Goal: Task Accomplishment & Management: Manage account settings

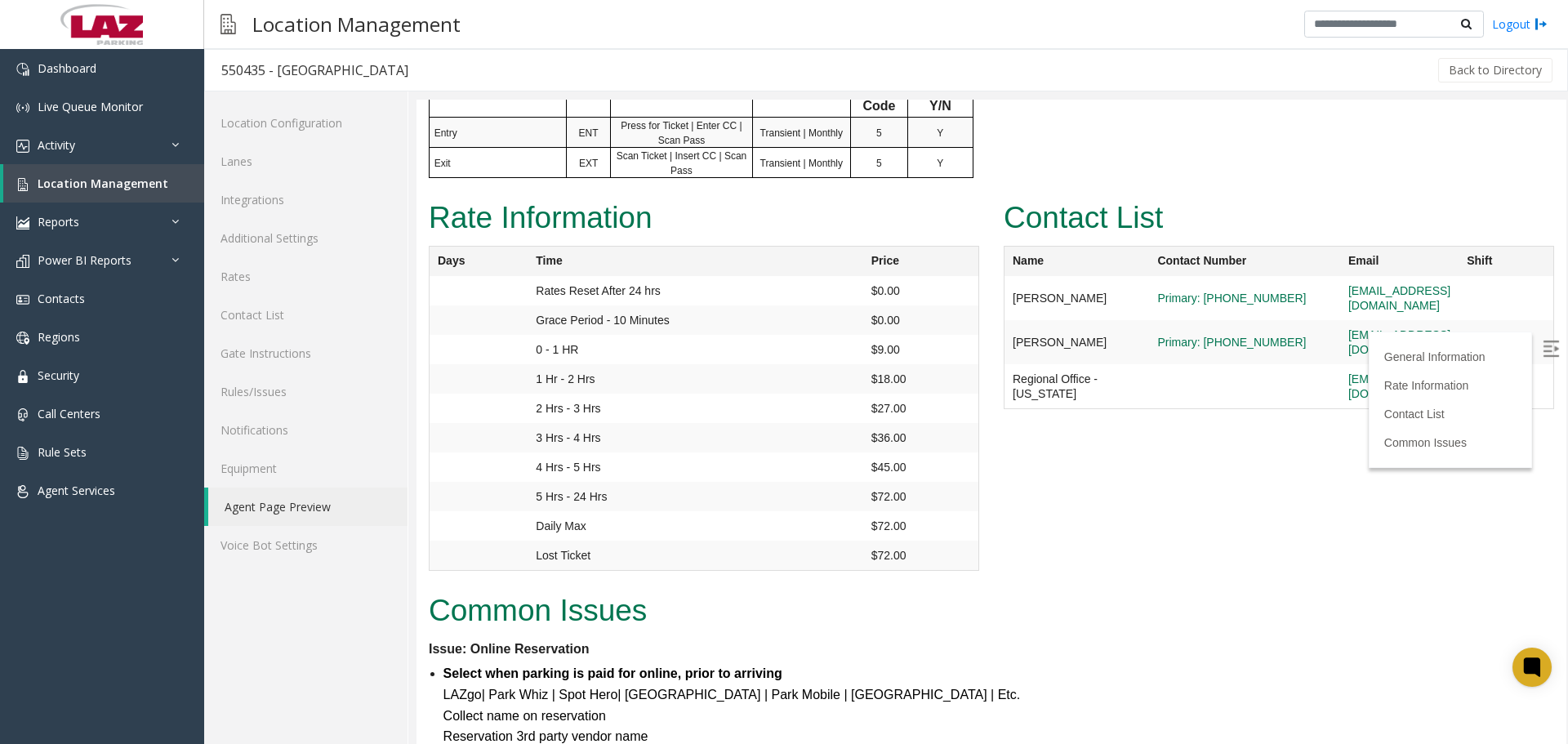
scroll to position [1062, 0]
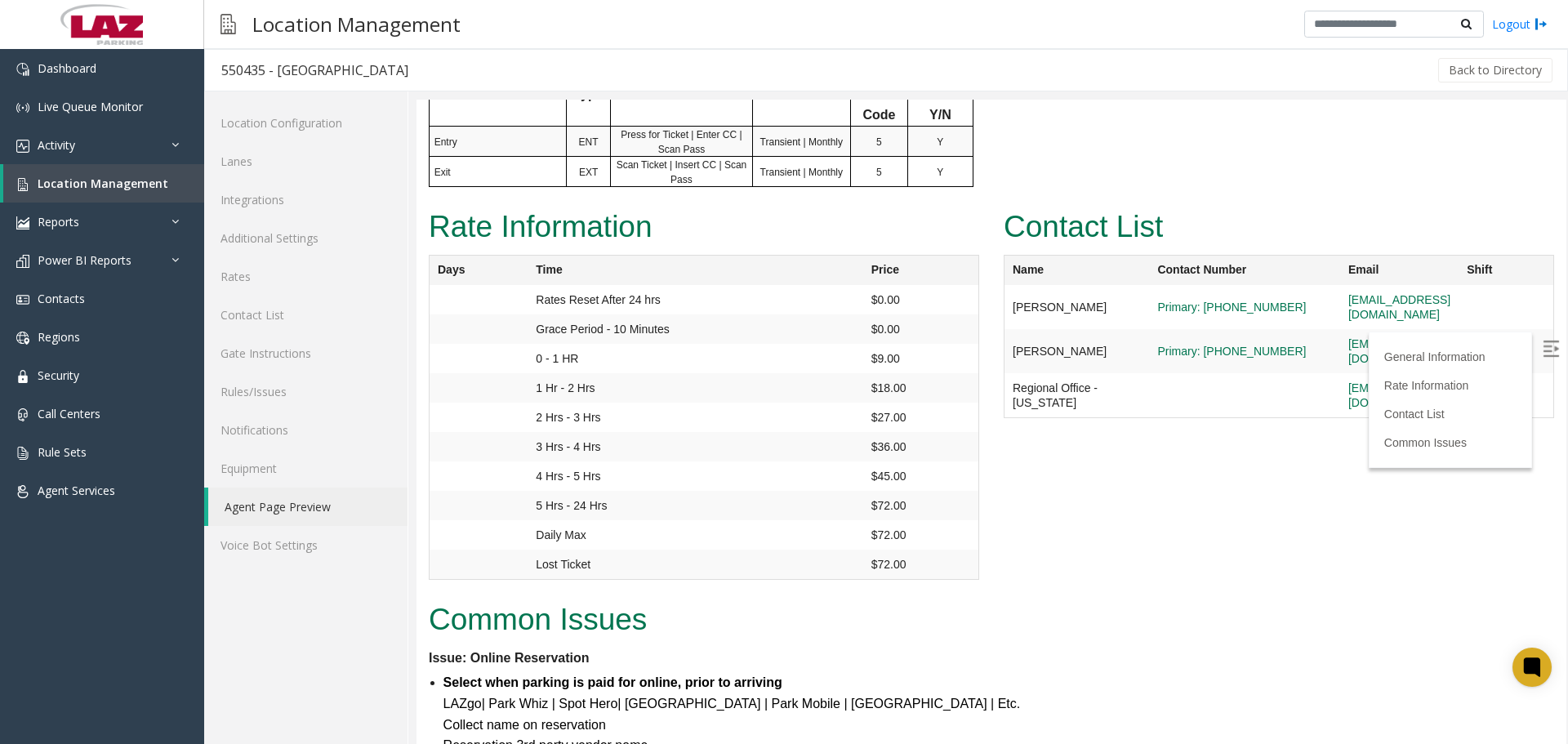
drag, startPoint x: 449, startPoint y: 65, endPoint x: 280, endPoint y: 82, distance: 169.9
click at [280, 81] on h3 "550435 - Newport Harbor Hotel & Marina" at bounding box center [314, 70] width 220 height 38
copy div "Newport Harbor Hotel & Marina"
click at [1068, 359] on td "Brian Kelley" at bounding box center [1077, 351] width 146 height 44
click at [501, 72] on div "Back to Directory" at bounding box center [989, 70] width 1130 height 40
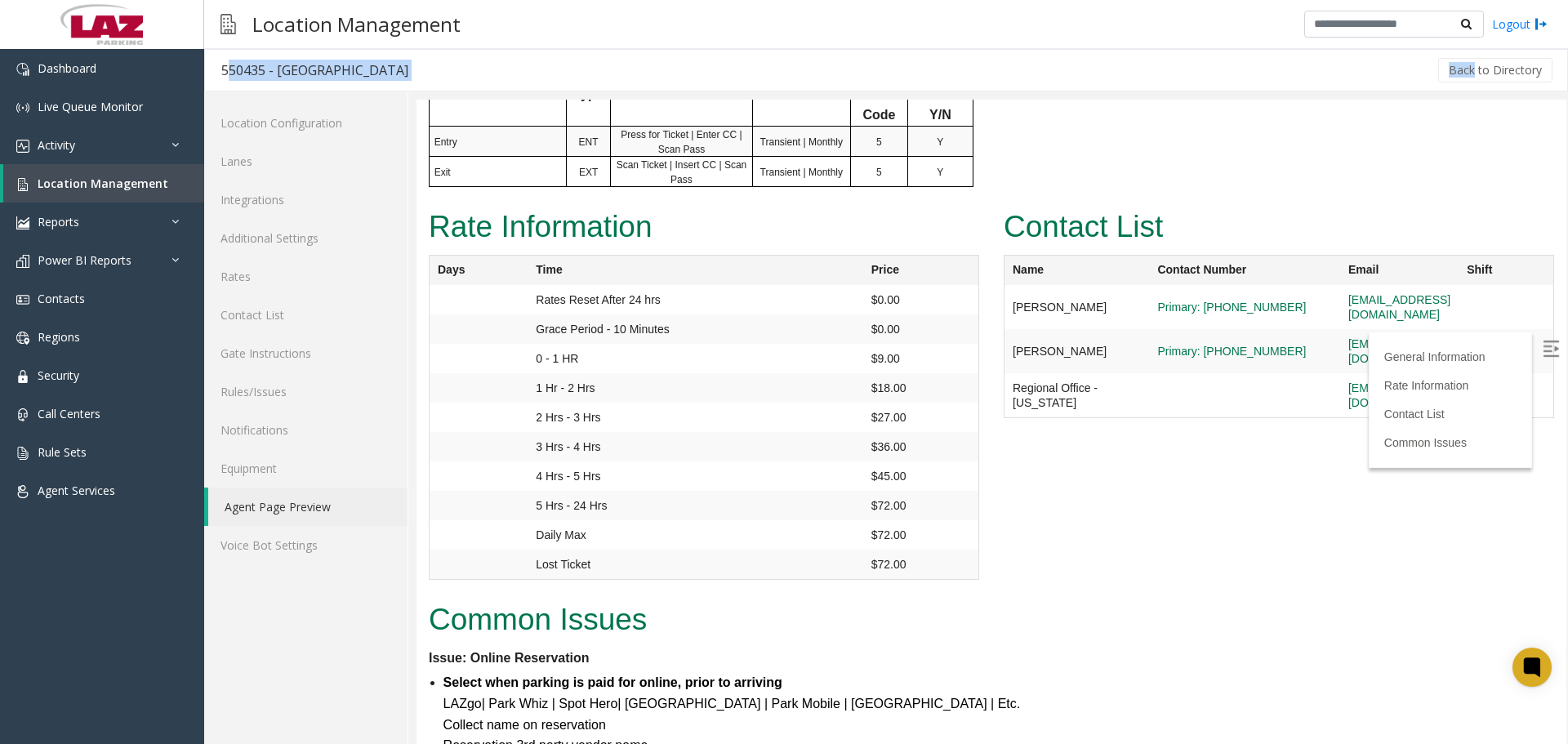
drag, startPoint x: 408, startPoint y: 80, endPoint x: 230, endPoint y: 72, distance: 178.2
click at [230, 72] on div "550435 - Newport Harbor Hotel & Marina Back to Directory" at bounding box center [885, 70] width 1363 height 42
copy div "550435 - Newport Harbor Hotel & Marina Back"
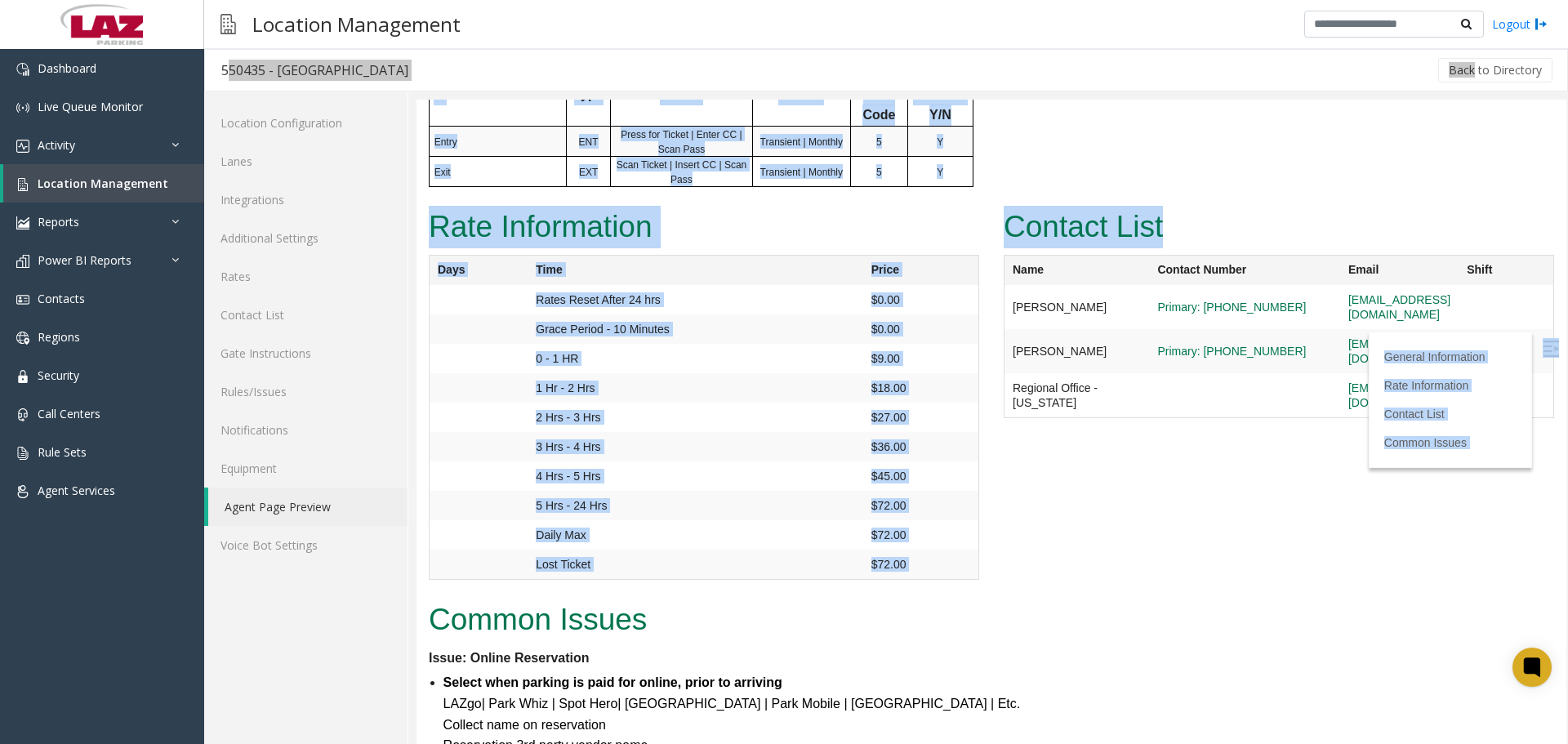
drag, startPoint x: 1550, startPoint y: 424, endPoint x: 1398, endPoint y: 504, distance: 171.8
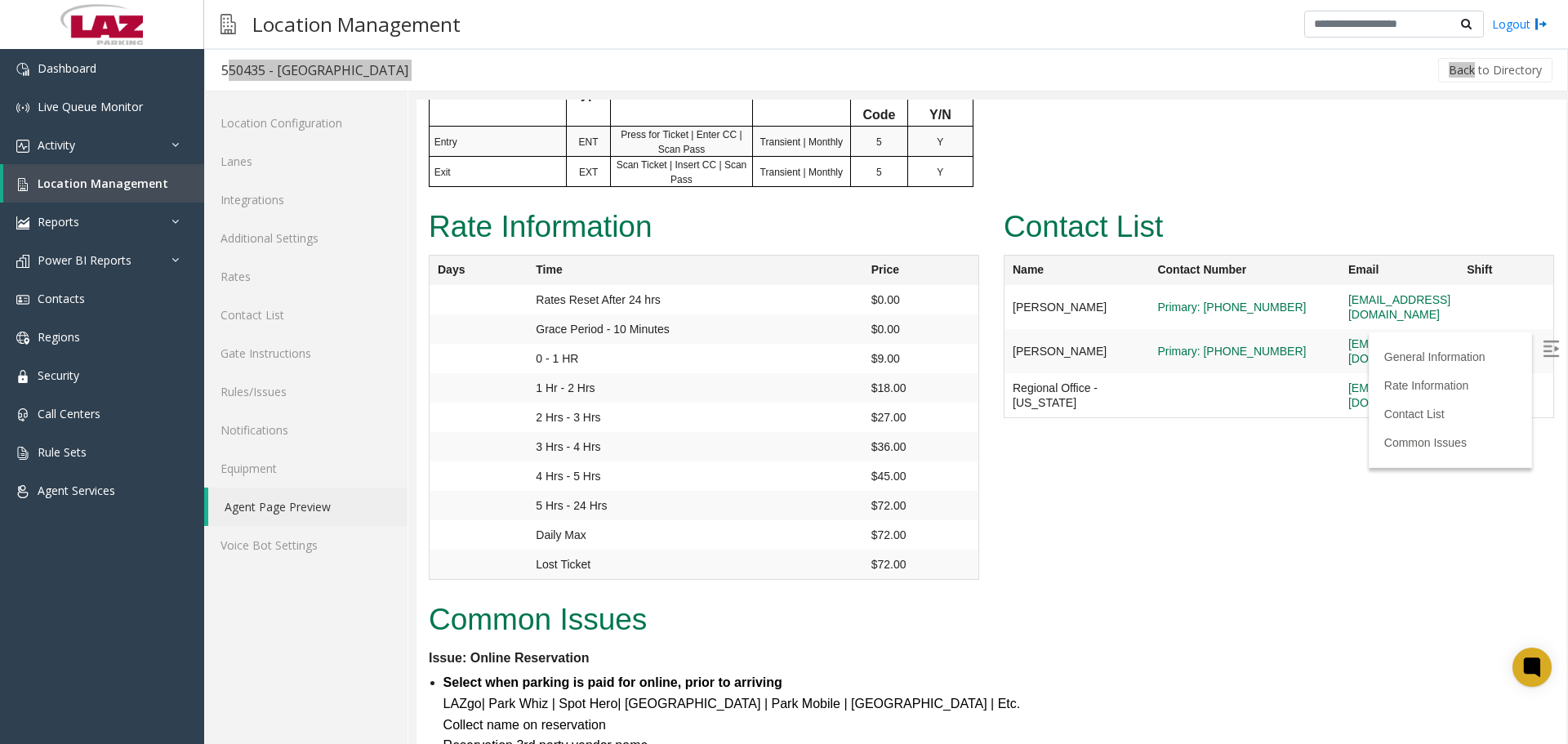
drag, startPoint x: 1567, startPoint y: 451, endPoint x: 1567, endPoint y: 429, distance: 22.0
click at [1567, 429] on div at bounding box center [992, 421] width 1151 height 645
drag, startPoint x: 1983, startPoint y: 525, endPoint x: 1559, endPoint y: 394, distance: 443.8
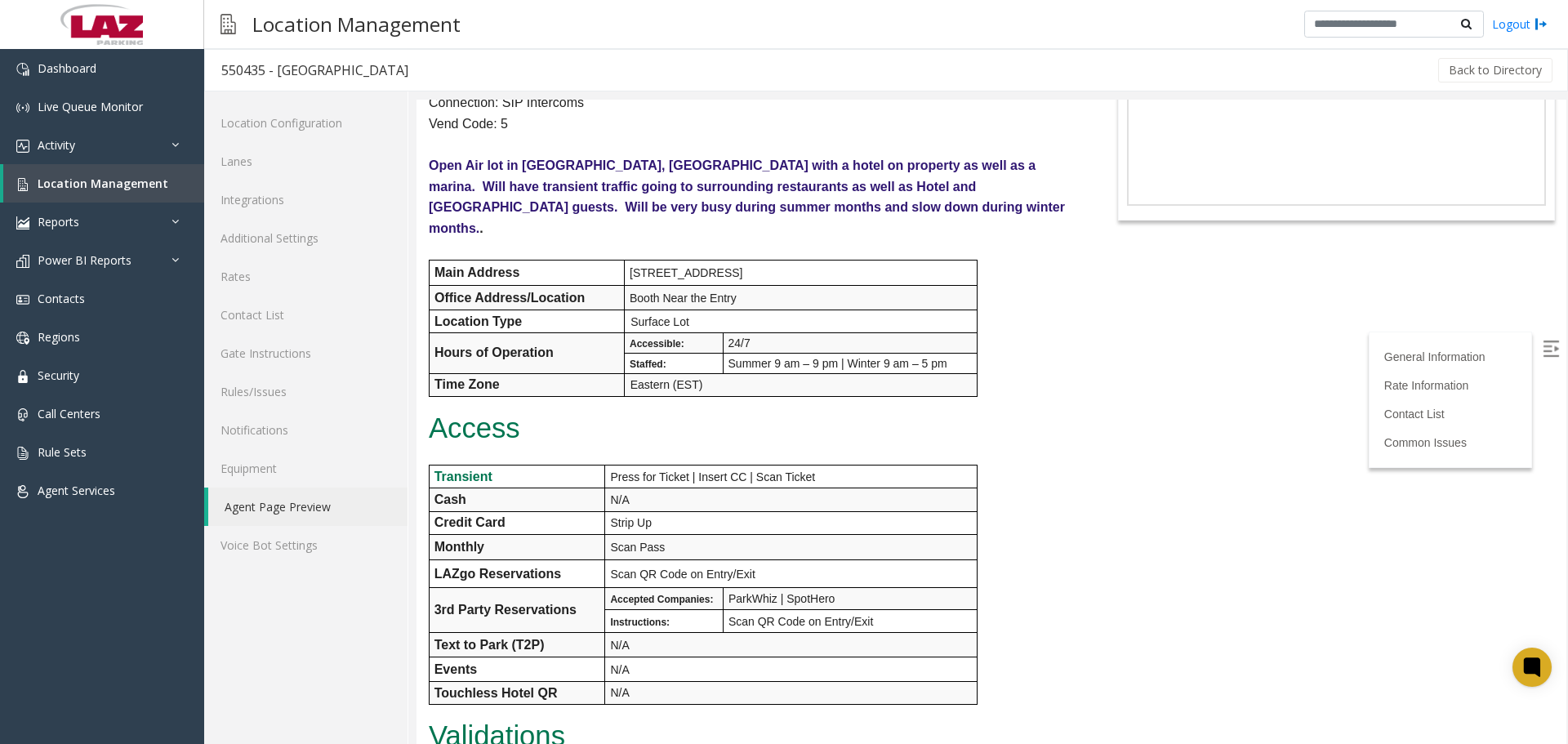
scroll to position [0, 0]
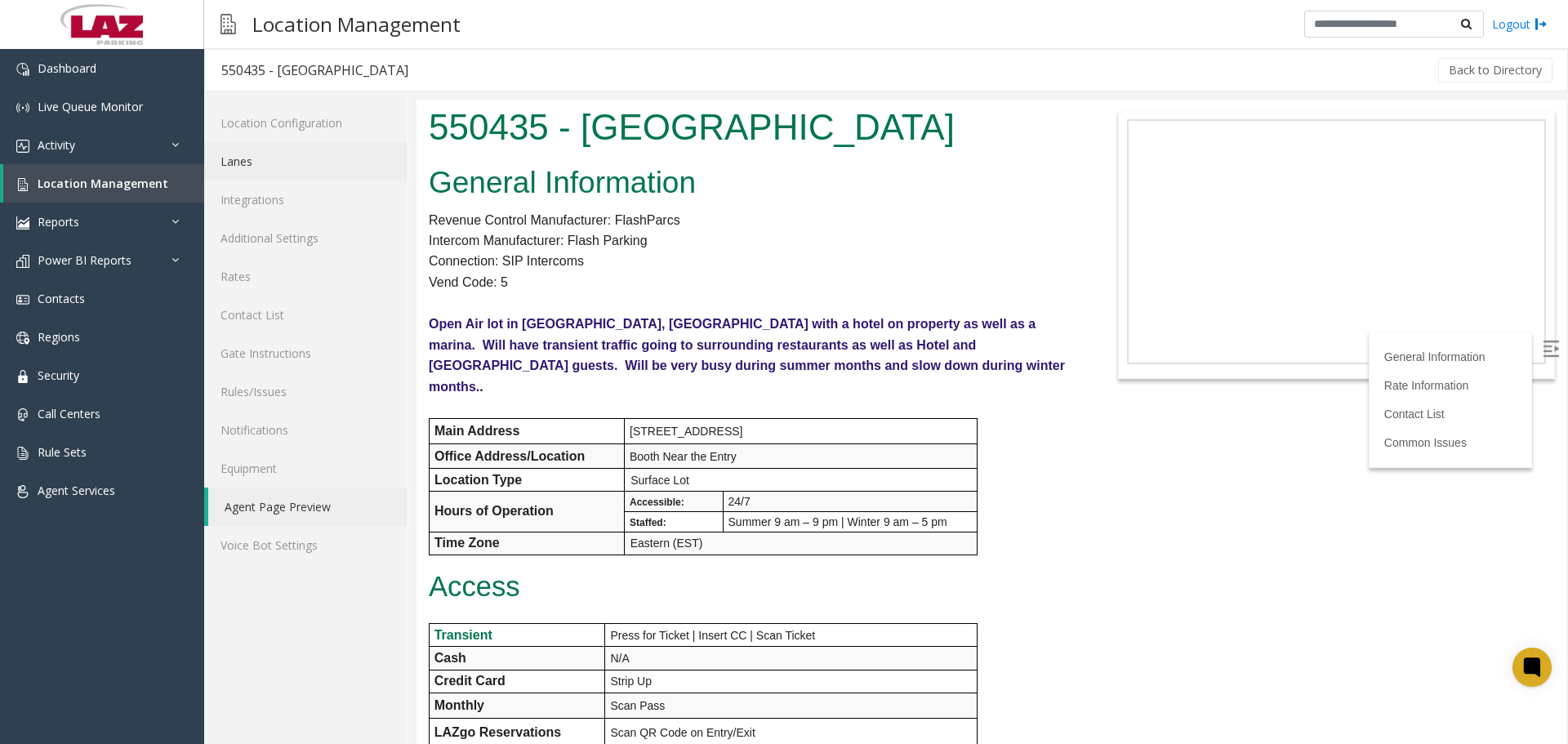
click at [264, 169] on link "Lanes" at bounding box center [305, 162] width 203 height 39
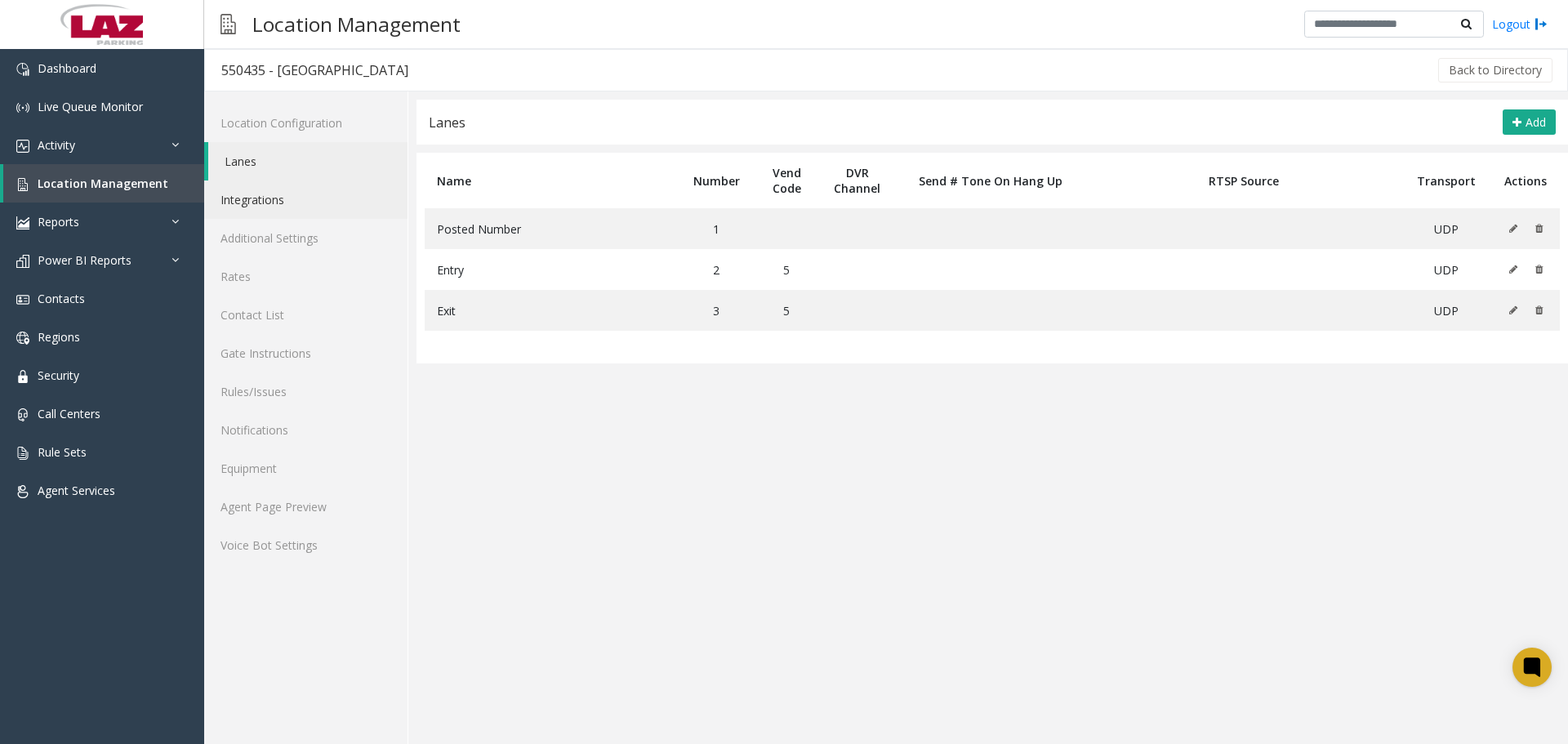
click at [275, 208] on link "Integrations" at bounding box center [305, 200] width 203 height 39
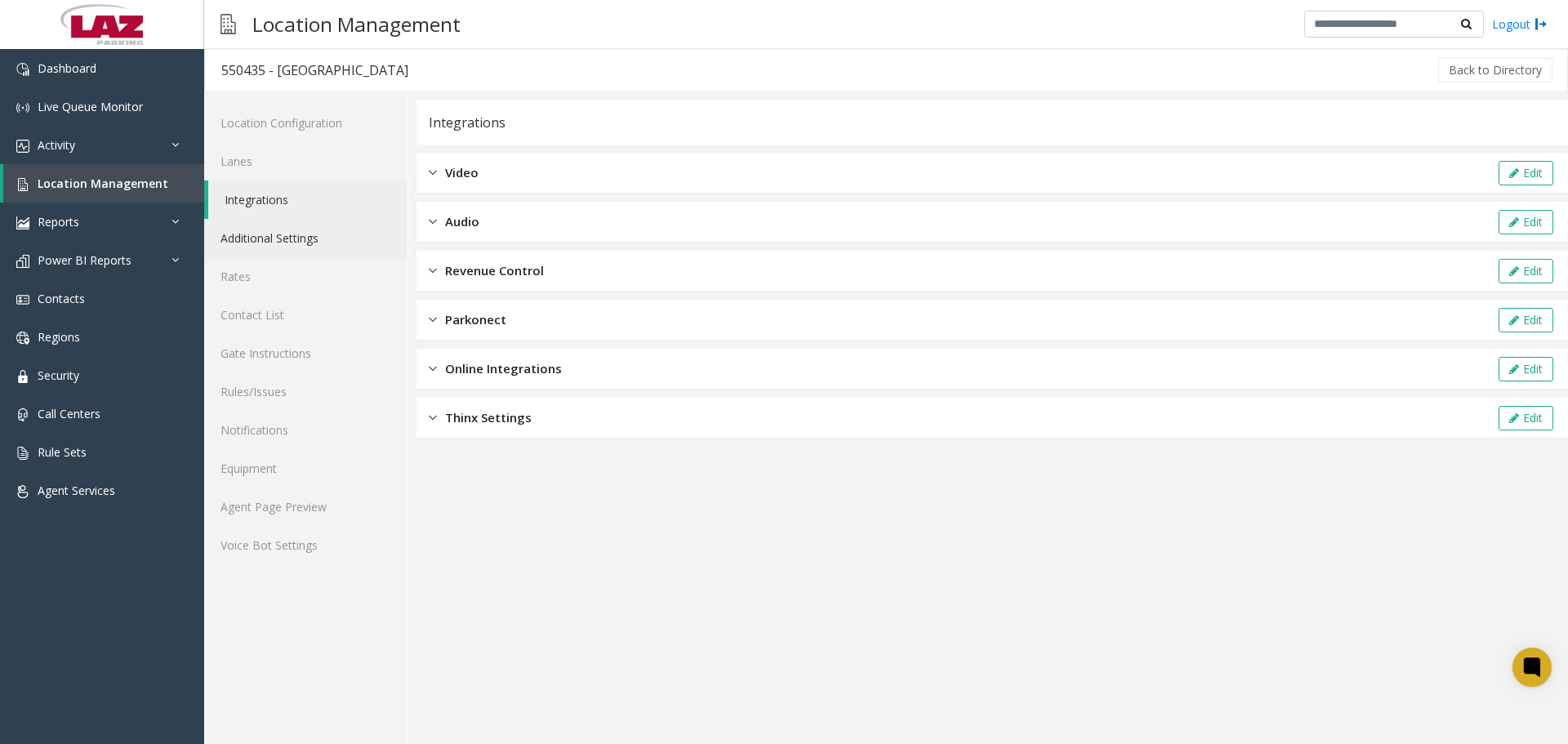
click at [284, 235] on link "Additional Settings" at bounding box center [305, 238] width 203 height 39
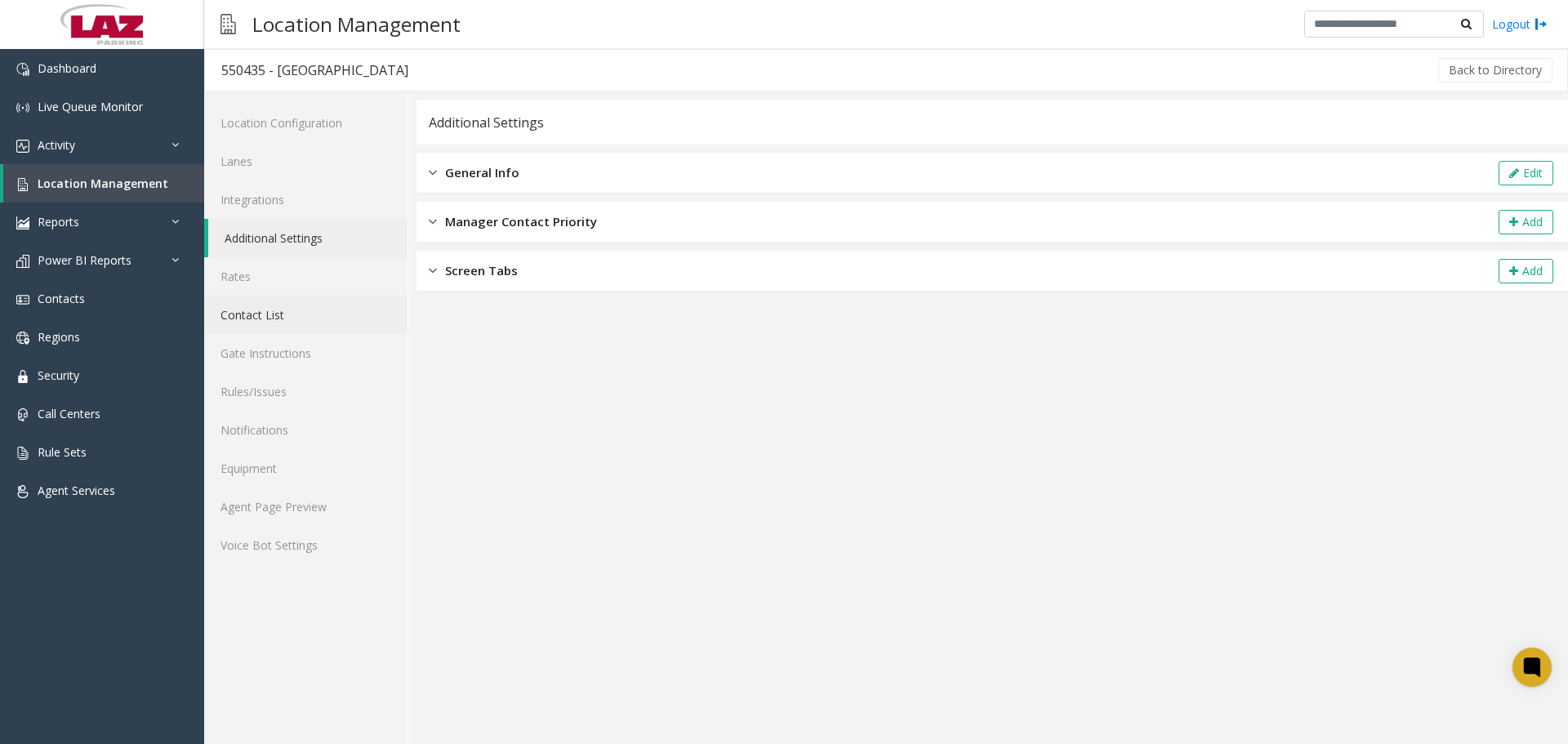
click at [290, 303] on link "Contact List" at bounding box center [305, 315] width 203 height 39
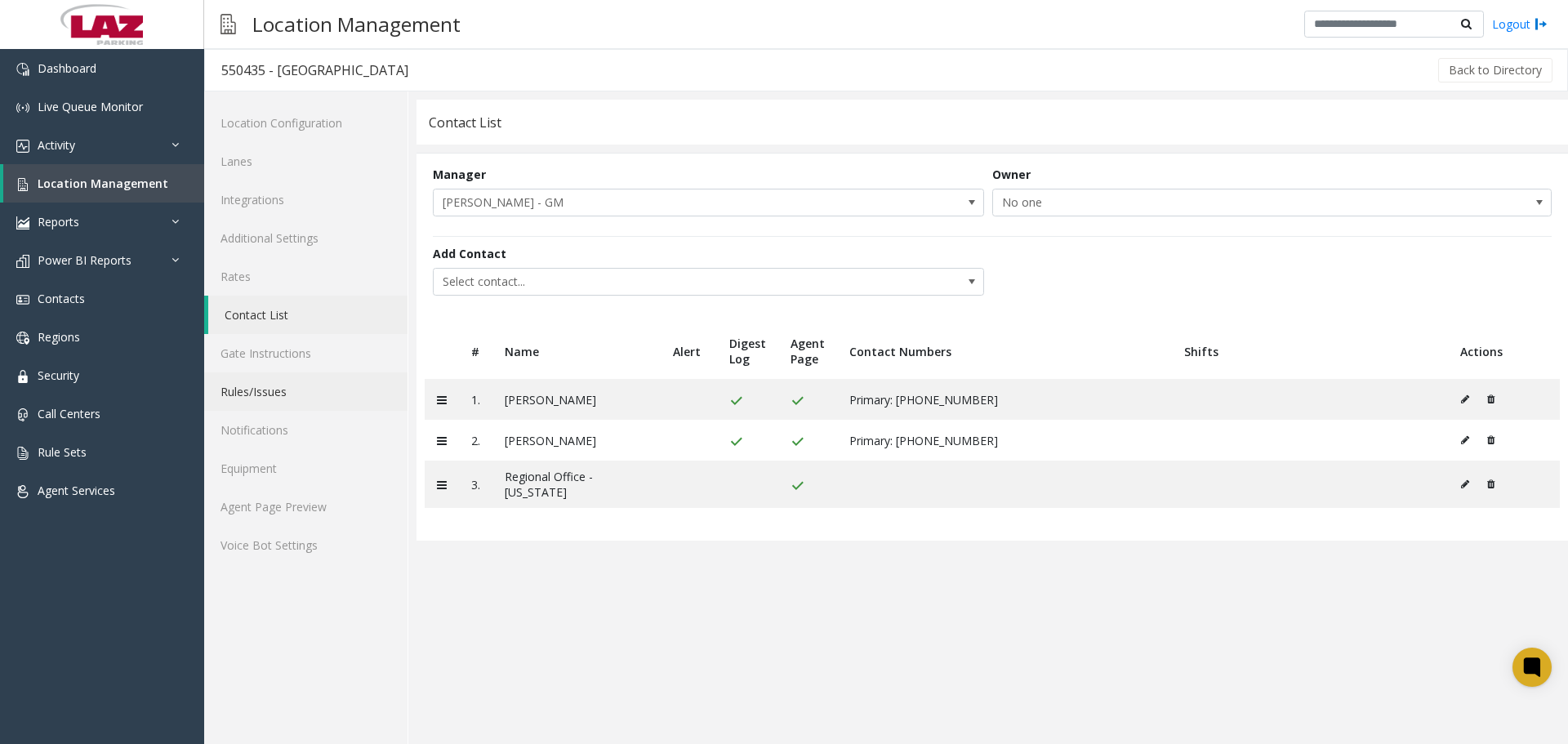
click at [307, 379] on link "Rules/Issues" at bounding box center [305, 392] width 203 height 39
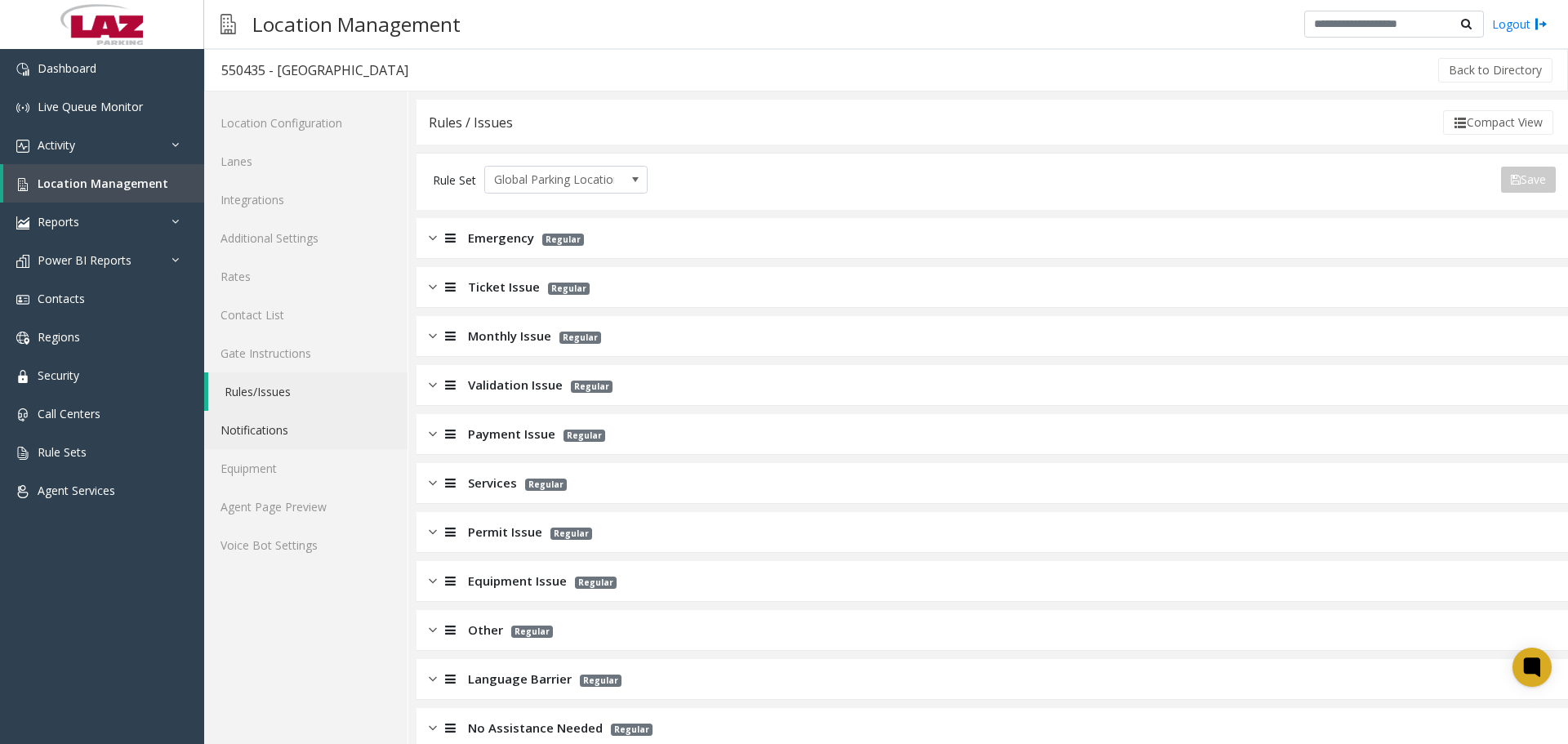
click at [311, 426] on link "Notifications" at bounding box center [305, 431] width 203 height 39
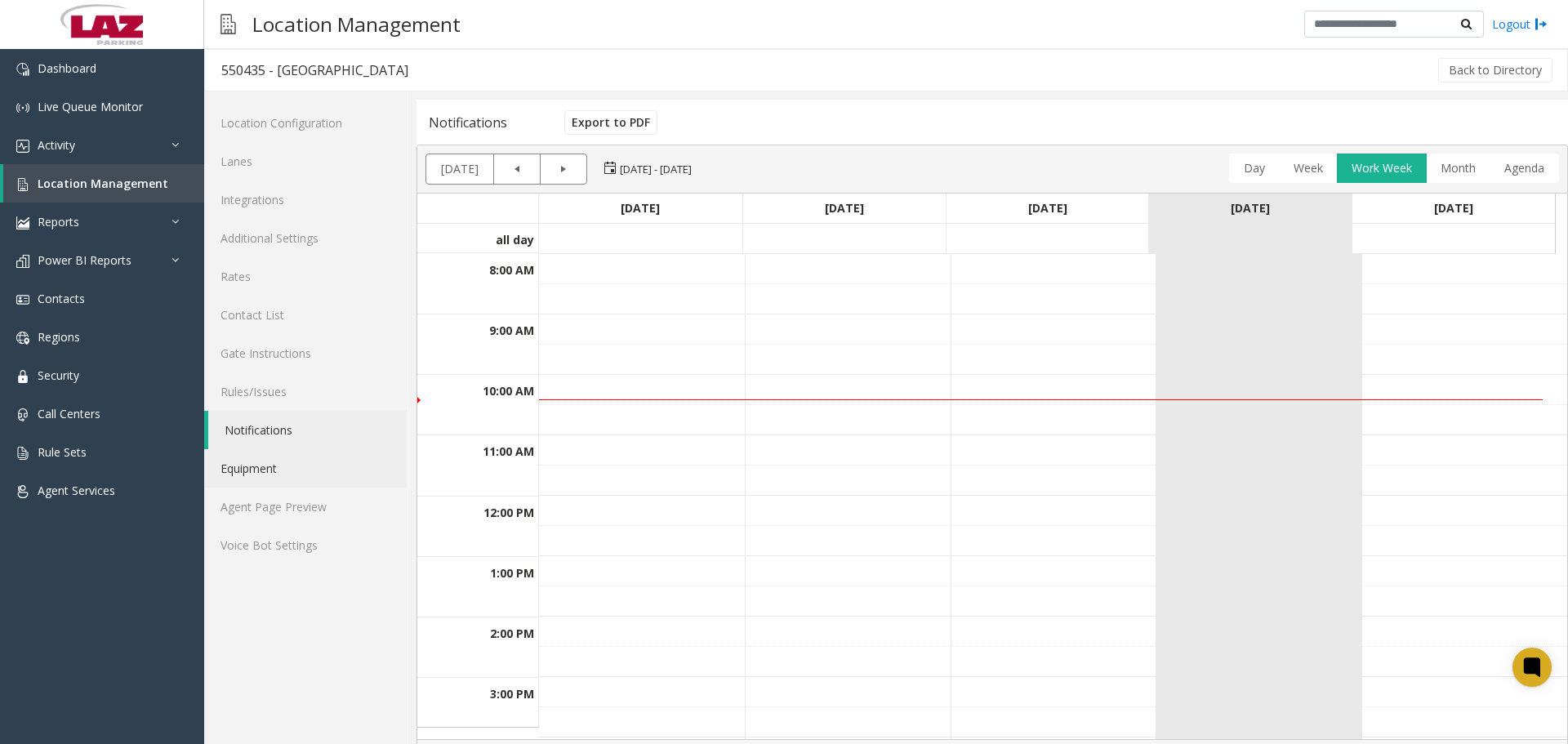
click at [291, 472] on link "Equipment" at bounding box center [305, 468] width 203 height 39
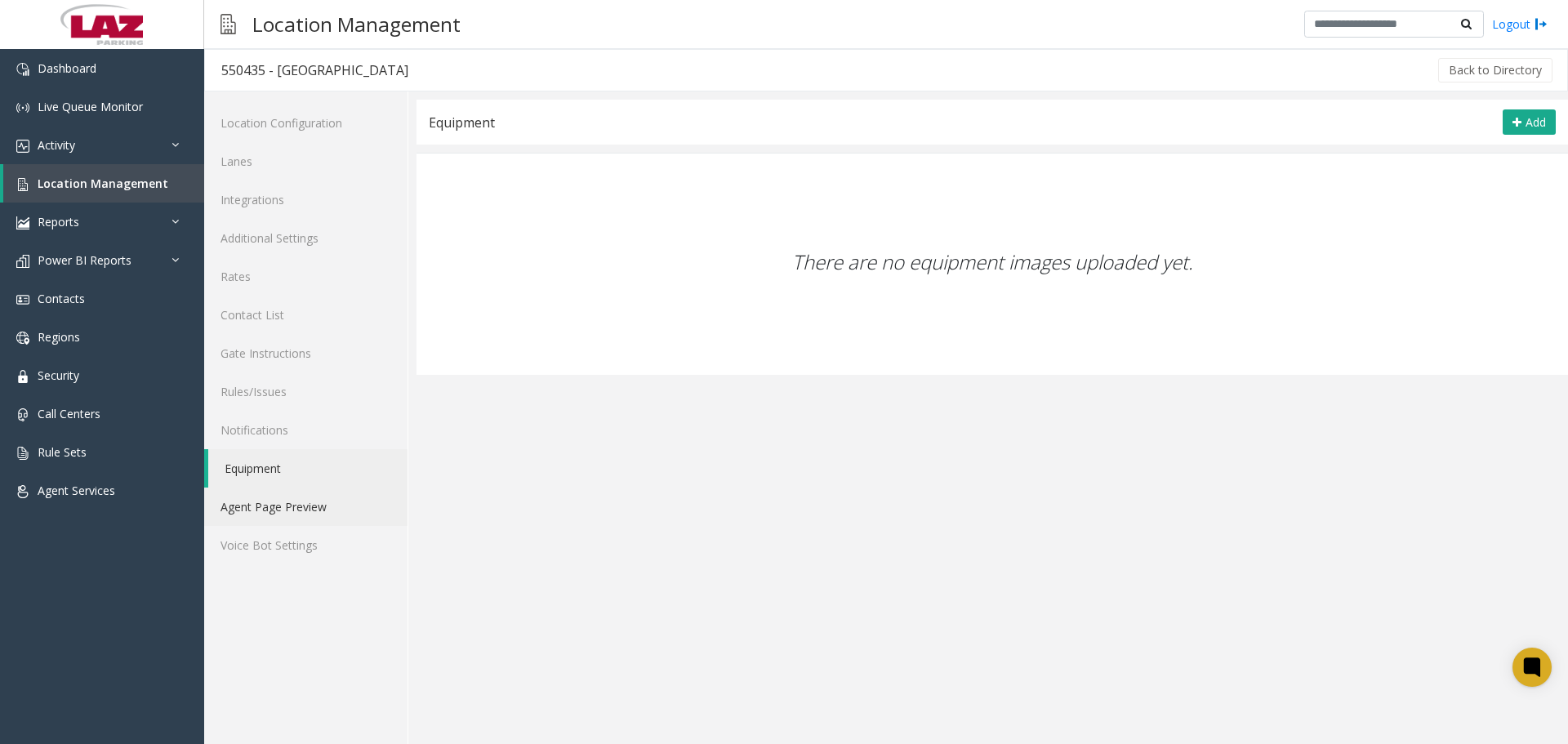
click at [290, 516] on link "Agent Page Preview" at bounding box center [305, 507] width 203 height 39
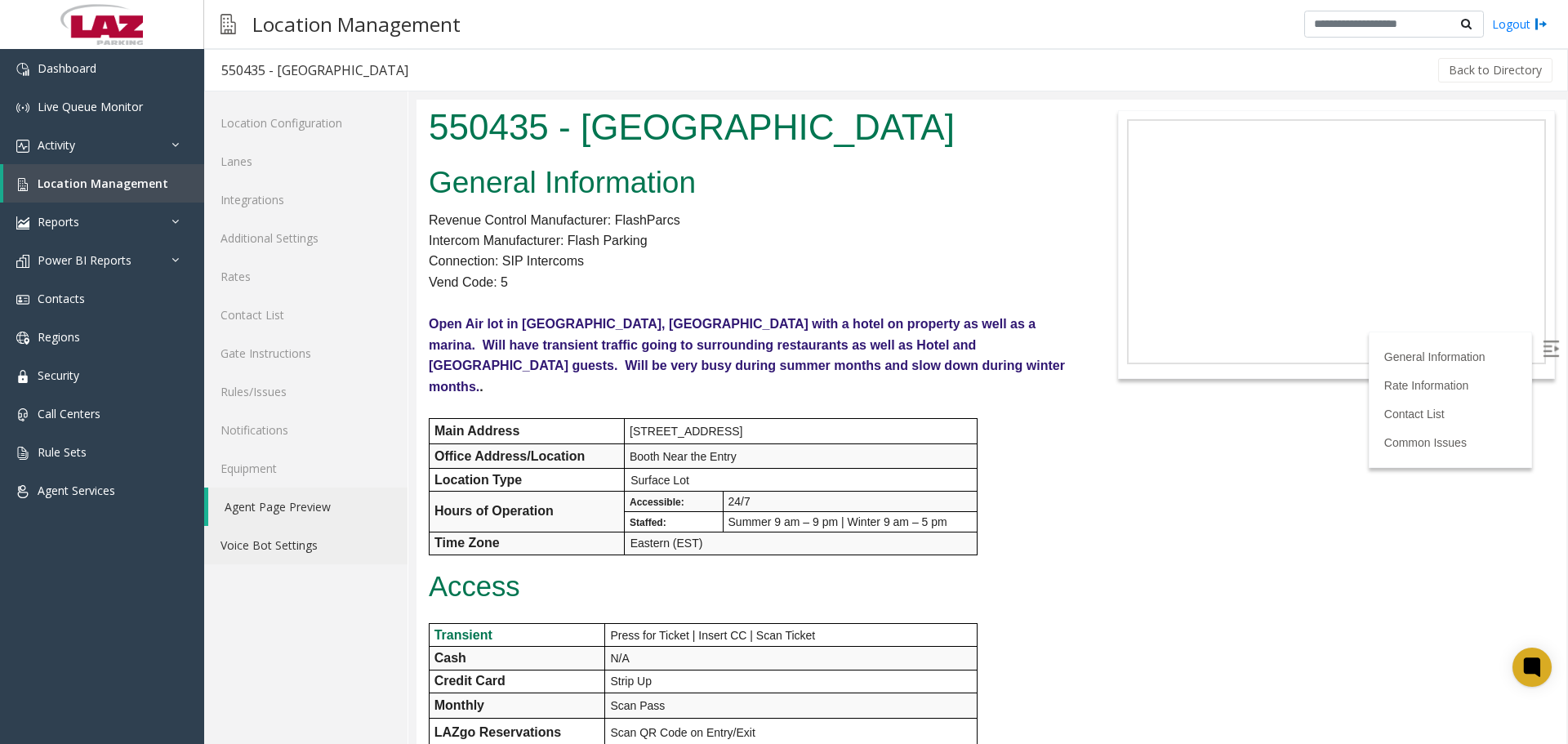
click at [299, 554] on link "Voice Bot Settings" at bounding box center [305, 546] width 203 height 39
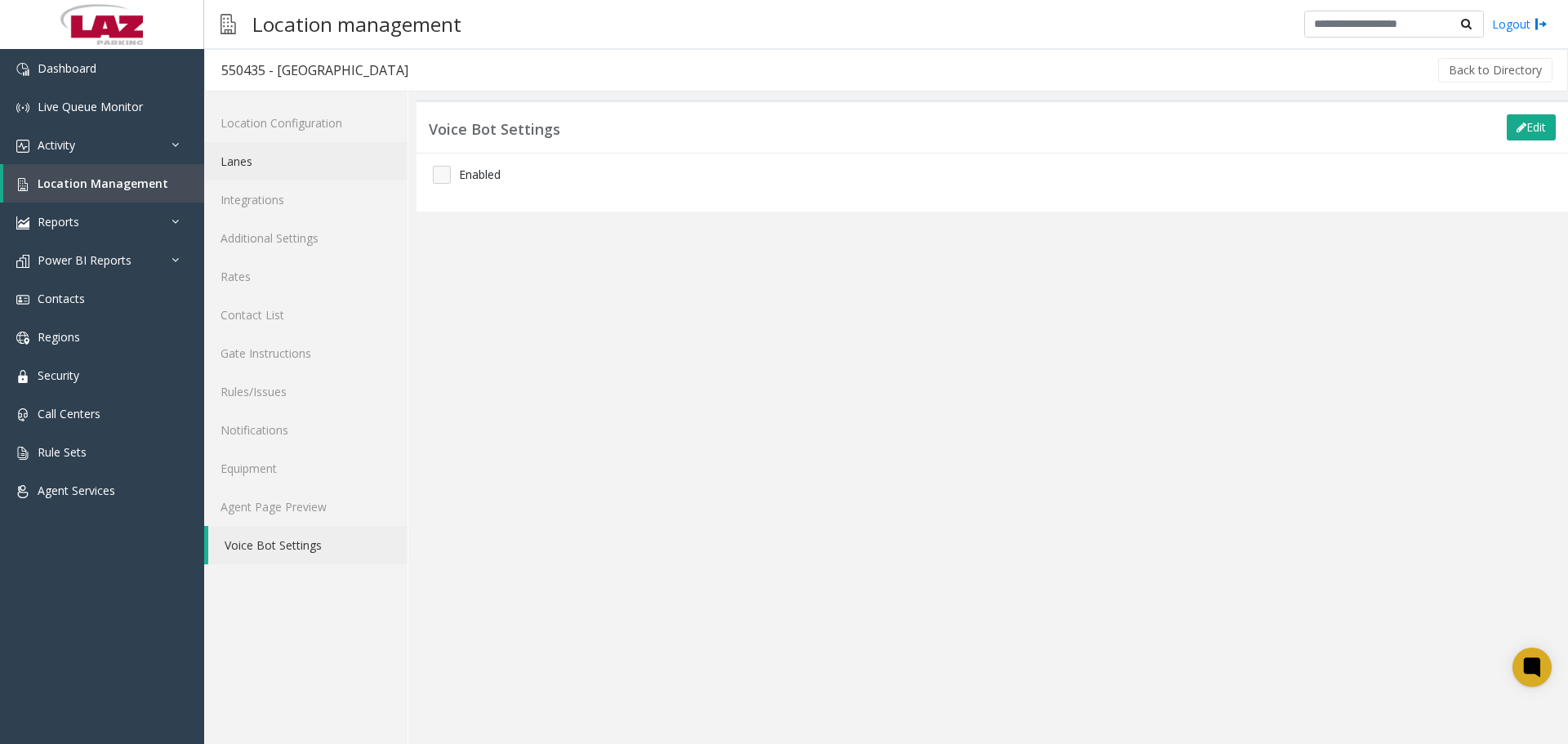
click at [260, 171] on link "Lanes" at bounding box center [305, 162] width 203 height 39
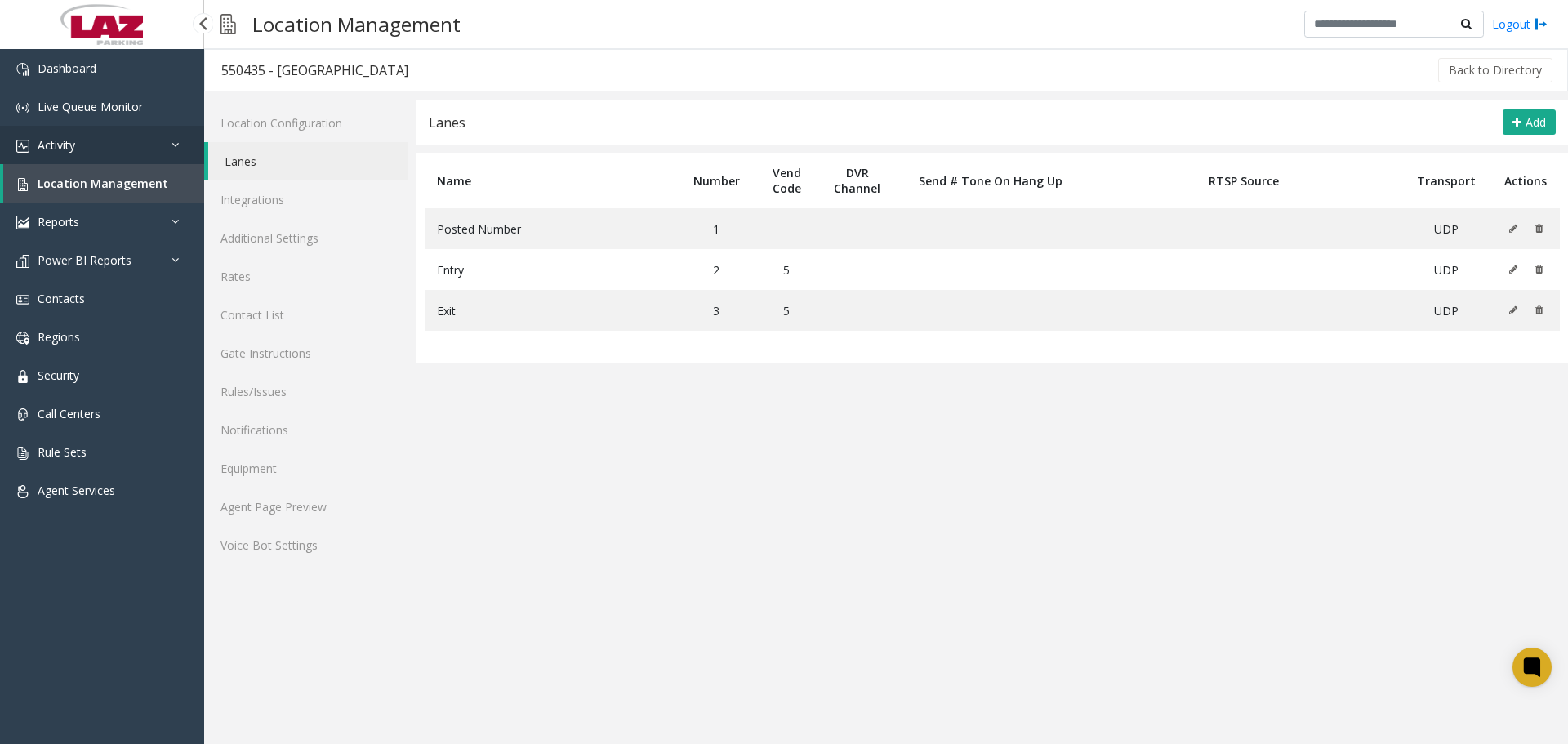
click at [88, 151] on link "Activity" at bounding box center [102, 145] width 204 height 39
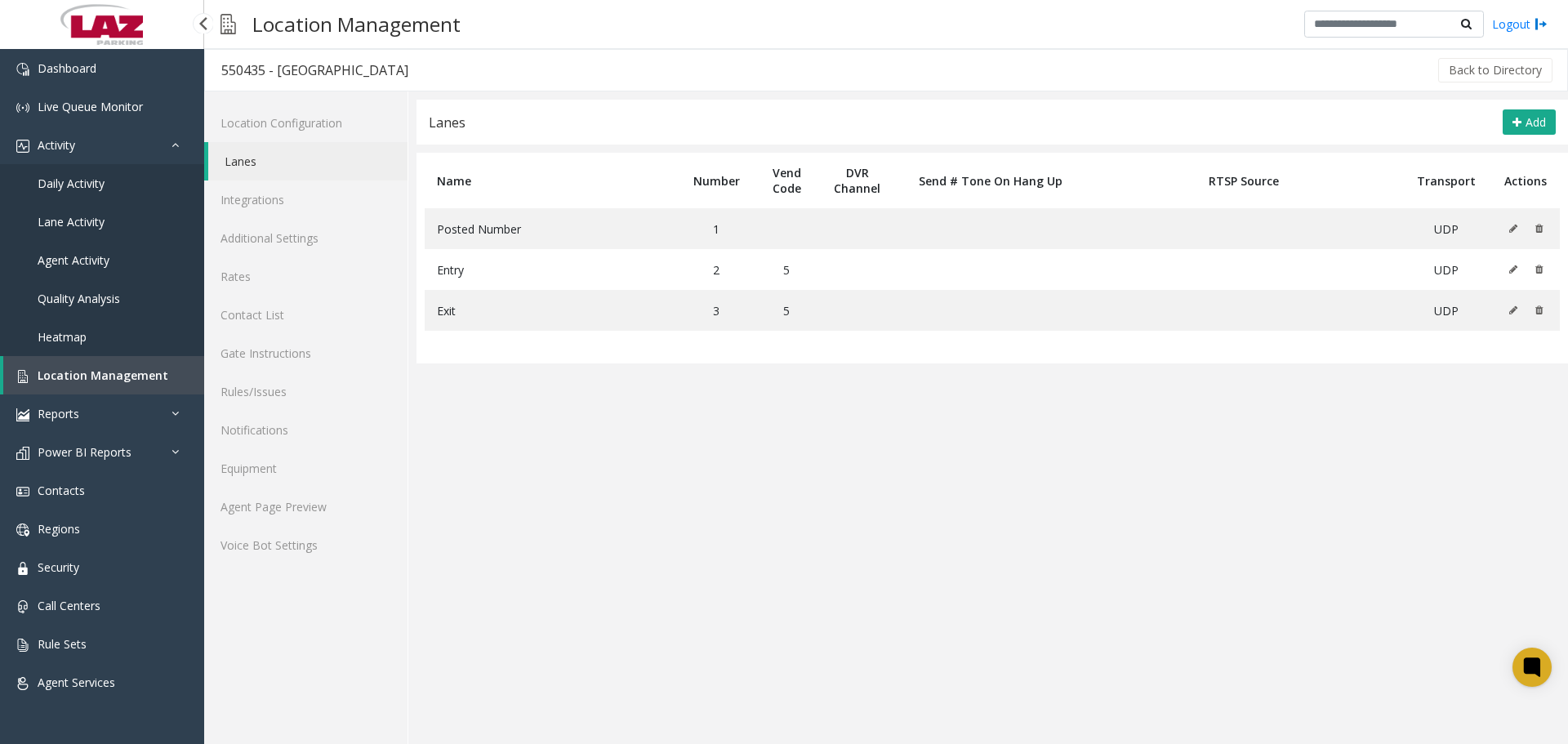
click at [92, 191] on link "Daily Activity" at bounding box center [102, 184] width 204 height 39
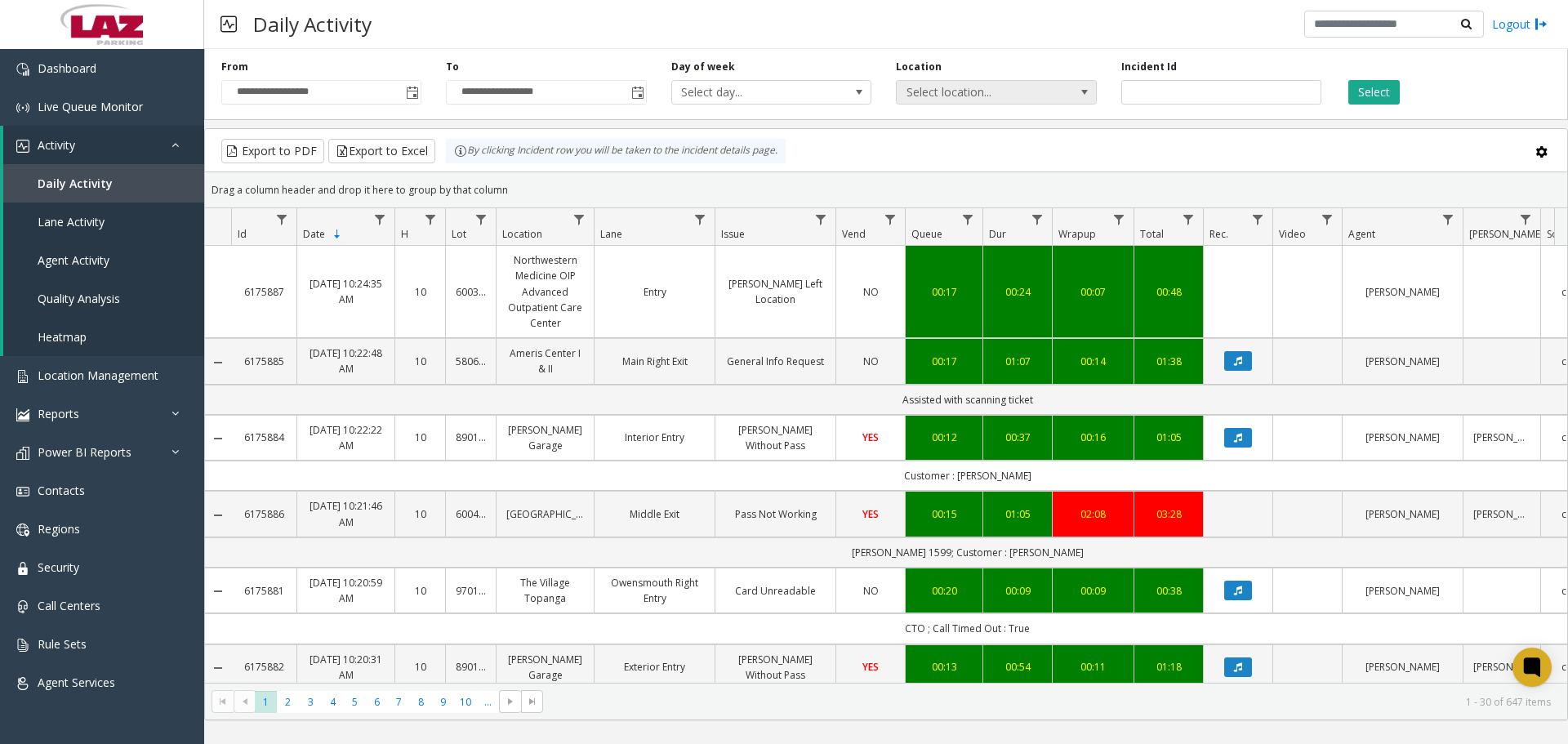
click at [977, 85] on span "Select location..." at bounding box center [976, 92] width 159 height 23
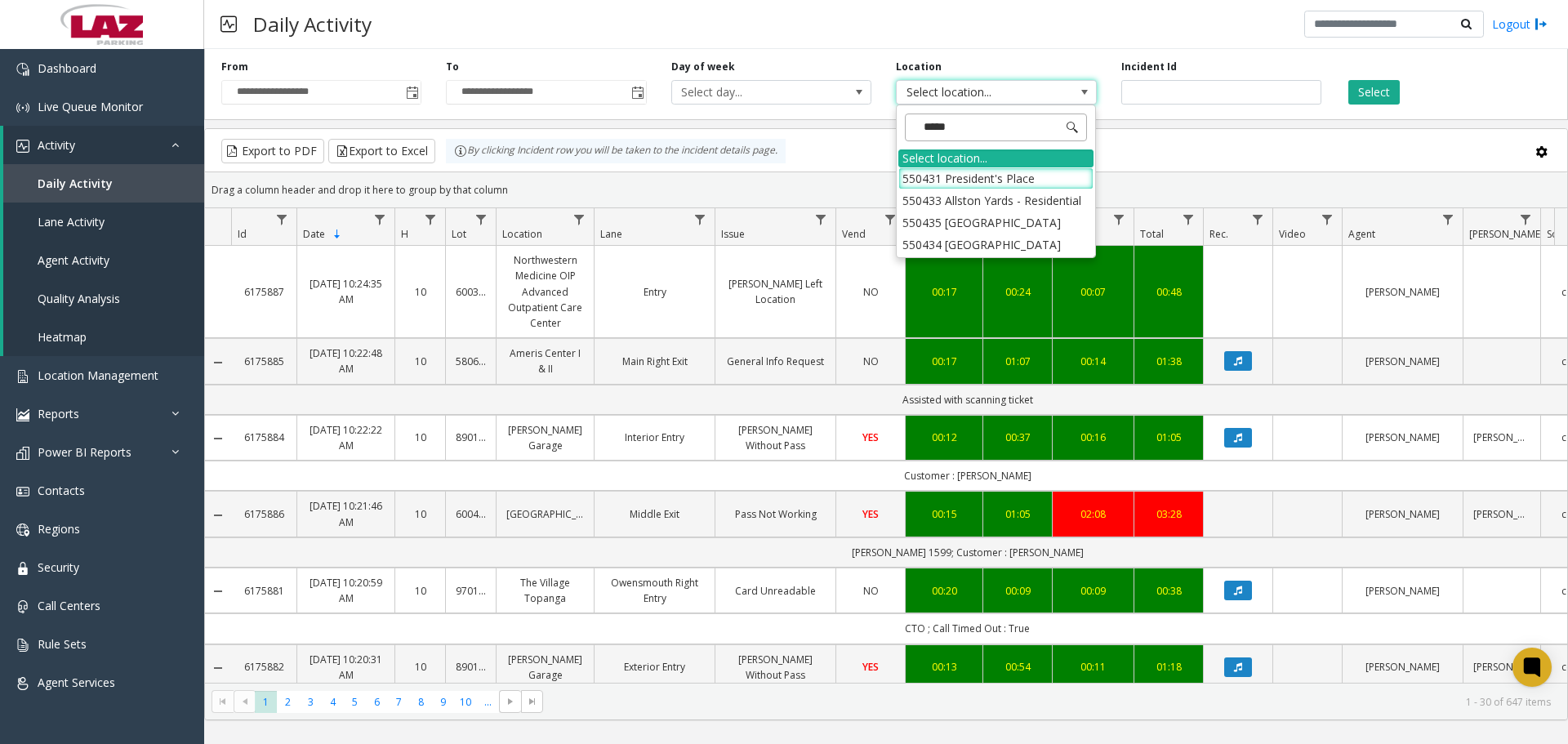
type input "******"
click at [999, 187] on li "550435 Newport Harbor Hotel & Marina" at bounding box center [996, 179] width 195 height 22
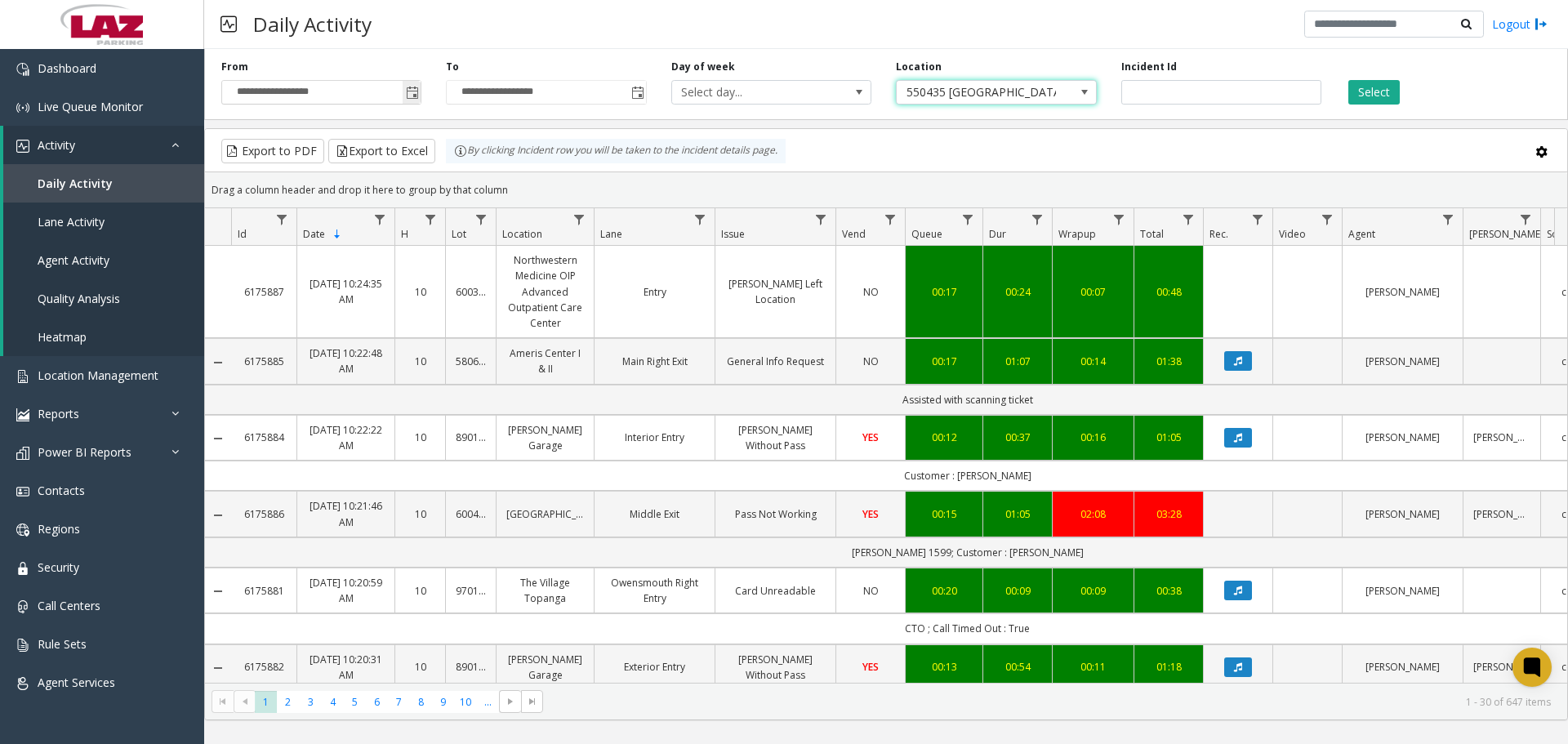
click at [412, 97] on span "Toggle popup" at bounding box center [413, 94] width 13 height 13
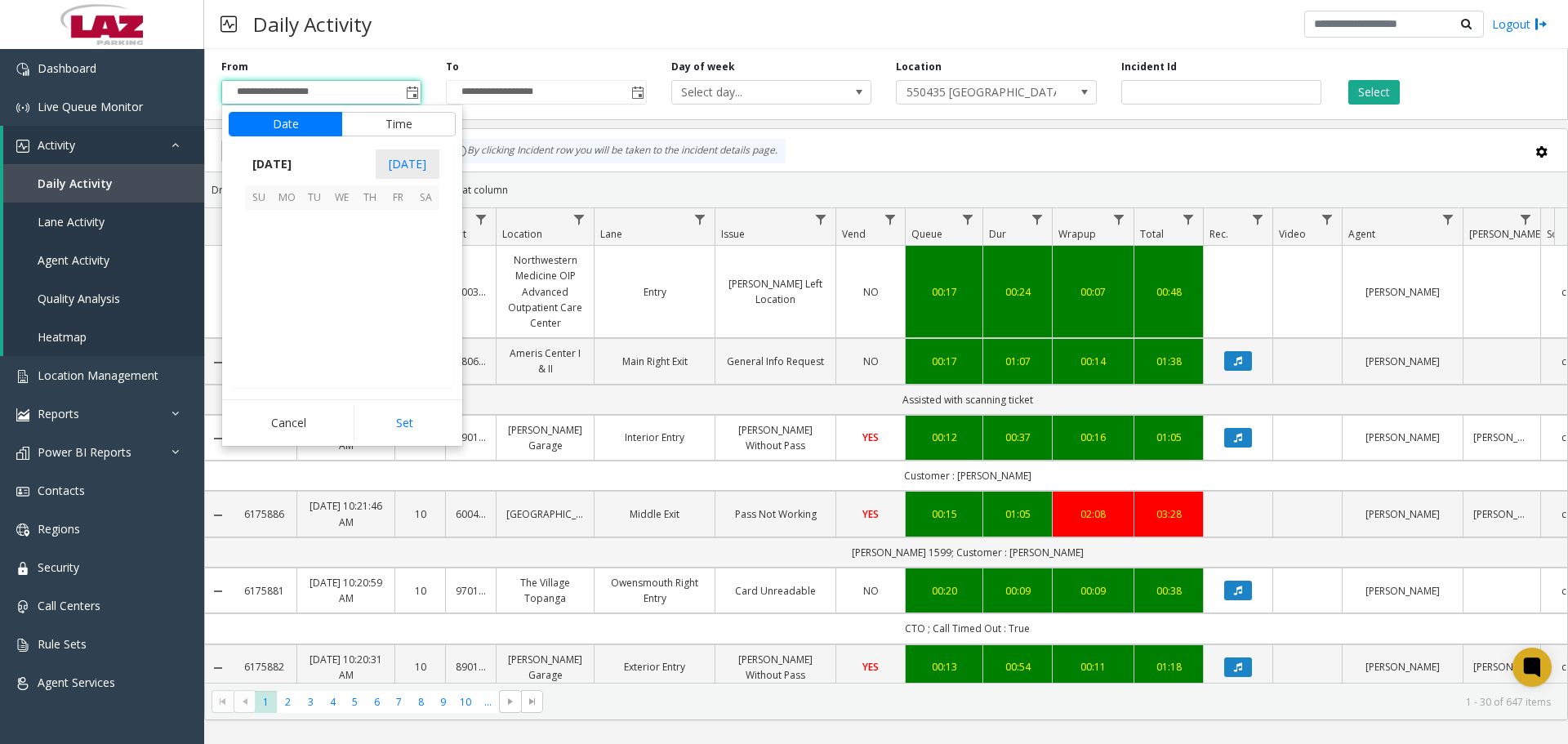
scroll to position [293256, 0]
click at [289, 280] on span "15" at bounding box center [286, 279] width 28 height 28
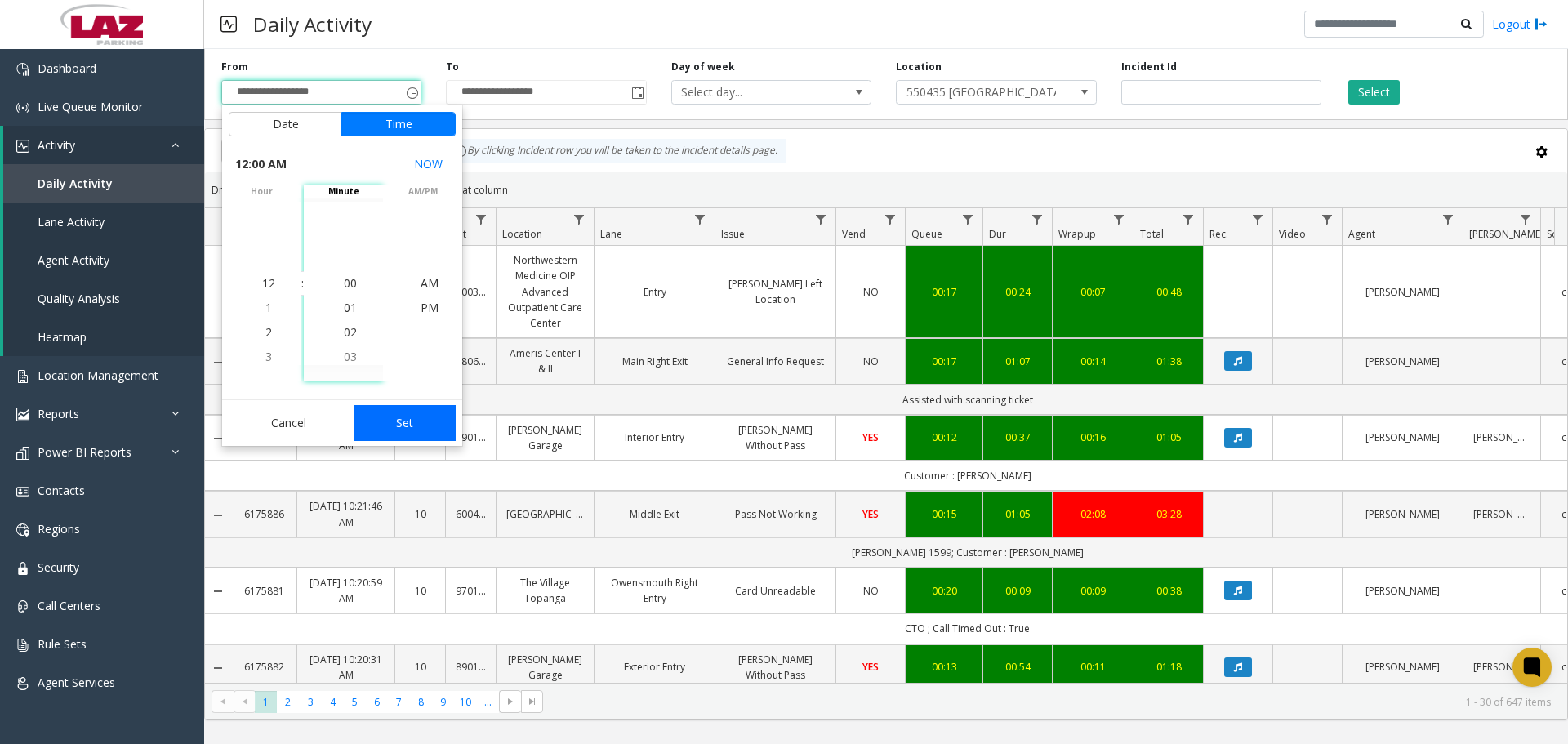
click at [391, 430] on button "Set" at bounding box center [405, 423] width 103 height 36
type input "**********"
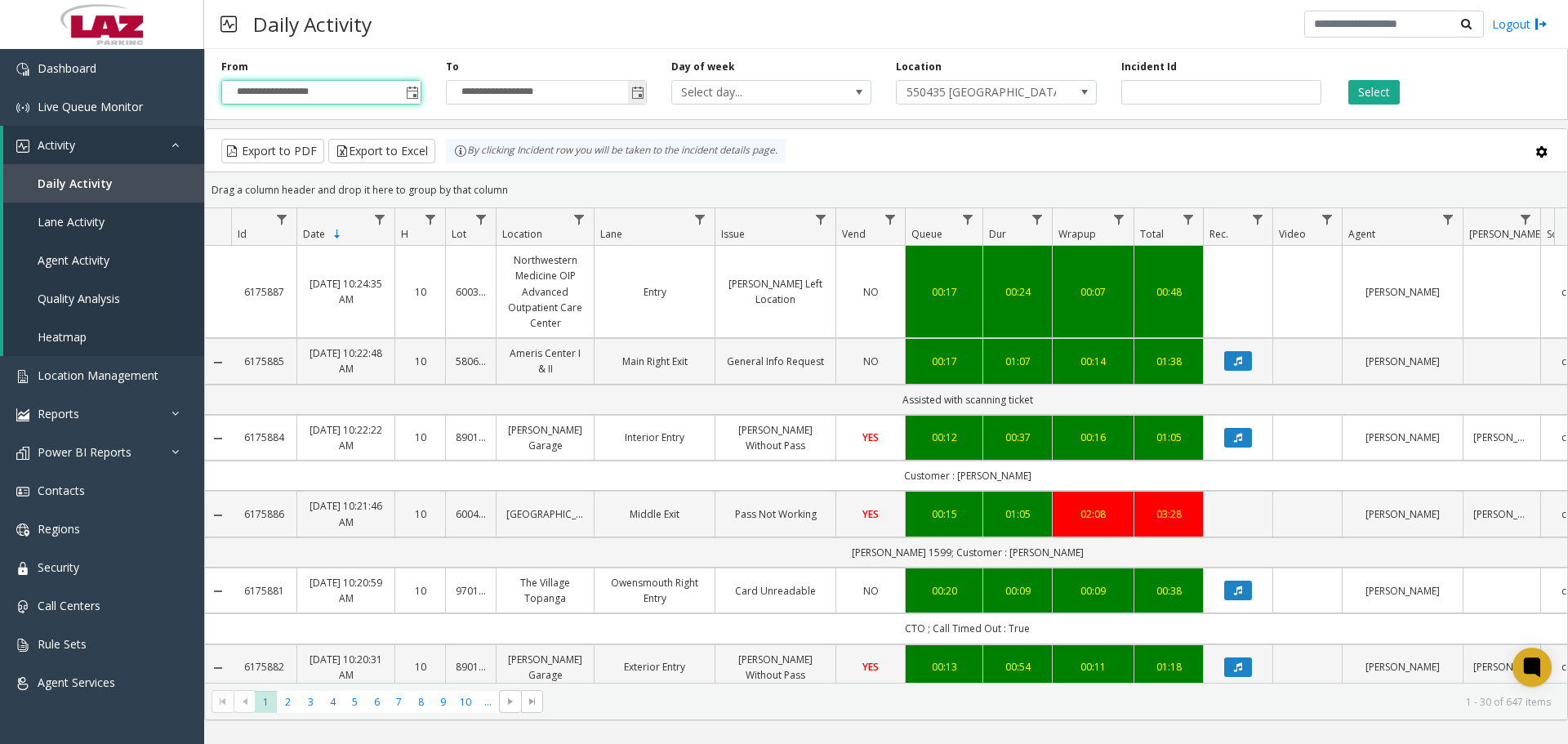
click at [645, 94] on span "Toggle popup" at bounding box center [637, 92] width 18 height 26
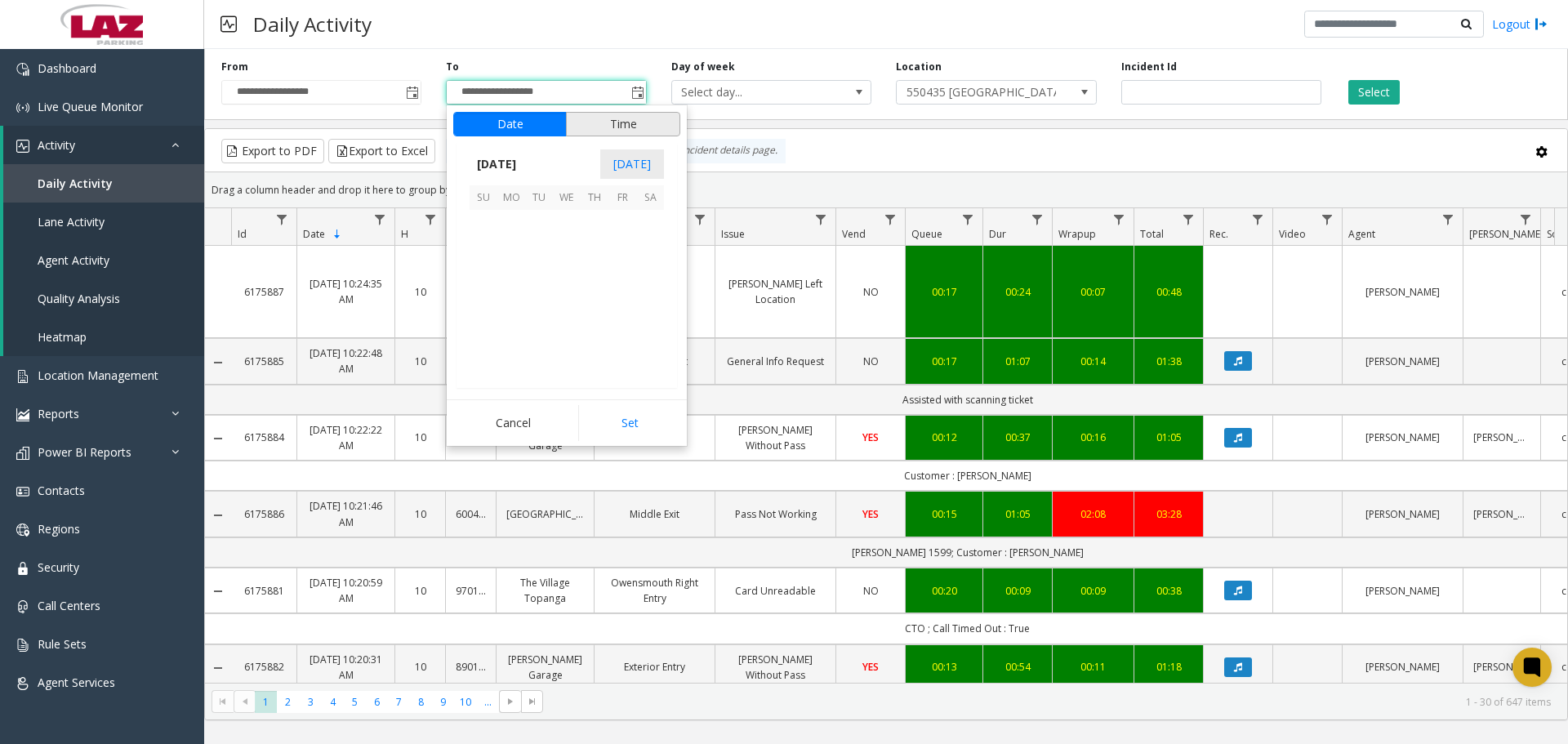
scroll to position [24, 0]
click at [562, 286] on span "17" at bounding box center [567, 279] width 28 height 28
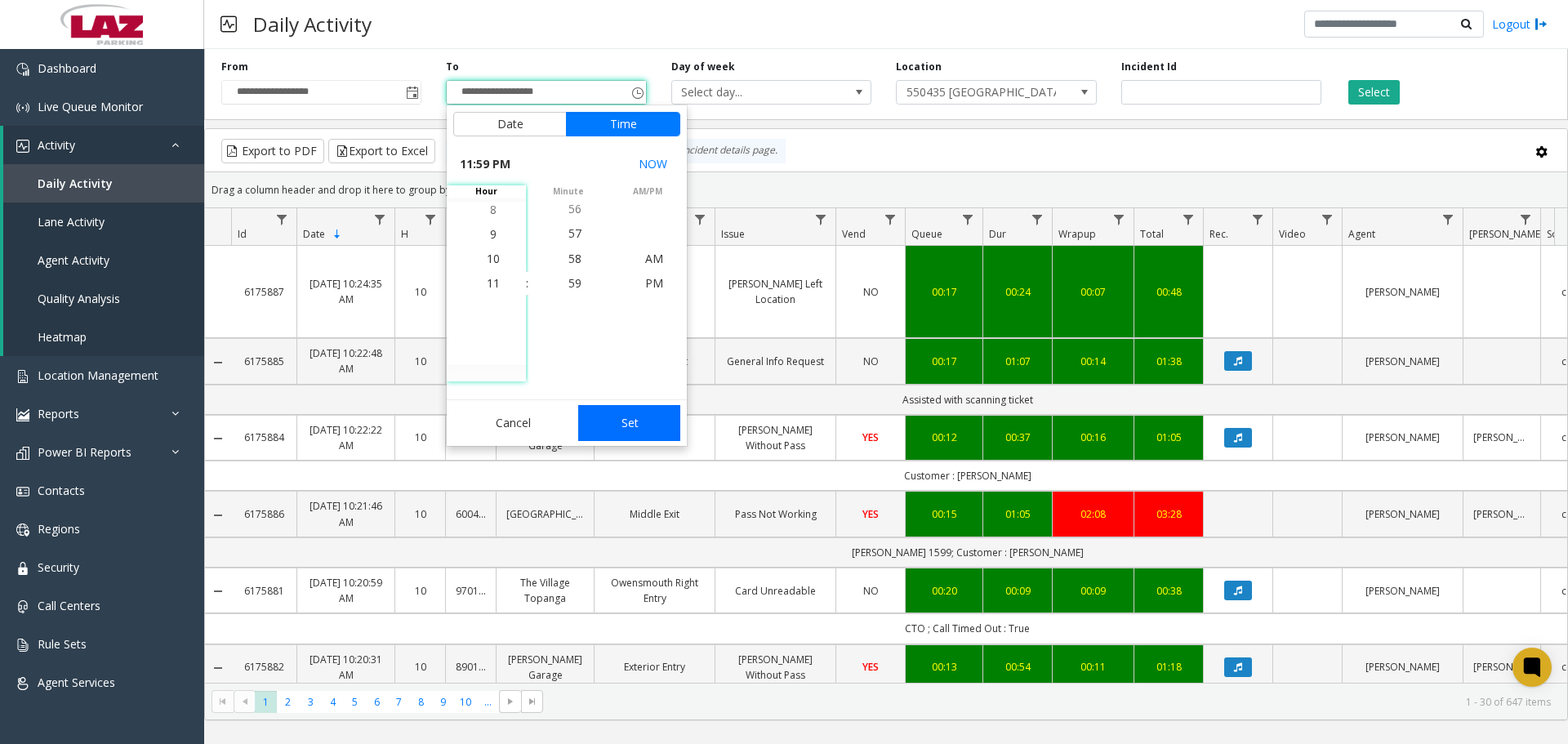
click at [616, 414] on button "Set" at bounding box center [630, 423] width 103 height 36
type input "**********"
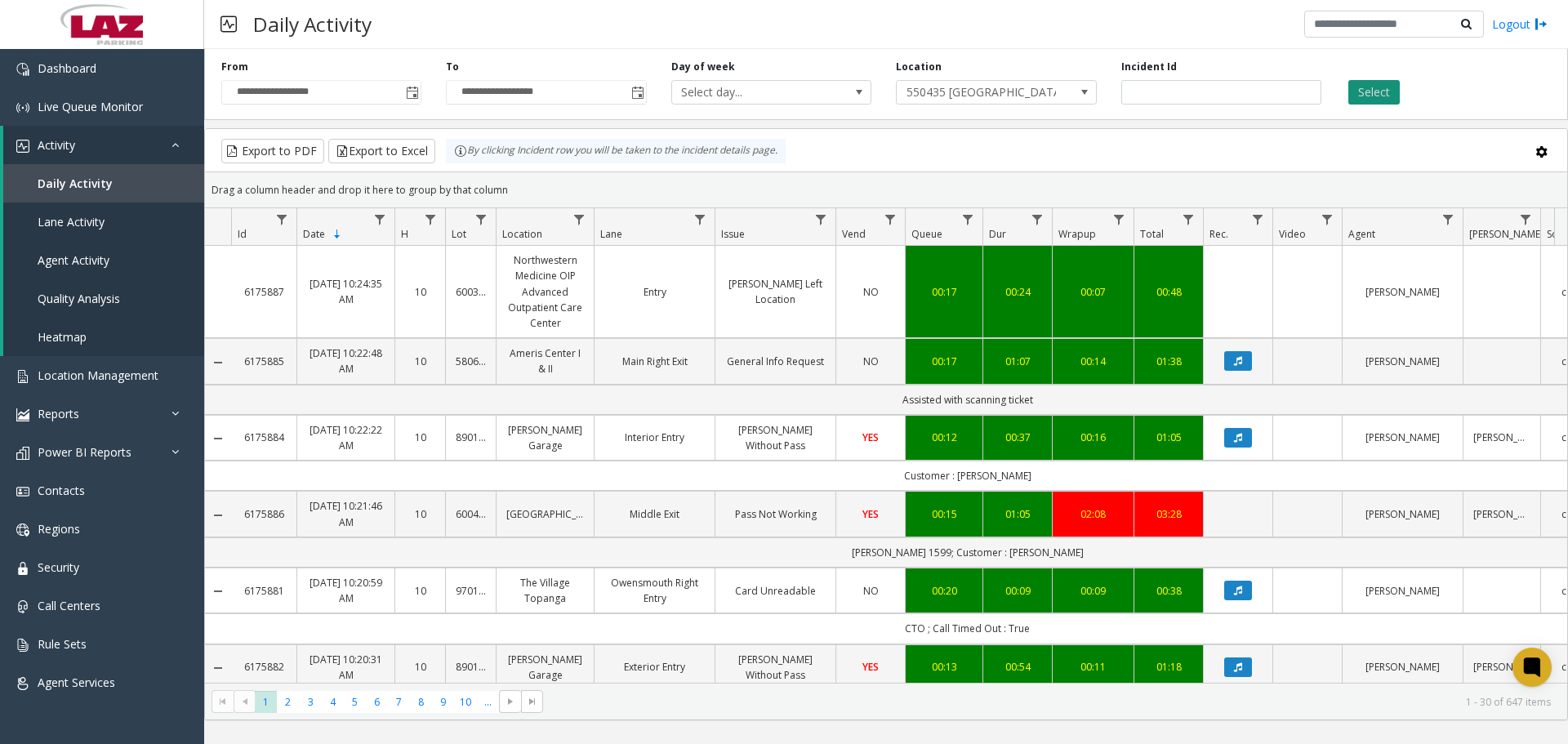
click at [1363, 91] on button "Select" at bounding box center [1373, 92] width 51 height 24
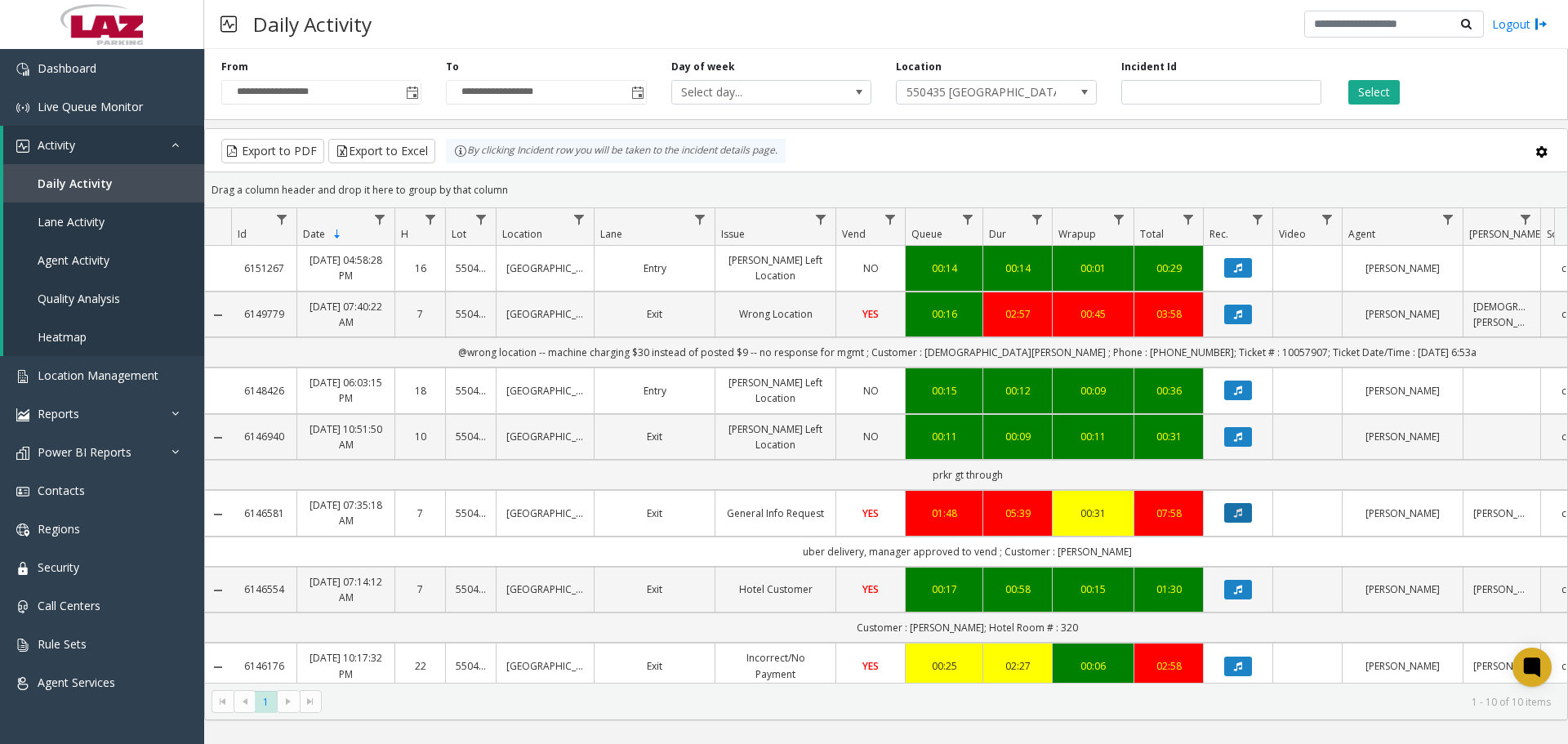
click at [1247, 515] on button "Data table" at bounding box center [1238, 512] width 28 height 19
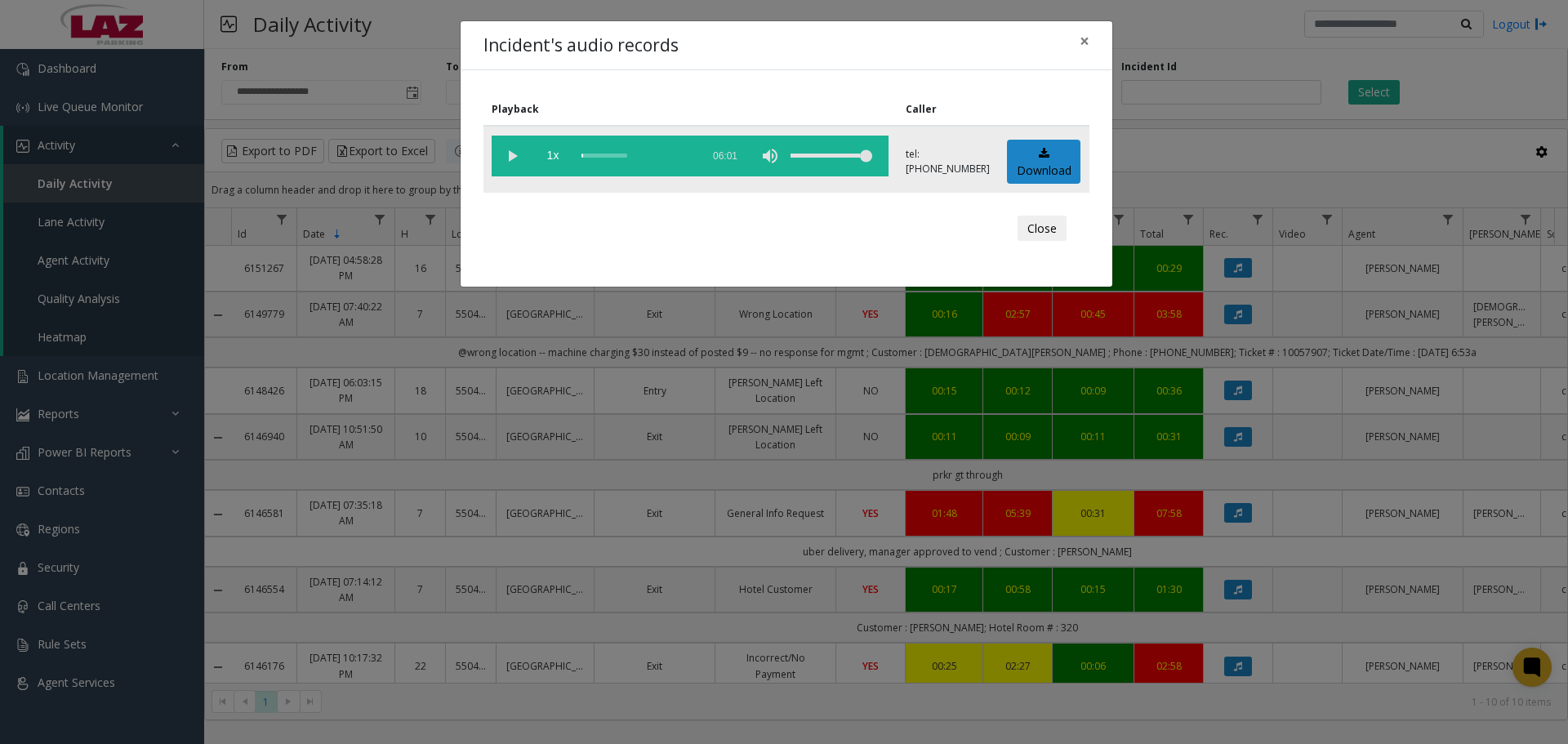
click at [509, 161] on vg-play-pause at bounding box center [512, 156] width 40 height 40
drag, startPoint x: 838, startPoint y: 146, endPoint x: 824, endPoint y: 147, distance: 14.0
click at [824, 147] on div "volume level" at bounding box center [831, 156] width 82 height 40
click at [591, 155] on div "scrub bar" at bounding box center [637, 156] width 111 height 40
click at [598, 155] on div "scrub bar" at bounding box center [637, 156] width 111 height 40
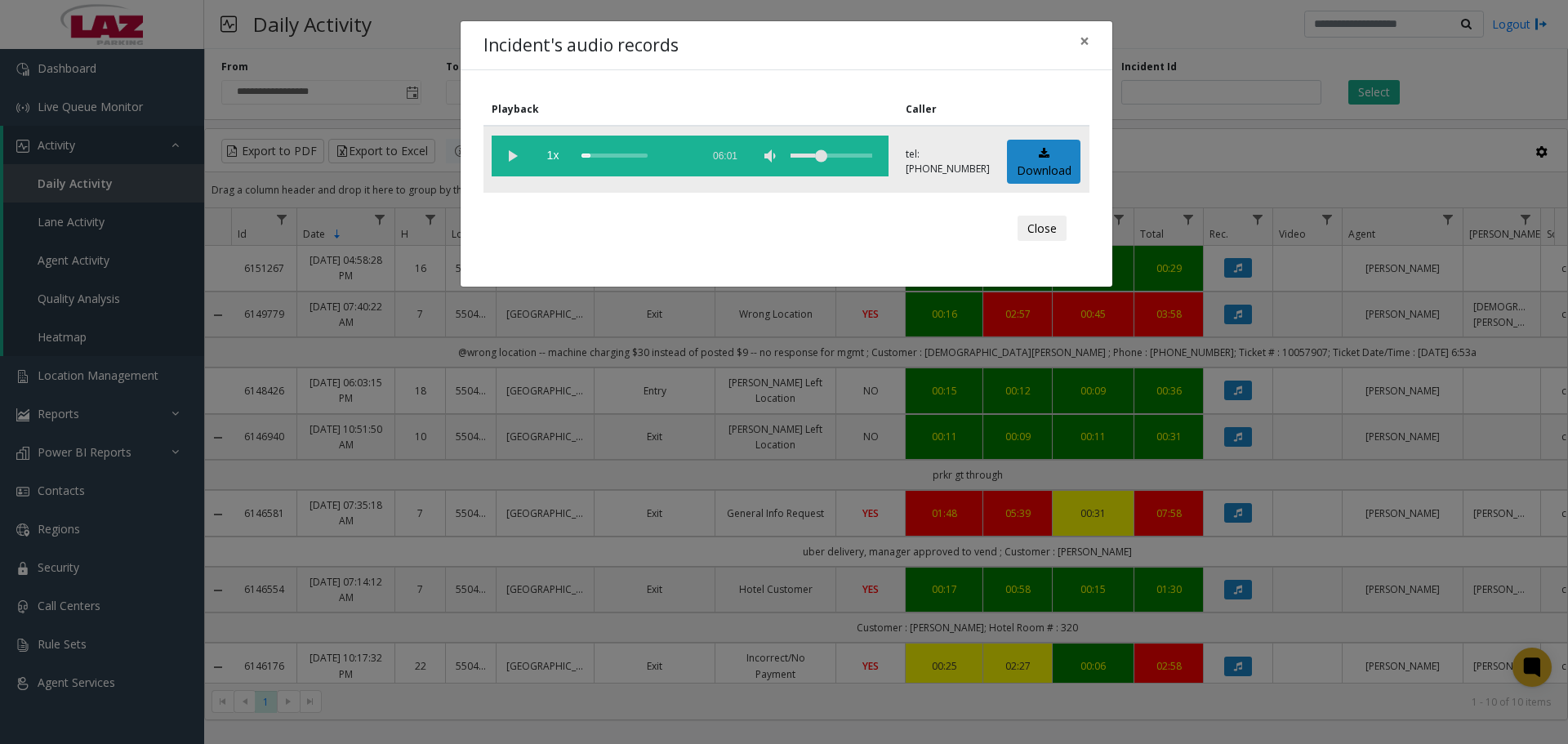
click at [591, 154] on div "scrub bar" at bounding box center [637, 156] width 111 height 40
drag, startPoint x: 825, startPoint y: 154, endPoint x: 869, endPoint y: 163, distance: 44.9
click at [869, 163] on div "volume level" at bounding box center [831, 156] width 82 height 40
drag, startPoint x: 866, startPoint y: 160, endPoint x: 883, endPoint y: 164, distance: 17.5
click at [883, 164] on vg-controls "1x 06:01" at bounding box center [690, 156] width 397 height 40
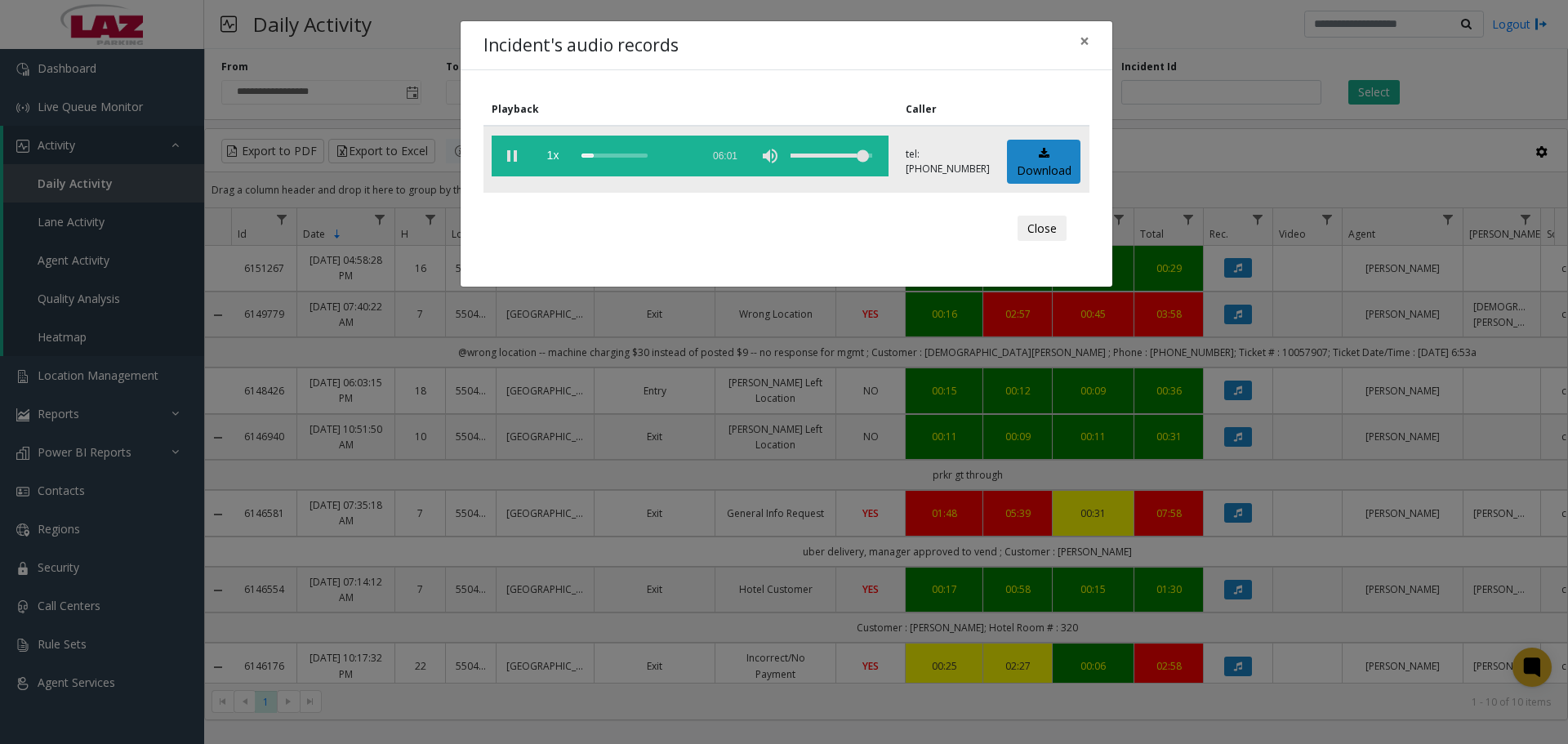
click at [872, 158] on div "volume level" at bounding box center [831, 156] width 82 height 40
drag, startPoint x: 913, startPoint y: 33, endPoint x: 877, endPoint y: 27, distance: 36.5
click at [877, 27] on div "Incident's audio records ×" at bounding box center [787, 45] width 652 height 50
click at [870, 149] on div "volume level" at bounding box center [831, 156] width 82 height 40
drag, startPoint x: 867, startPoint y: 156, endPoint x: 877, endPoint y: 159, distance: 10.4
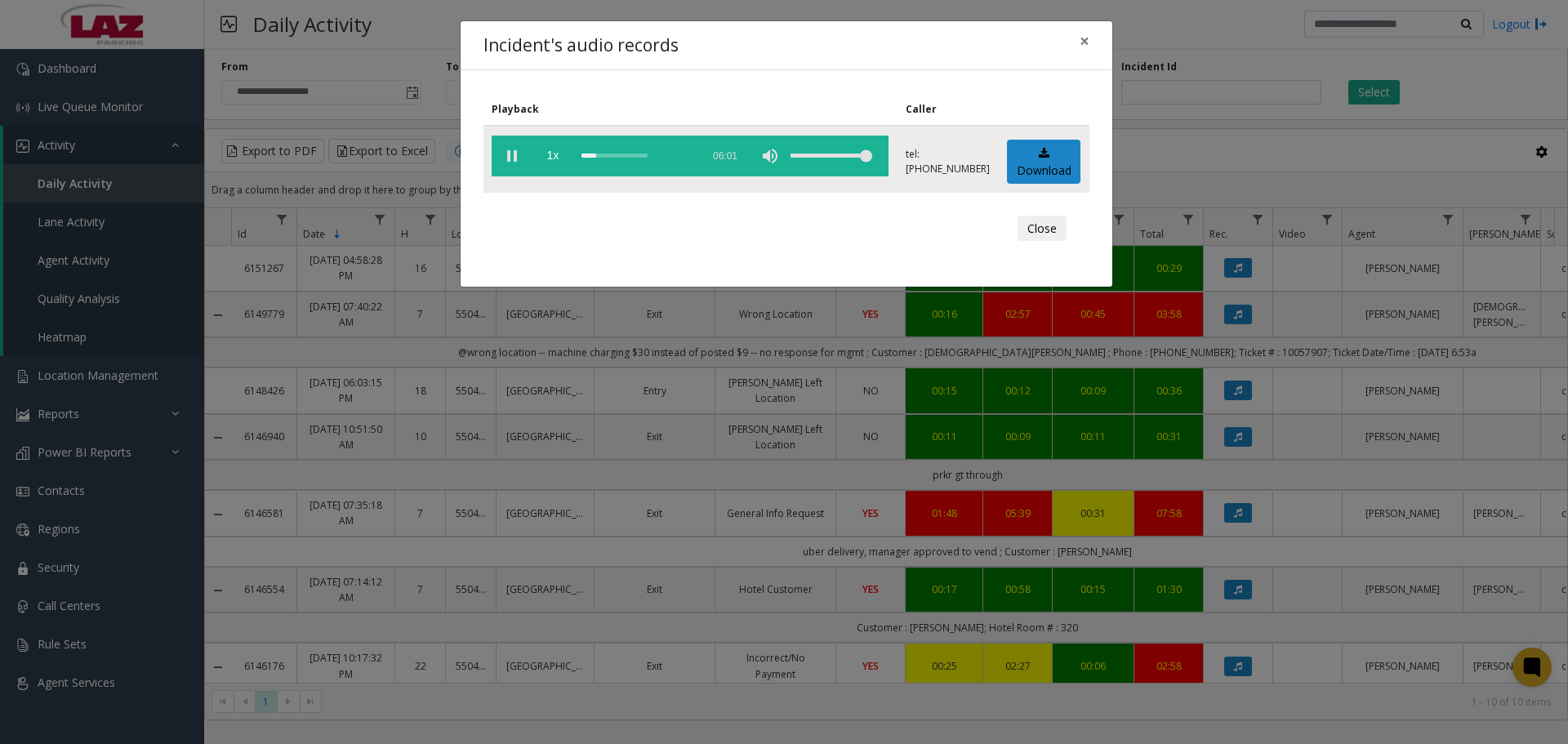
click at [877, 159] on vg-controls "1x 06:01" at bounding box center [690, 156] width 397 height 40
click at [623, 154] on div "scrub bar" at bounding box center [637, 156] width 111 height 40
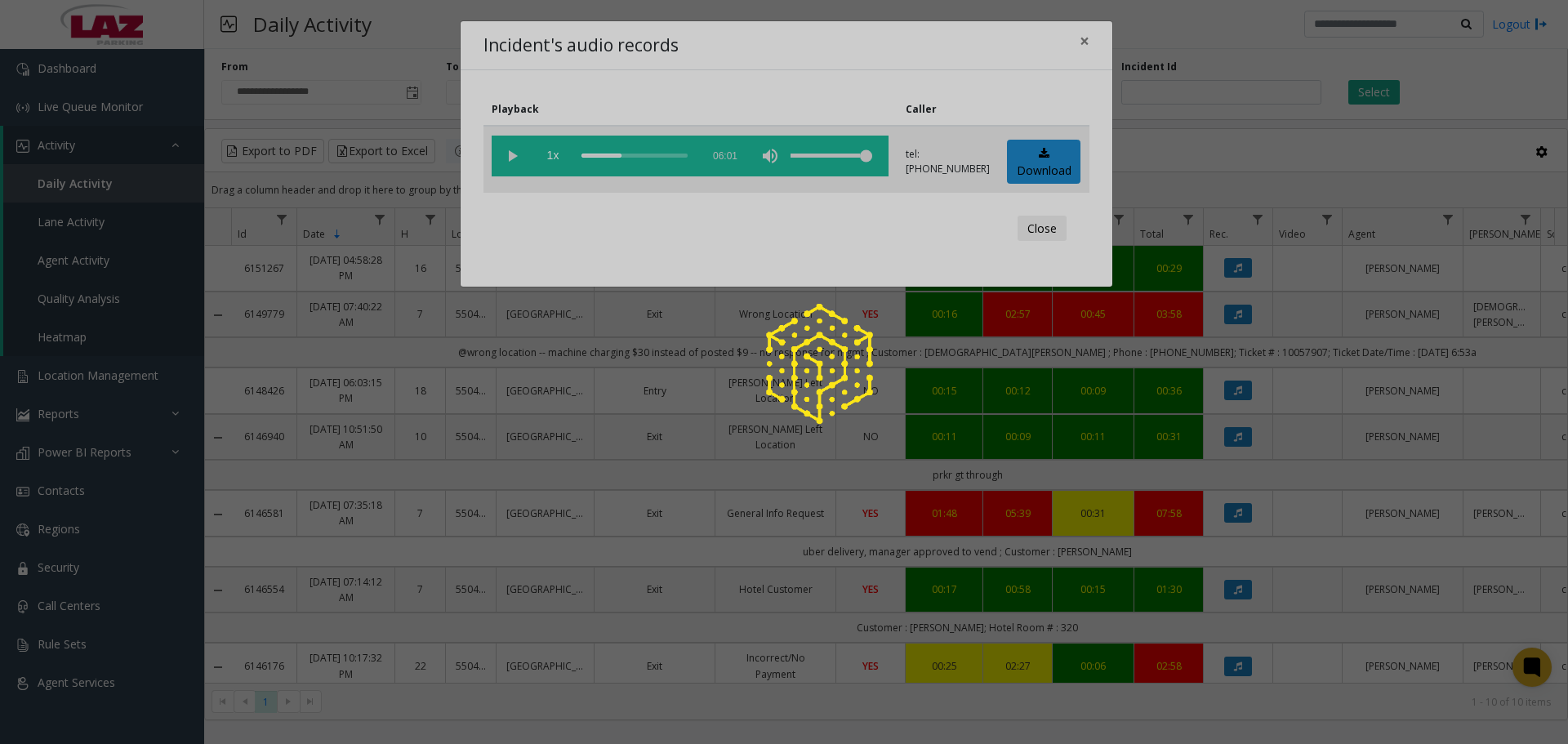
click at [627, 155] on app-root "**********" at bounding box center [784, 372] width 1568 height 744
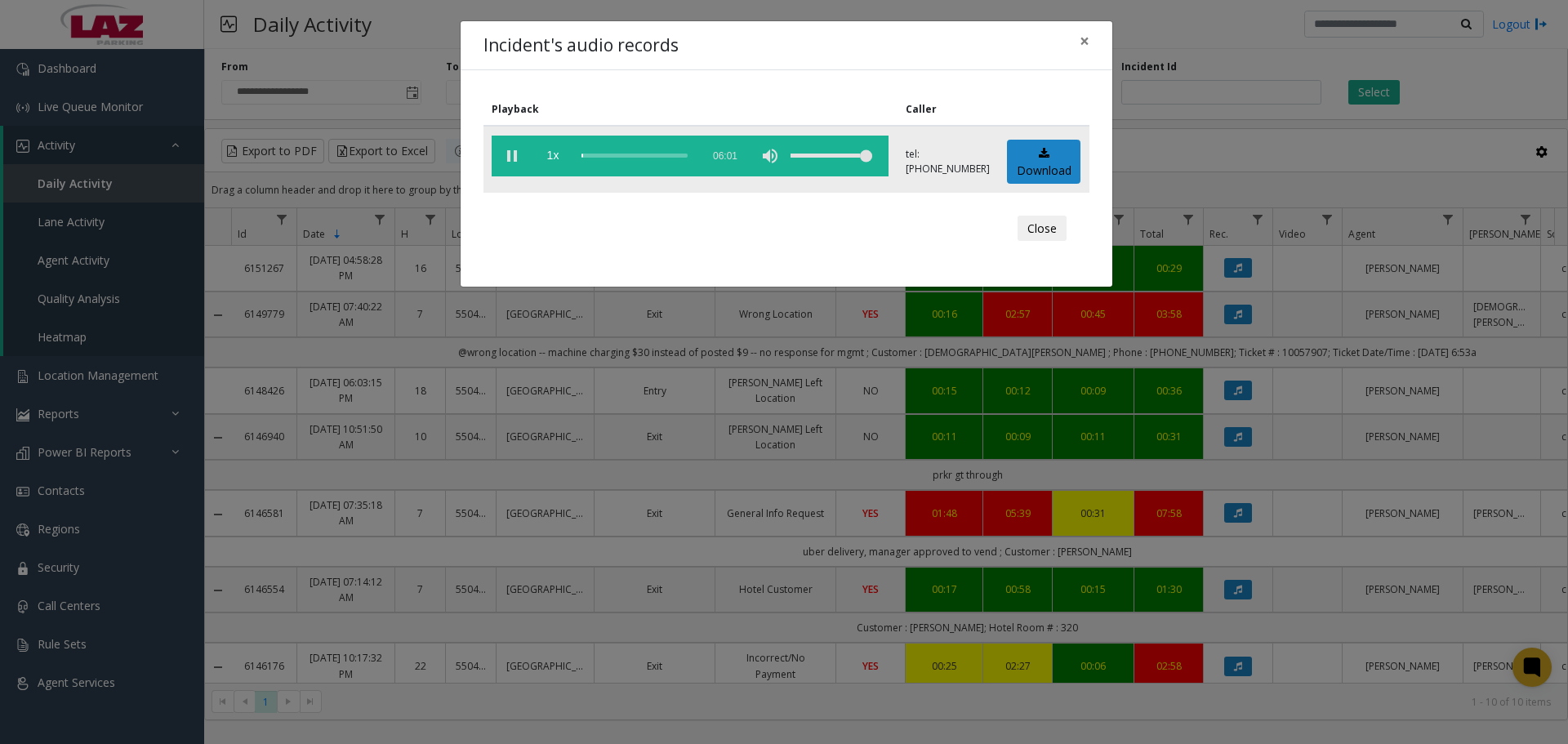
click at [623, 155] on div "scrub bar" at bounding box center [637, 156] width 111 height 40
drag, startPoint x: 630, startPoint y: 158, endPoint x: 646, endPoint y: 162, distance: 16.5
click at [646, 162] on div "scrub bar" at bounding box center [637, 156] width 111 height 40
drag, startPoint x: 649, startPoint y: 154, endPoint x: 680, endPoint y: 156, distance: 31.1
click at [680, 156] on div "scrub bar" at bounding box center [637, 156] width 111 height 40
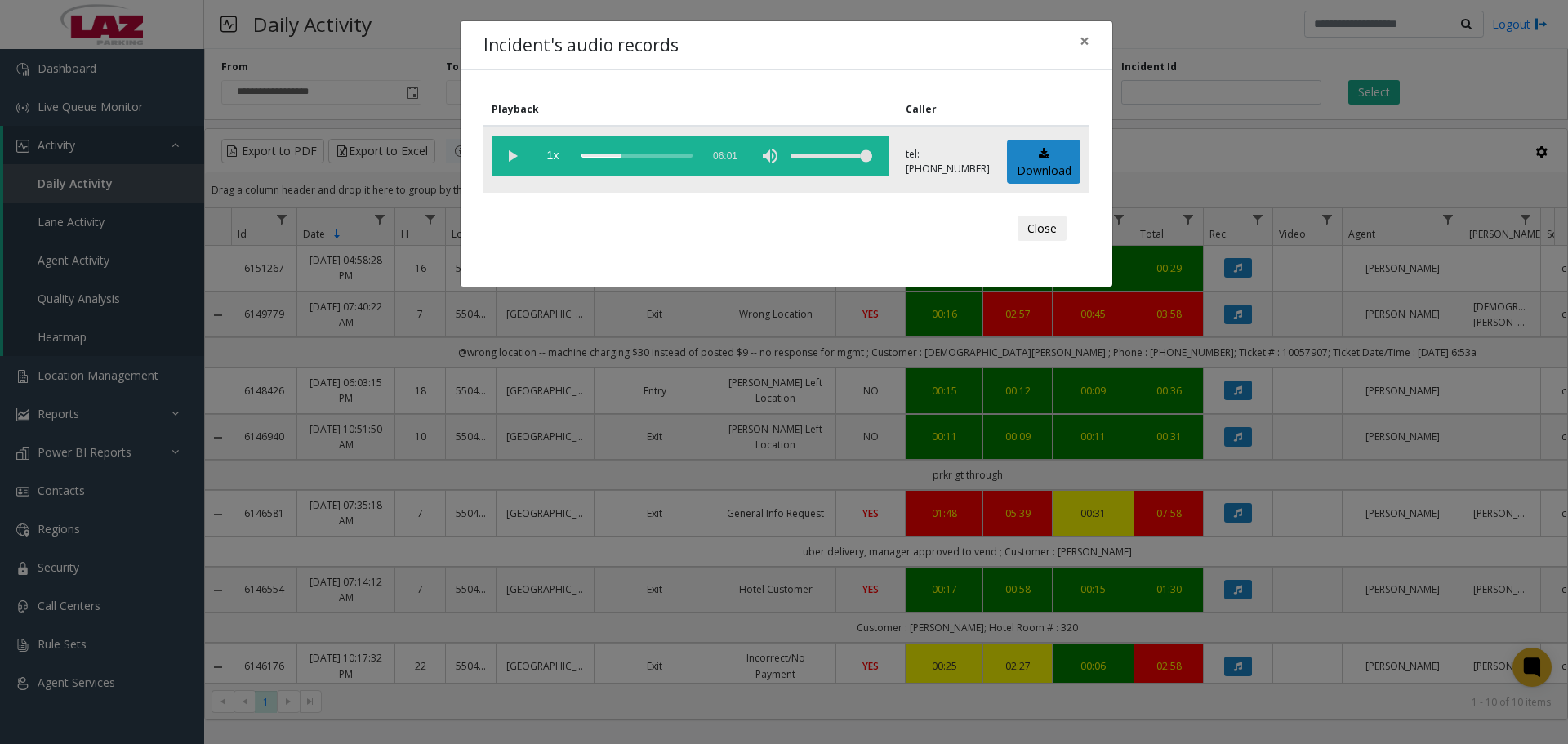
drag, startPoint x: 678, startPoint y: 156, endPoint x: 624, endPoint y: 159, distance: 54.1
click at [624, 159] on div "scrub bar" at bounding box center [637, 156] width 111 height 40
drag, startPoint x: 624, startPoint y: 155, endPoint x: 636, endPoint y: 157, distance: 12.2
click at [636, 157] on div "scrub bar" at bounding box center [637, 156] width 111 height 40
click at [1085, 38] on span "×" at bounding box center [1085, 40] width 10 height 23
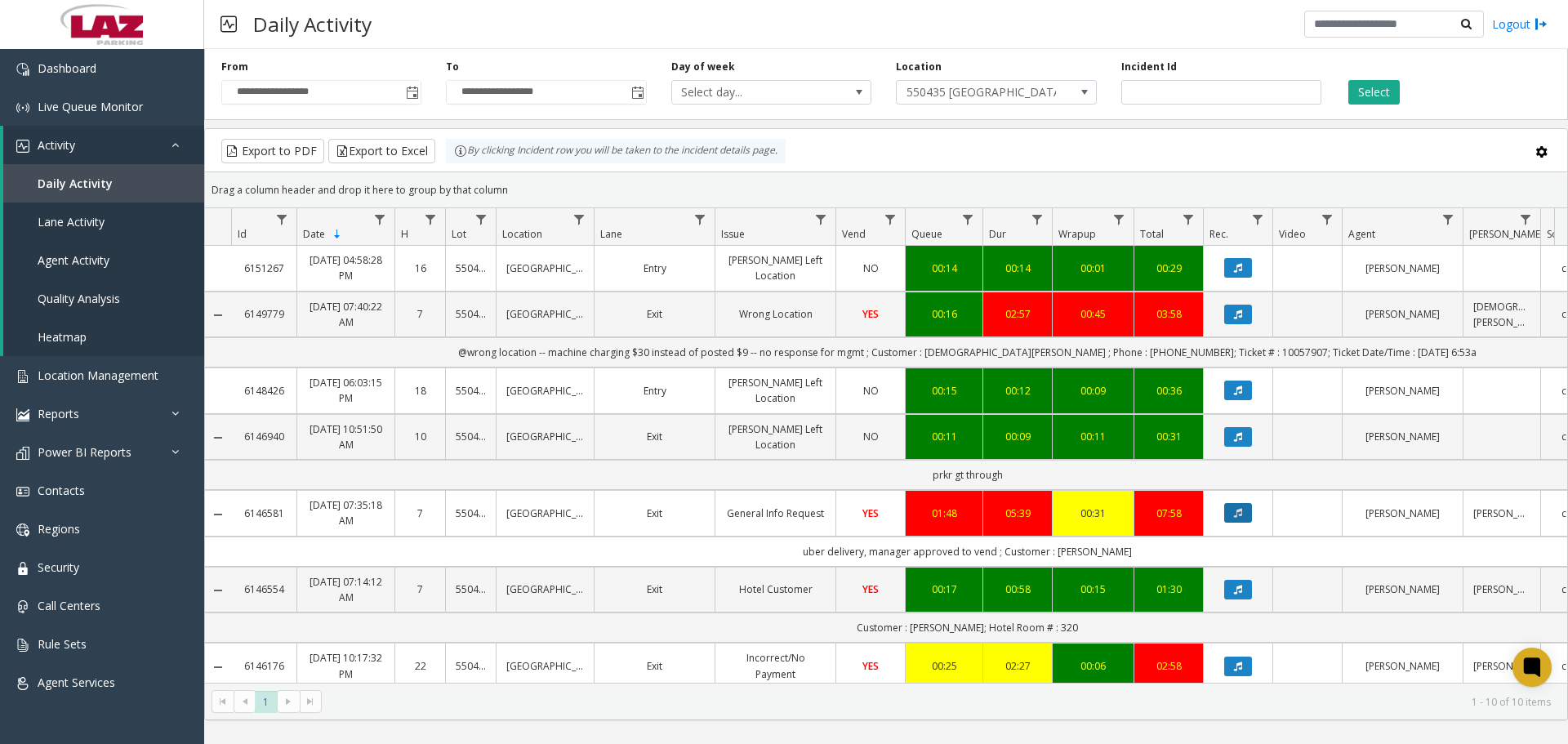
click at [1243, 514] on button "Data table" at bounding box center [1238, 512] width 28 height 19
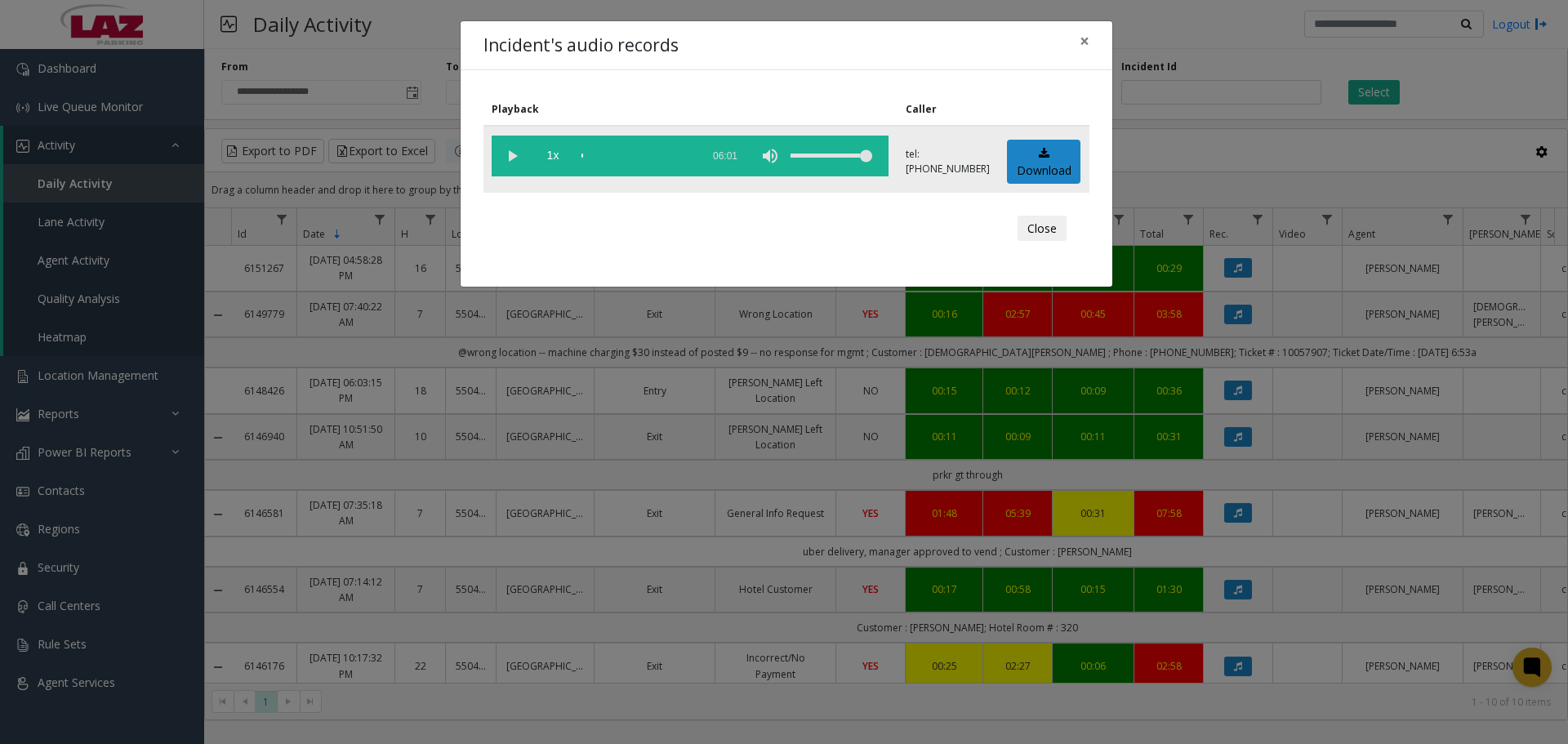
click at [515, 156] on vg-play-pause at bounding box center [512, 156] width 40 height 40
click at [613, 150] on div "scrub bar" at bounding box center [637, 156] width 111 height 40
click at [647, 152] on div "scrub bar" at bounding box center [637, 156] width 111 height 40
click at [669, 155] on div "scrub bar" at bounding box center [637, 156] width 111 height 40
click at [685, 158] on div "scrub bar" at bounding box center [637, 156] width 111 height 40
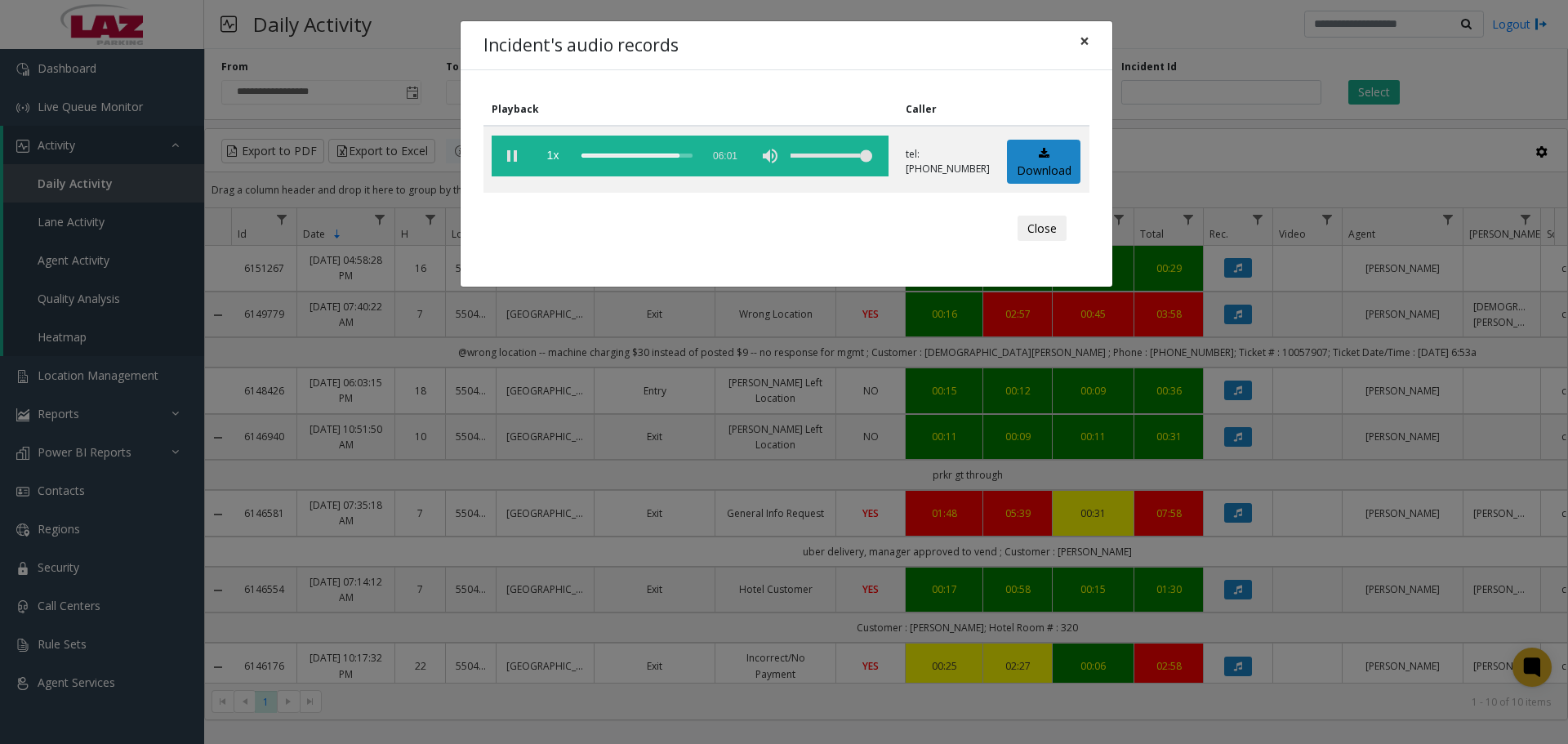
click at [1077, 46] on button "×" at bounding box center [1084, 41] width 33 height 40
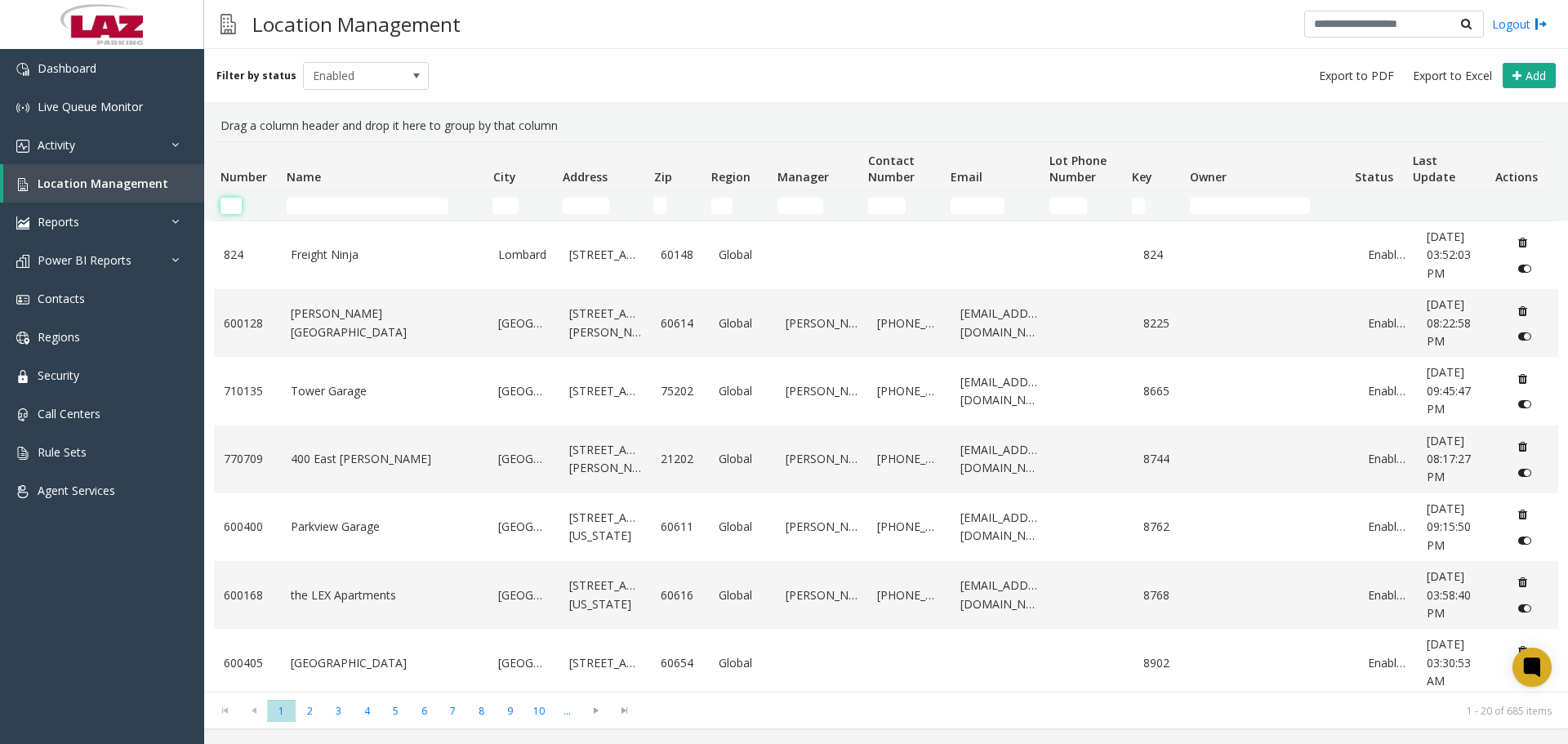
click at [231, 210] on input "Number Filter" at bounding box center [231, 206] width 21 height 16
click at [329, 207] on input "Name Filter" at bounding box center [367, 206] width 162 height 16
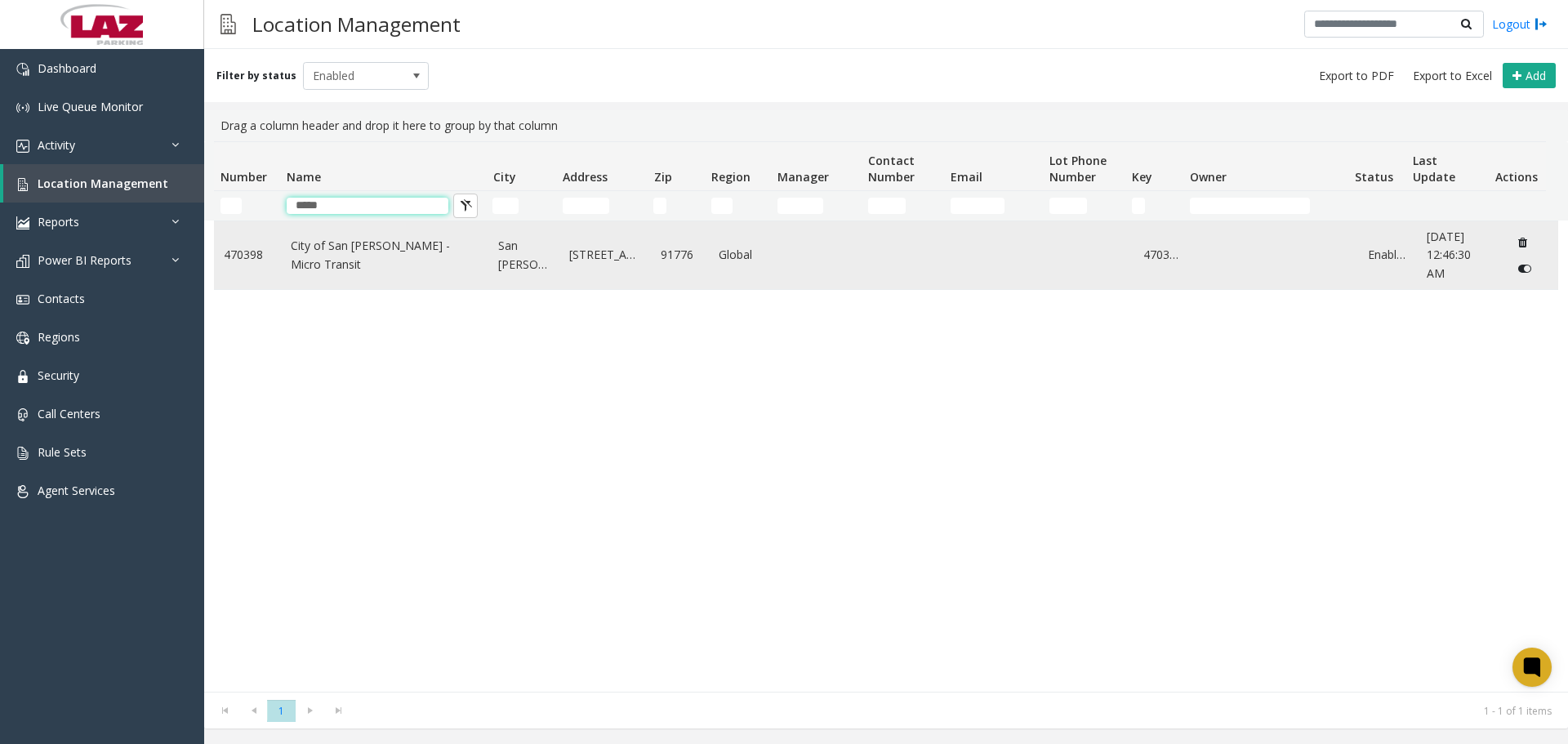
type input "*****"
click at [333, 238] on td "City of San Gabriel - Micro Transit" at bounding box center [385, 255] width 208 height 67
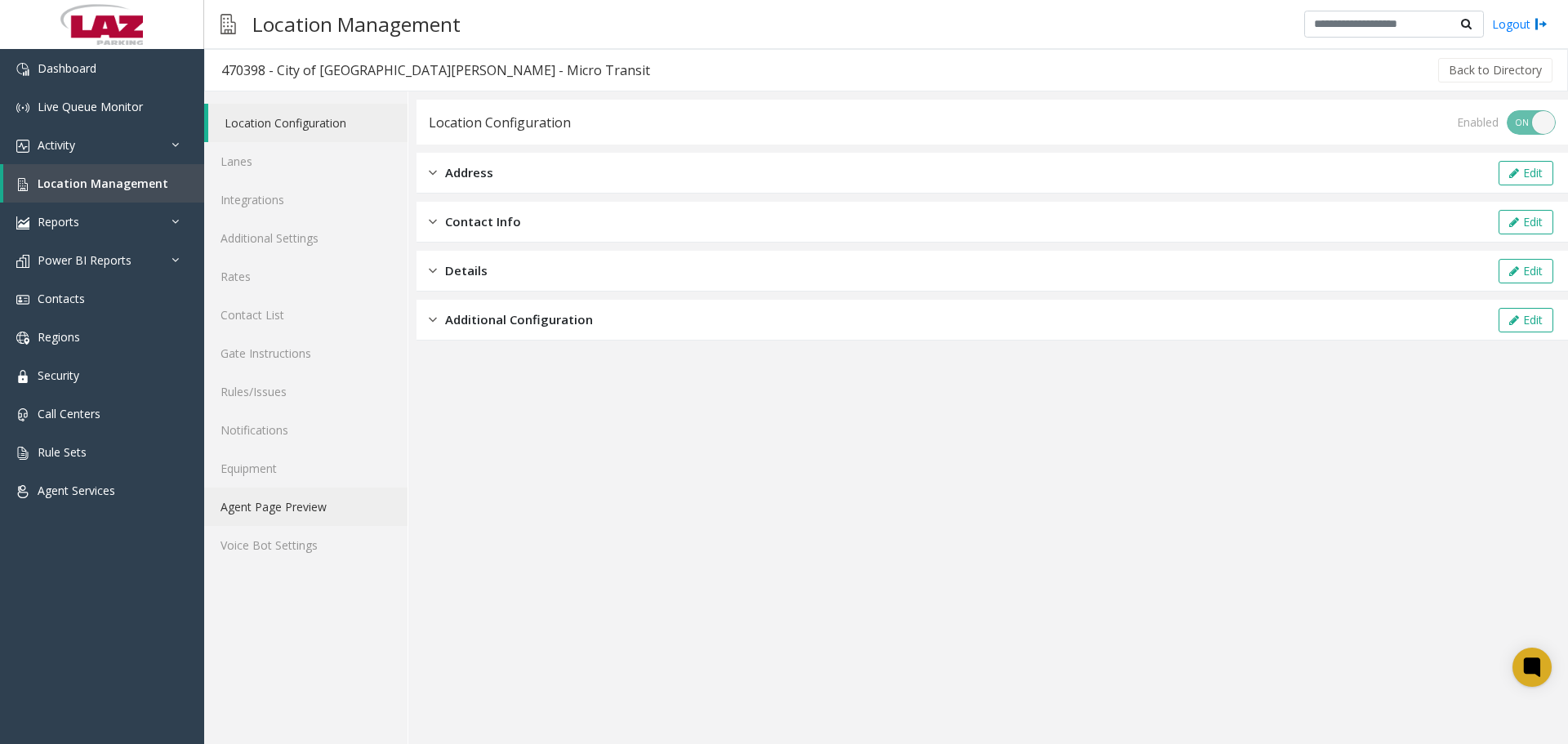
click at [235, 497] on link "Agent Page Preview" at bounding box center [305, 507] width 203 height 39
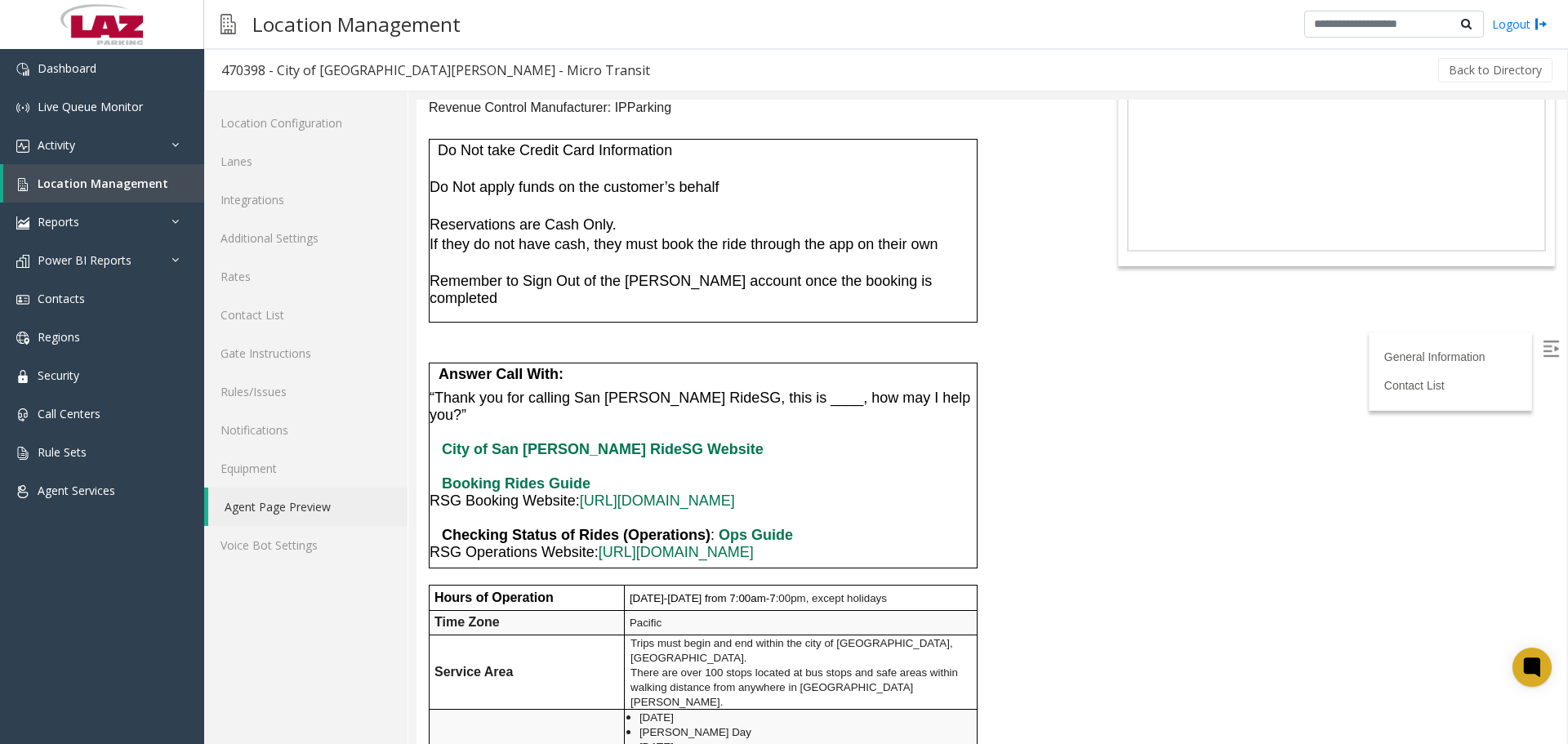
scroll to position [163, 0]
click at [295, 398] on link "Rules/Issues" at bounding box center [305, 392] width 203 height 39
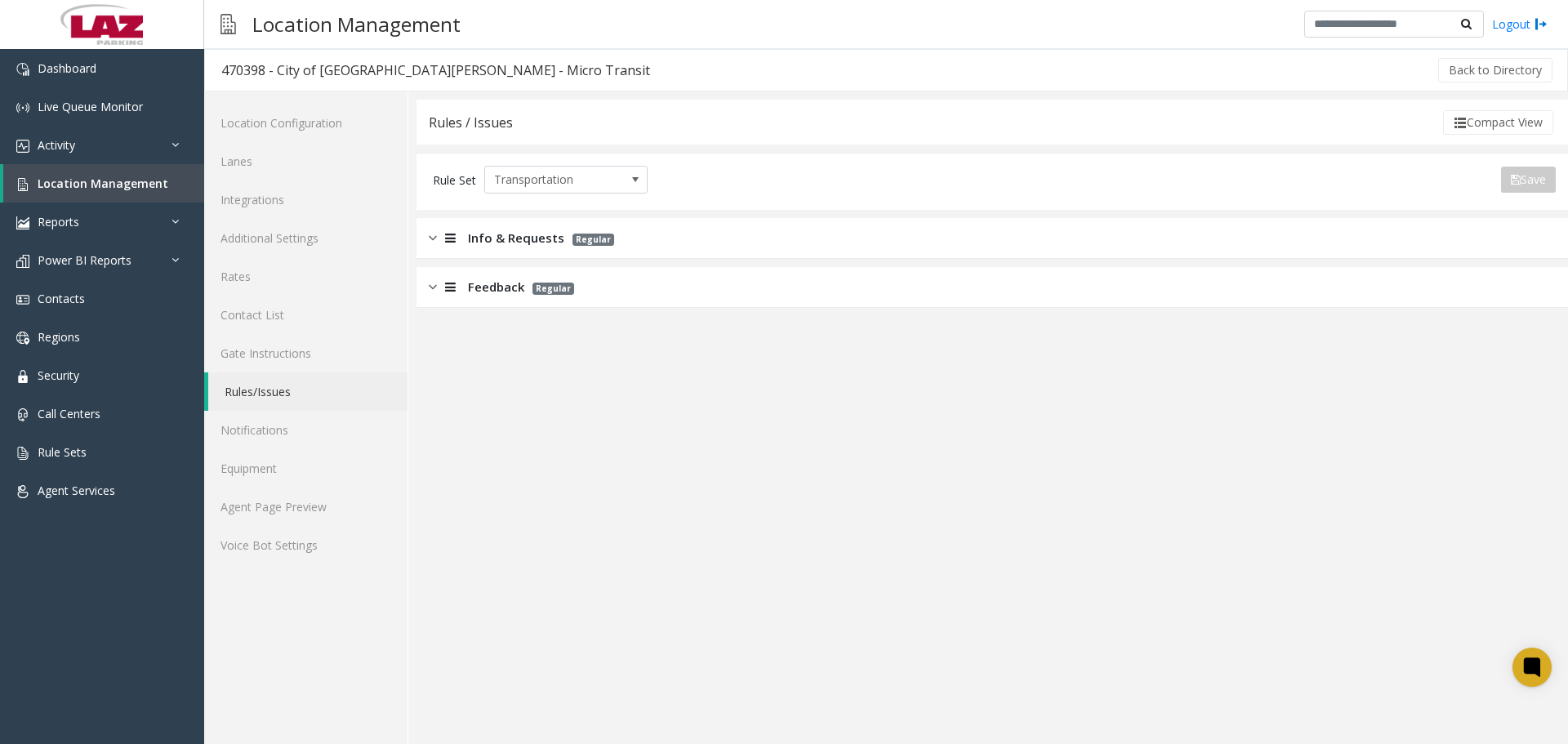
click at [522, 252] on div "Info & Requests Regular" at bounding box center [992, 238] width 1151 height 40
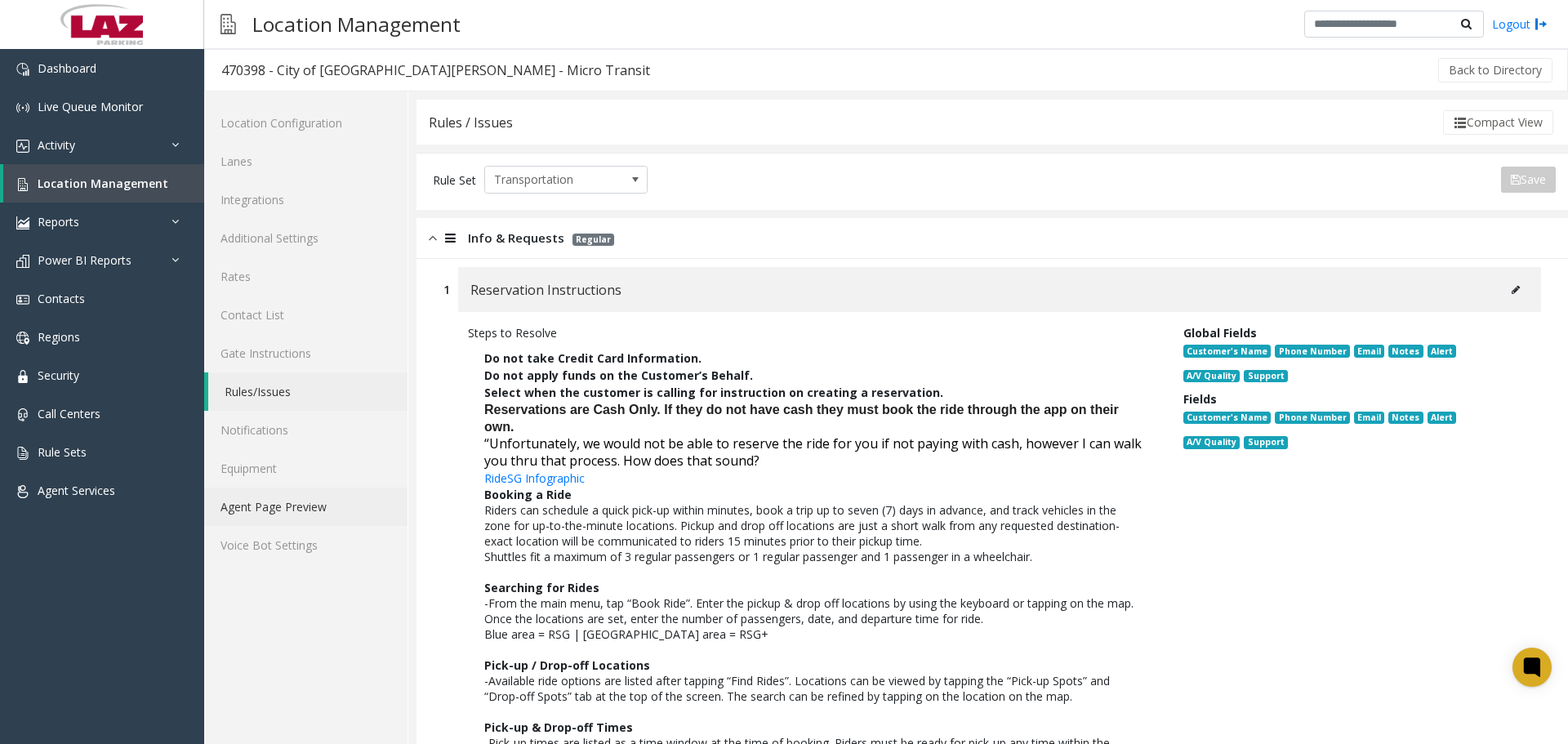
click at [322, 510] on link "Agent Page Preview" at bounding box center [305, 507] width 203 height 39
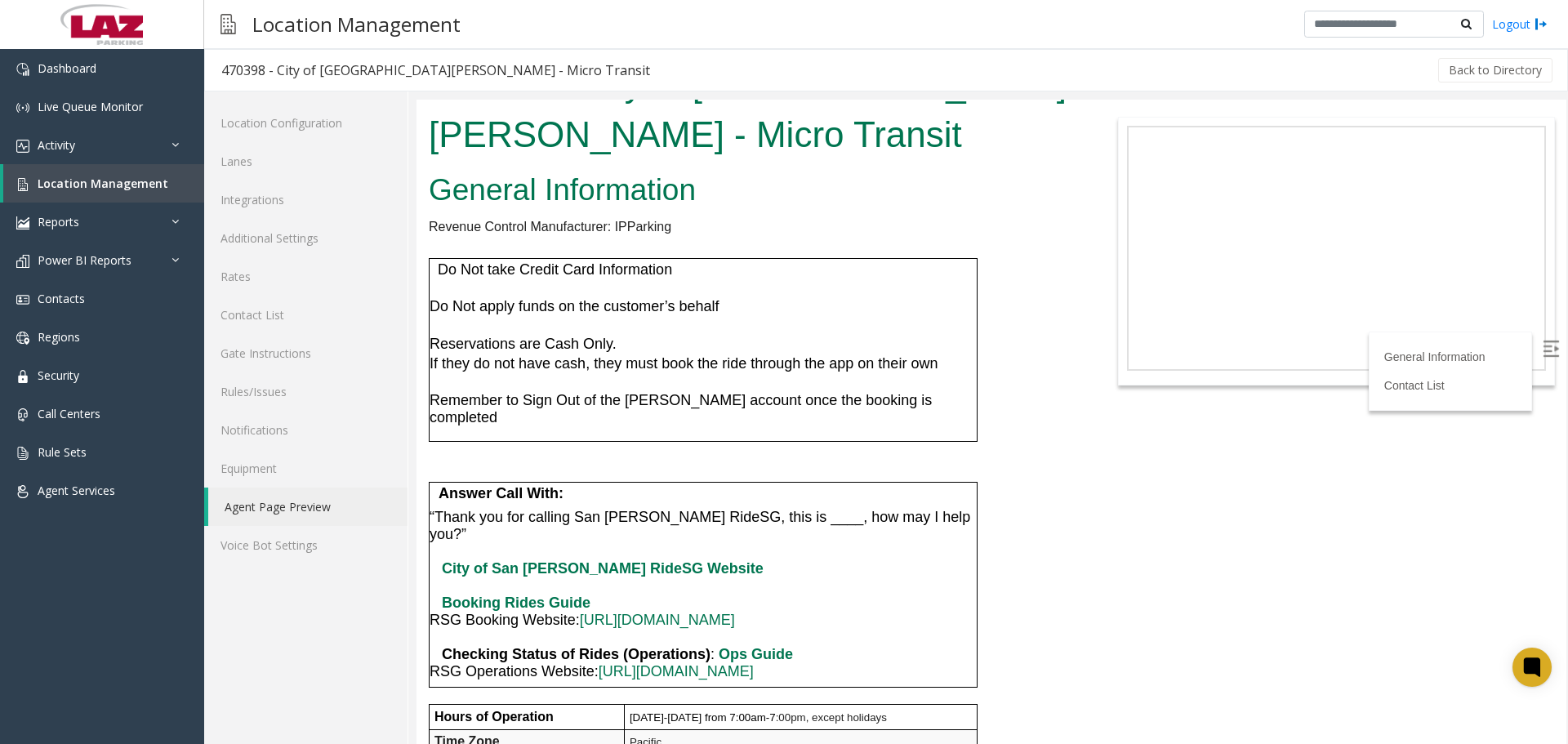
scroll to position [82, 0]
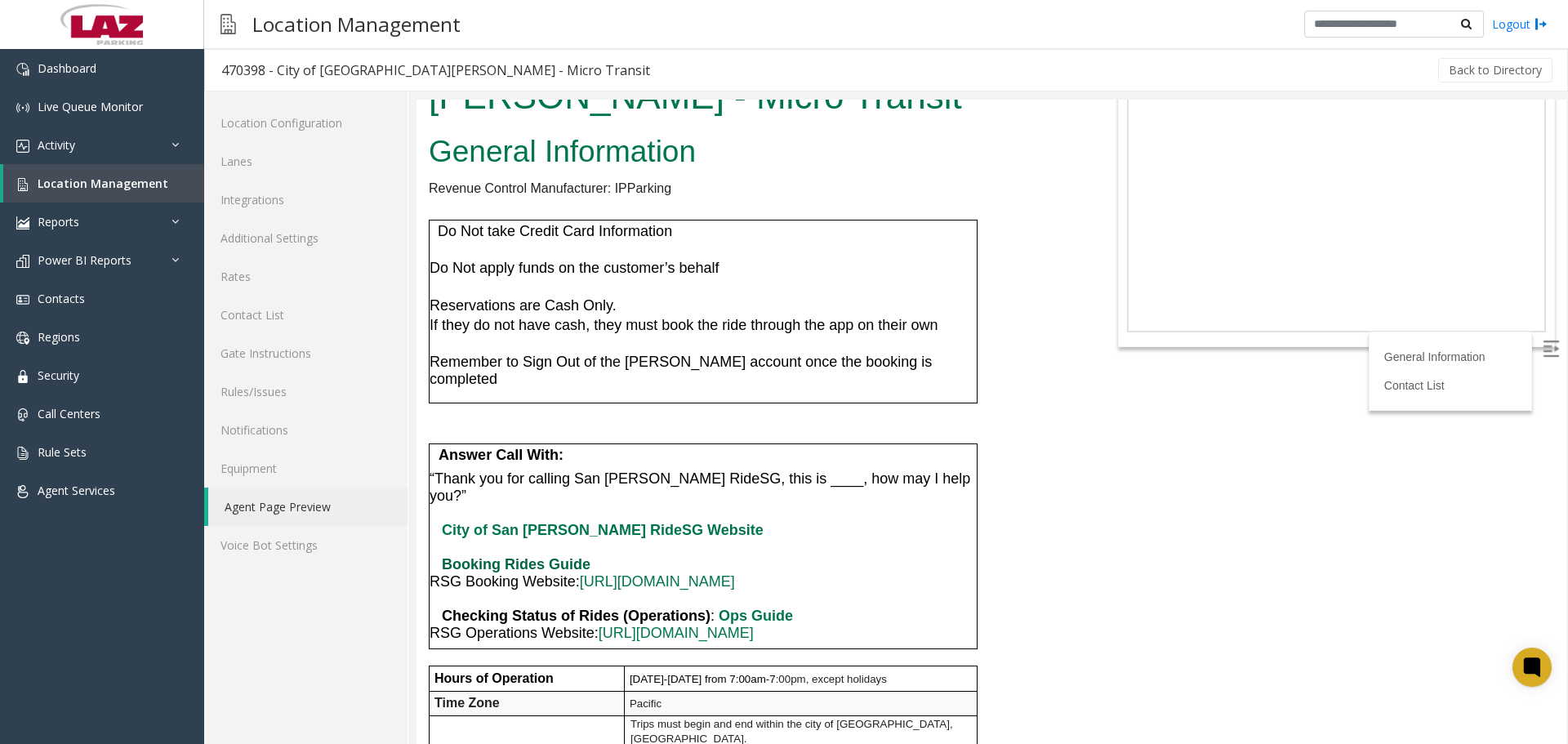
click at [526, 556] on b "Booking Rides Guide" at bounding box center [516, 564] width 148 height 16
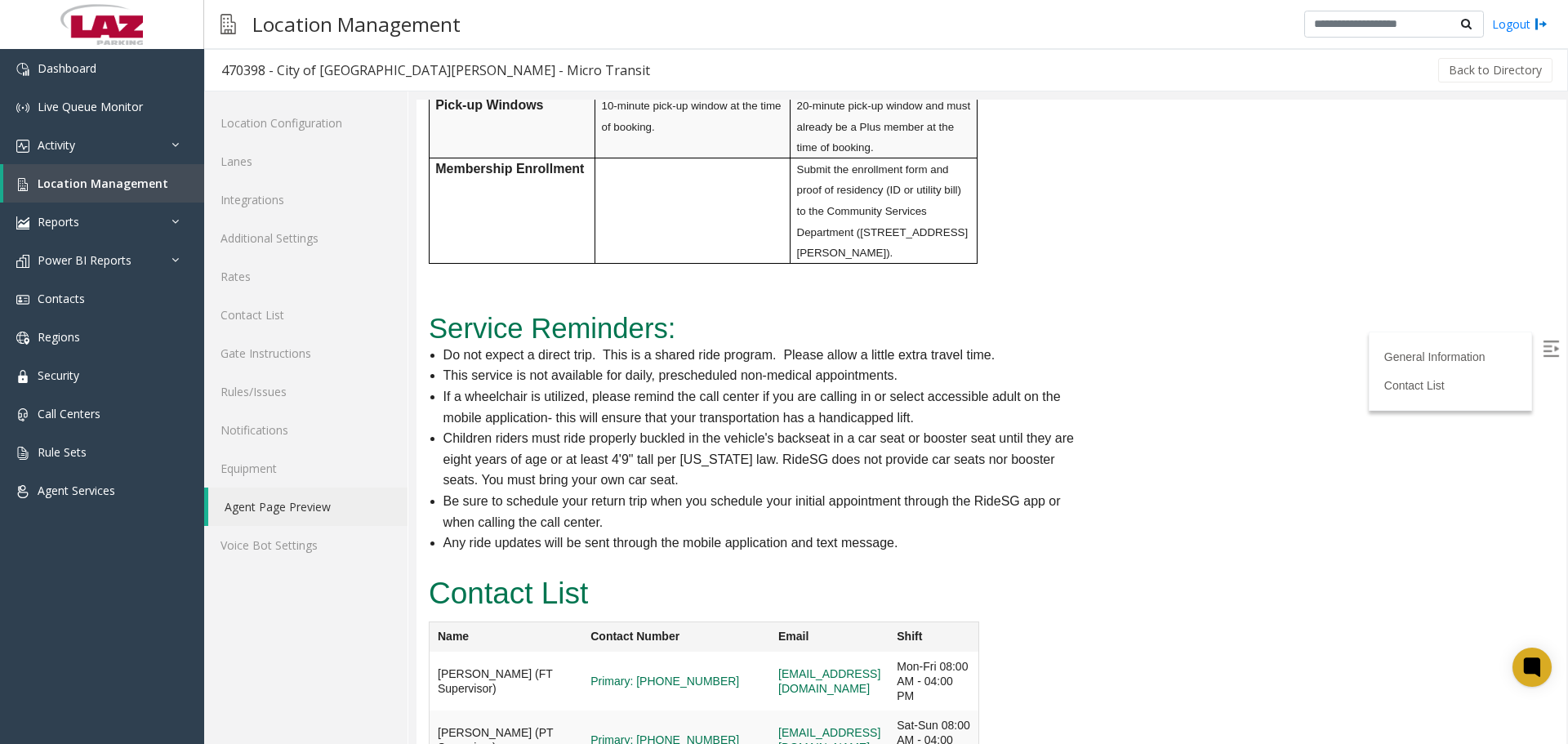
scroll to position [1553, 0]
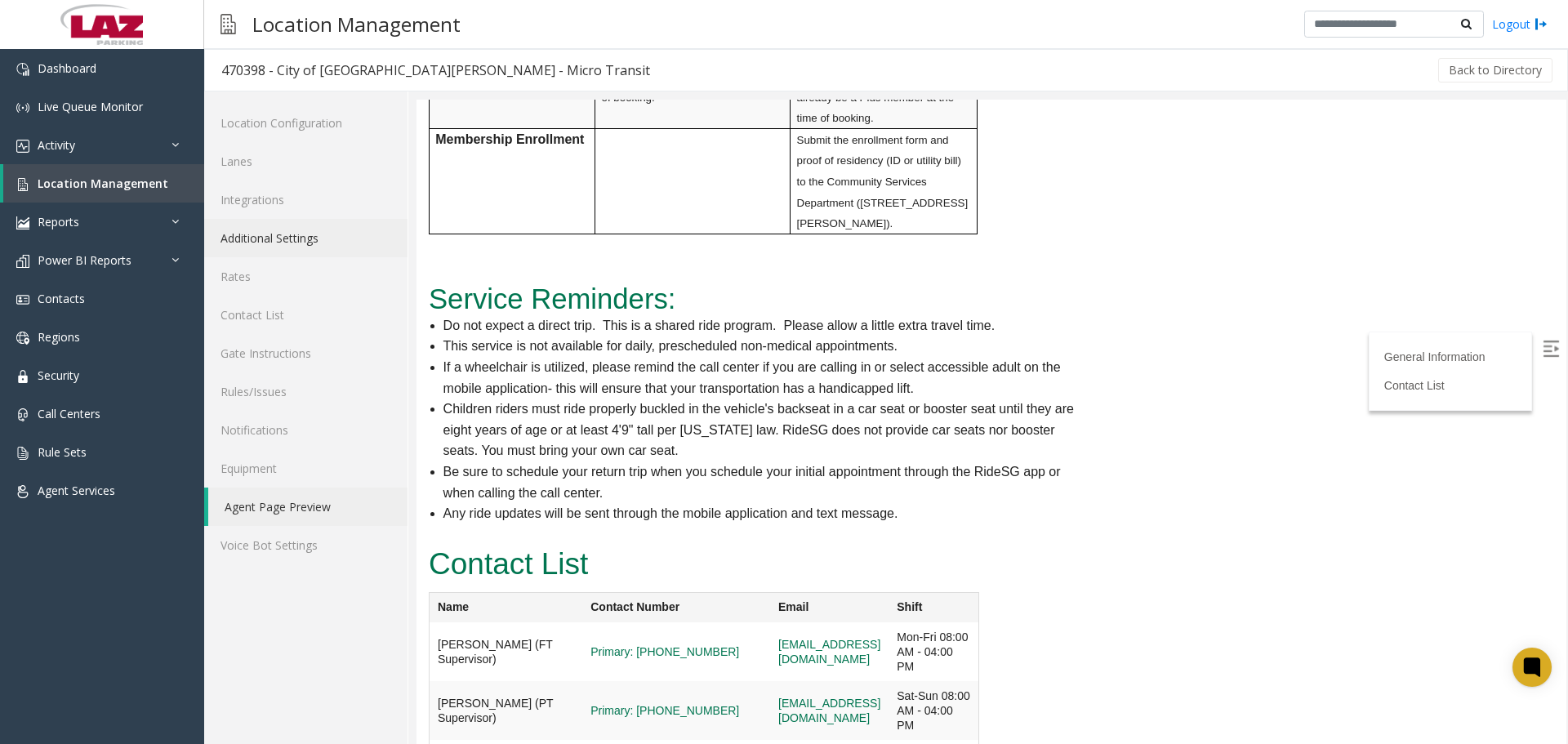
click at [283, 242] on link "Additional Settings" at bounding box center [305, 238] width 203 height 39
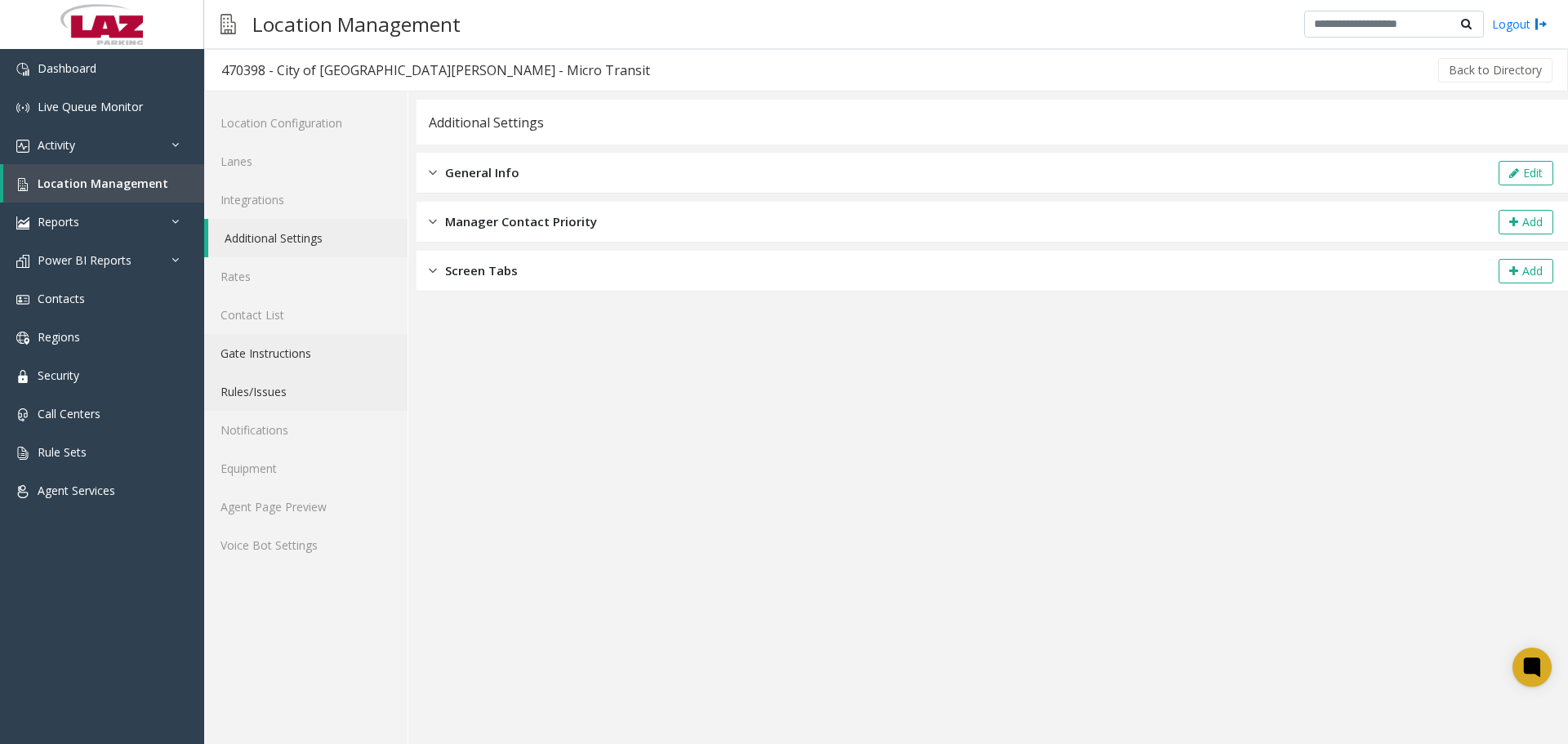
drag, startPoint x: 330, startPoint y: 370, endPoint x: 328, endPoint y: 379, distance: 9.2
click at [329, 370] on link "Gate Instructions" at bounding box center [305, 354] width 203 height 39
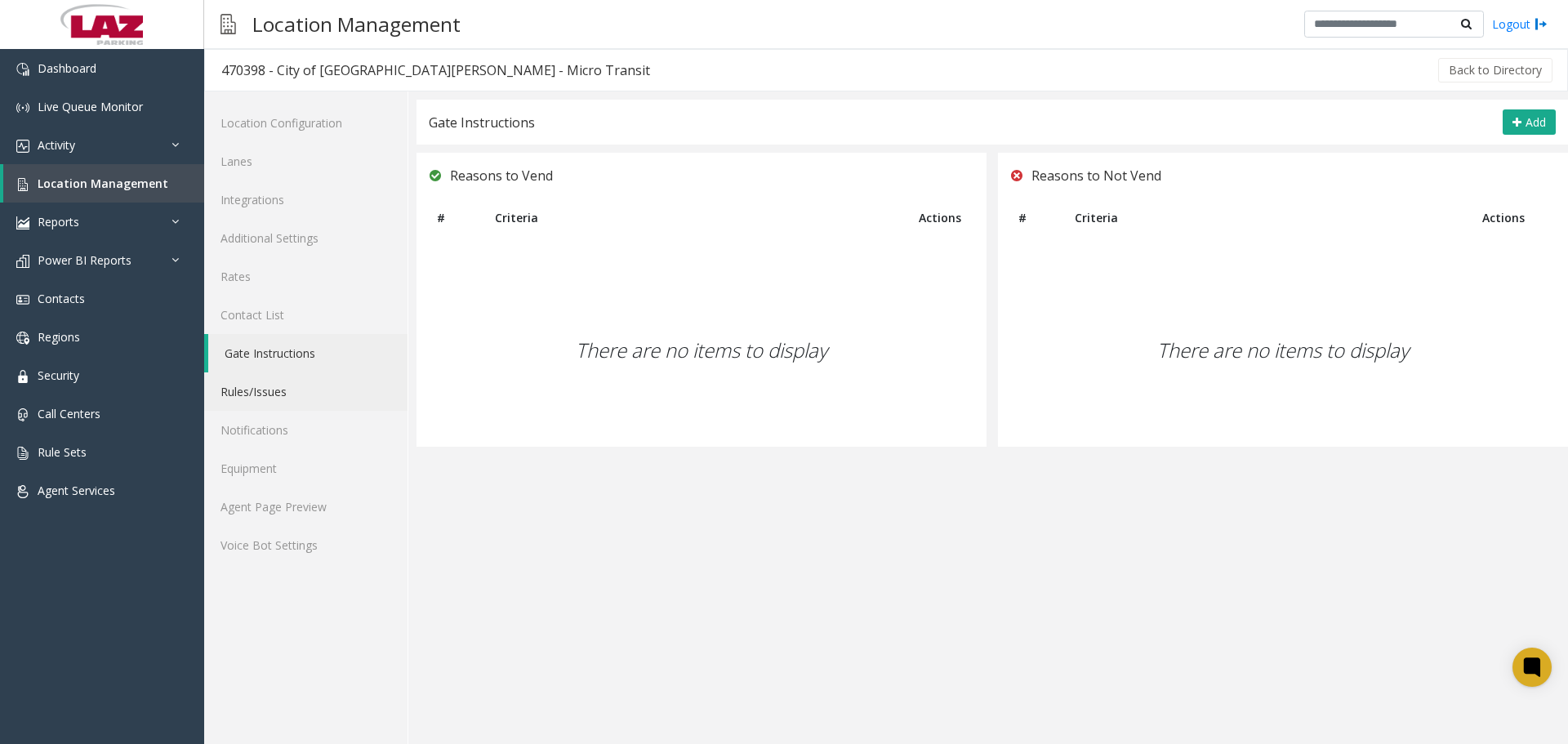
click at [318, 392] on link "Rules/Issues" at bounding box center [305, 392] width 203 height 39
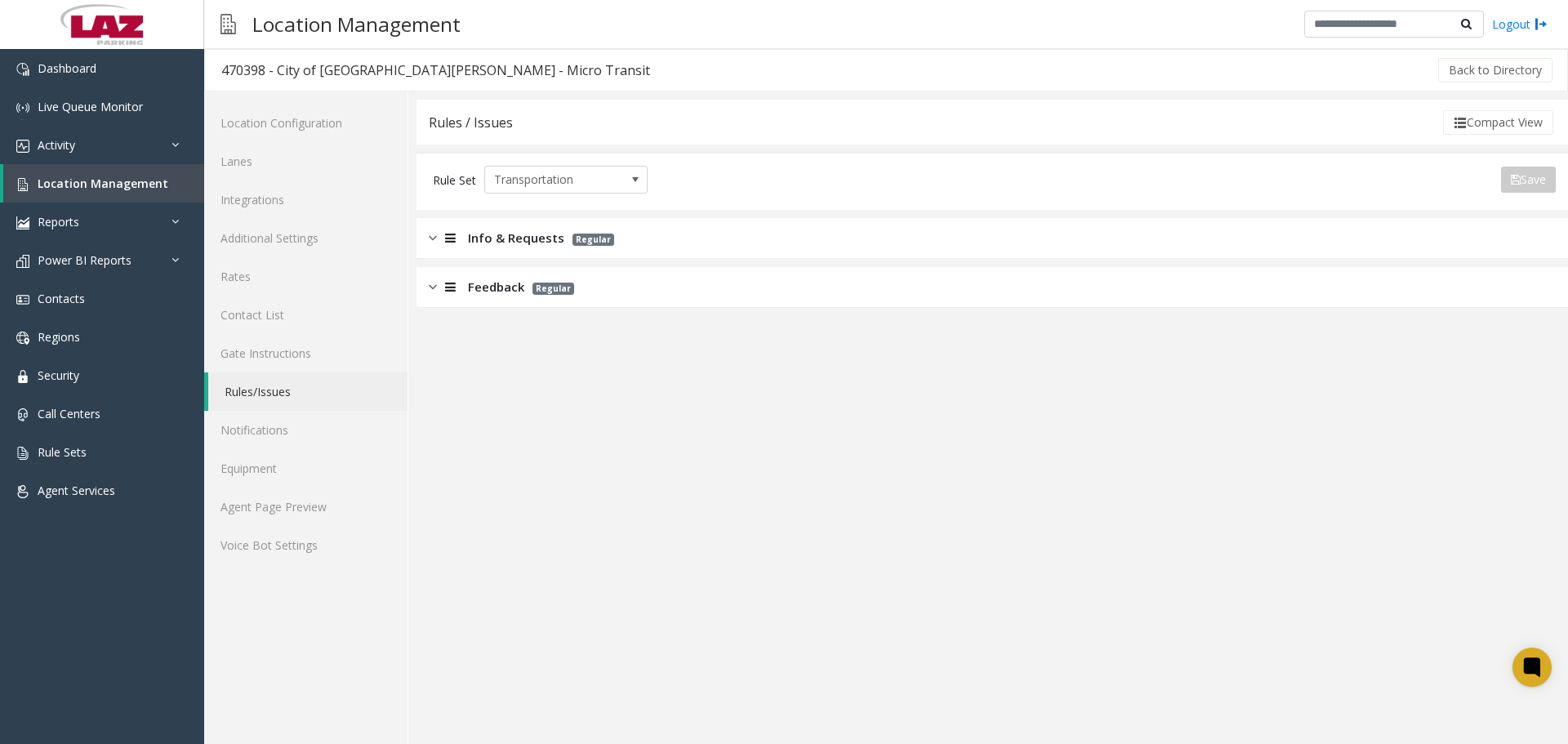
click at [546, 218] on div "Info & Requests Regular" at bounding box center [992, 238] width 1151 height 40
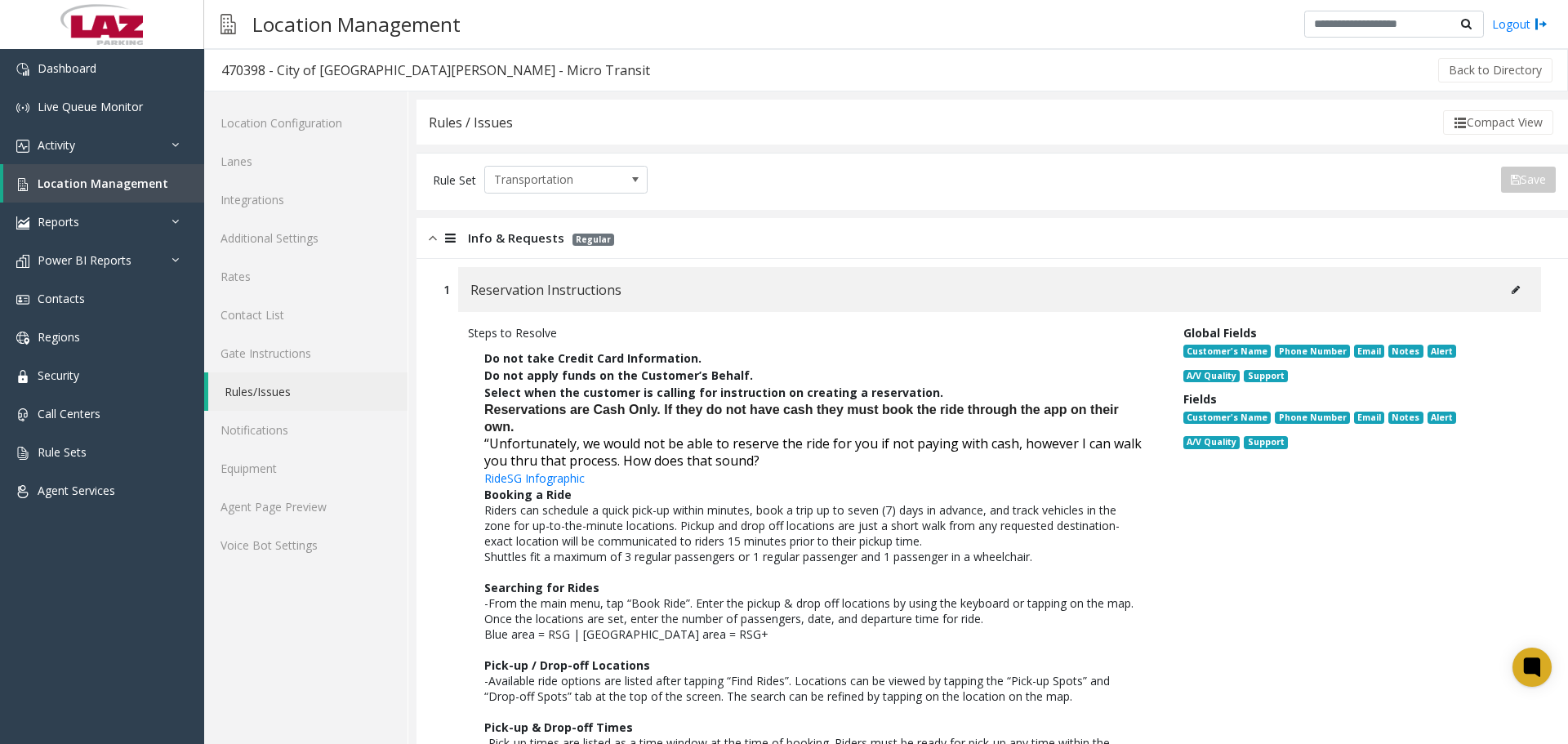
click at [1507, 286] on button at bounding box center [1515, 290] width 26 height 24
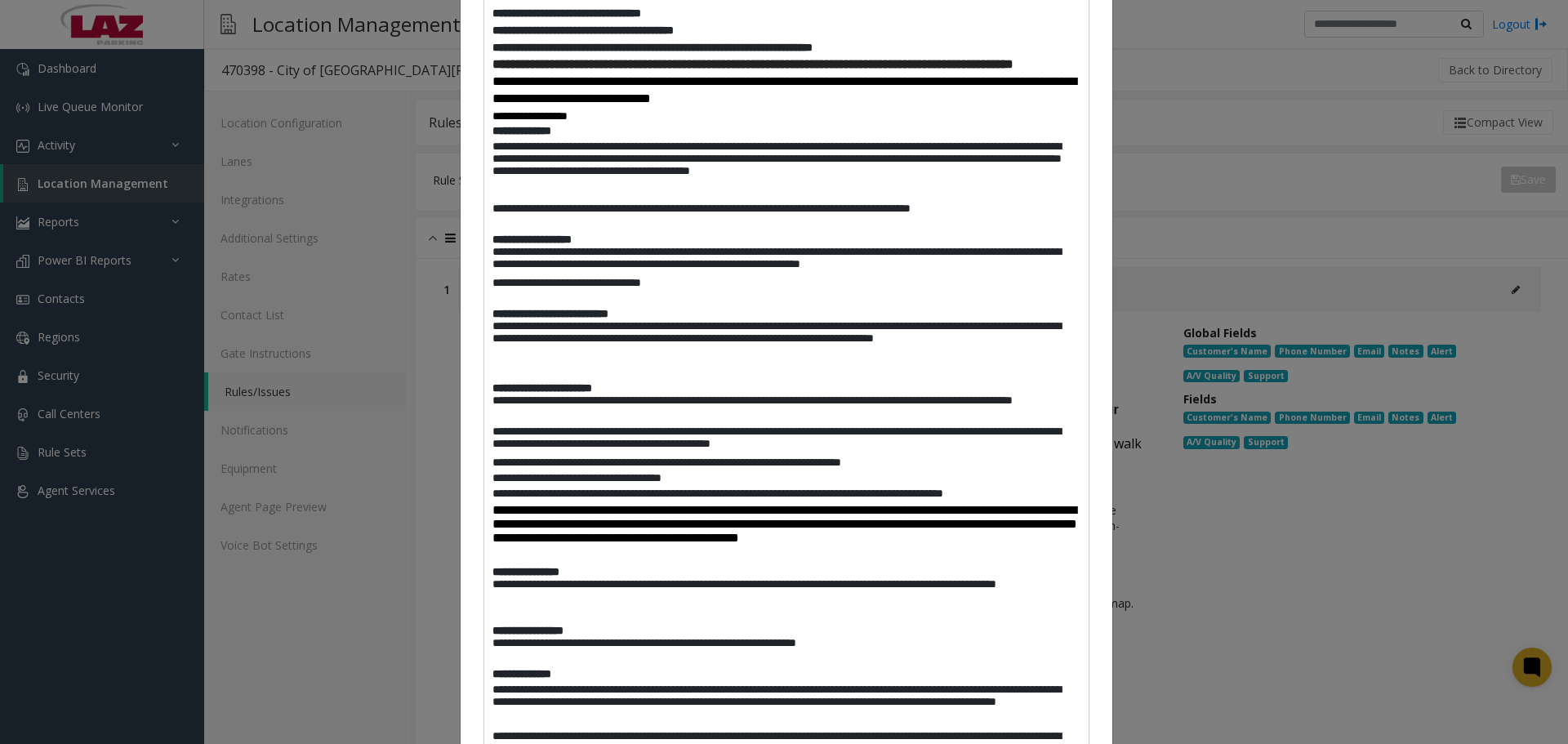
scroll to position [397, 0]
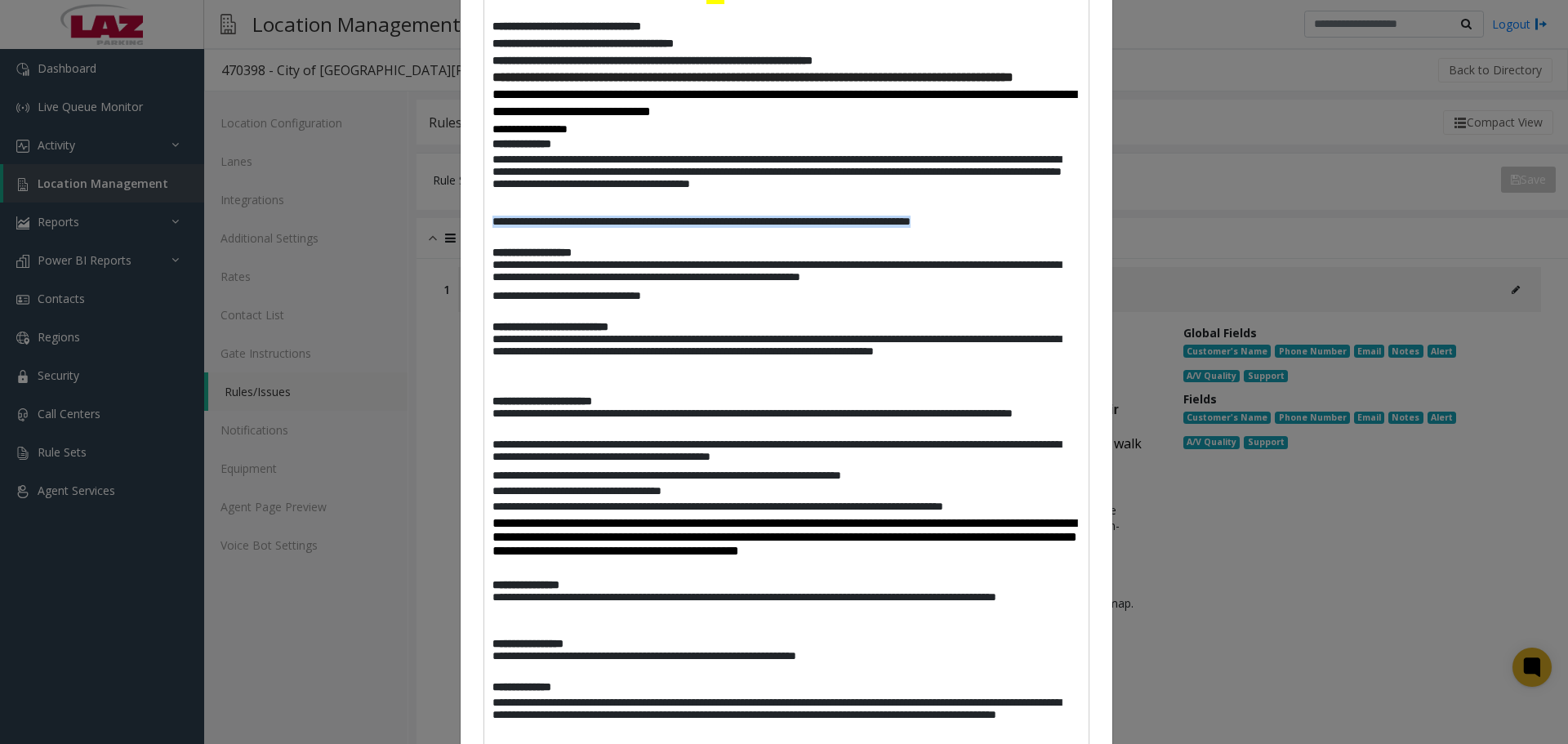
drag, startPoint x: 1051, startPoint y: 244, endPoint x: 488, endPoint y: 238, distance: 563.0
click at [493, 231] on p "**********" at bounding box center [787, 223] width 588 height 15
paste div
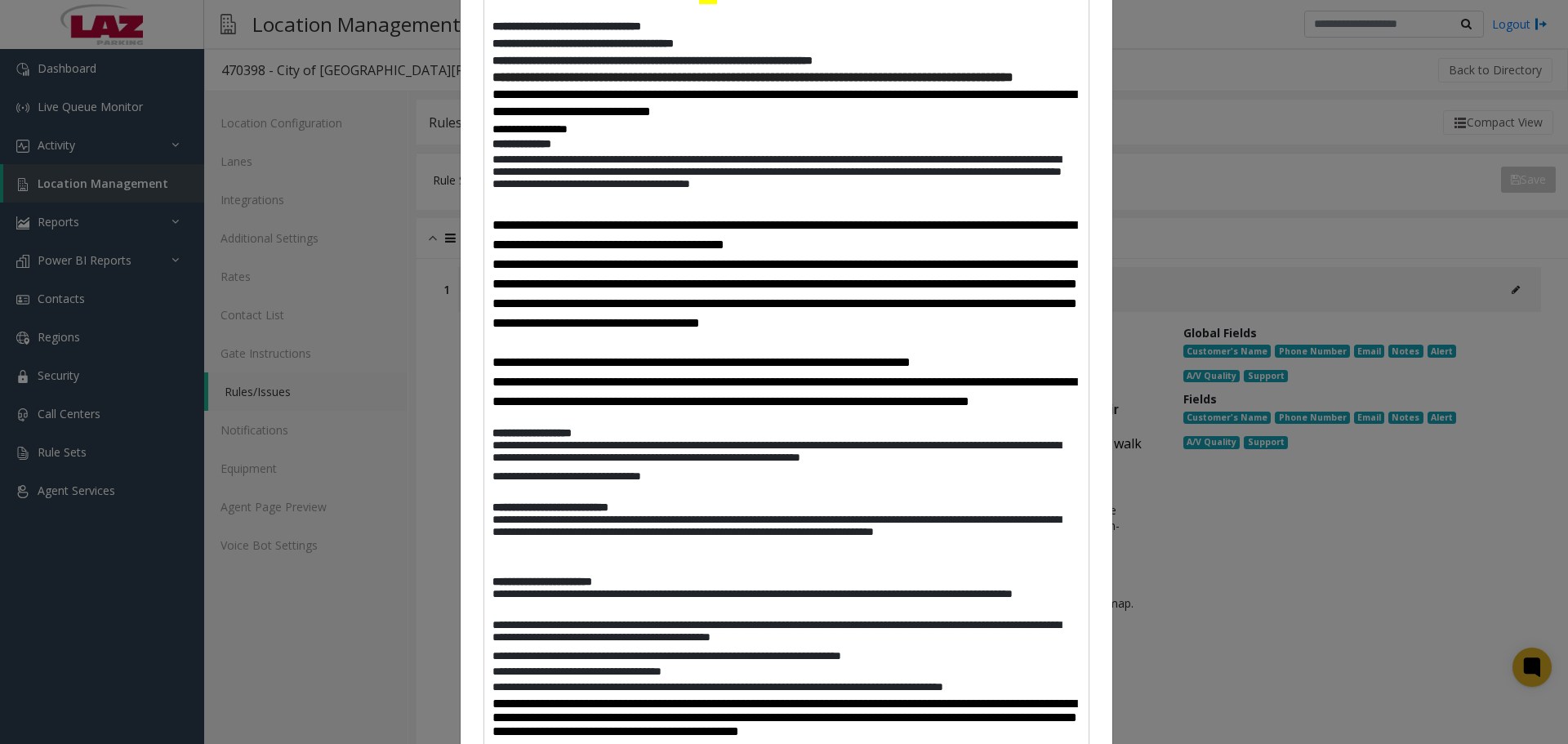
click at [493, 243] on span "**********" at bounding box center [785, 274] width 584 height 110
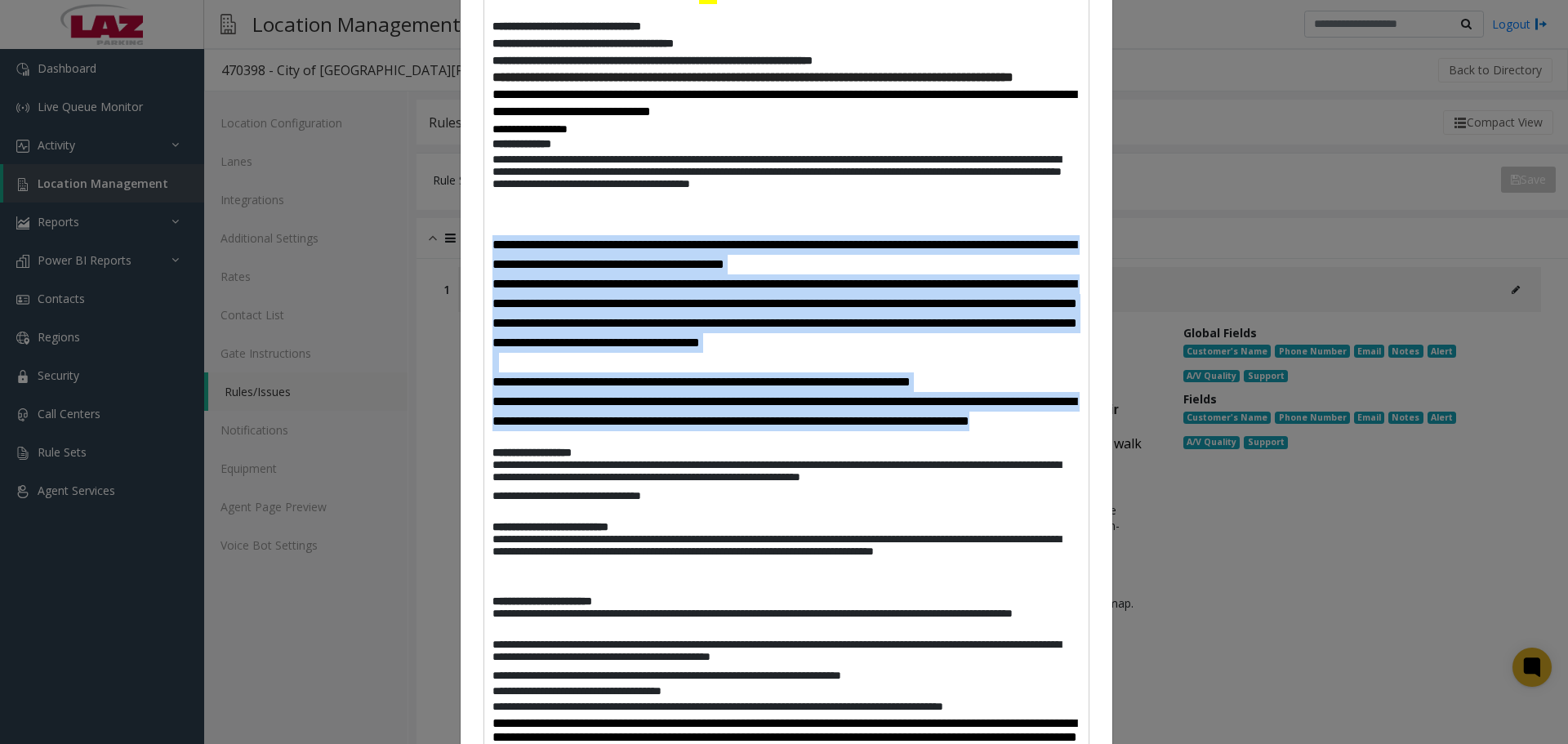
drag, startPoint x: 568, startPoint y: 479, endPoint x: 483, endPoint y: 270, distance: 225.6
click at [484, 270] on div "**********" at bounding box center [787, 512] width 605 height 1004
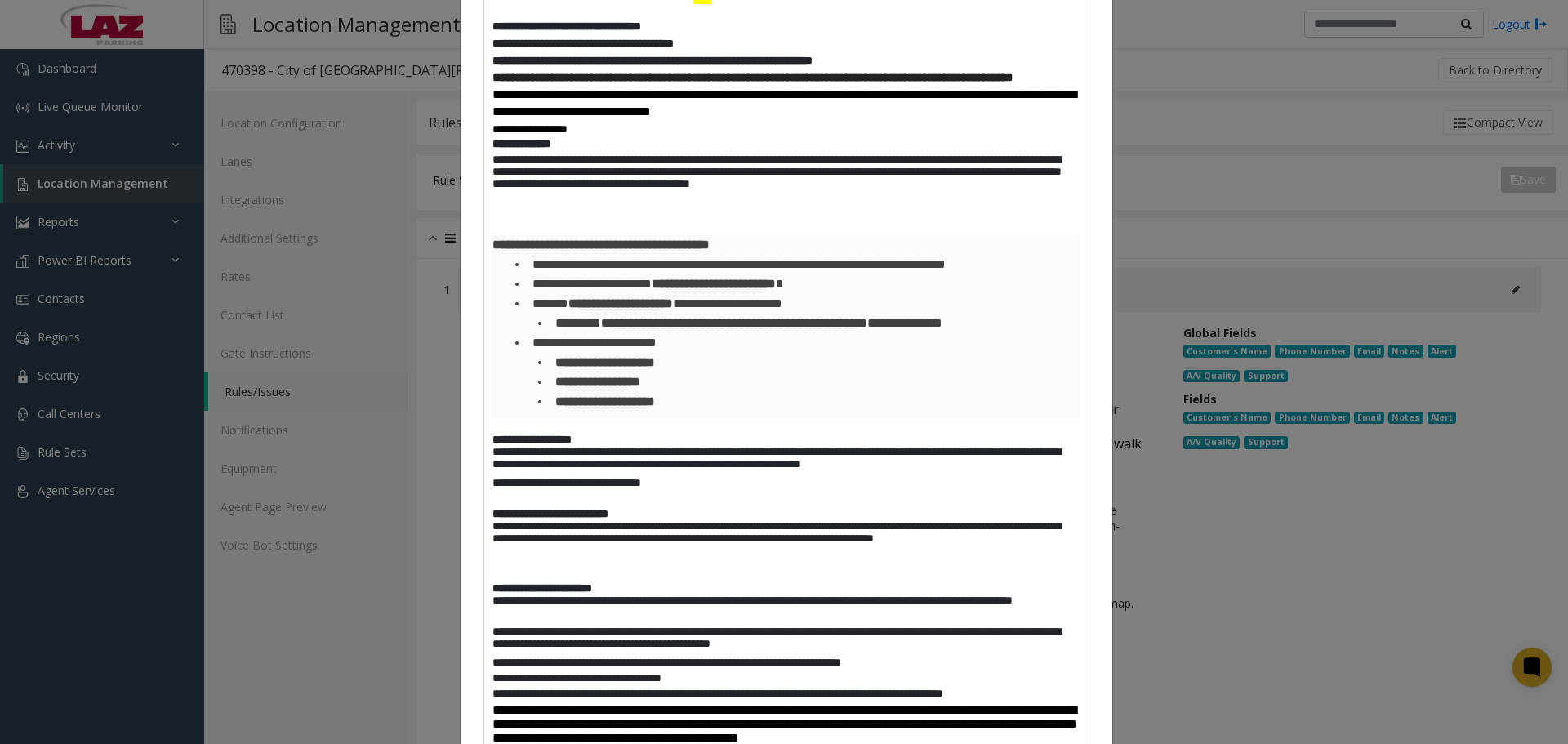
scroll to position [398, 0]
drag, startPoint x: 742, startPoint y: 263, endPoint x: 611, endPoint y: 266, distance: 131.0
click at [611, 250] on span "**********" at bounding box center [601, 244] width 217 height 13
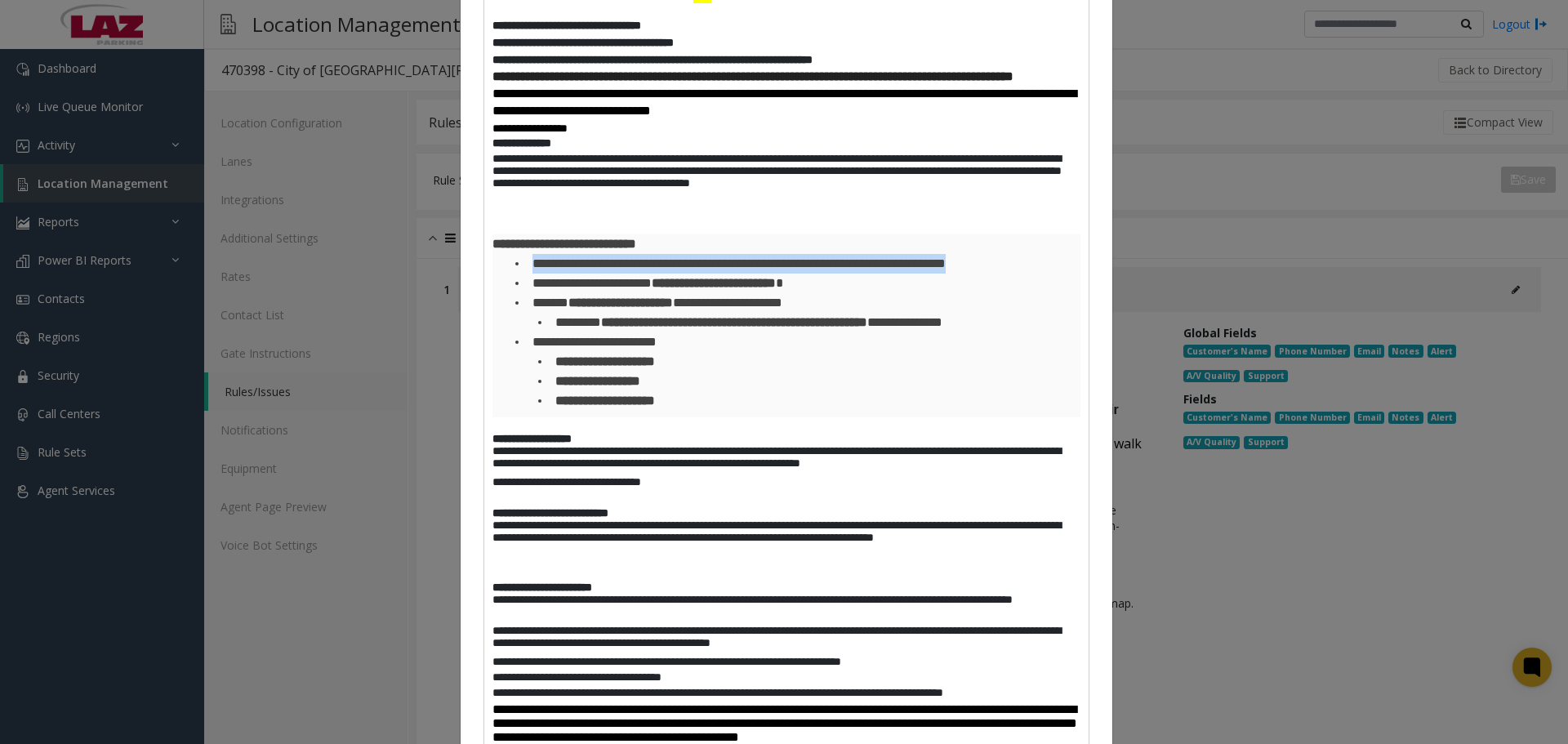
drag, startPoint x: 1023, startPoint y: 281, endPoint x: 523, endPoint y: 289, distance: 500.1
click at [523, 274] on li "**********" at bounding box center [796, 264] width 568 height 19
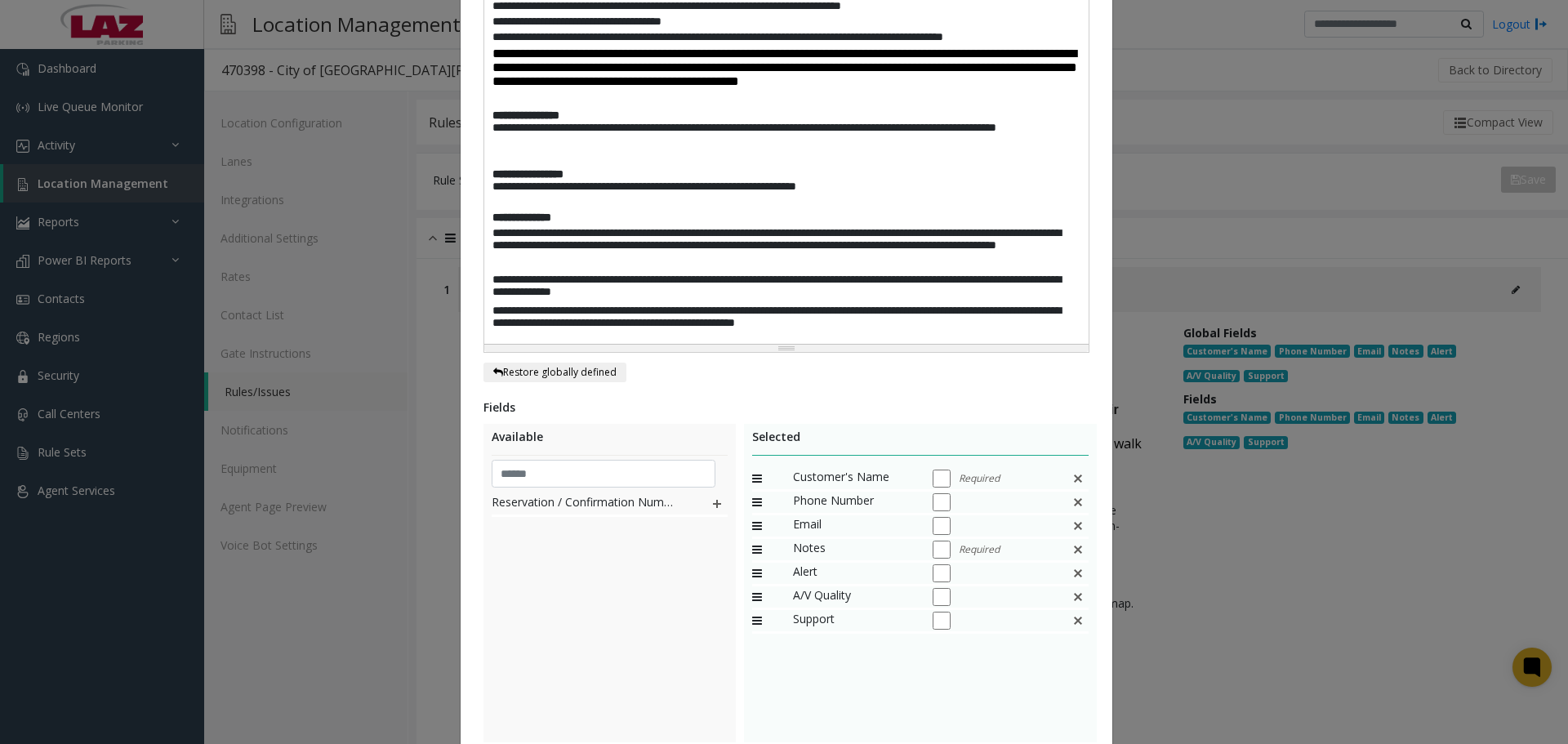
scroll to position [1215, 0]
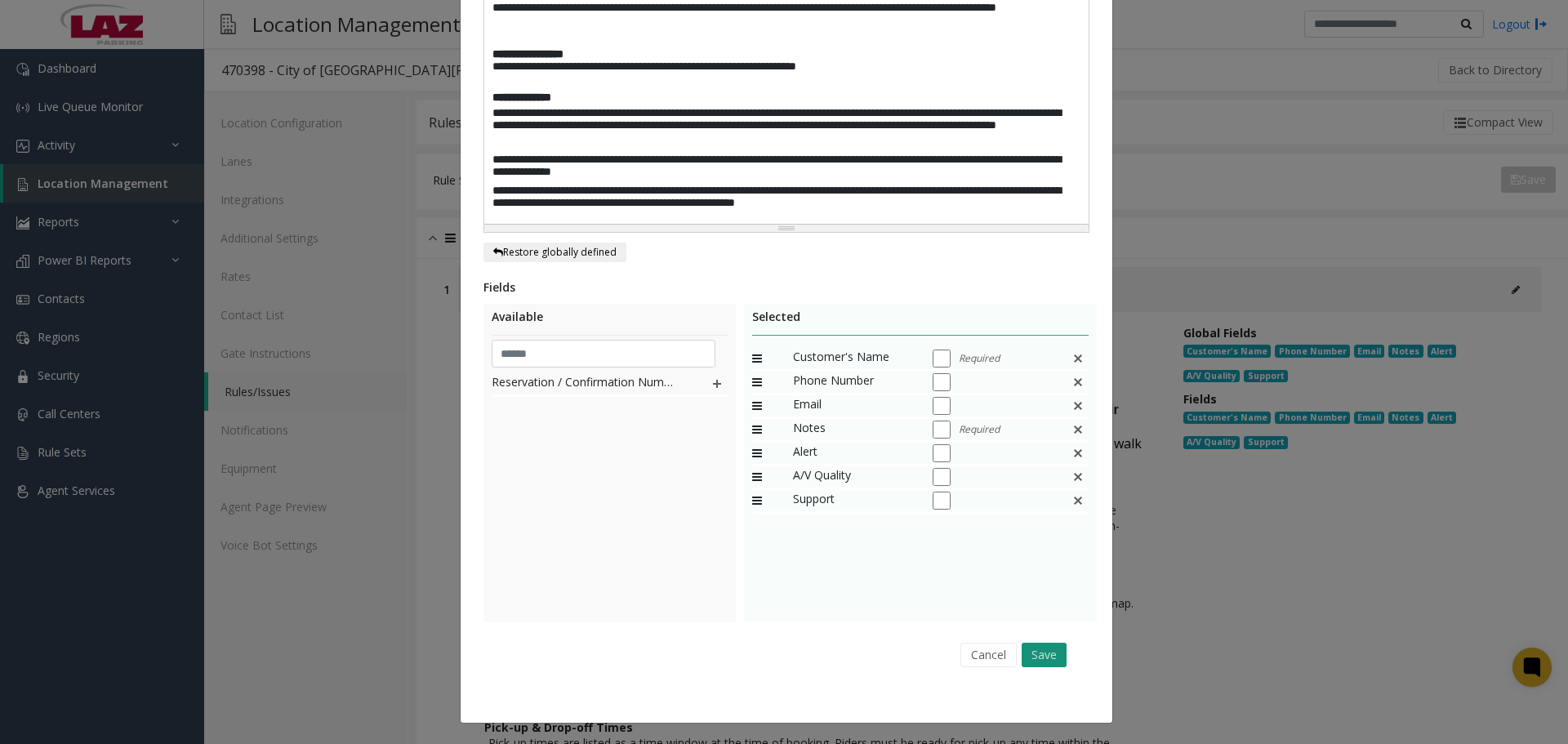
click at [1026, 661] on button "Save" at bounding box center [1043, 655] width 45 height 24
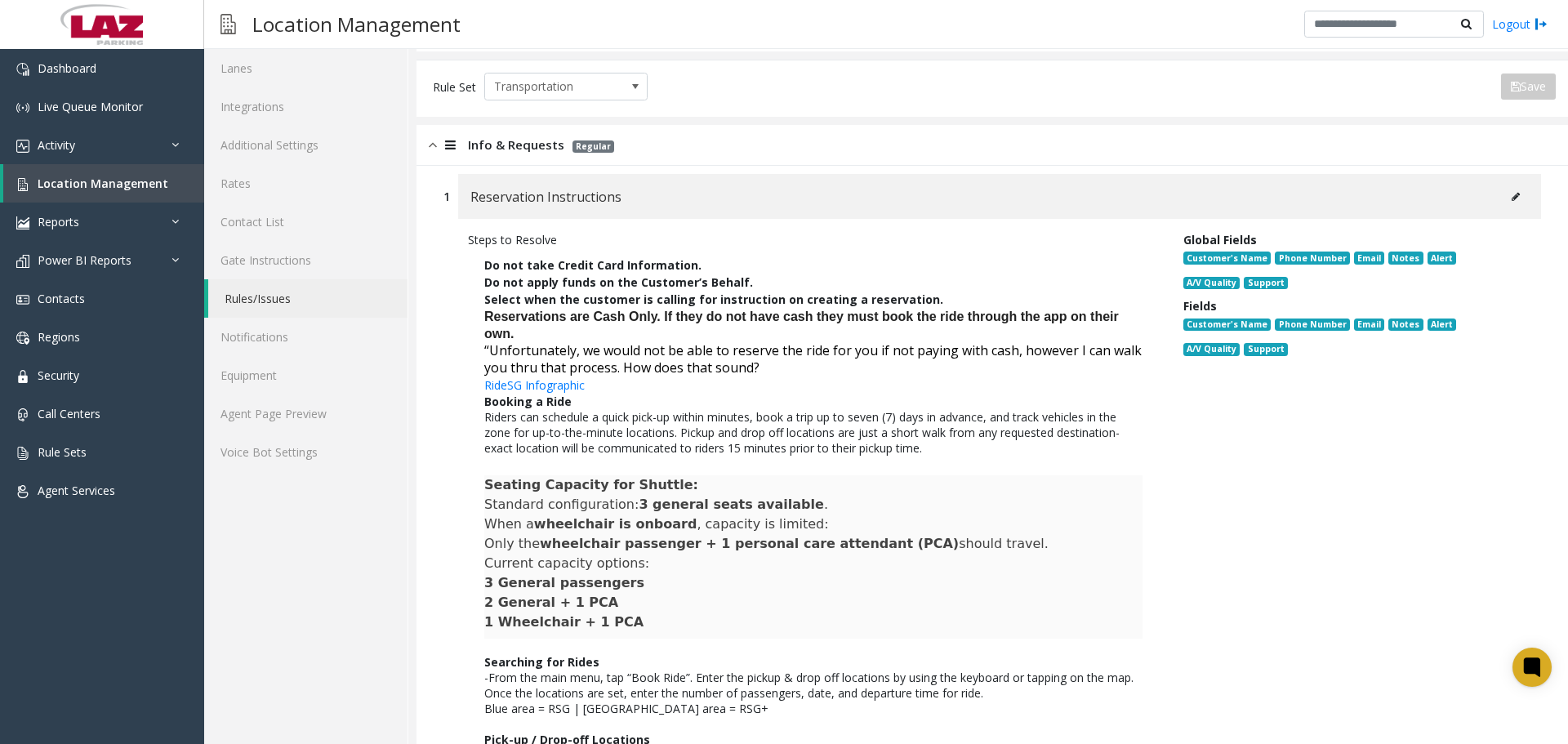
scroll to position [0, 0]
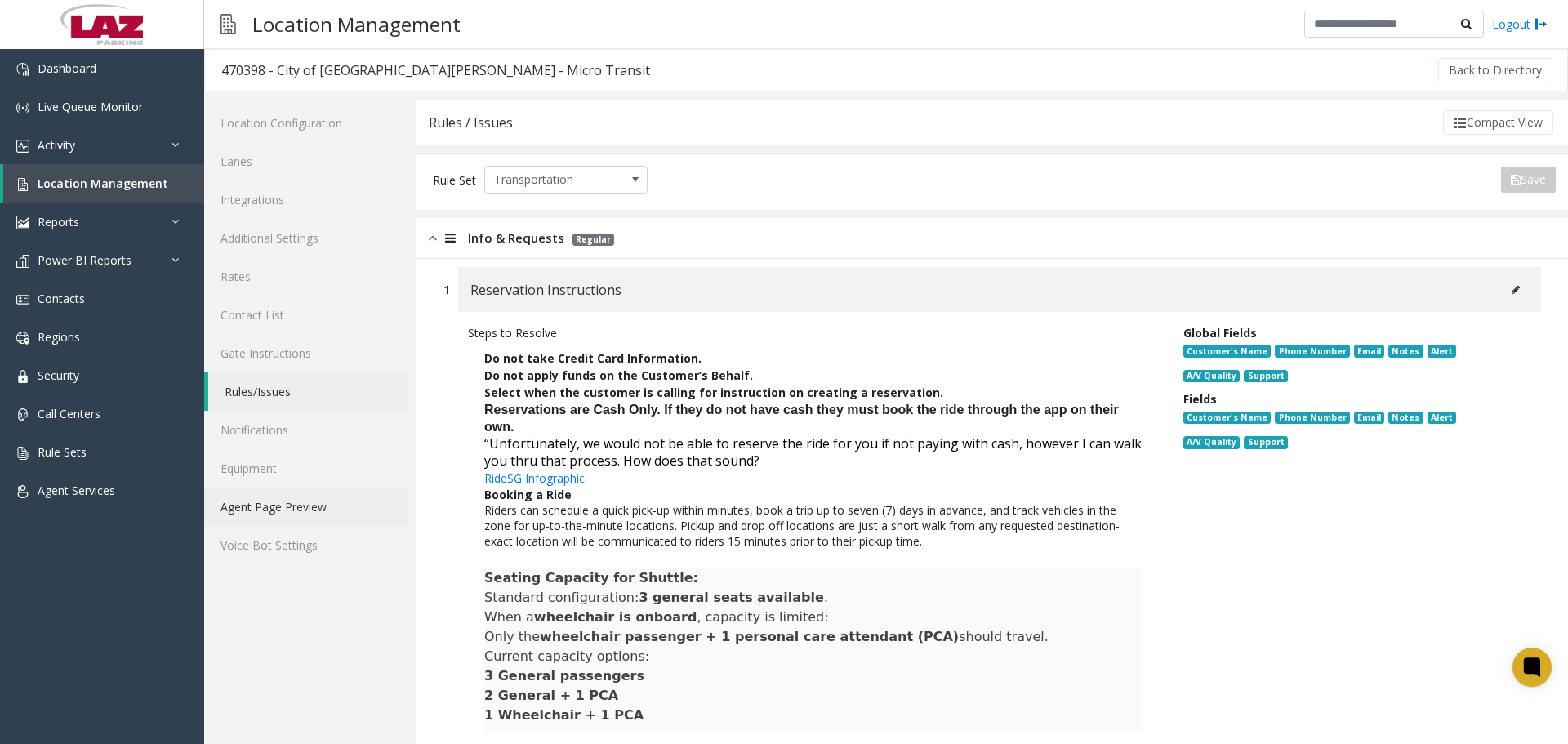
click at [308, 511] on link "Agent Page Preview" at bounding box center [305, 507] width 203 height 39
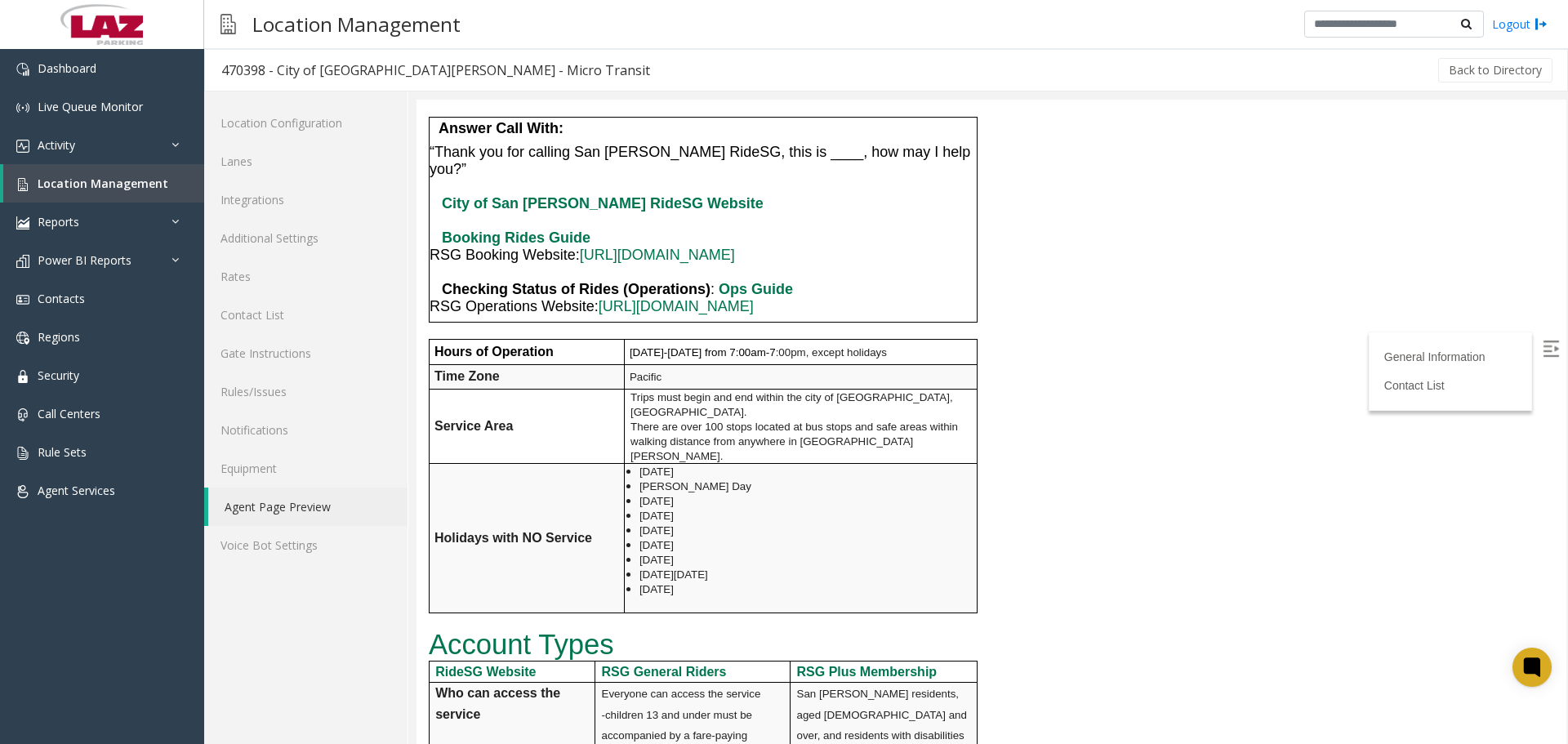
scroll to position [654, 0]
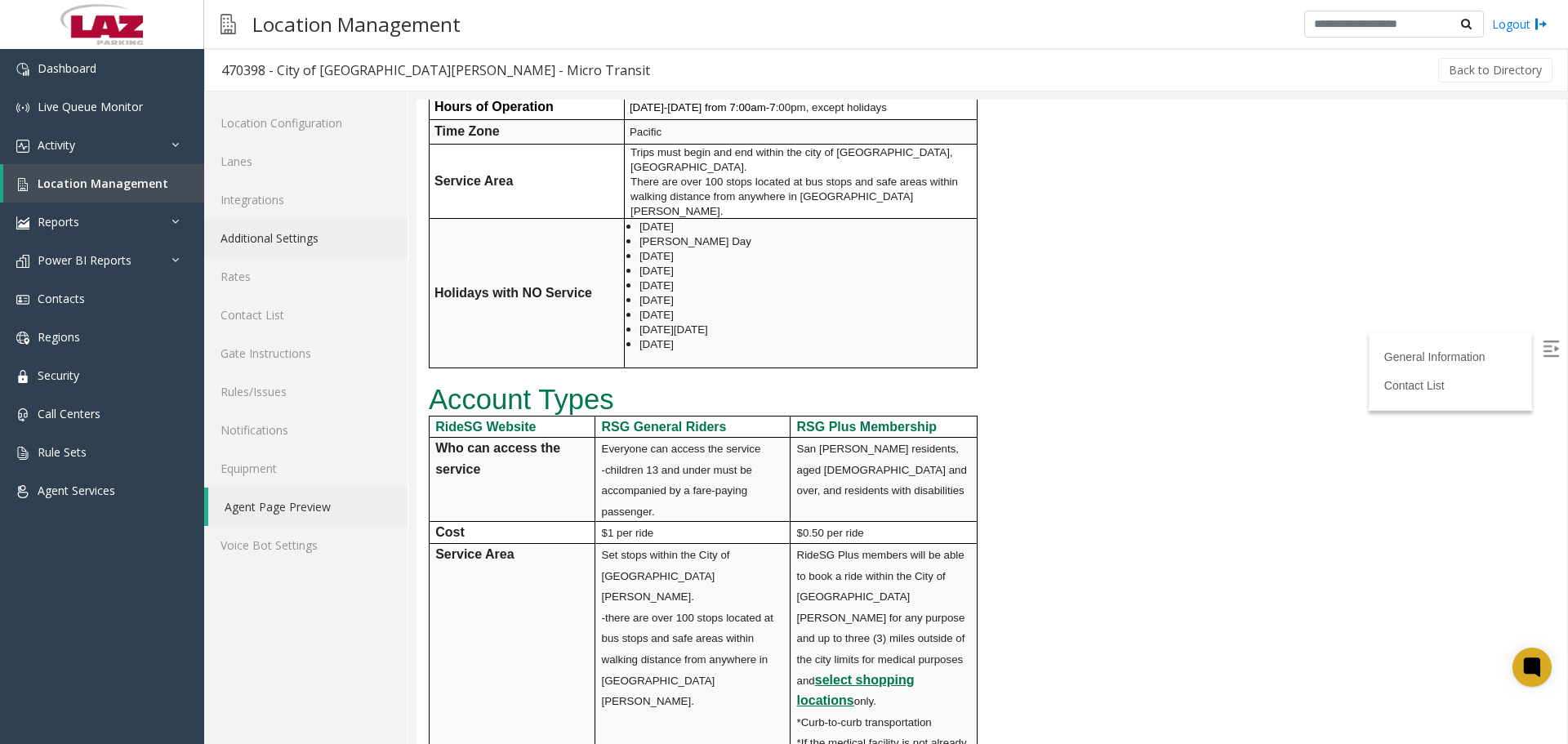
click at [251, 235] on link "Additional Settings" at bounding box center [305, 238] width 203 height 39
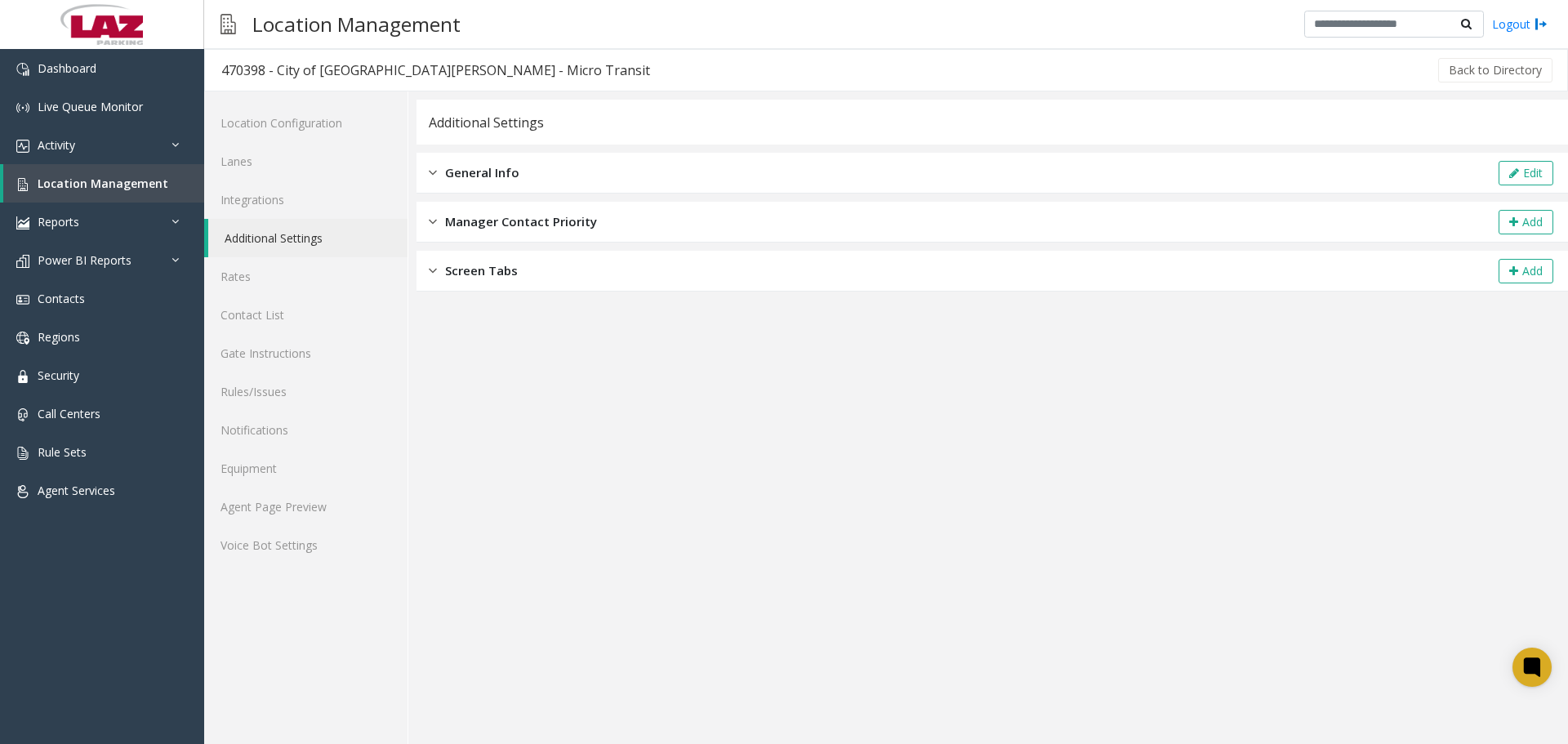
drag, startPoint x: 542, startPoint y: 174, endPoint x: 564, endPoint y: 174, distance: 22.0
click at [552, 174] on div "General Info Edit" at bounding box center [992, 173] width 1151 height 40
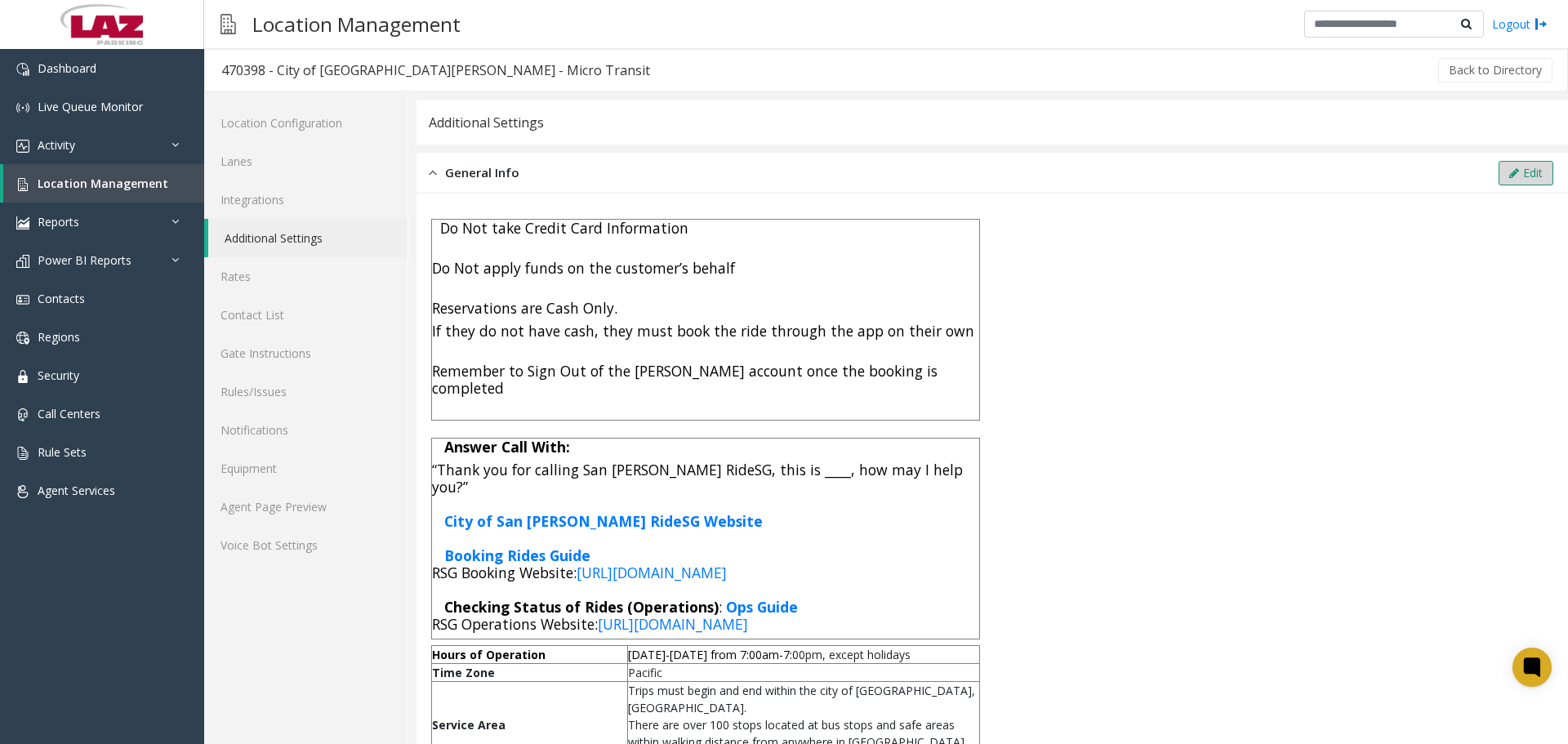
click at [1524, 183] on button "Edit" at bounding box center [1525, 173] width 55 height 24
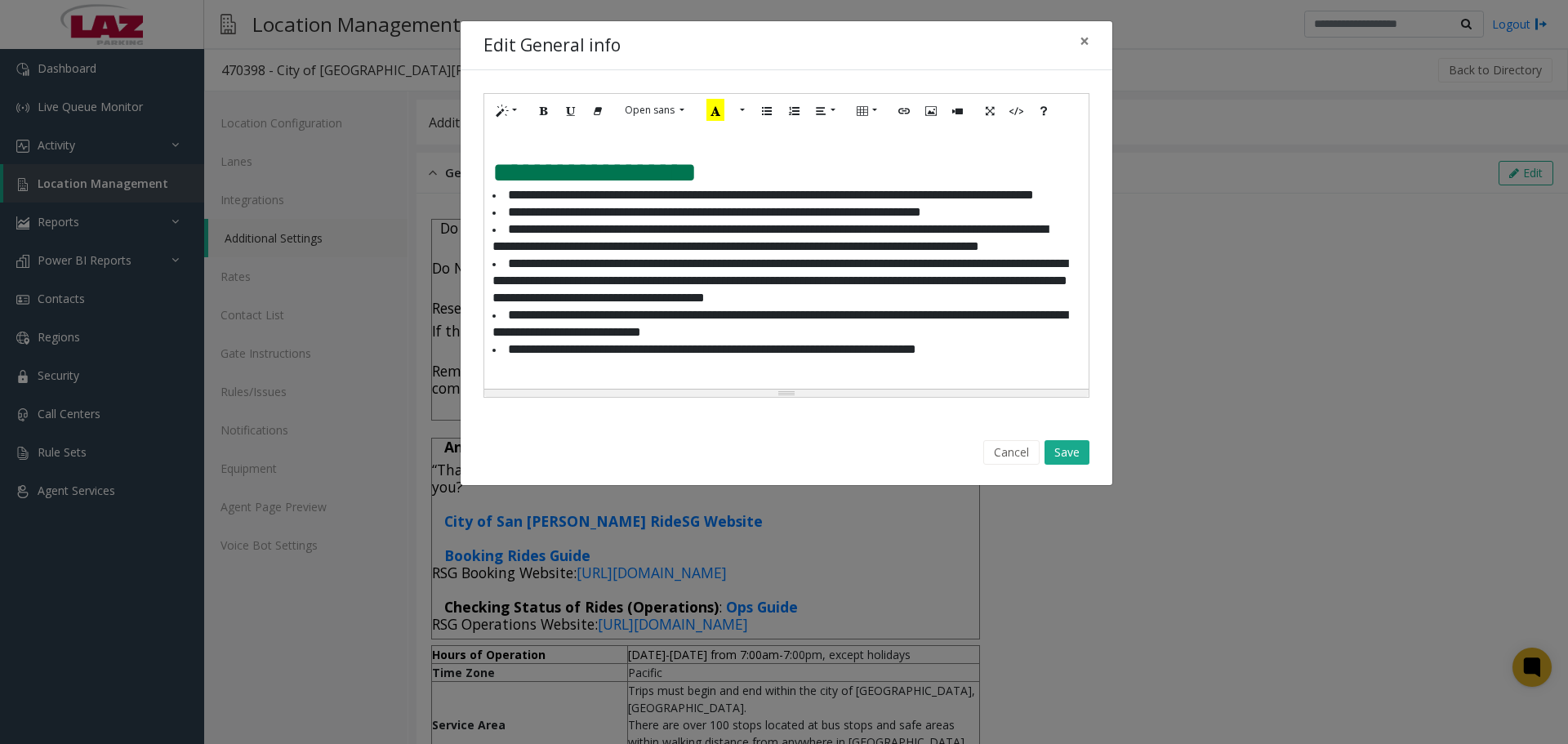
scroll to position [1341, 0]
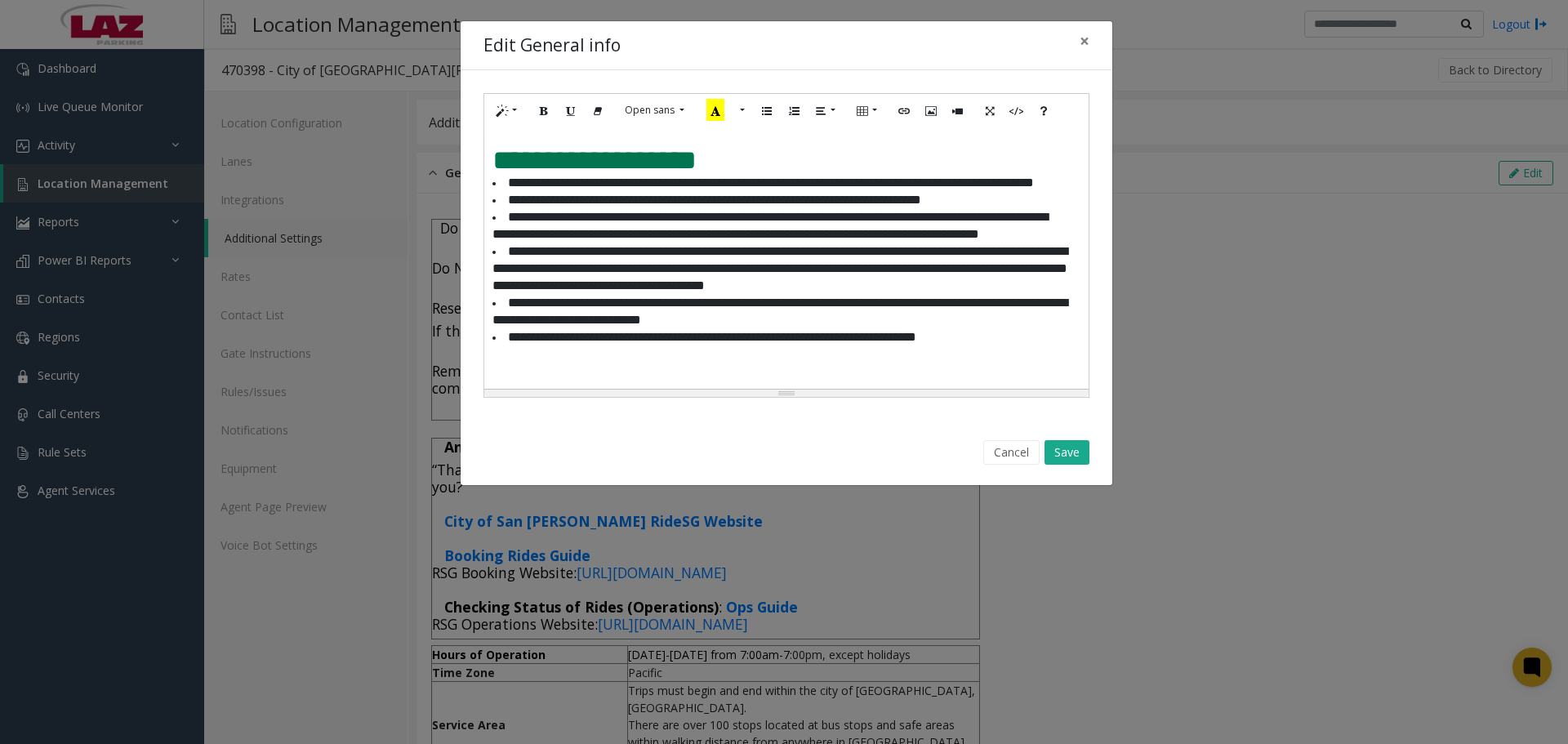
click at [1001, 346] on li "**********" at bounding box center [781, 338] width 576 height 17
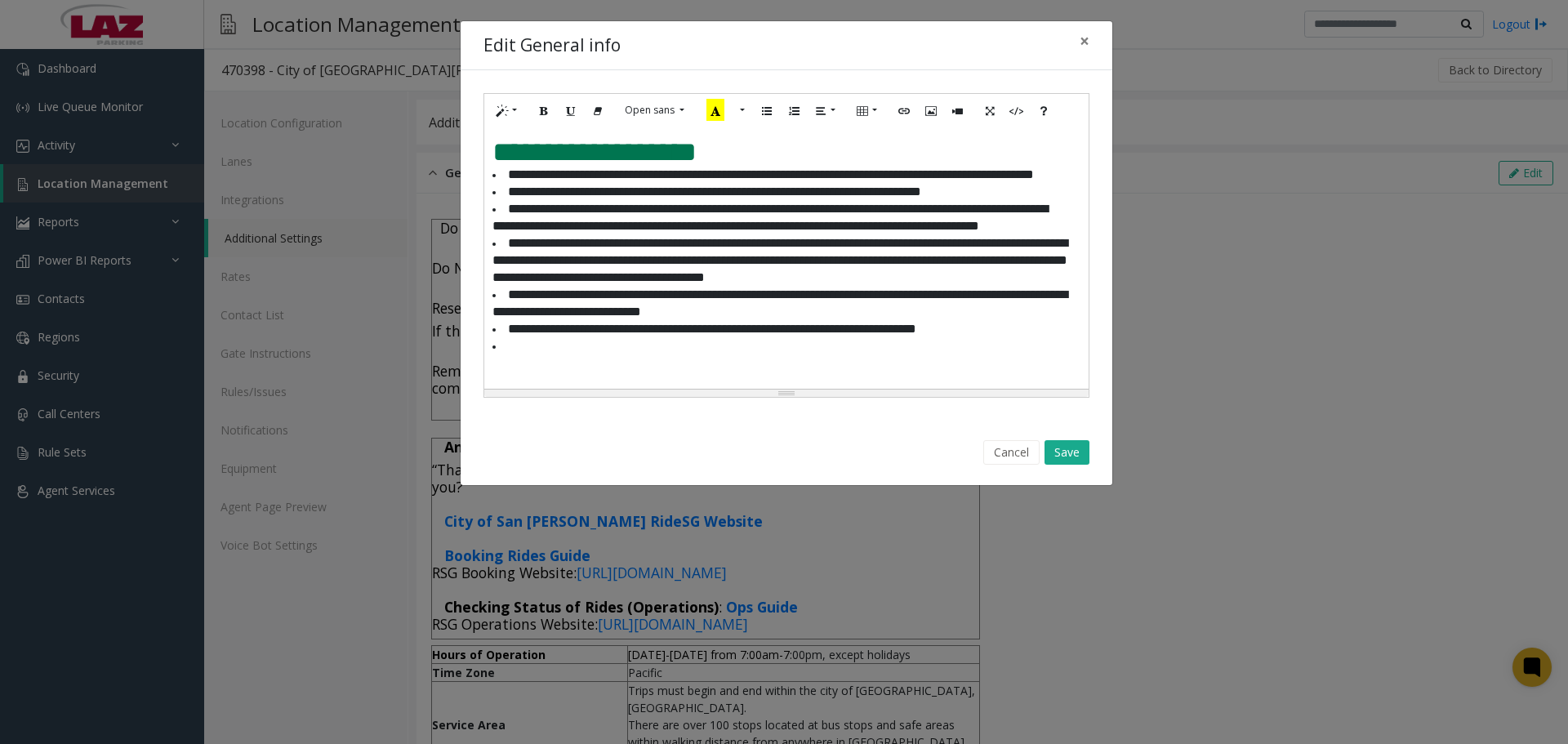
paste div
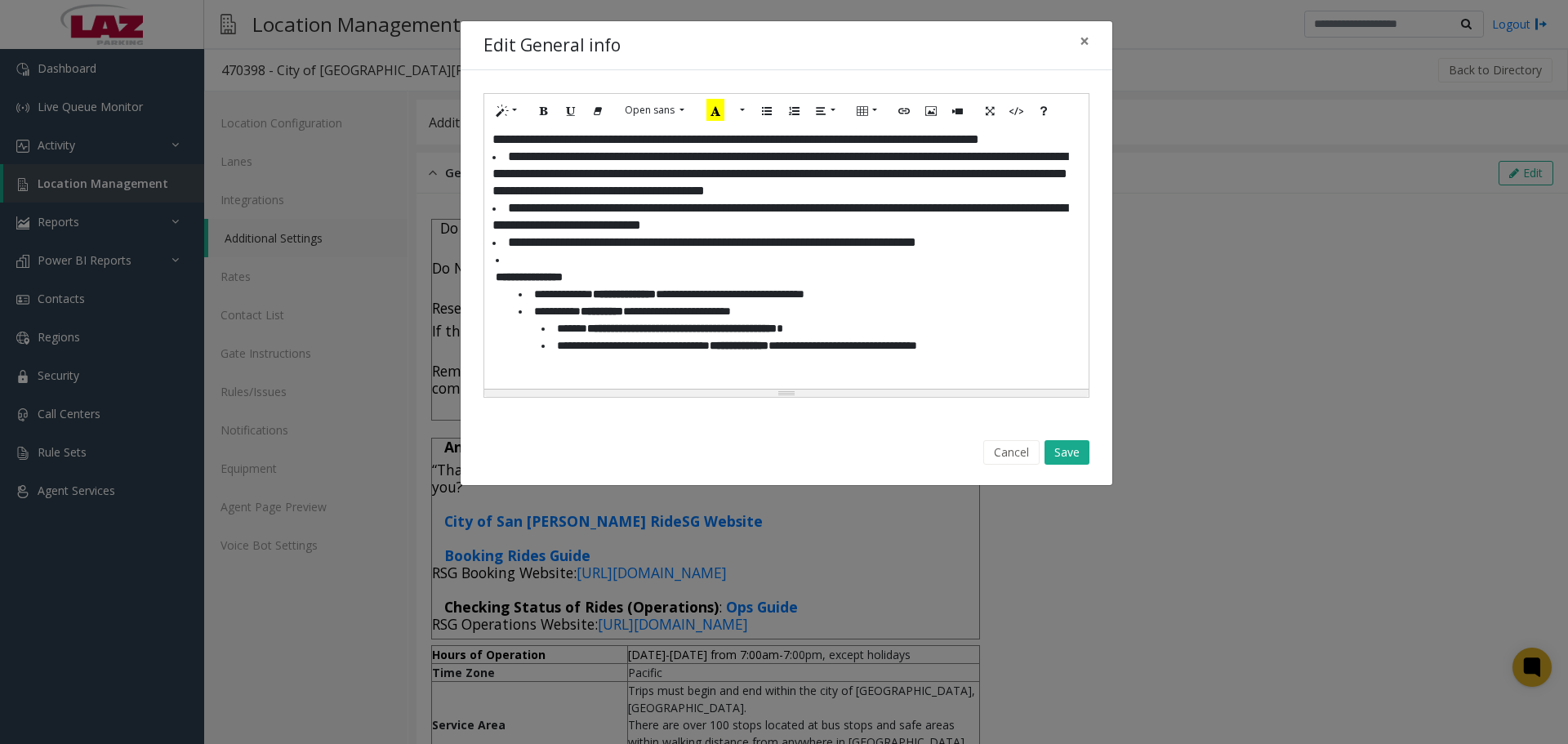
click at [501, 287] on li "**********" at bounding box center [781, 307] width 576 height 110
click at [520, 283] on span "**********" at bounding box center [530, 277] width 67 height 12
click at [497, 283] on span "**********" at bounding box center [530, 277] width 67 height 12
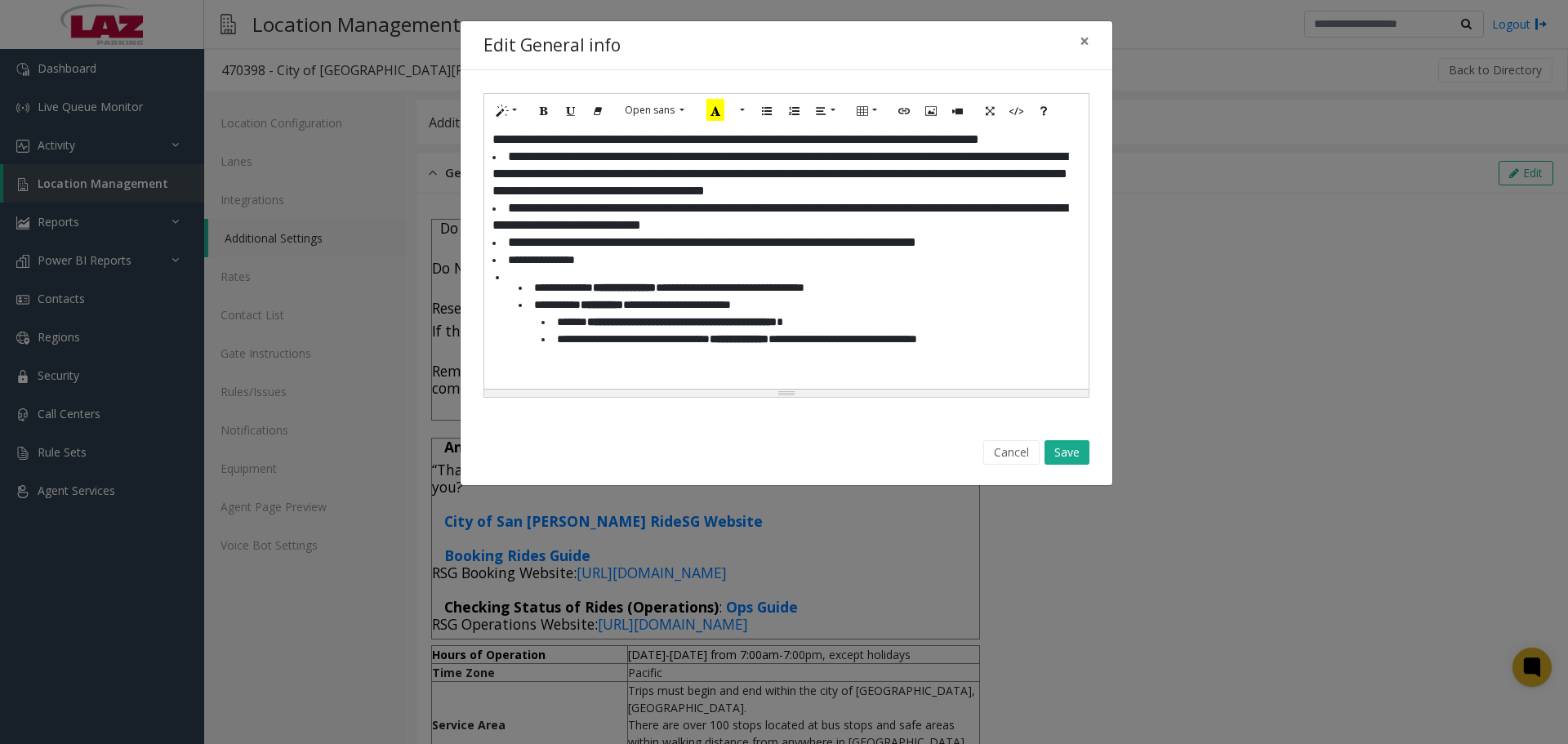
click at [503, 313] on li "**********" at bounding box center [781, 312] width 576 height 86
drag, startPoint x: 536, startPoint y: 341, endPoint x: 556, endPoint y: 338, distance: 20.2
click at [537, 340] on li "**********" at bounding box center [792, 322] width 553 height 51
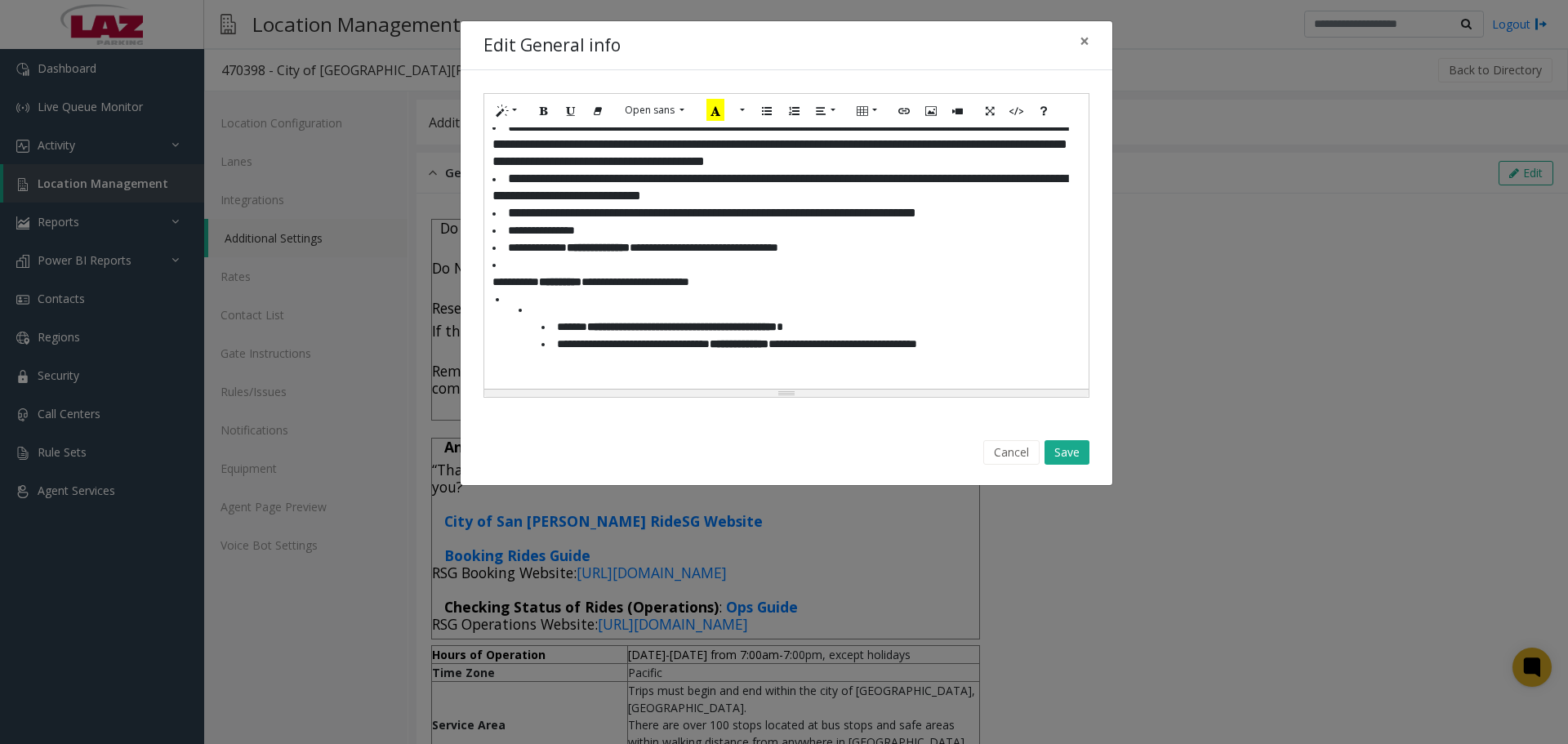
scroll to position [1479, 0]
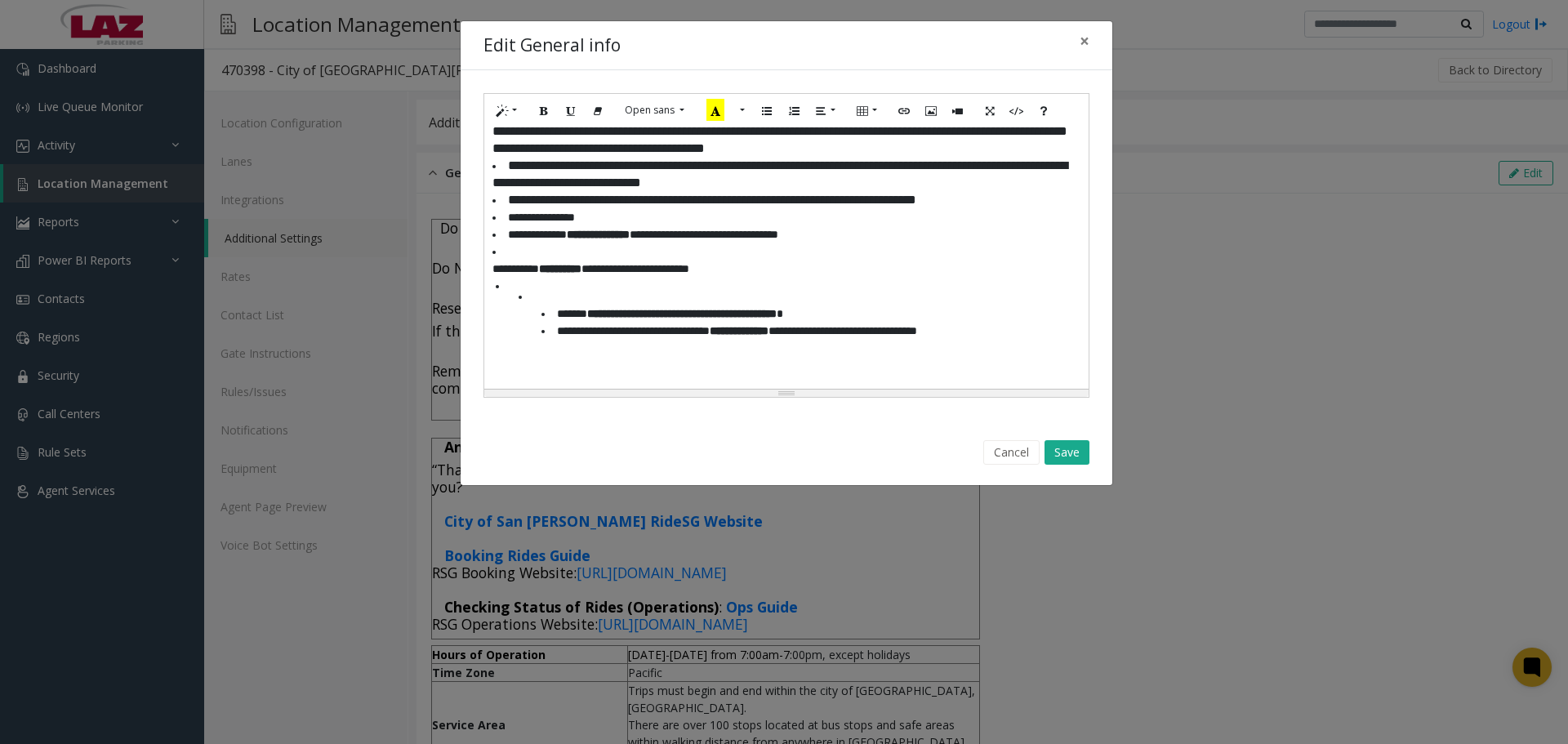
click at [493, 278] on li "**********" at bounding box center [781, 260] width 576 height 35
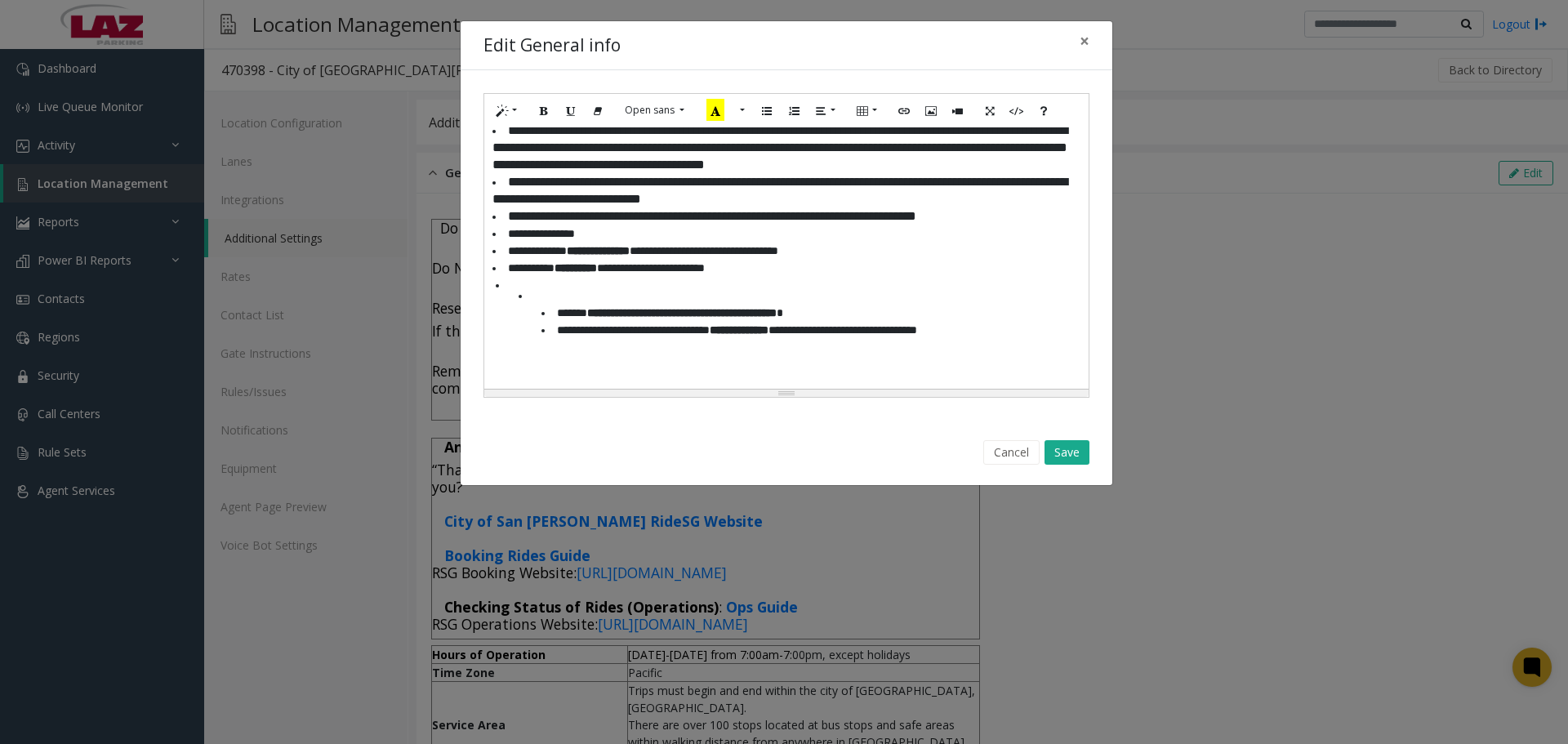
scroll to position [1463, 0]
click at [553, 322] on li "**********" at bounding box center [803, 313] width 530 height 17
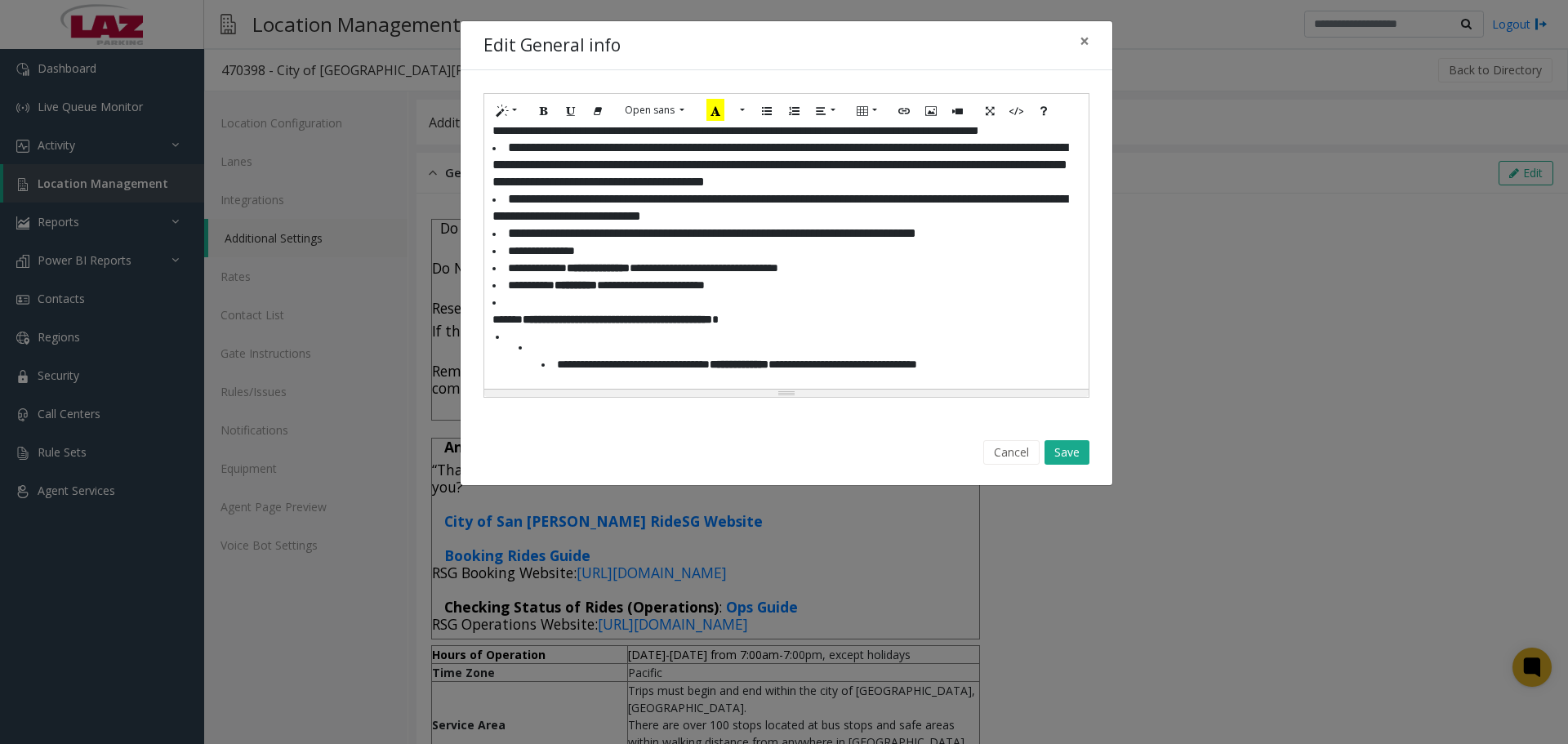
scroll to position [1479, 0]
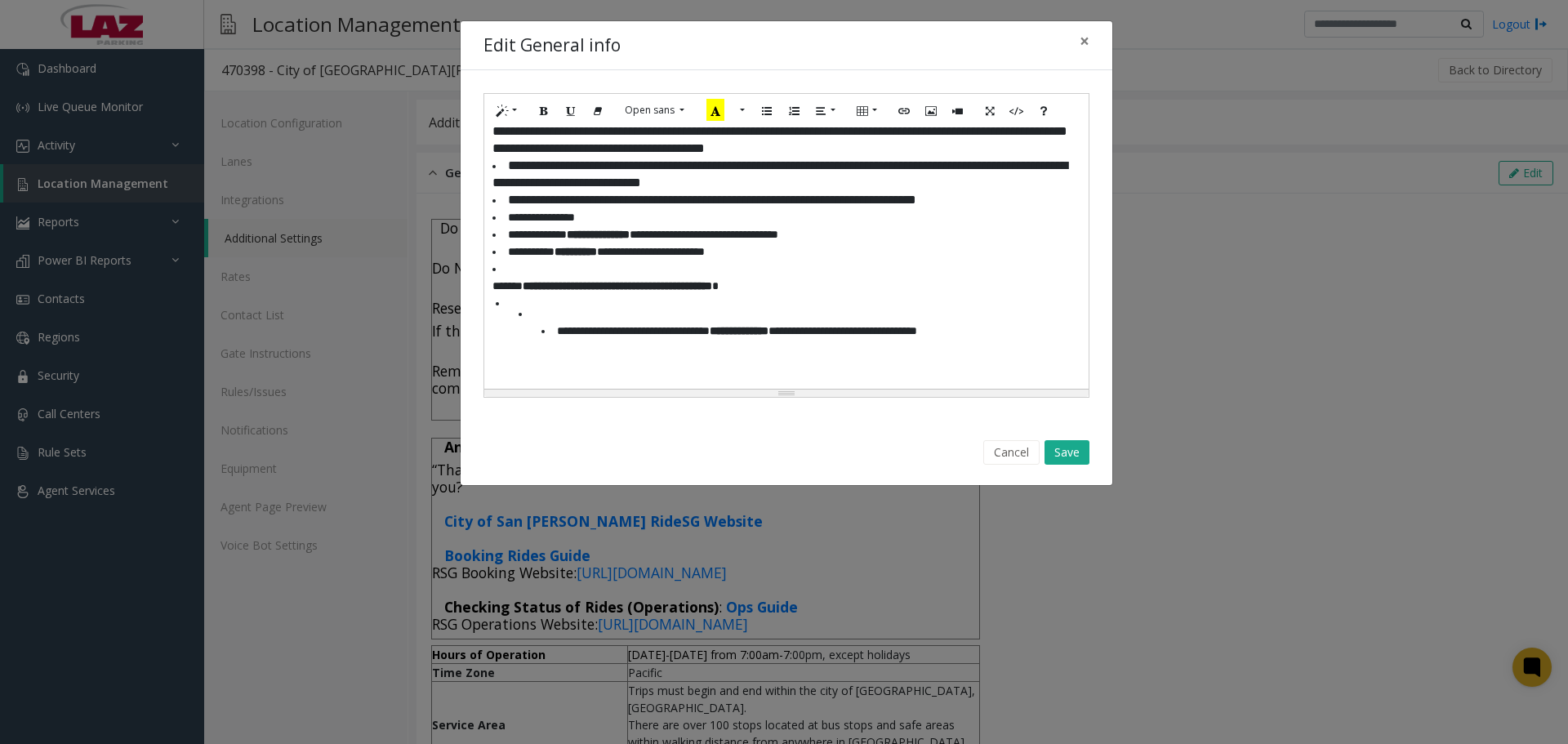
click at [553, 340] on li "**********" at bounding box center [803, 331] width 530 height 17
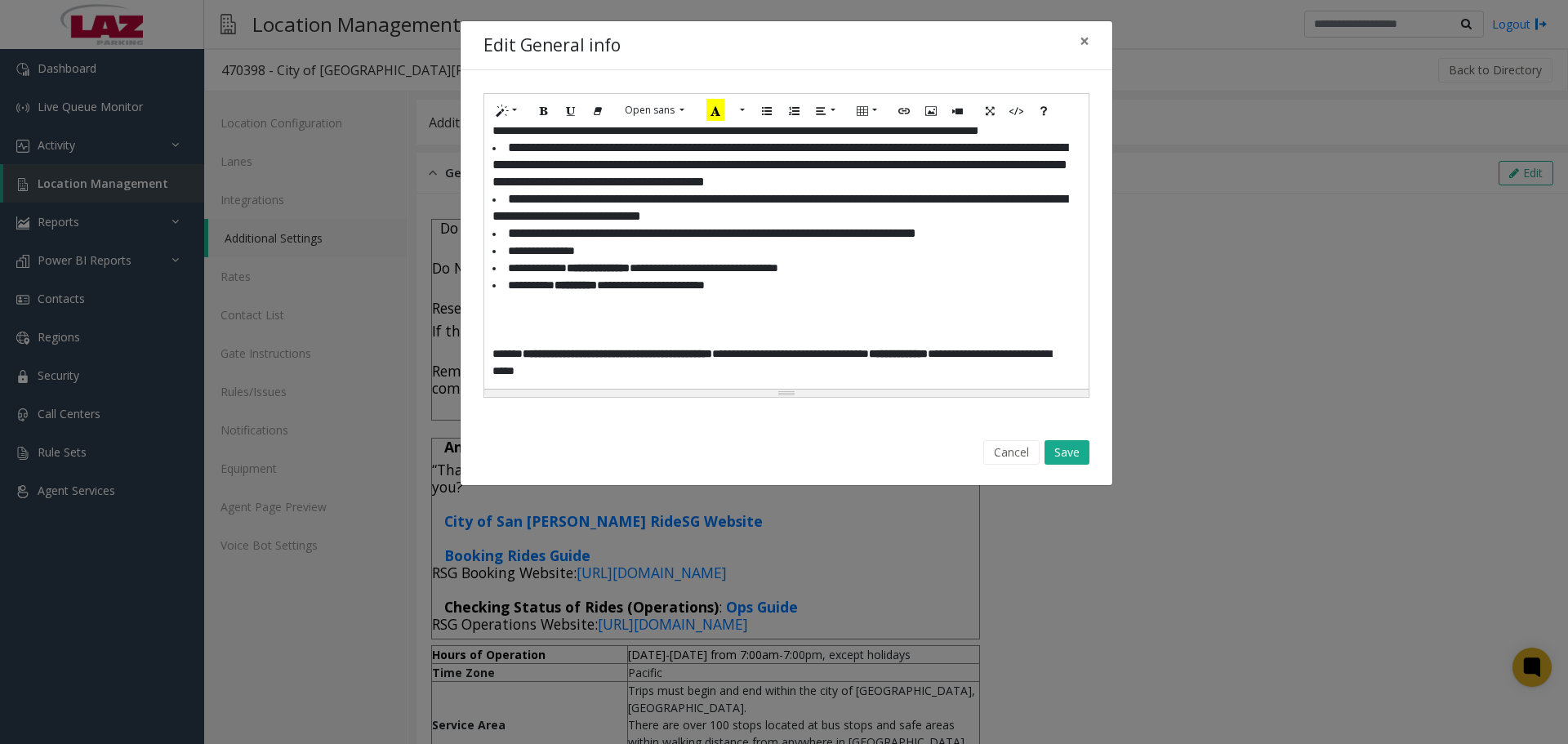
scroll to position [1463, 0]
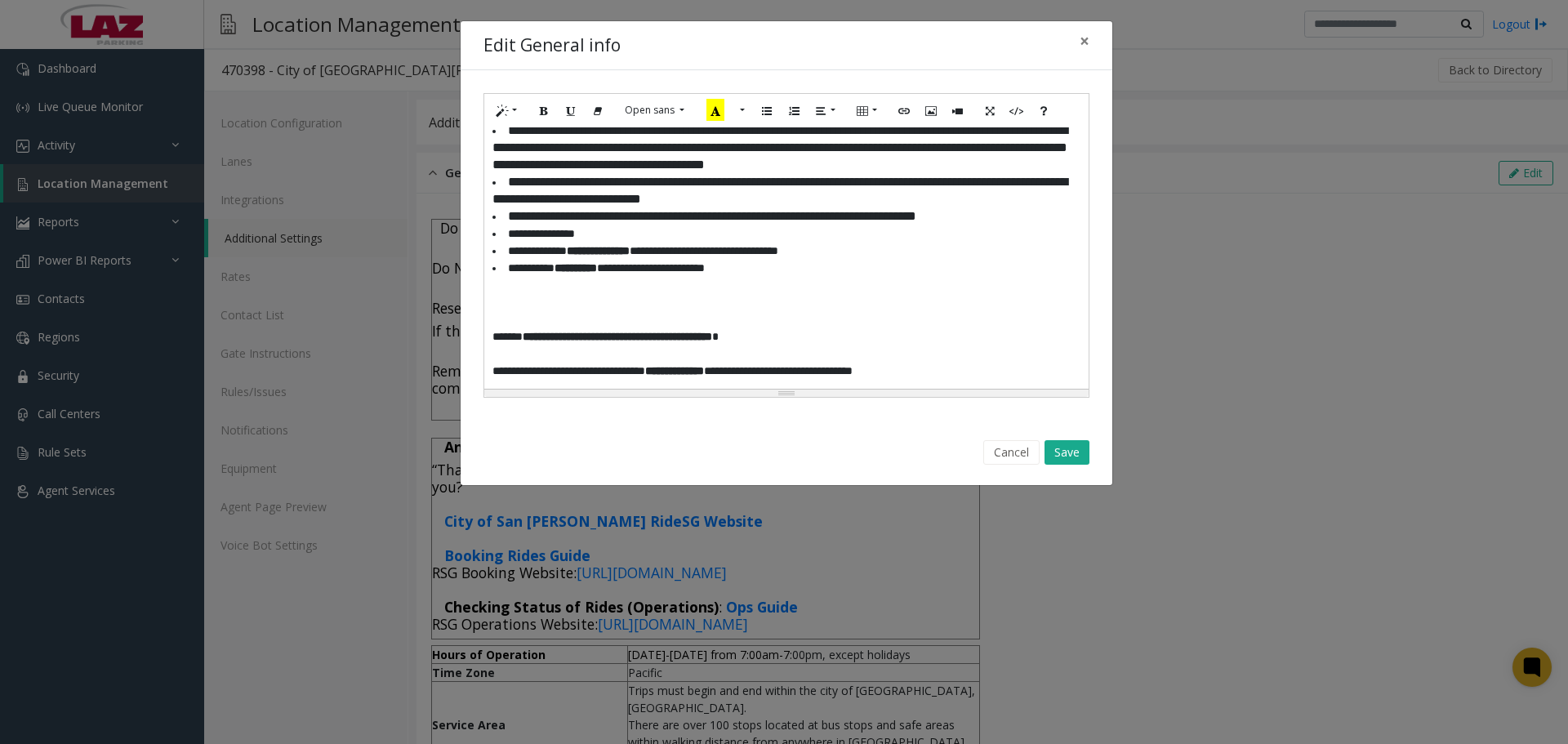
click at [491, 340] on div "**********" at bounding box center [787, 258] width 605 height 261
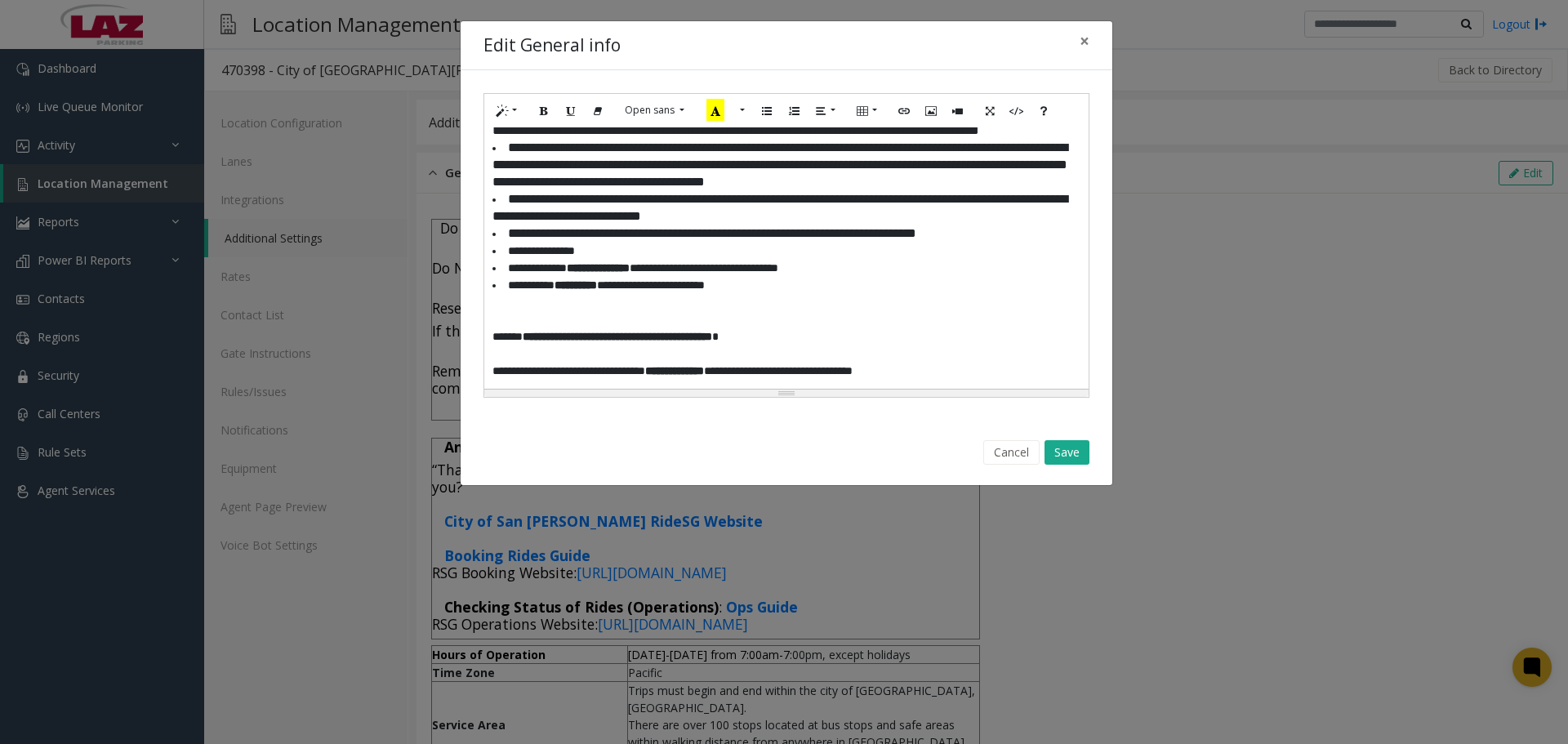
scroll to position [1445, 0]
click at [493, 372] on p "**********" at bounding box center [781, 362] width 576 height 35
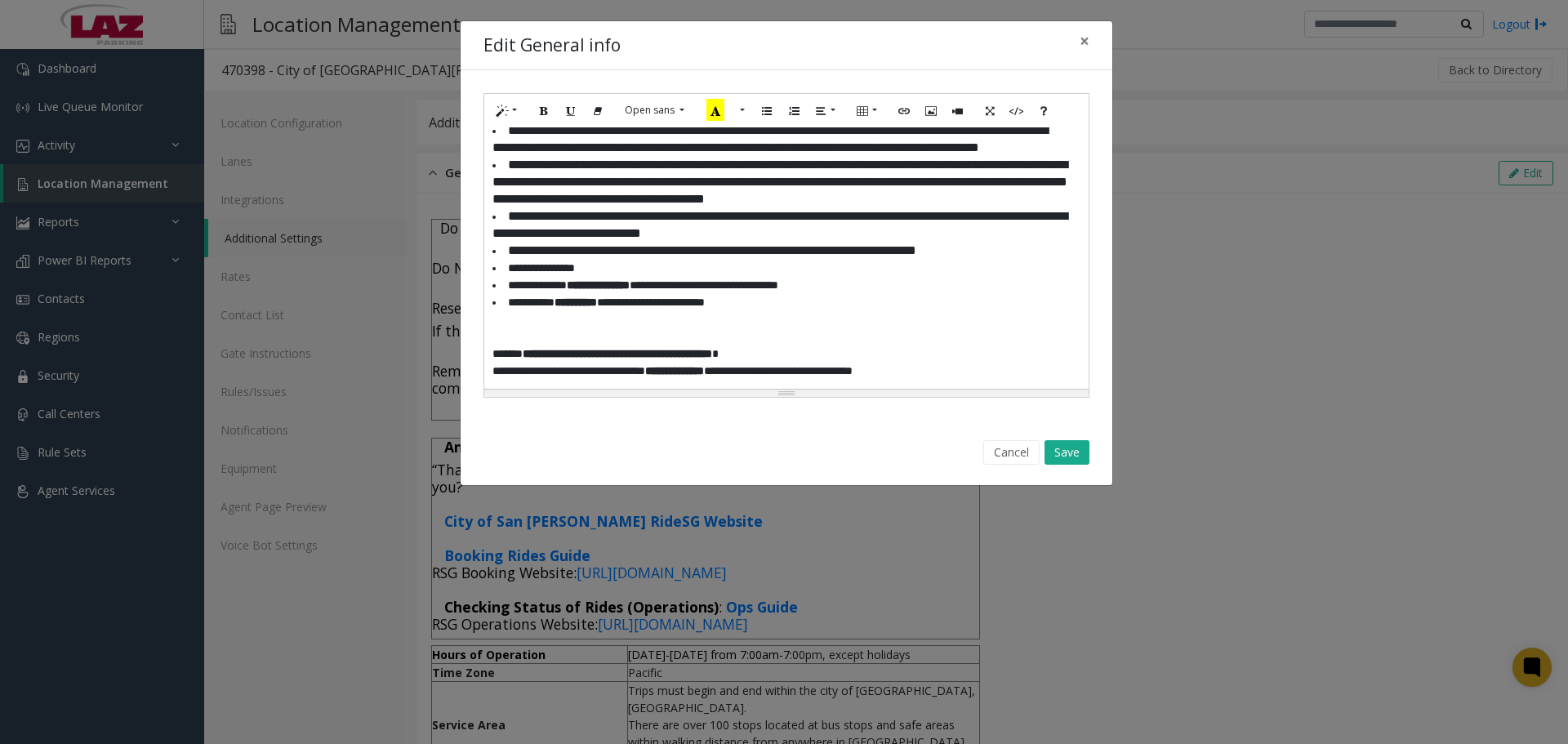
scroll to position [1427, 0]
click at [508, 278] on li "**********" at bounding box center [781, 269] width 576 height 17
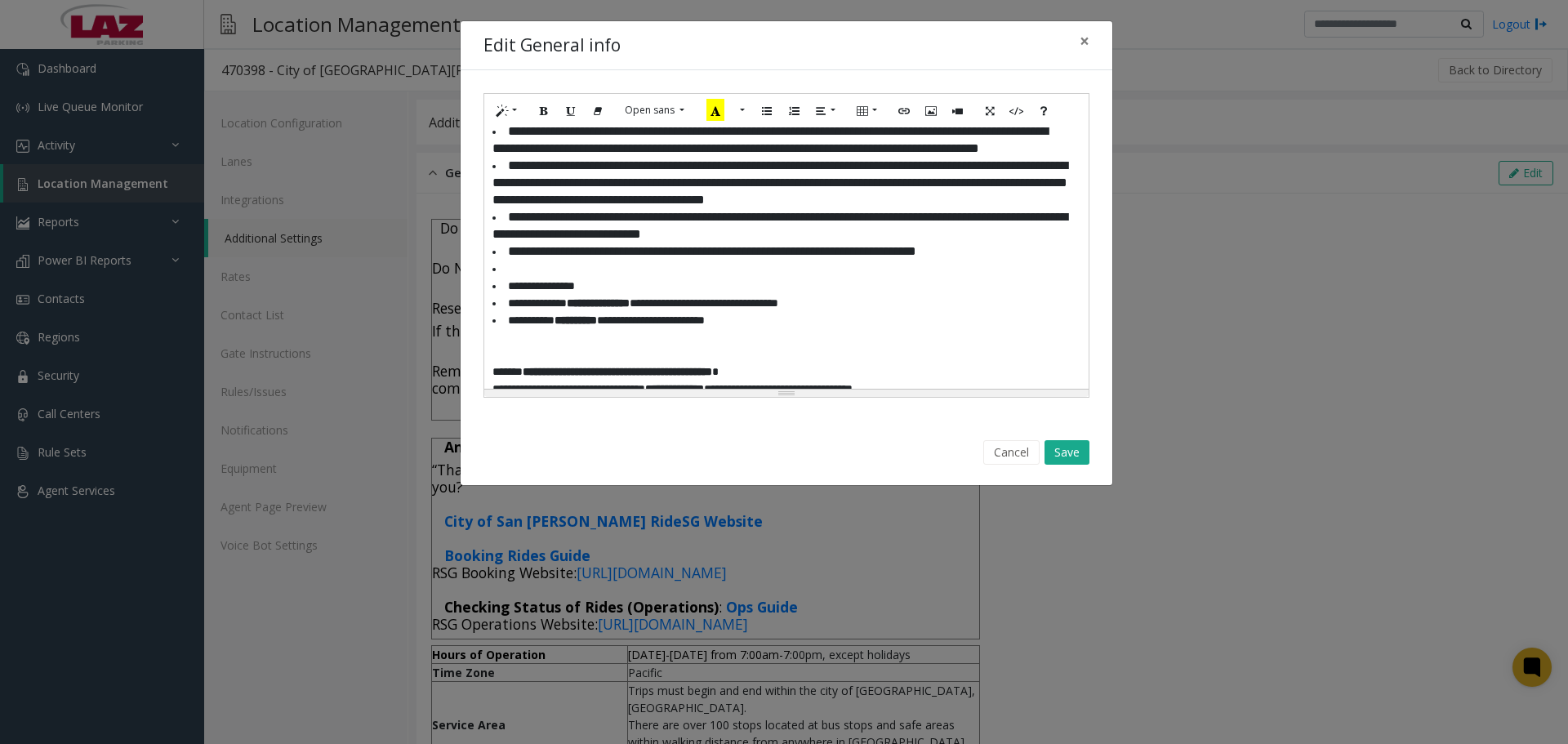
click at [504, 278] on li at bounding box center [781, 269] width 576 height 17
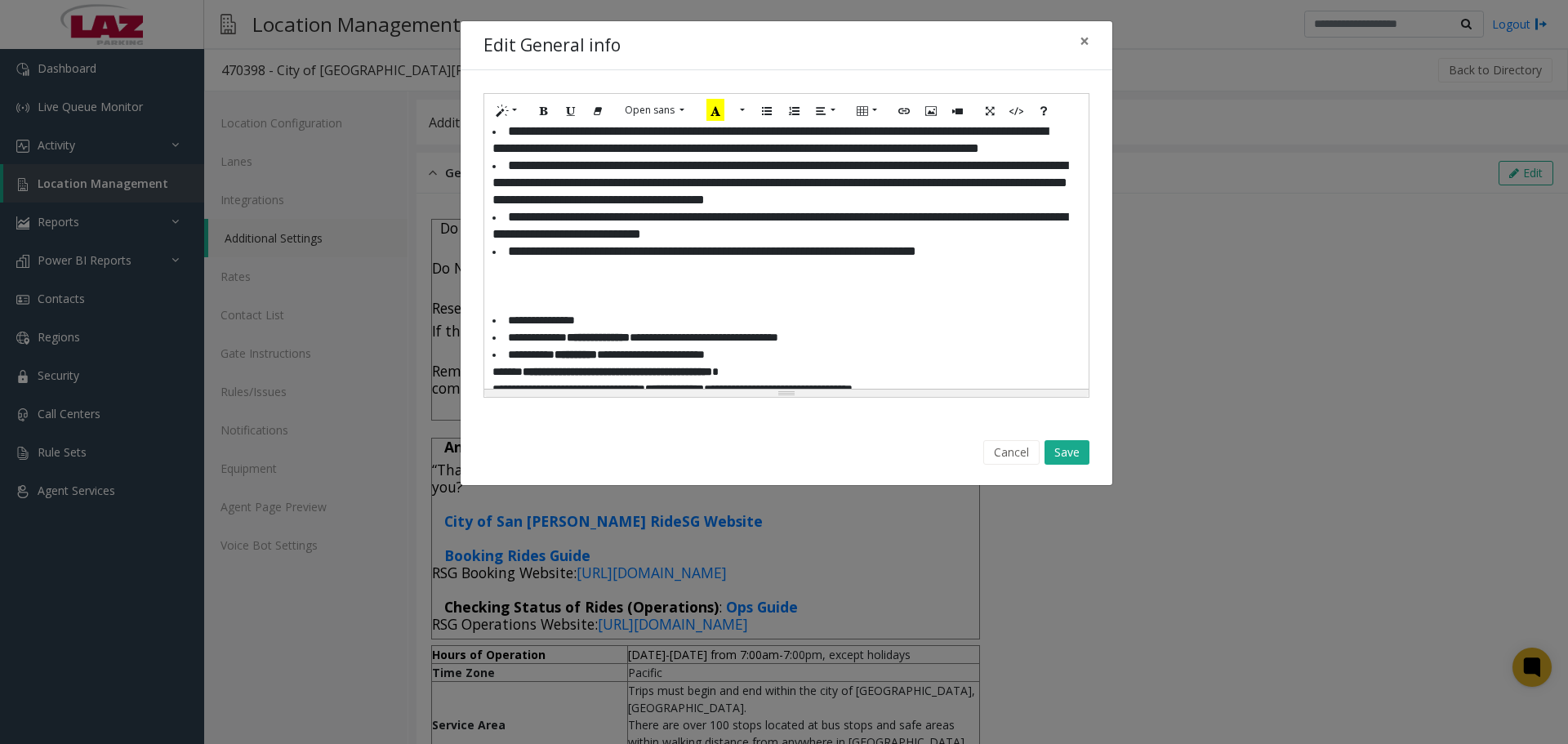
scroll to position [1445, 0]
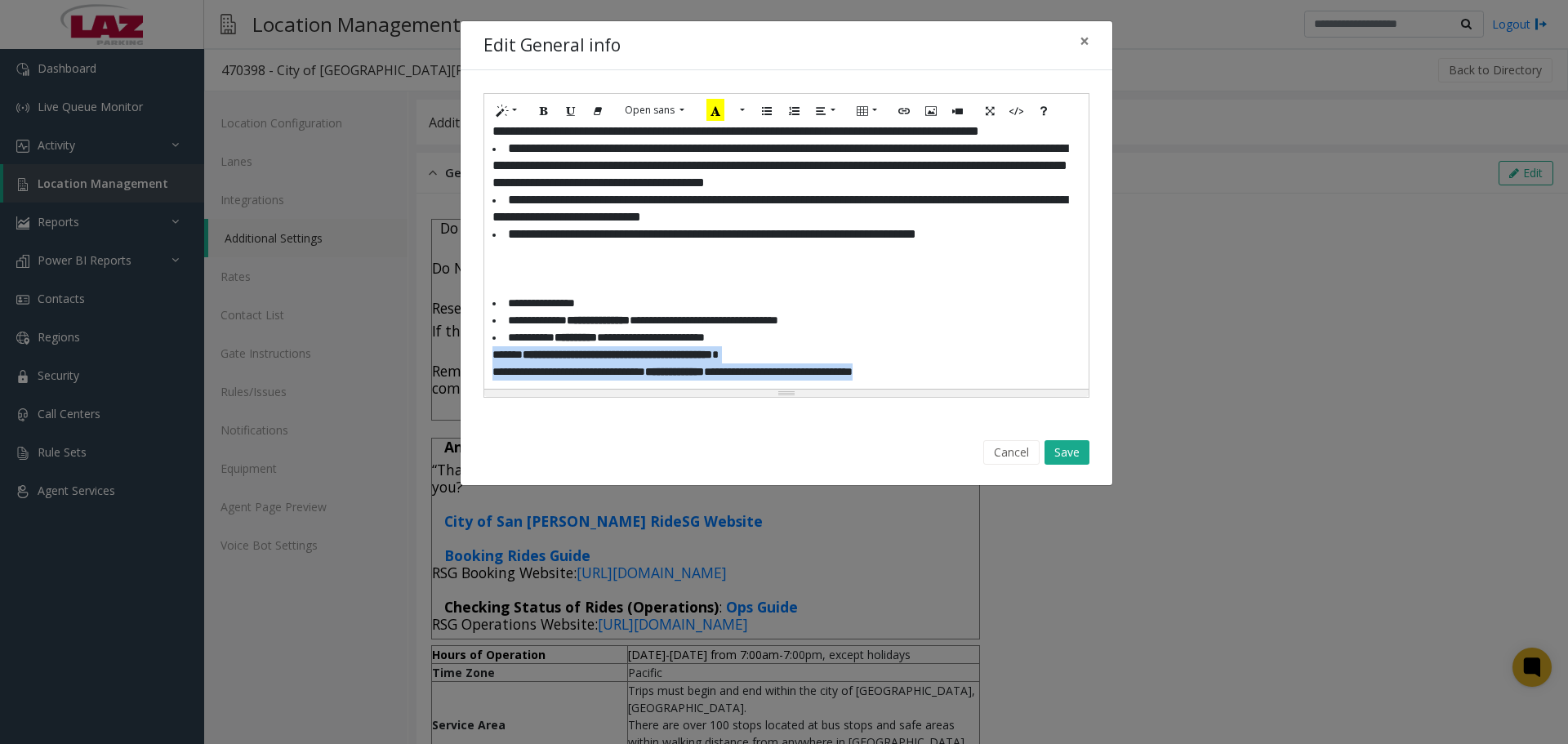
drag, startPoint x: 965, startPoint y: 372, endPoint x: 488, endPoint y: 361, distance: 477.1
click at [488, 361] on div "**********" at bounding box center [787, 258] width 605 height 261
click at [767, 110] on icon "Unordered list (CTRL+SHIFT+NUM7)" at bounding box center [767, 110] width 10 height 13
click at [931, 343] on li "**********" at bounding box center [781, 338] width 576 height 17
click at [584, 302] on li "**********" at bounding box center [781, 303] width 576 height 17
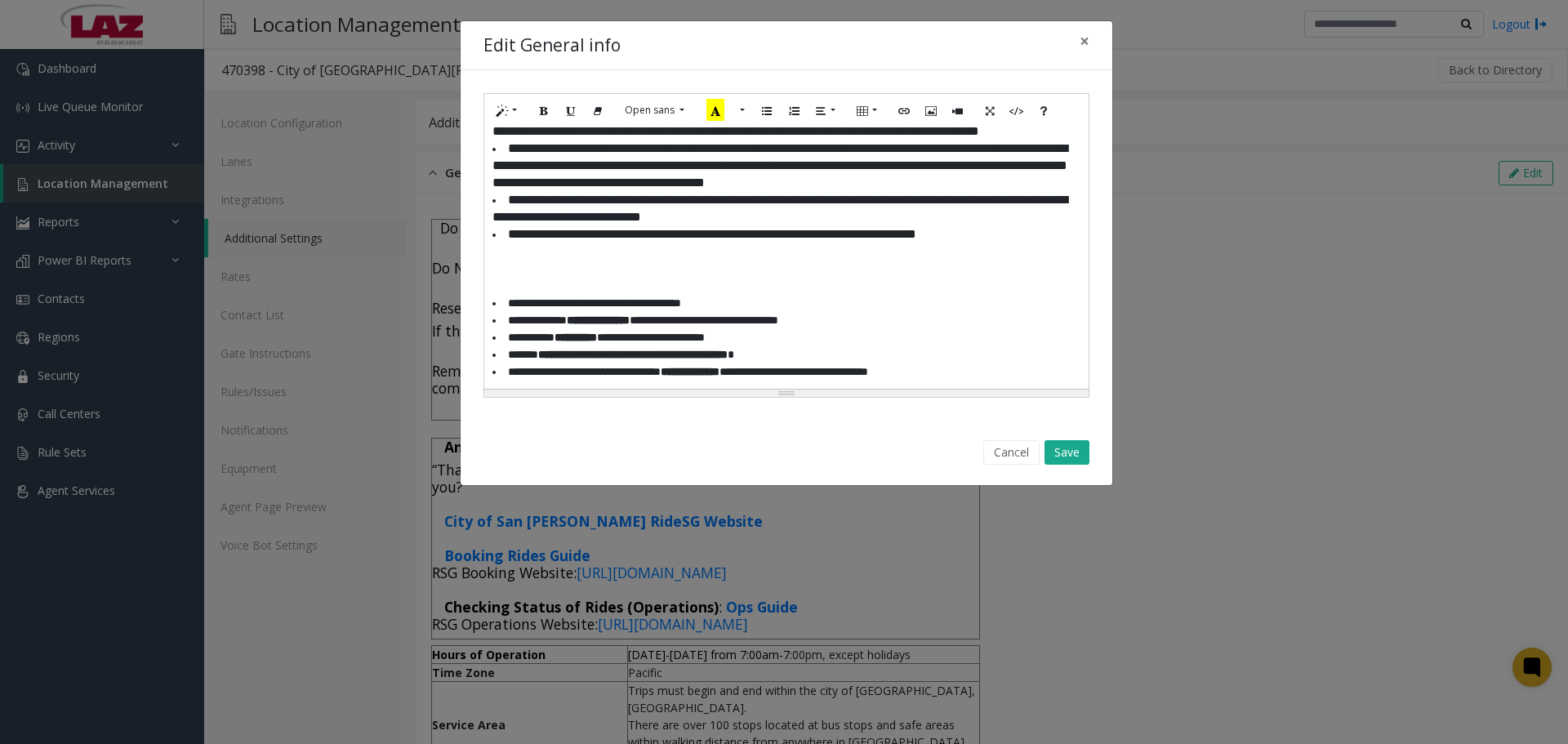
click at [508, 361] on li "**********" at bounding box center [781, 355] width 576 height 17
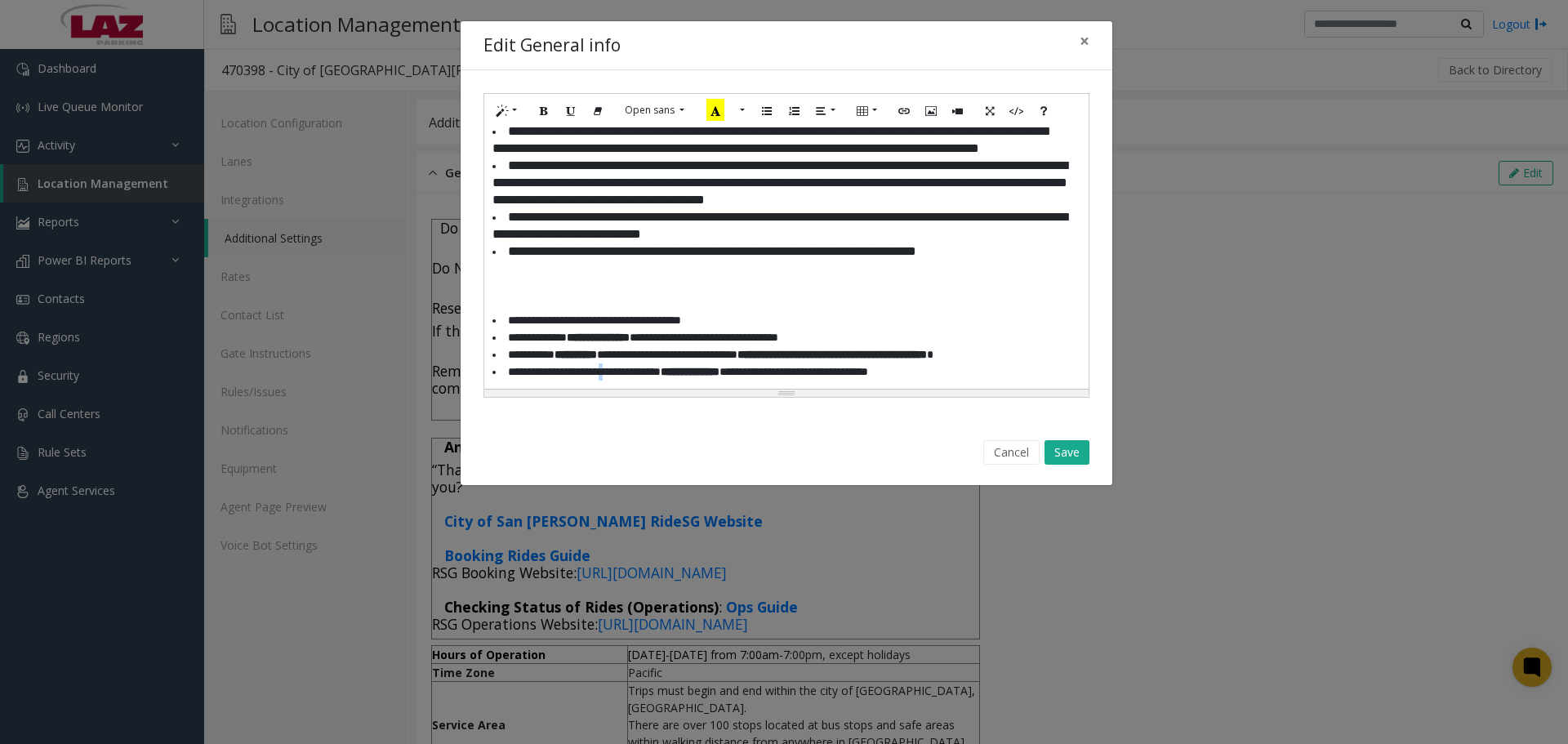
scroll to position [1428, 0]
click at [621, 376] on li "**********" at bounding box center [781, 372] width 576 height 17
drag, startPoint x: 681, startPoint y: 377, endPoint x: 552, endPoint y: 372, distance: 129.1
click at [552, 372] on li "**********" at bounding box center [781, 372] width 576 height 17
click at [499, 318] on li "**********" at bounding box center [781, 319] width 576 height 17
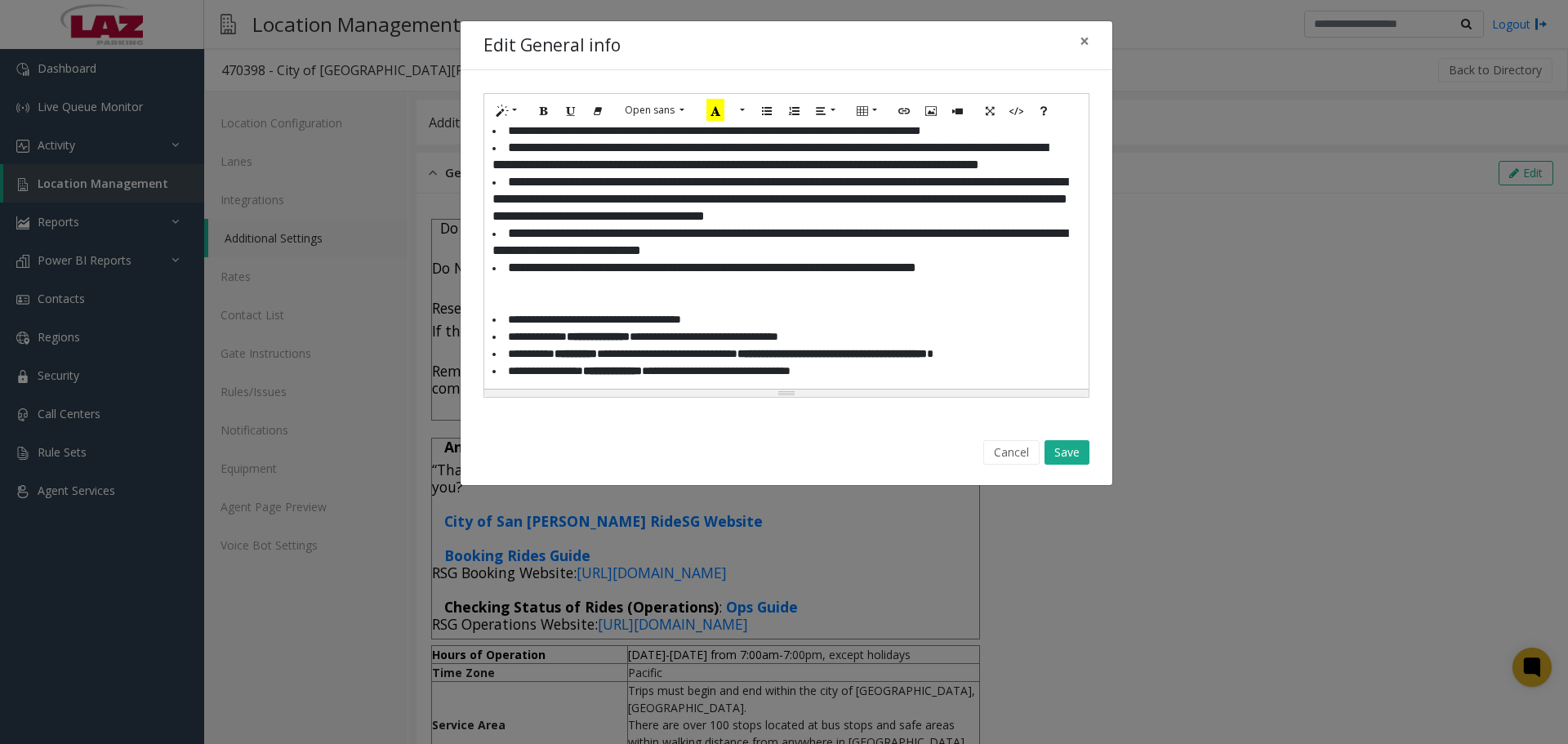
scroll to position [1410, 0]
click at [1053, 449] on button "Save" at bounding box center [1066, 452] width 45 height 24
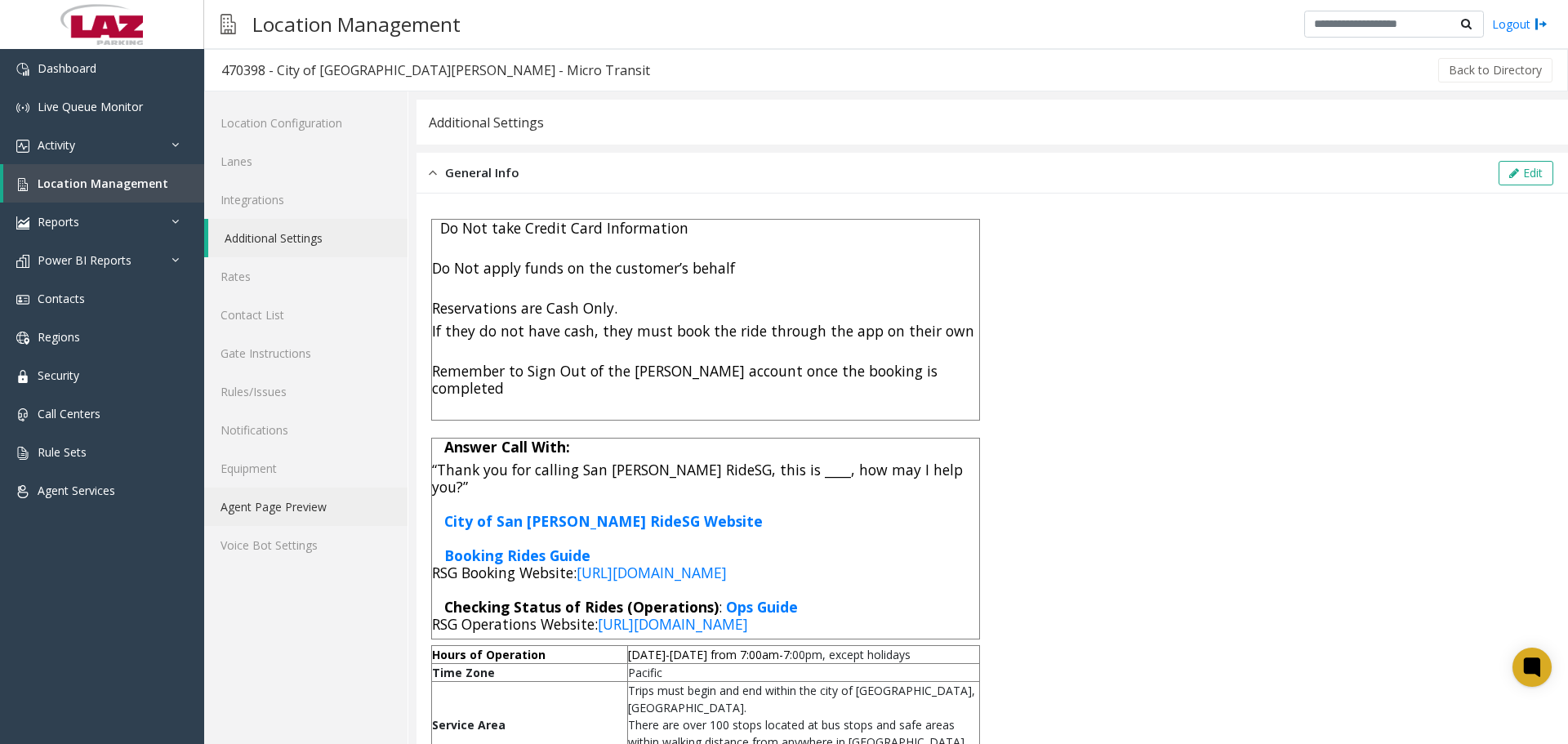
click at [294, 499] on link "Agent Page Preview" at bounding box center [305, 507] width 203 height 39
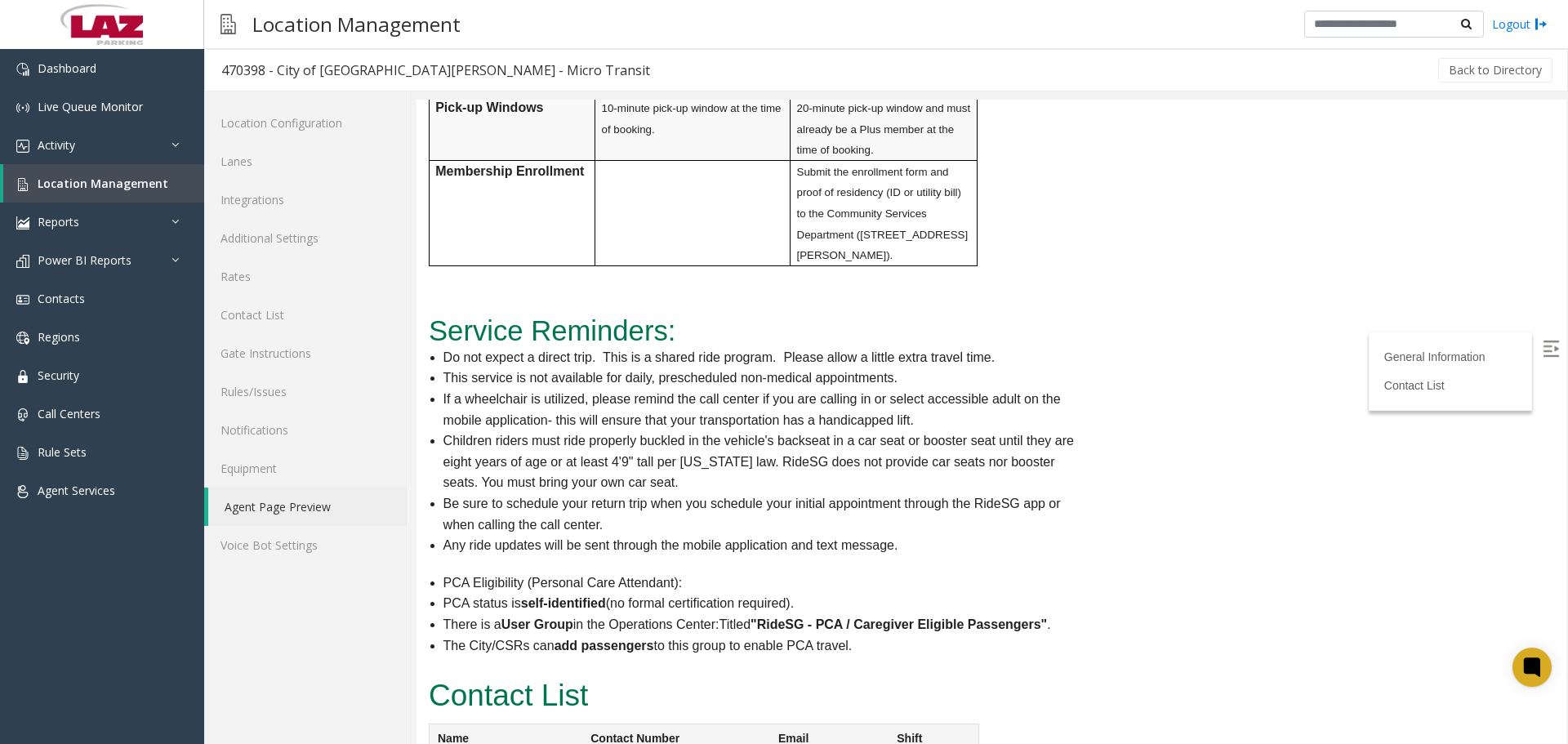
scroll to position [1617, 0]
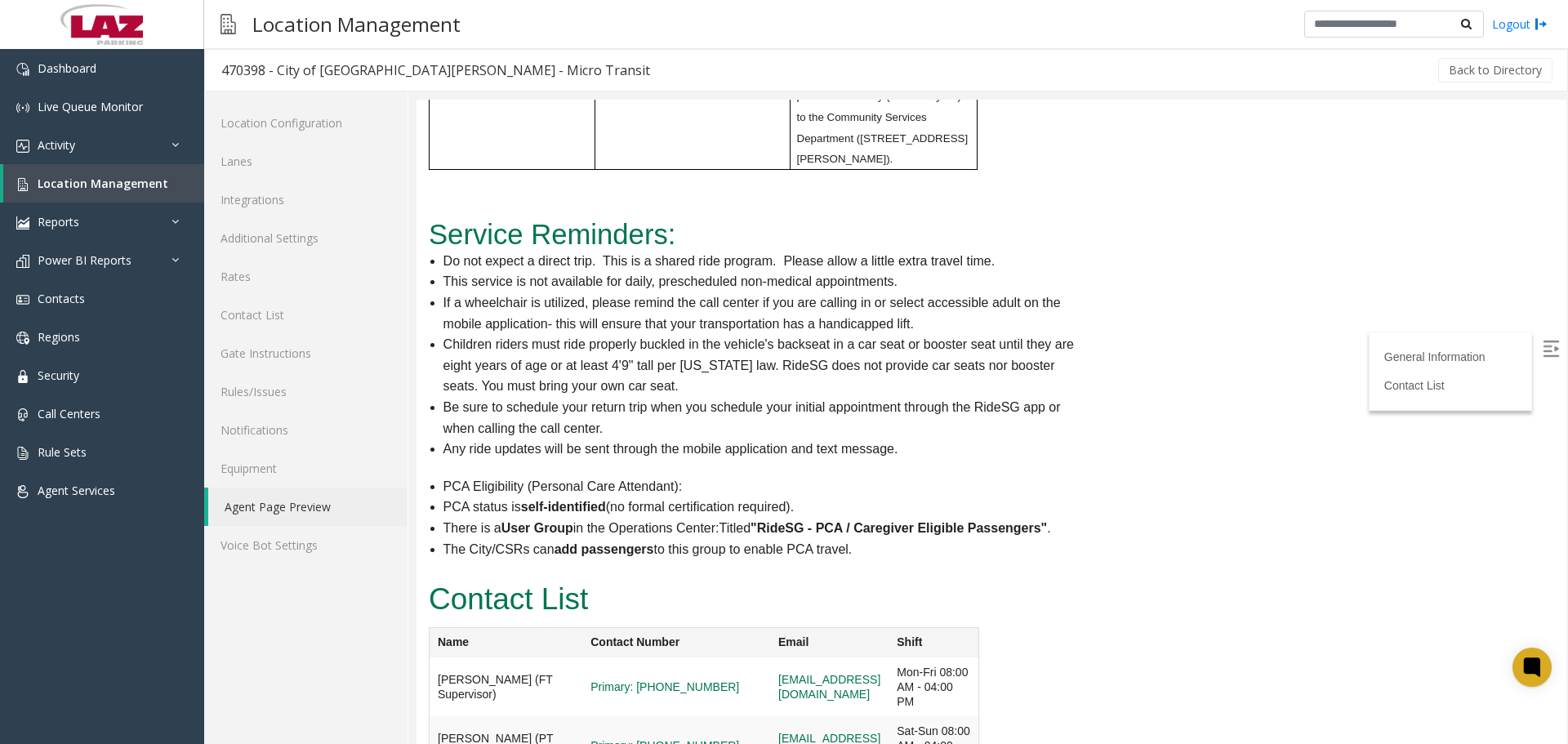
drag, startPoint x: 1984, startPoint y: 692, endPoint x: 1559, endPoint y: 144, distance: 693.5
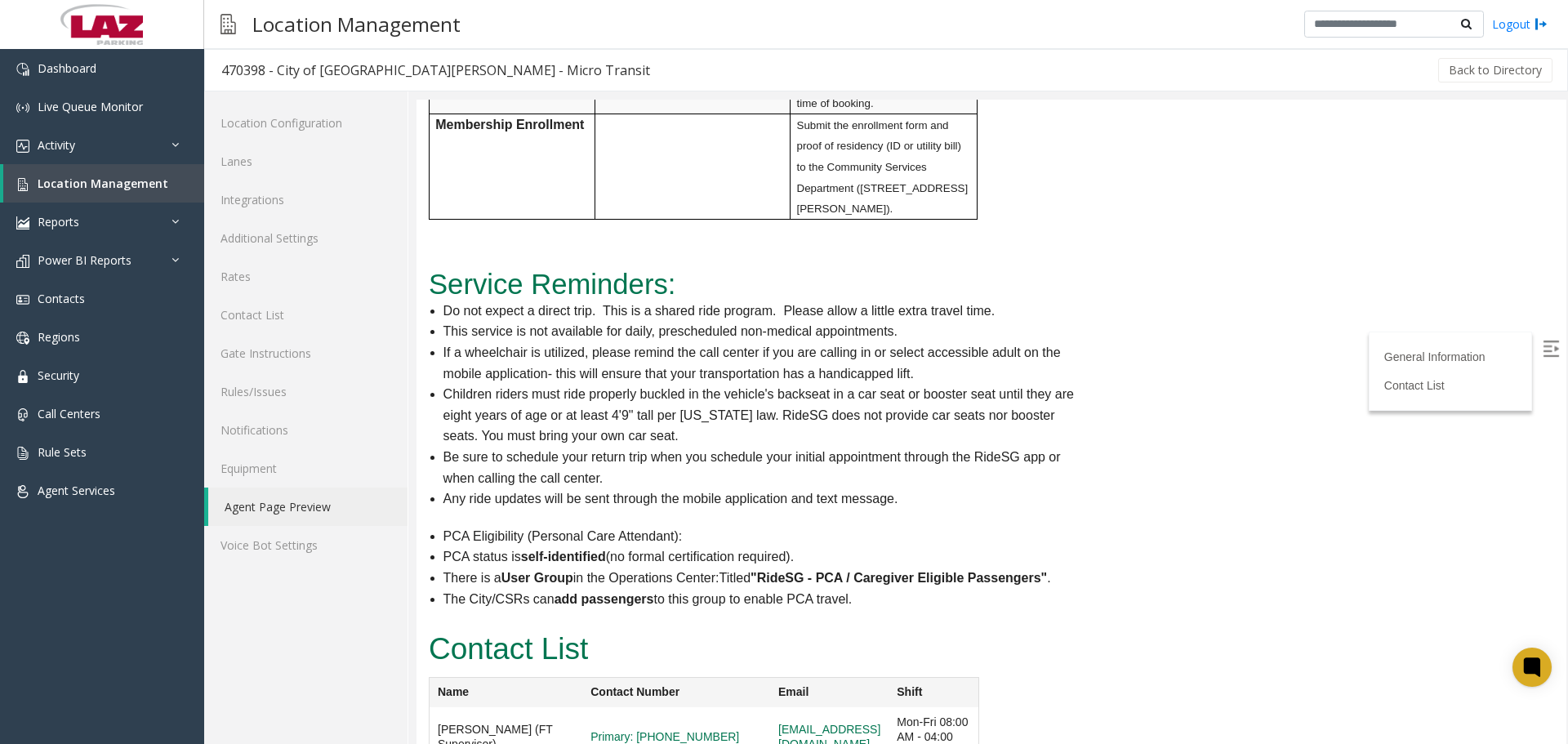
scroll to position [0, 0]
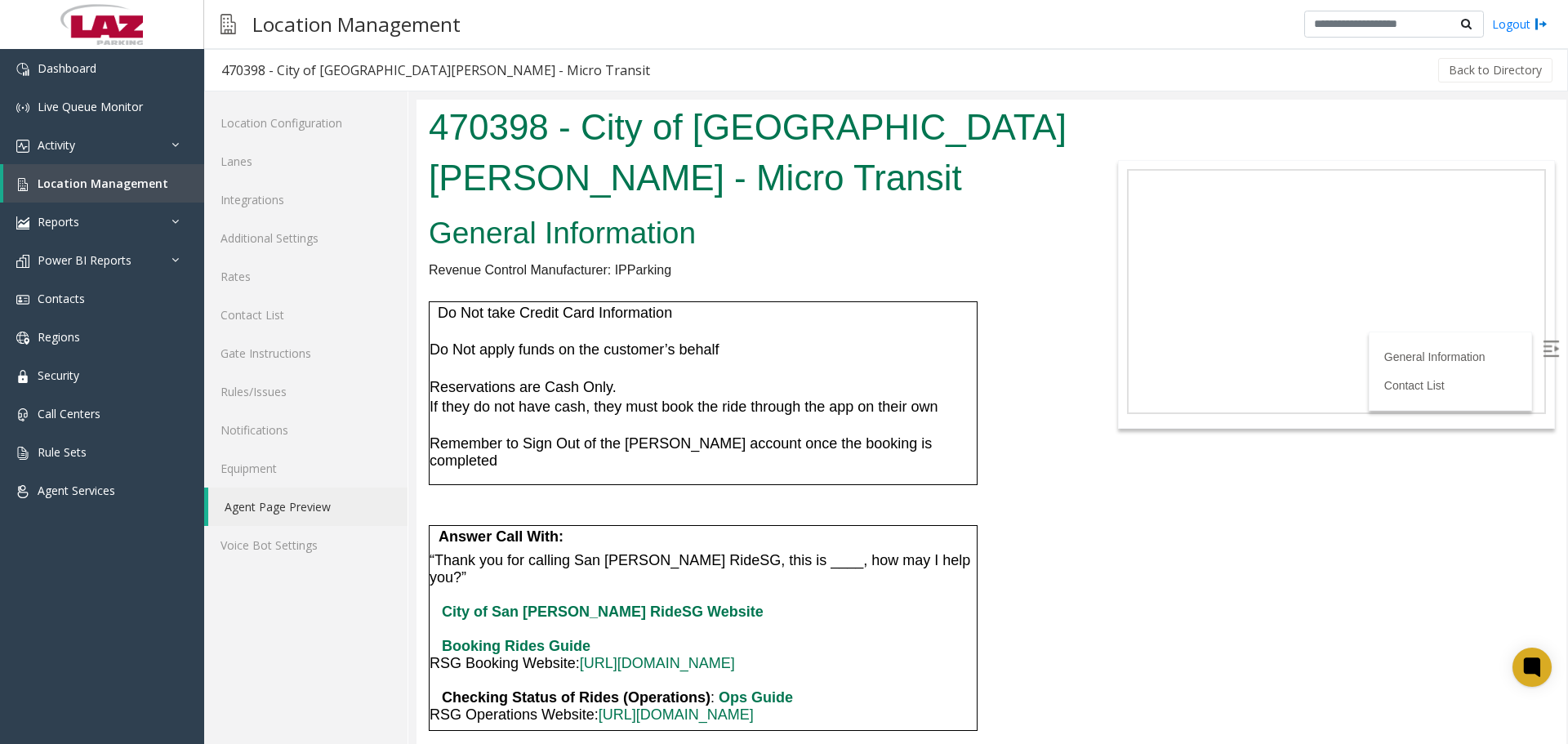
click at [797, 244] on h2 "General Information" at bounding box center [751, 233] width 646 height 42
click at [296, 242] on link "Additional Settings" at bounding box center [305, 238] width 203 height 39
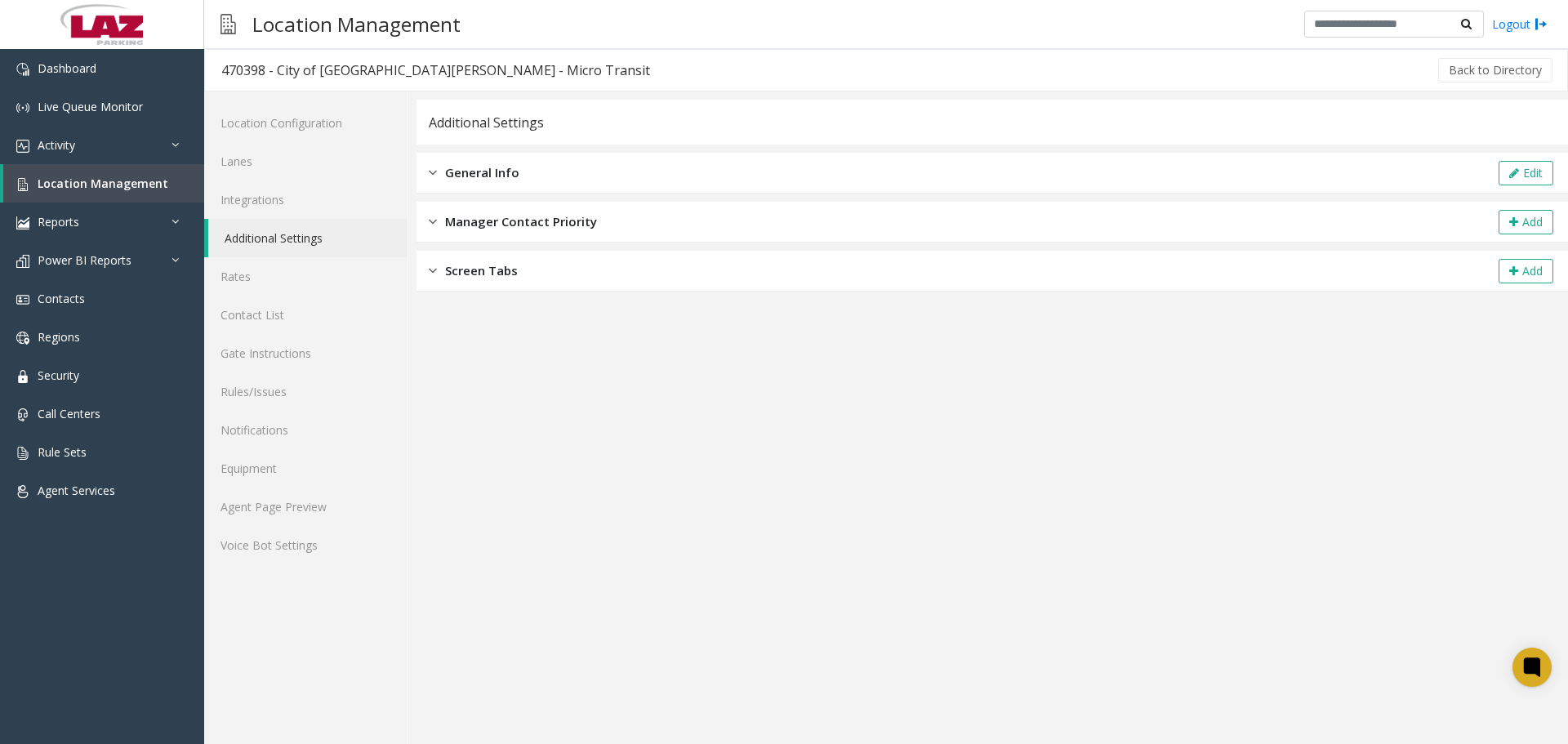
click at [550, 155] on div "General Info Edit" at bounding box center [992, 173] width 1151 height 40
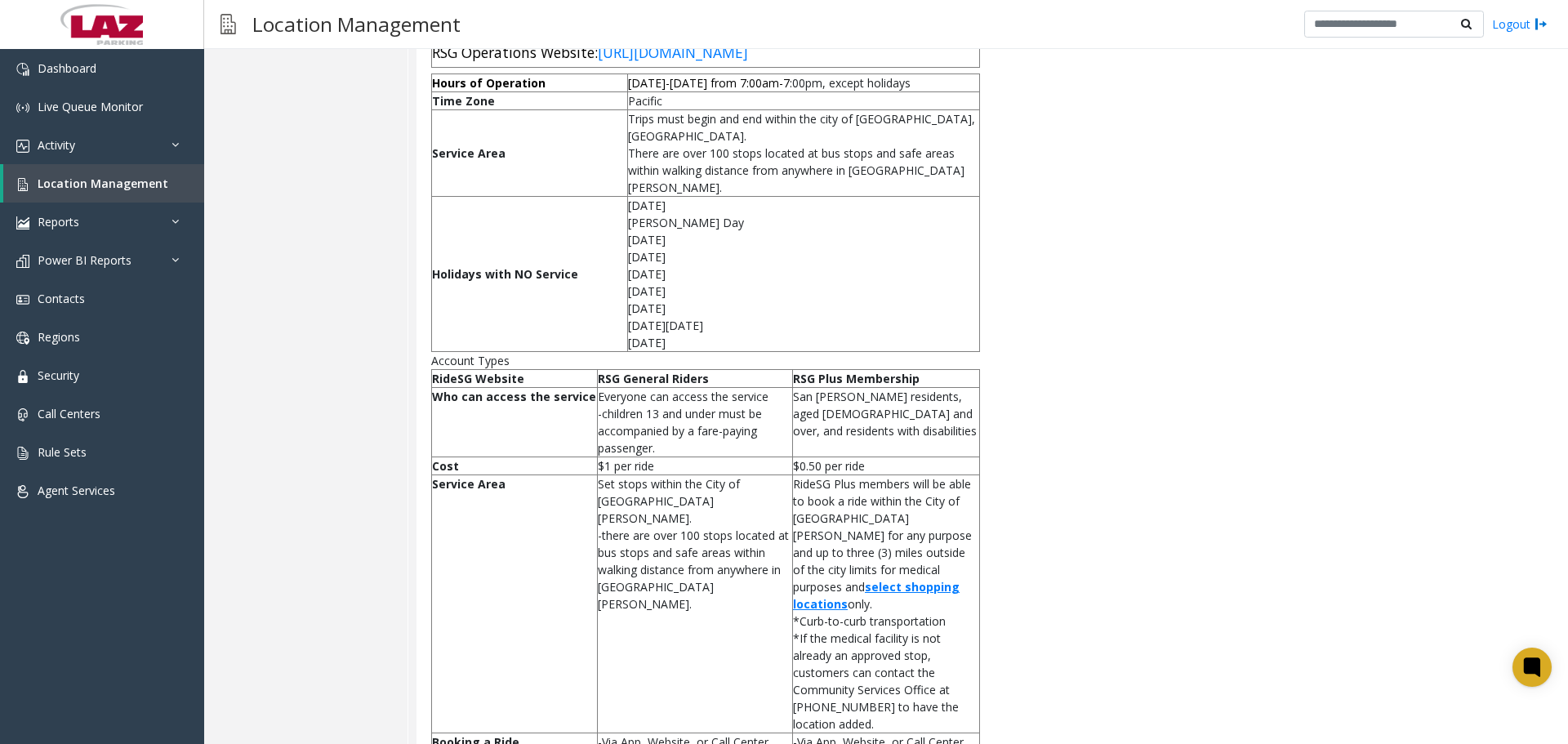
scroll to position [82, 0]
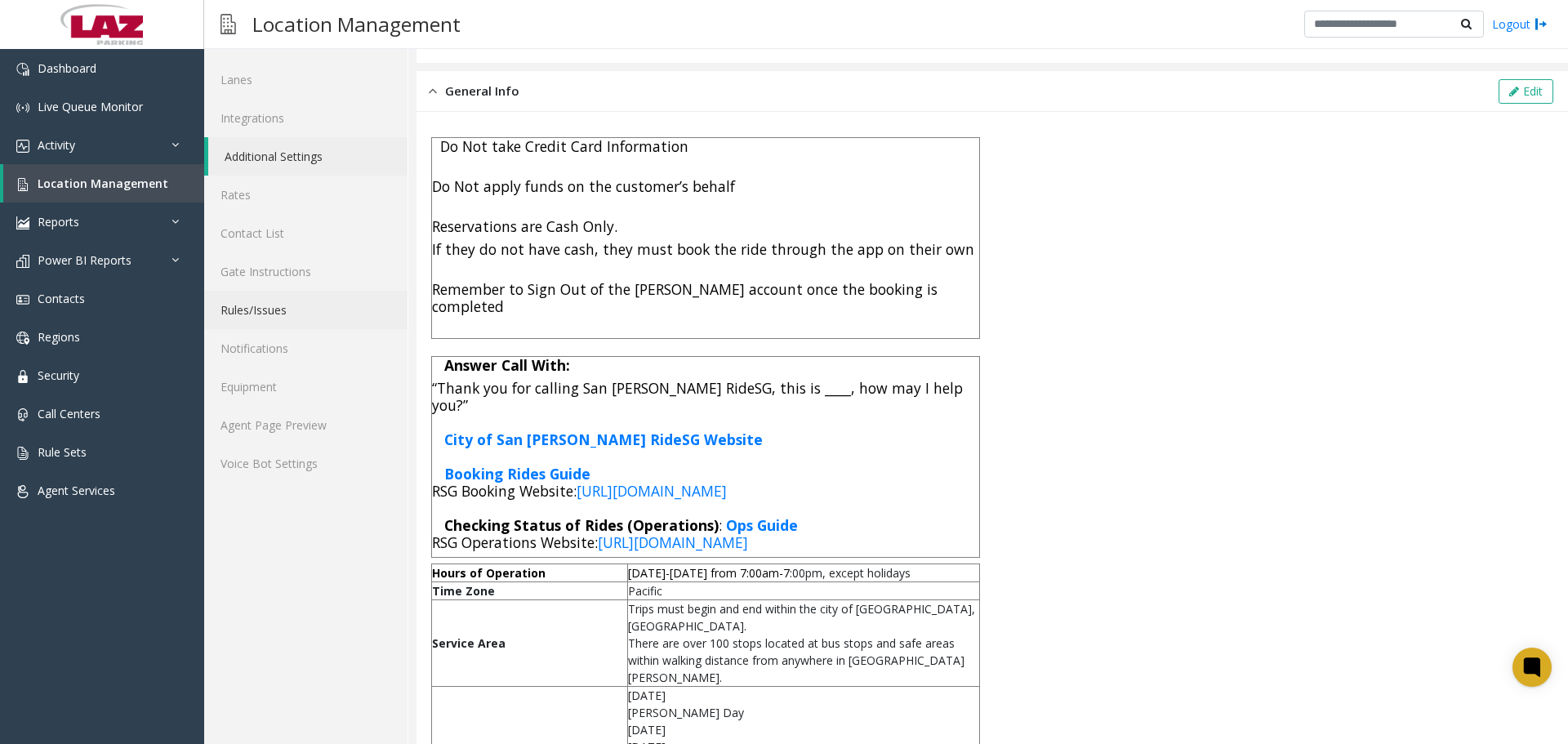
click at [274, 308] on link "Rules/Issues" at bounding box center [305, 310] width 203 height 39
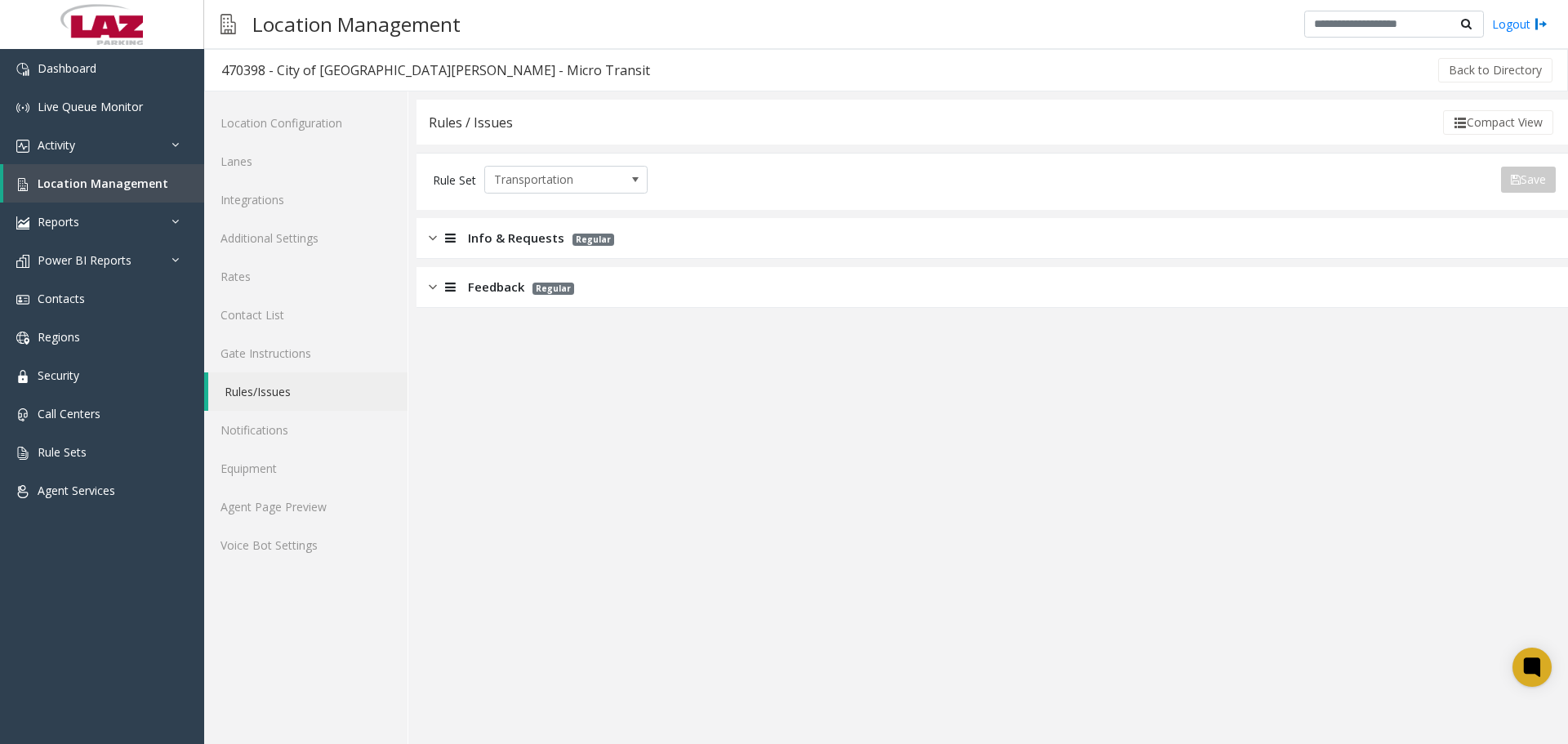
click at [605, 215] on div "Rules / Issues Compact View Rule Set Transportation Save Export to PDF Export t…" at bounding box center [992, 203] width 1151 height 208
click at [607, 222] on div "Info & Requests Regular" at bounding box center [992, 238] width 1151 height 40
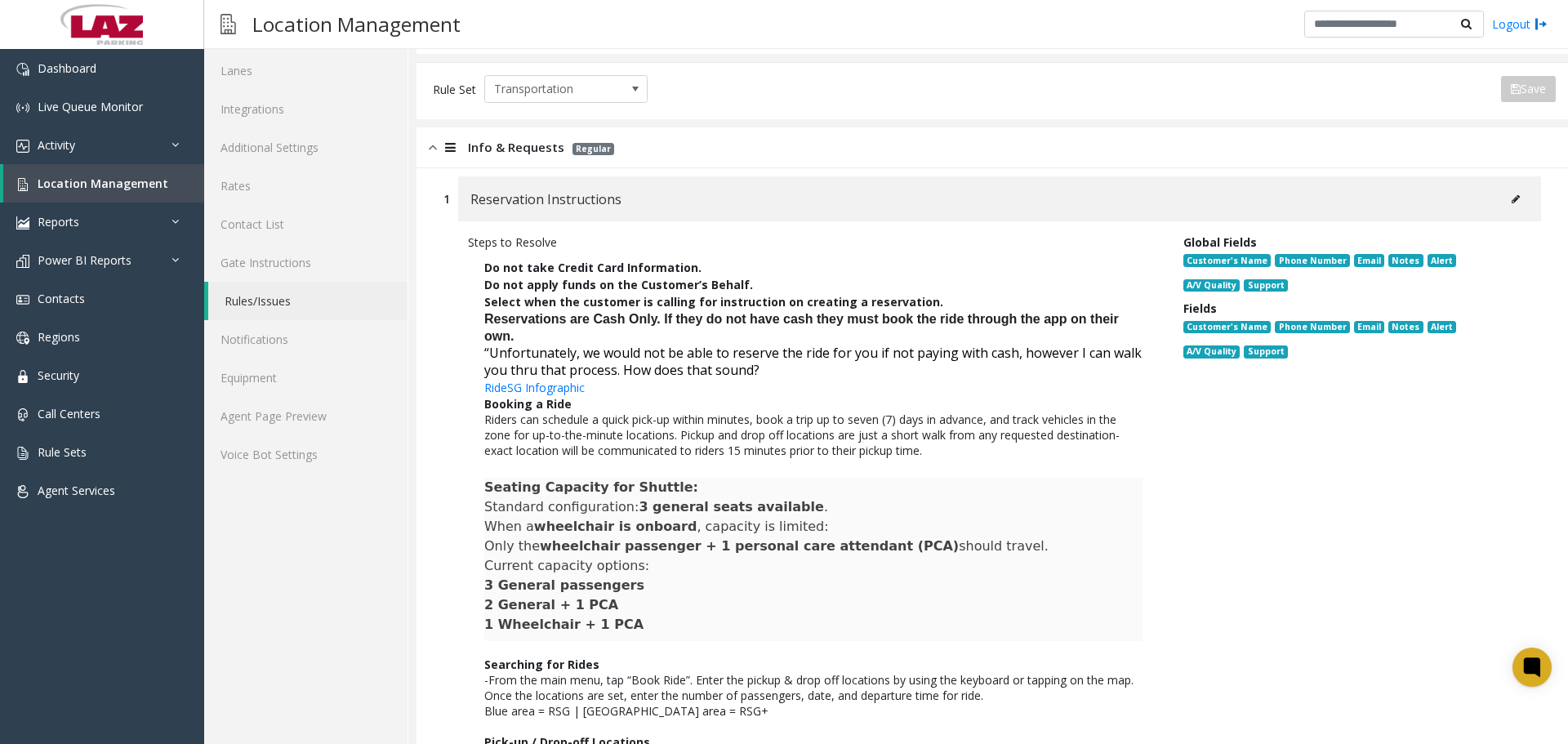
scroll to position [245, 0]
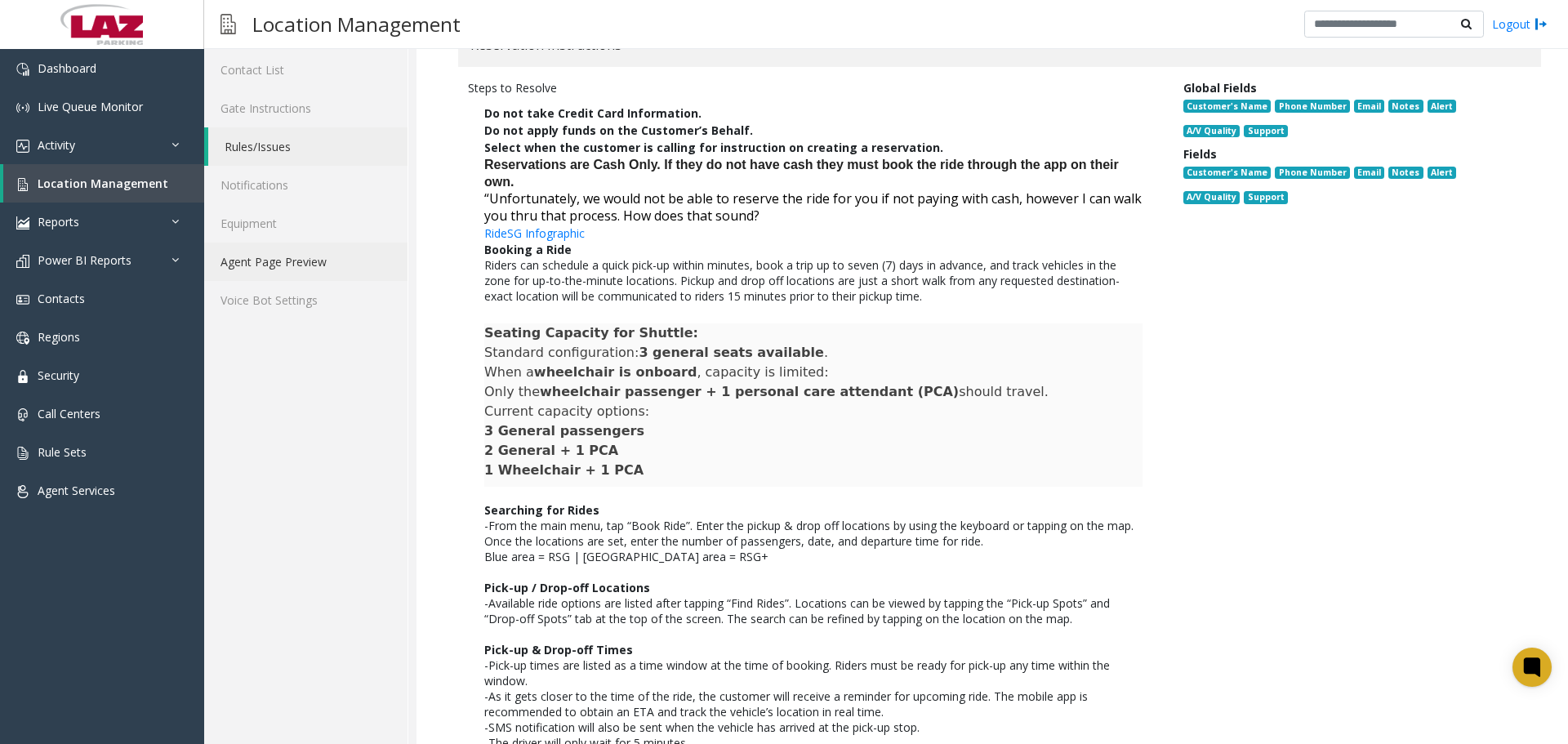
click at [303, 276] on link "Agent Page Preview" at bounding box center [305, 262] width 203 height 39
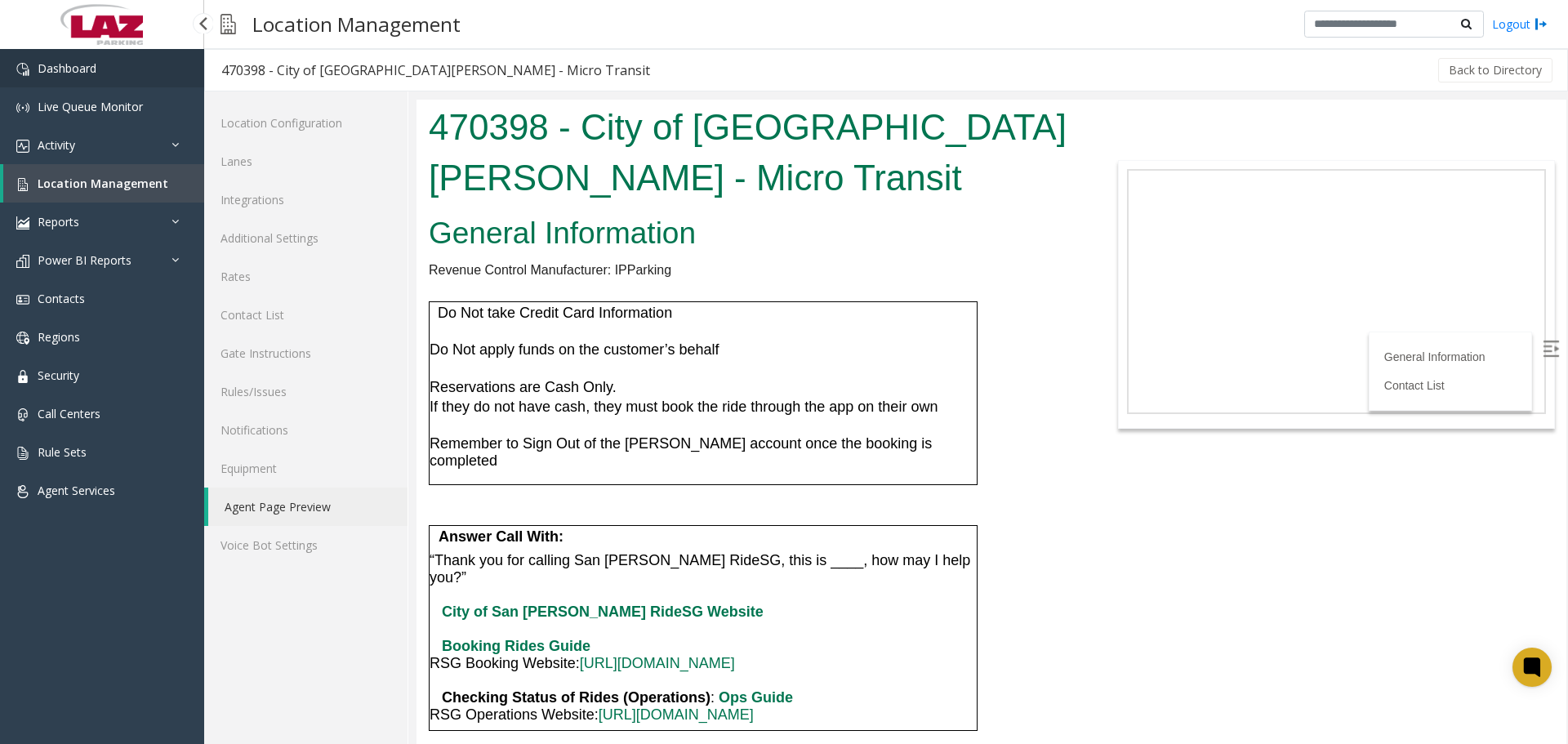
click at [99, 83] on link "Dashboard" at bounding box center [102, 68] width 204 height 39
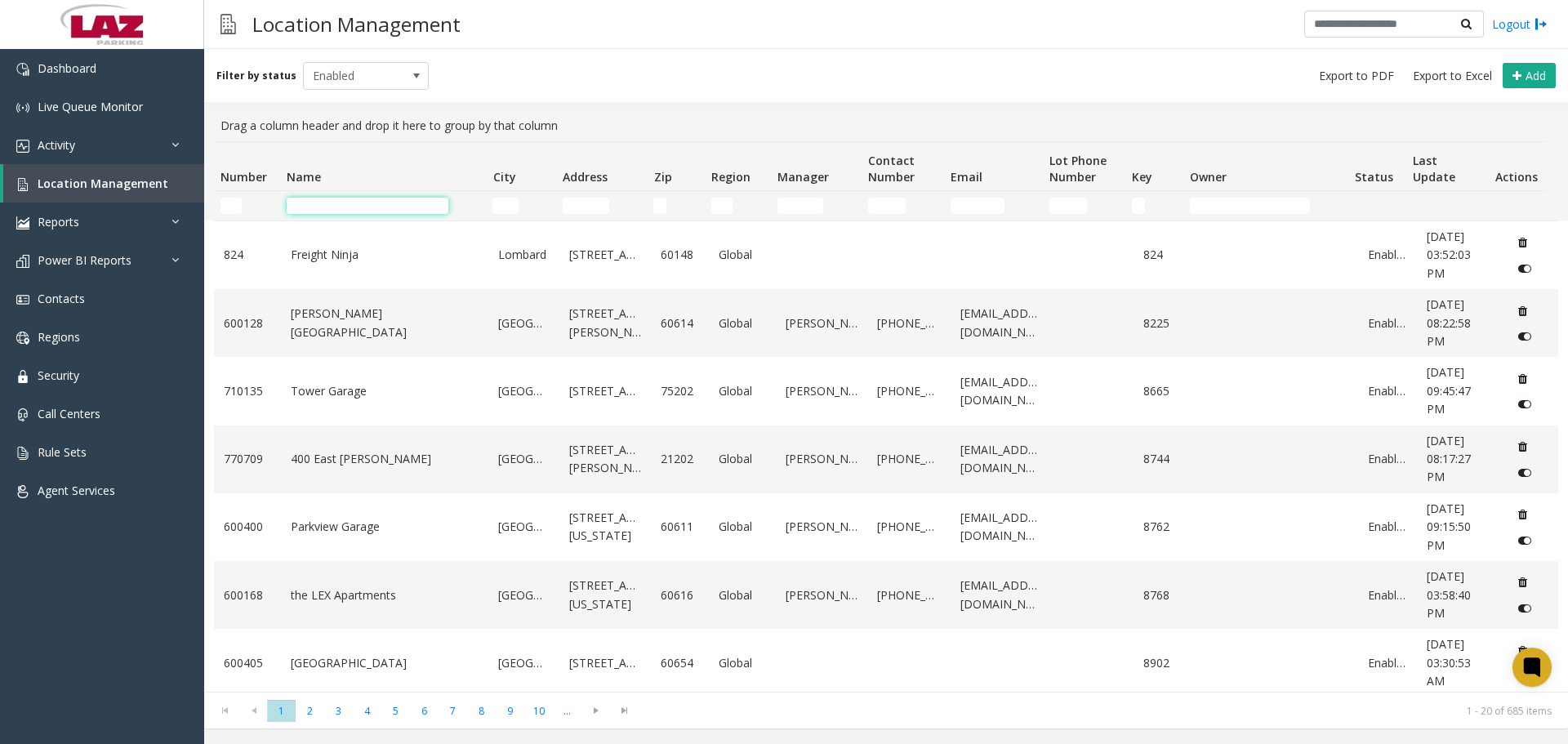
click at [395, 211] on input "Name Filter" at bounding box center [367, 206] width 162 height 16
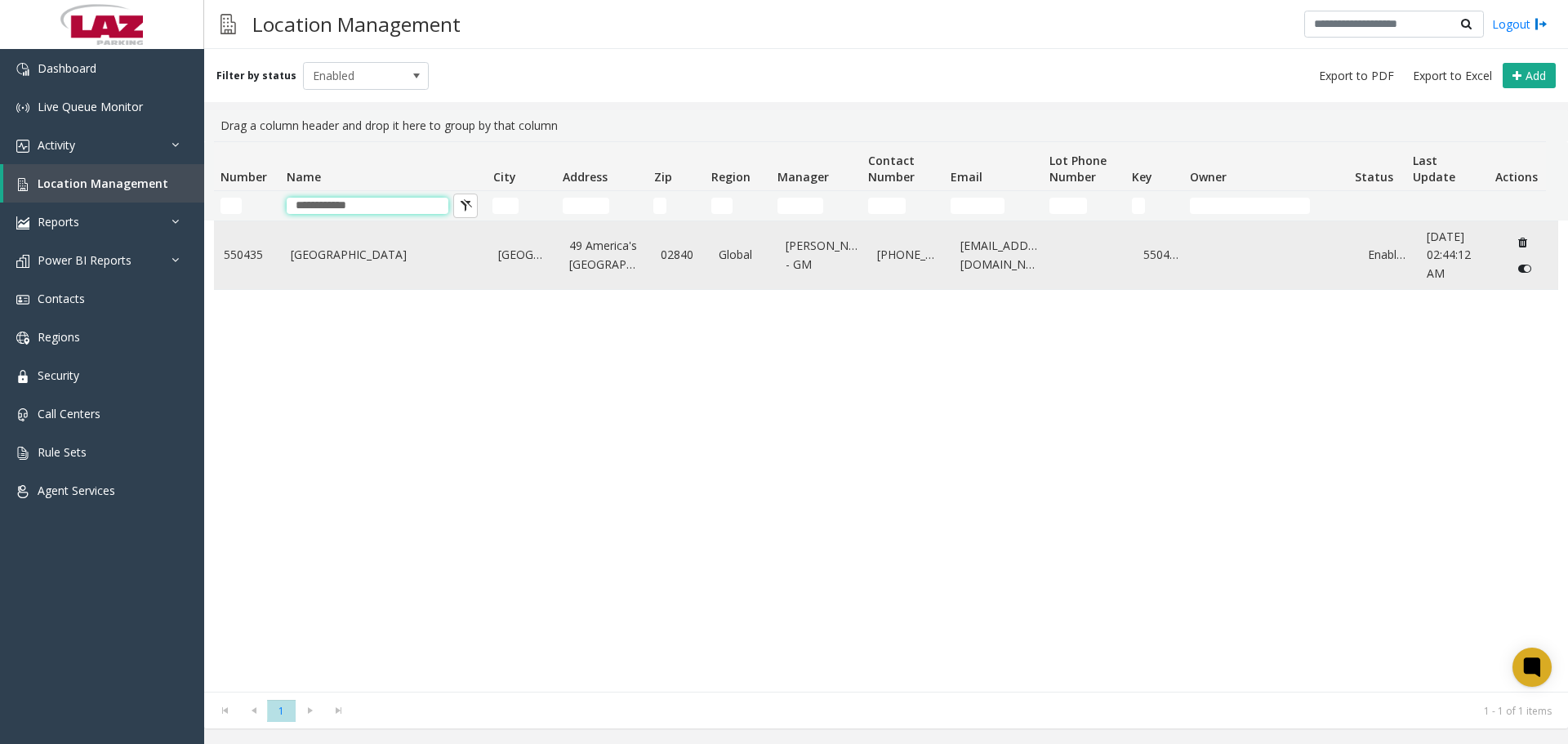
type input "**********"
click at [360, 260] on link "Newport Harbor Hotel & Marina" at bounding box center [385, 254] width 189 height 18
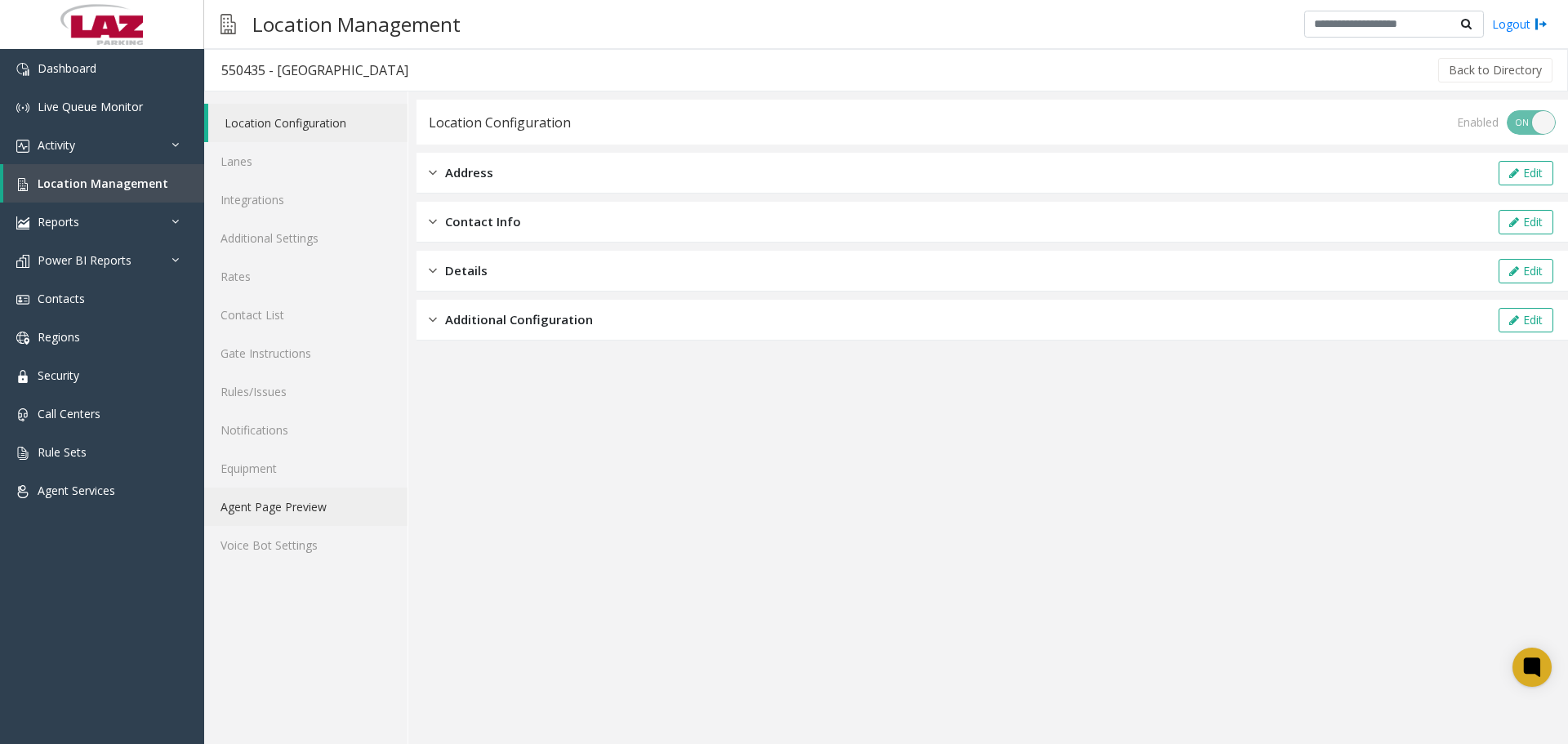
click at [299, 501] on link "Agent Page Preview" at bounding box center [305, 507] width 203 height 39
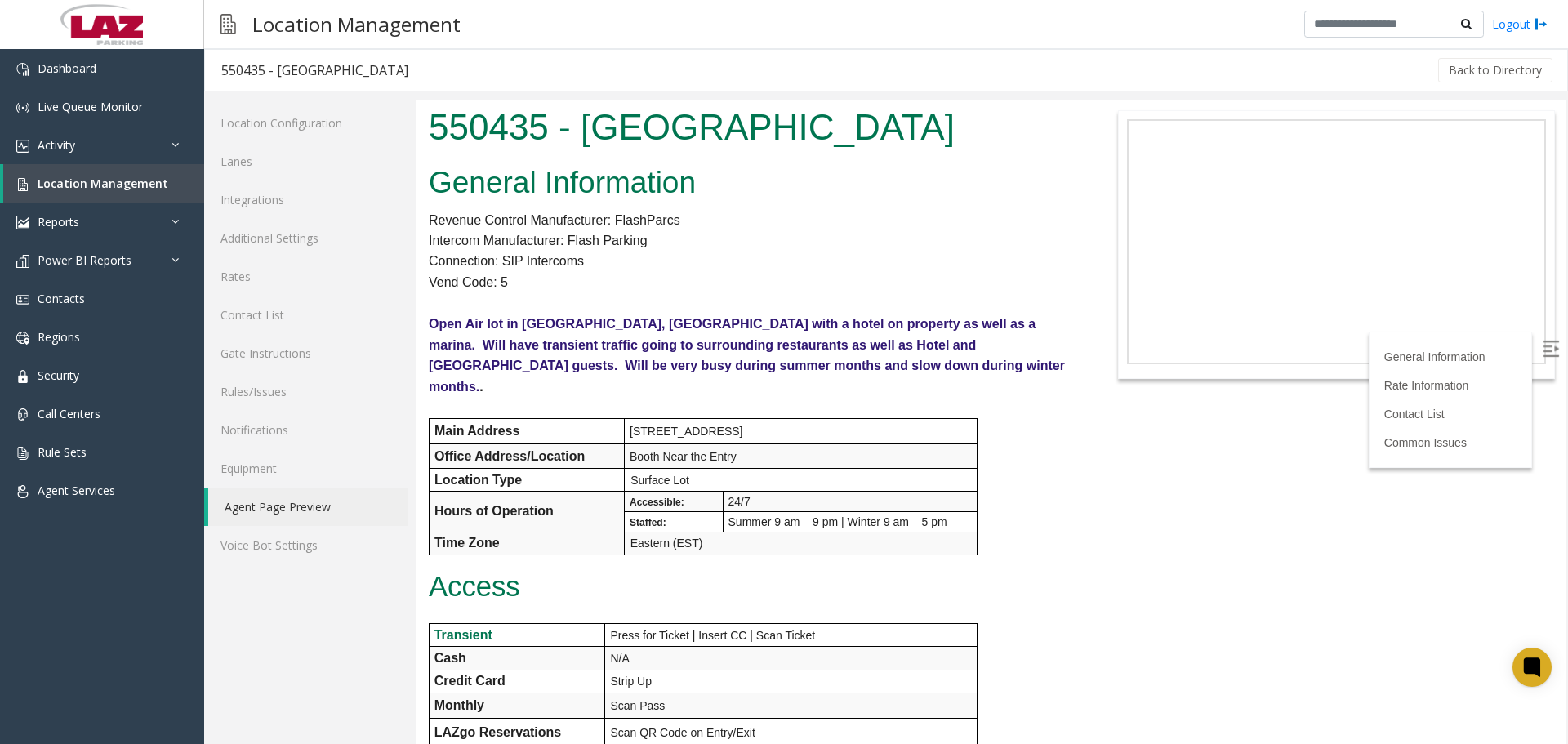
click at [1543, 354] on img at bounding box center [1550, 348] width 16 height 16
drag, startPoint x: 1556, startPoint y: 608, endPoint x: 1875, endPoint y: 196, distance: 521.1
click at [333, 169] on link "Lanes" at bounding box center [305, 162] width 203 height 39
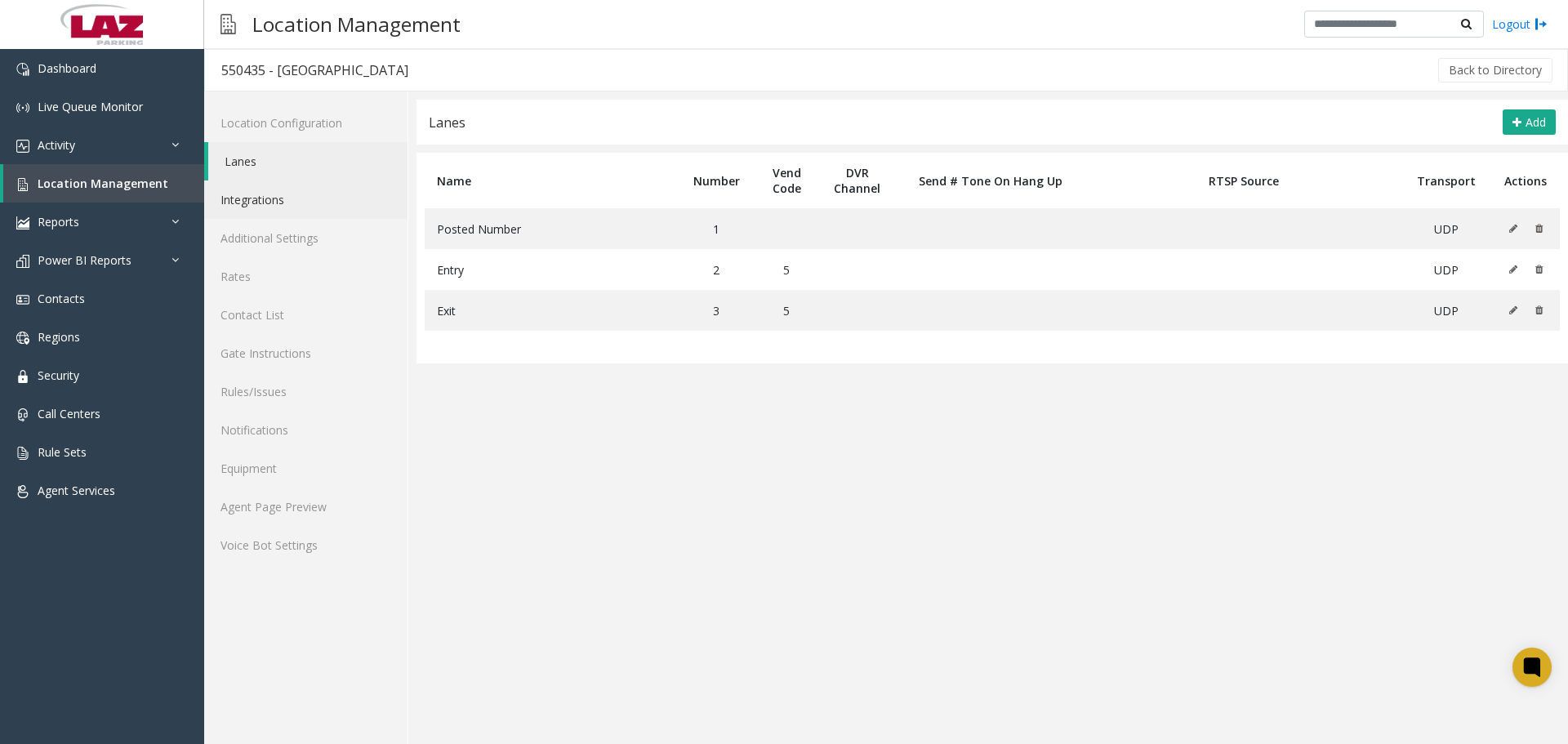
click at [326, 206] on link "Integrations" at bounding box center [305, 200] width 203 height 39
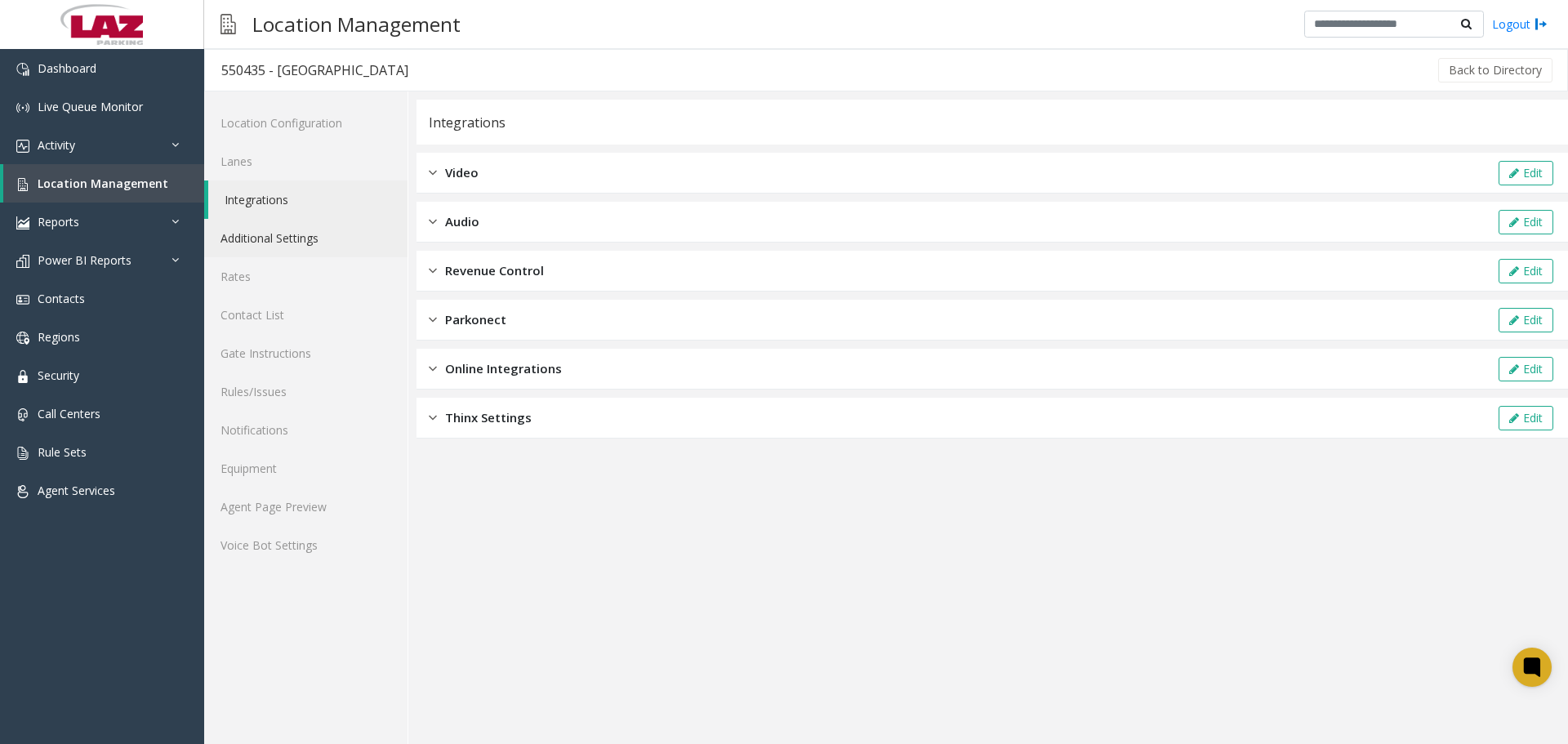
click at [324, 243] on link "Additional Settings" at bounding box center [305, 238] width 203 height 39
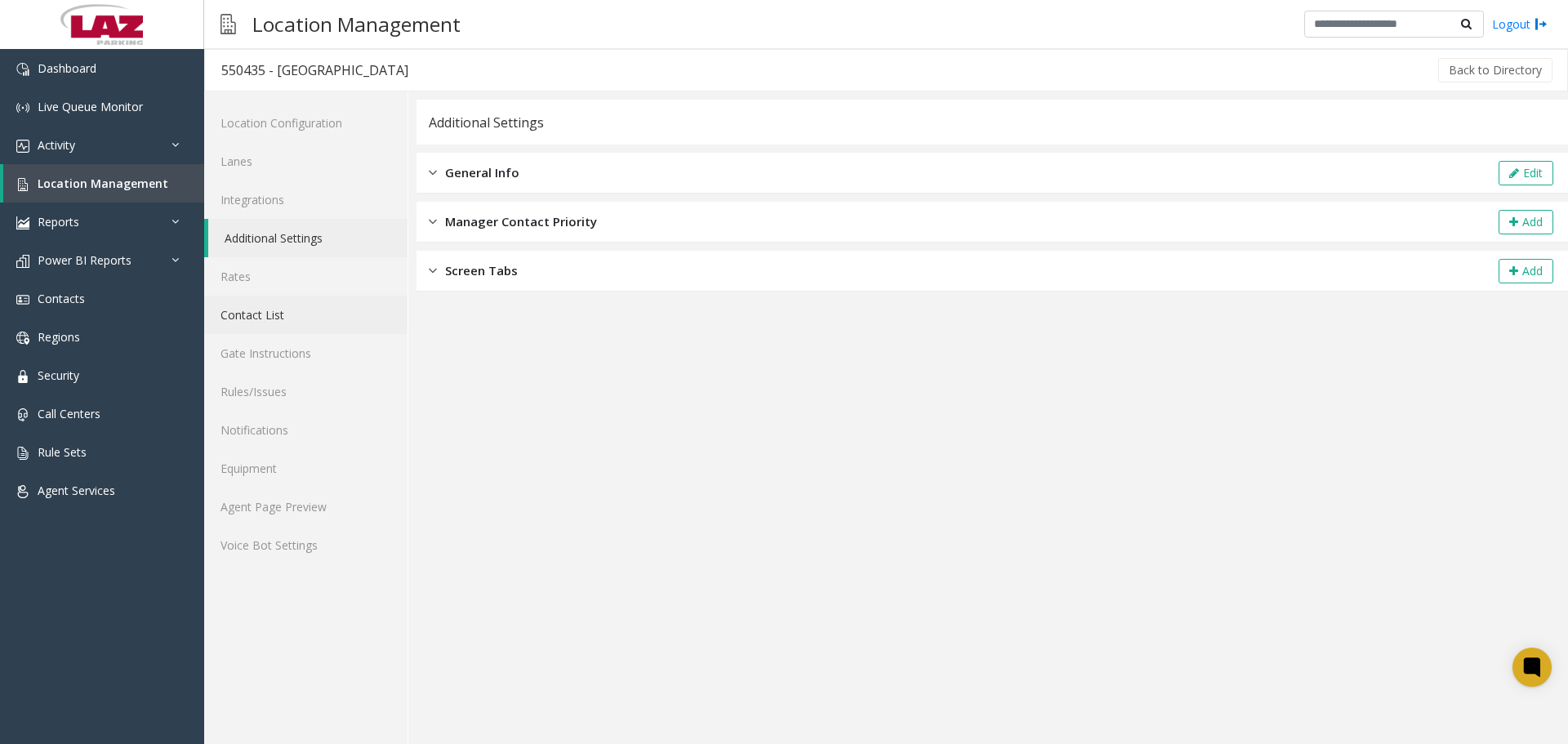
click at [324, 296] on link "Contact List" at bounding box center [305, 315] width 203 height 39
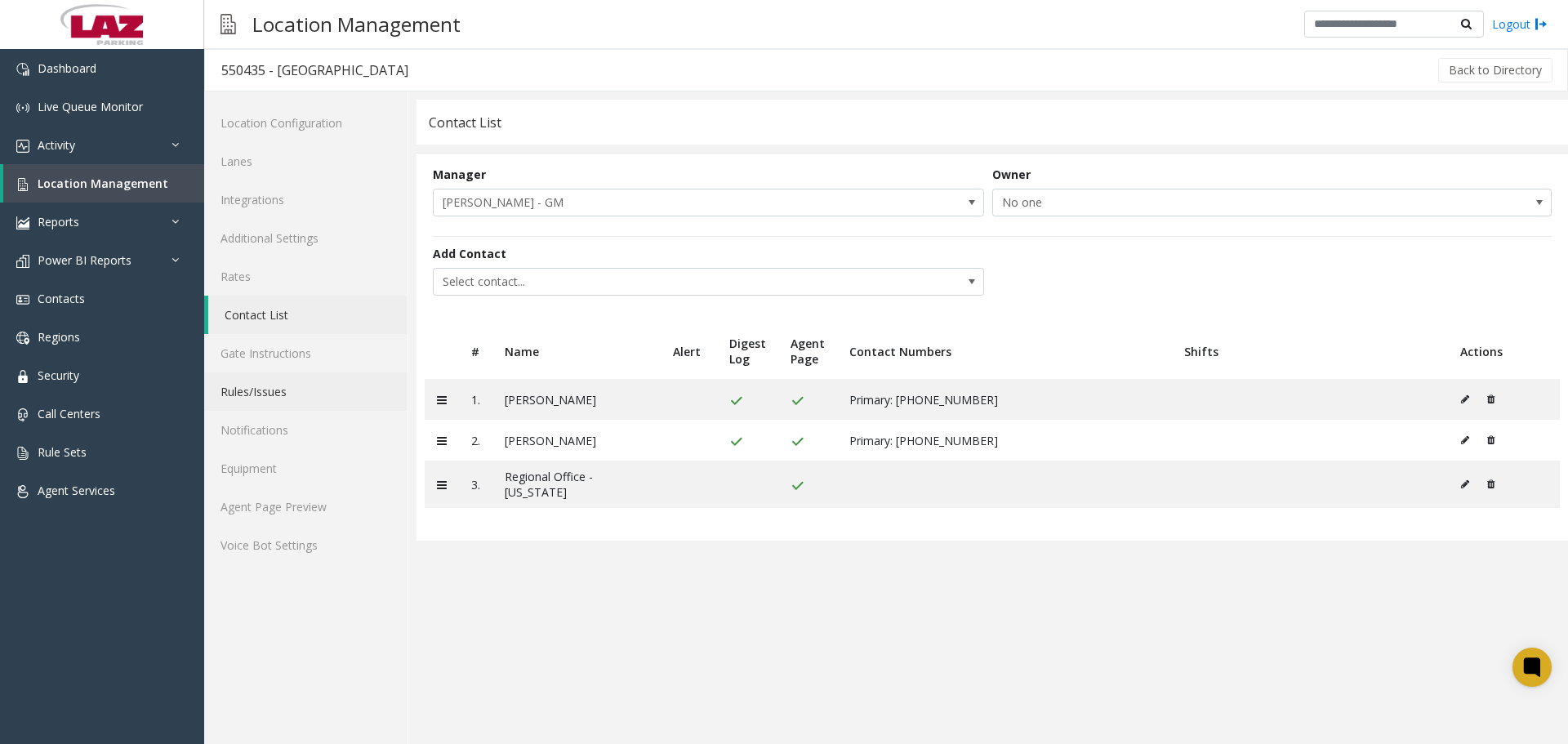
click at [281, 406] on link "Rules/Issues" at bounding box center [305, 392] width 203 height 39
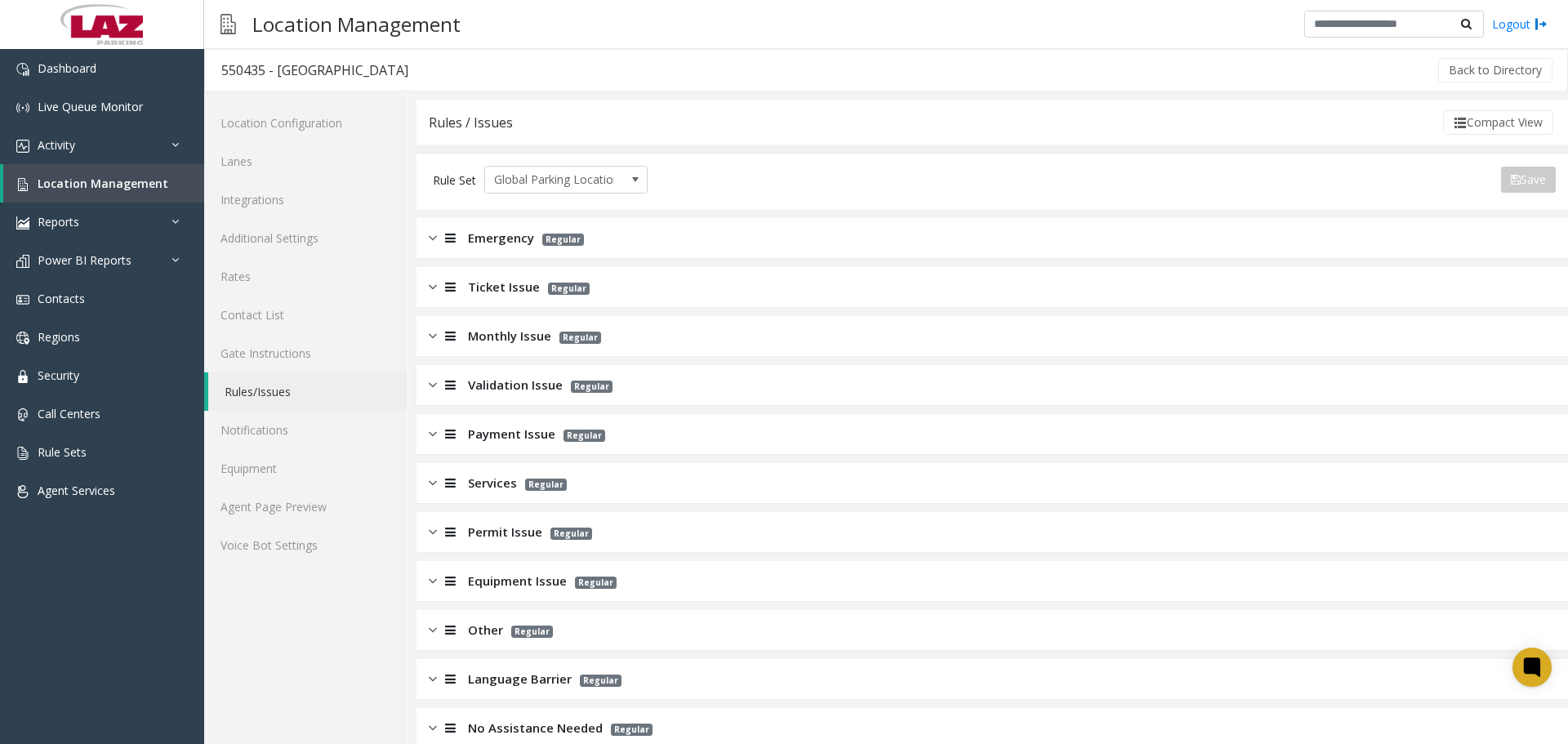
click at [467, 270] on div "Ticket Issue Regular" at bounding box center [992, 287] width 1151 height 40
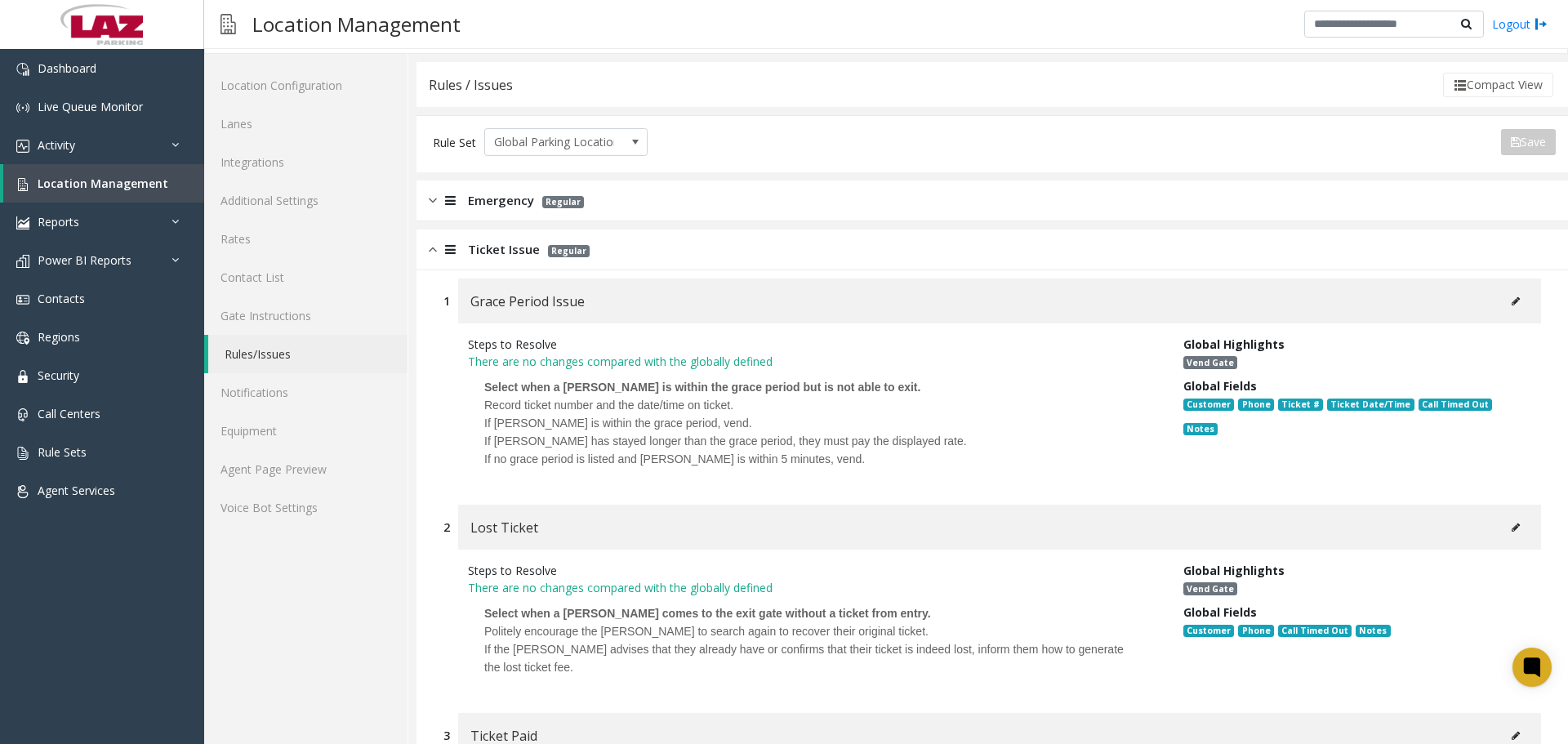
scroll to position [3, 0]
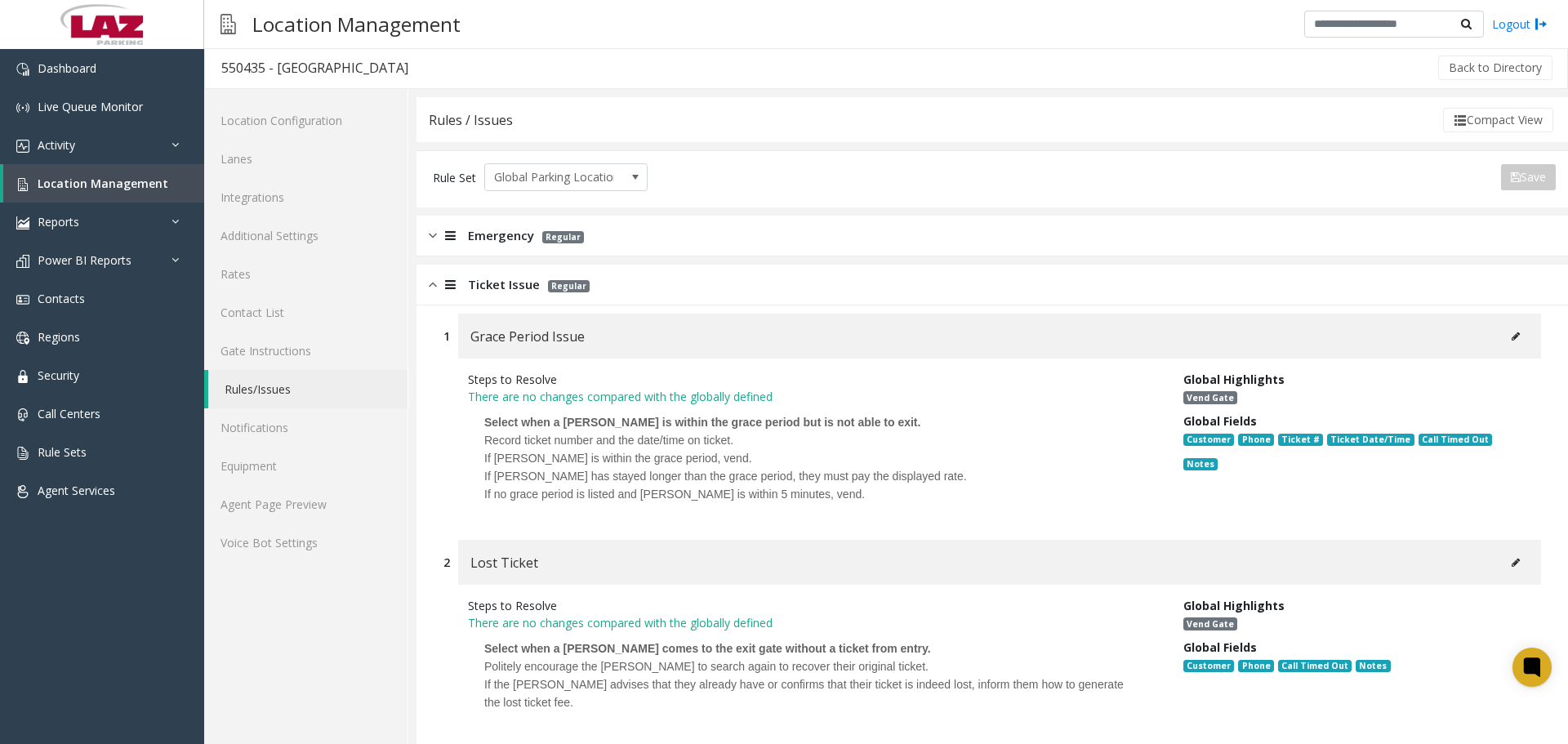
click at [498, 293] on span "Ticket Issue" at bounding box center [504, 285] width 72 height 19
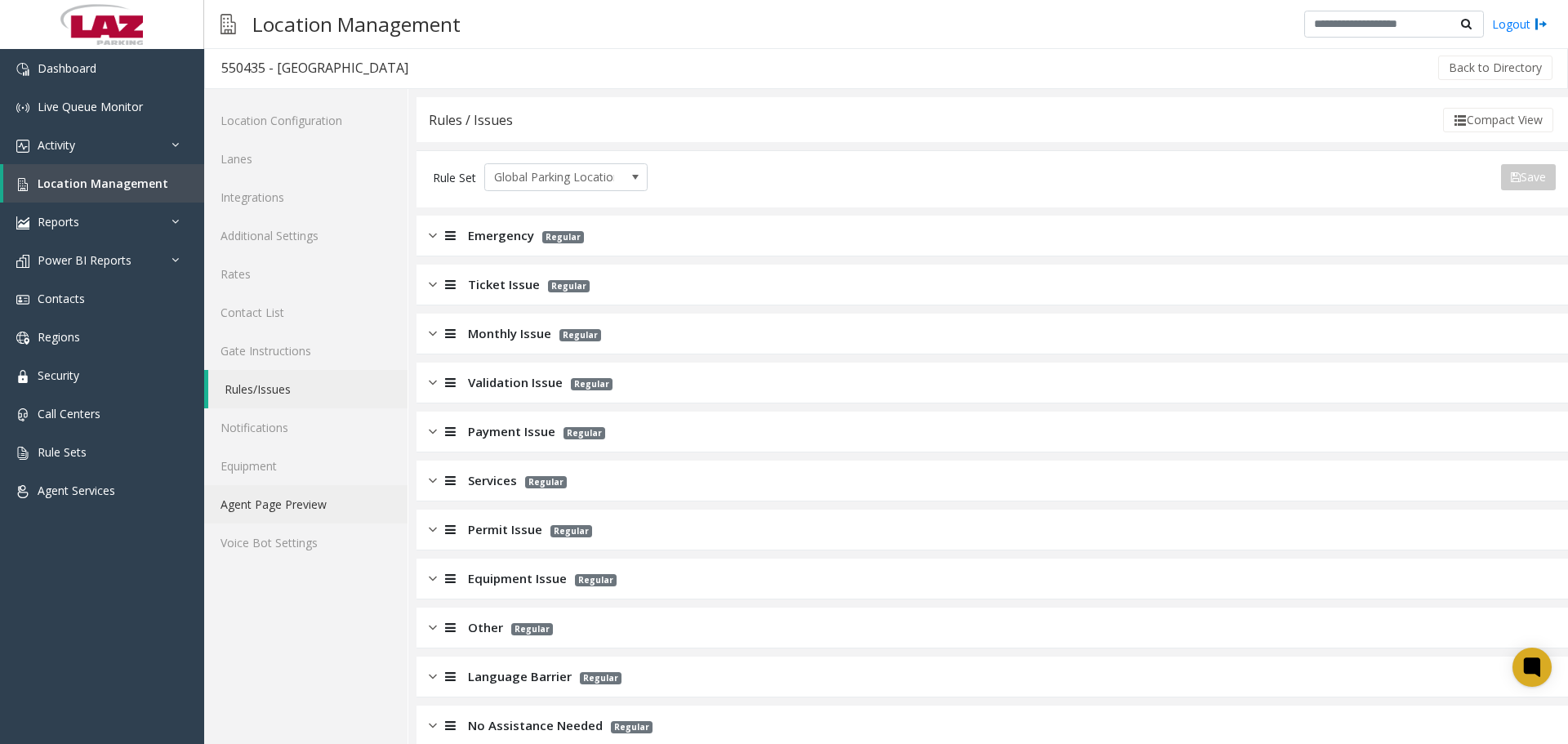
click at [300, 516] on link "Agent Page Preview" at bounding box center [305, 505] width 203 height 39
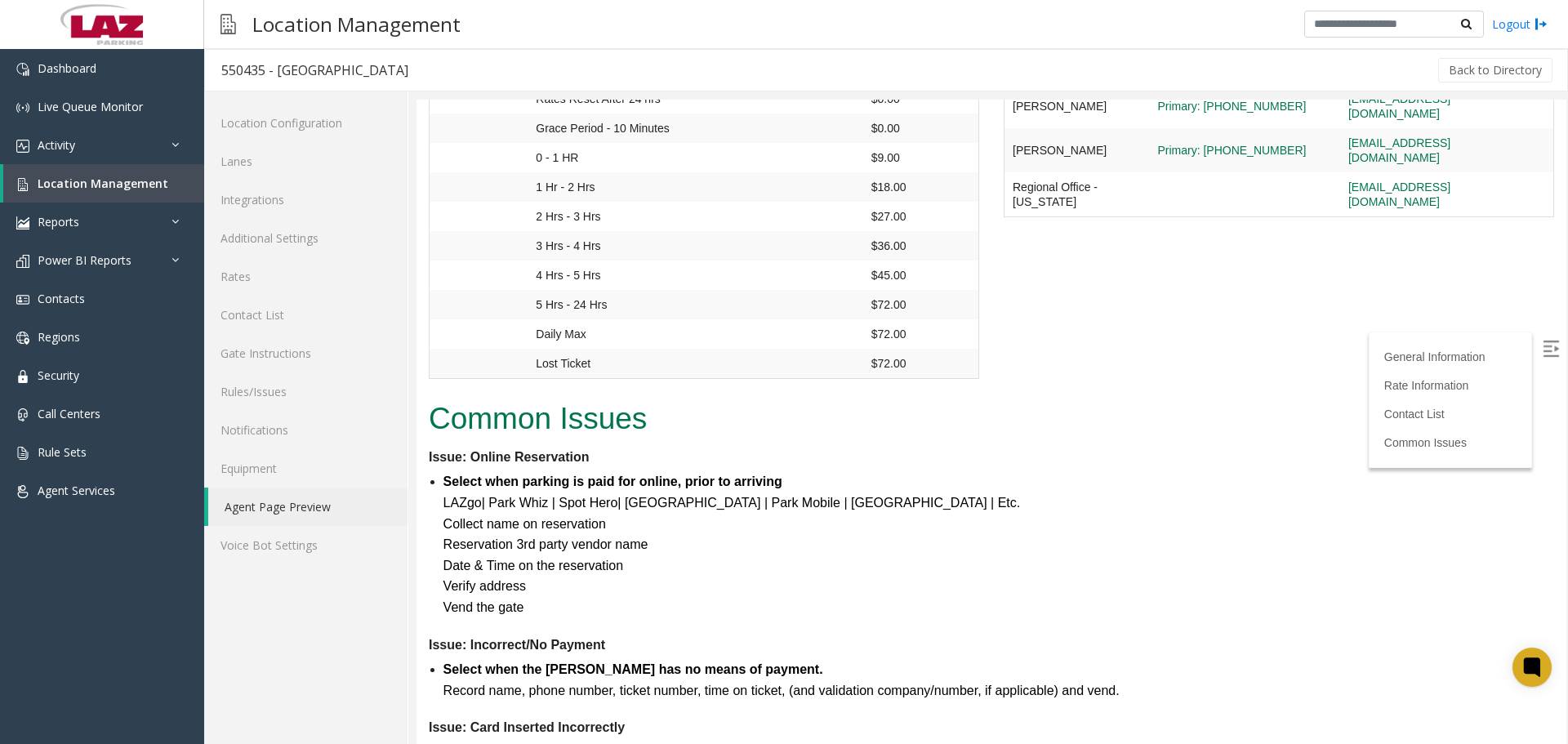
scroll to position [1226, 0]
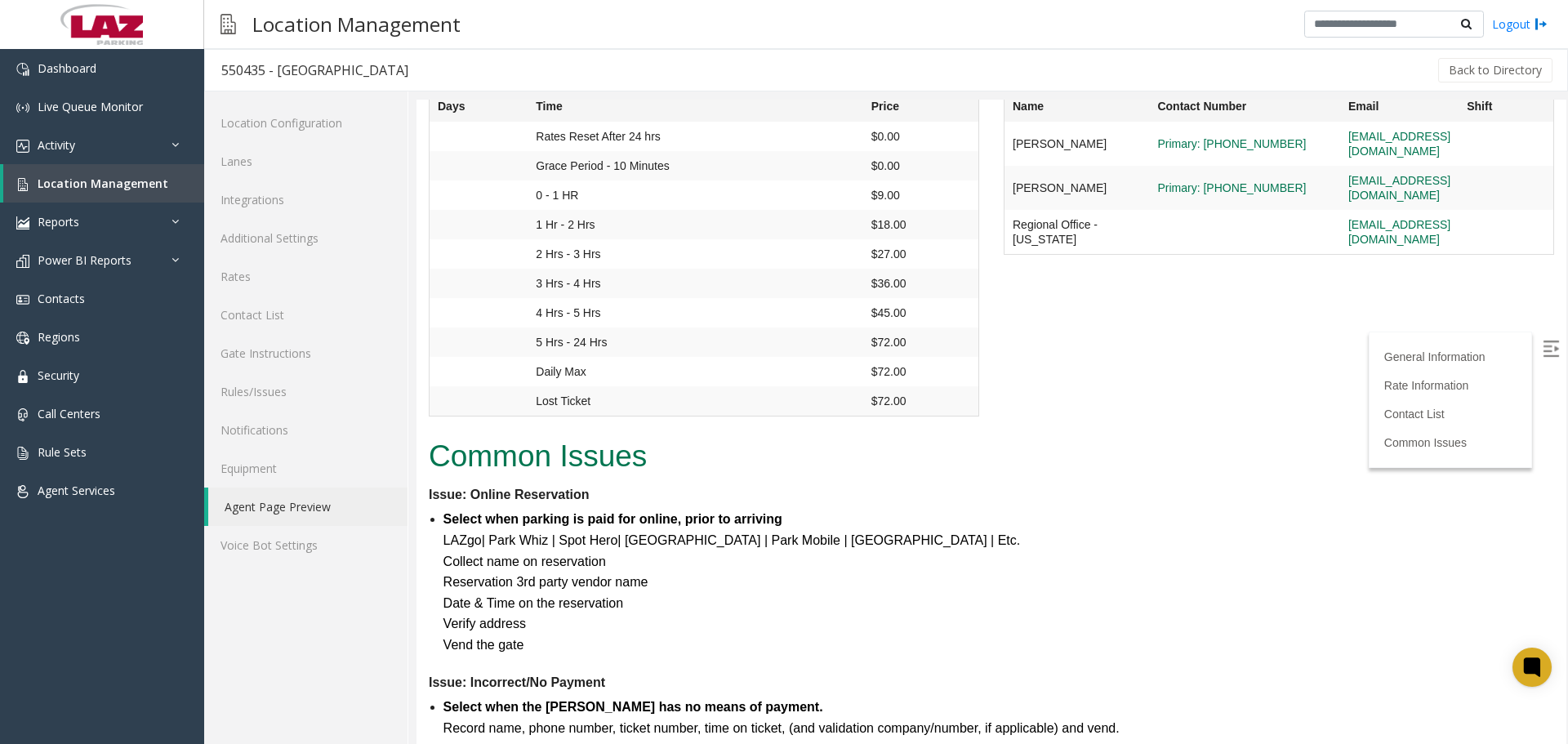
click at [1543, 351] on img at bounding box center [1550, 348] width 16 height 16
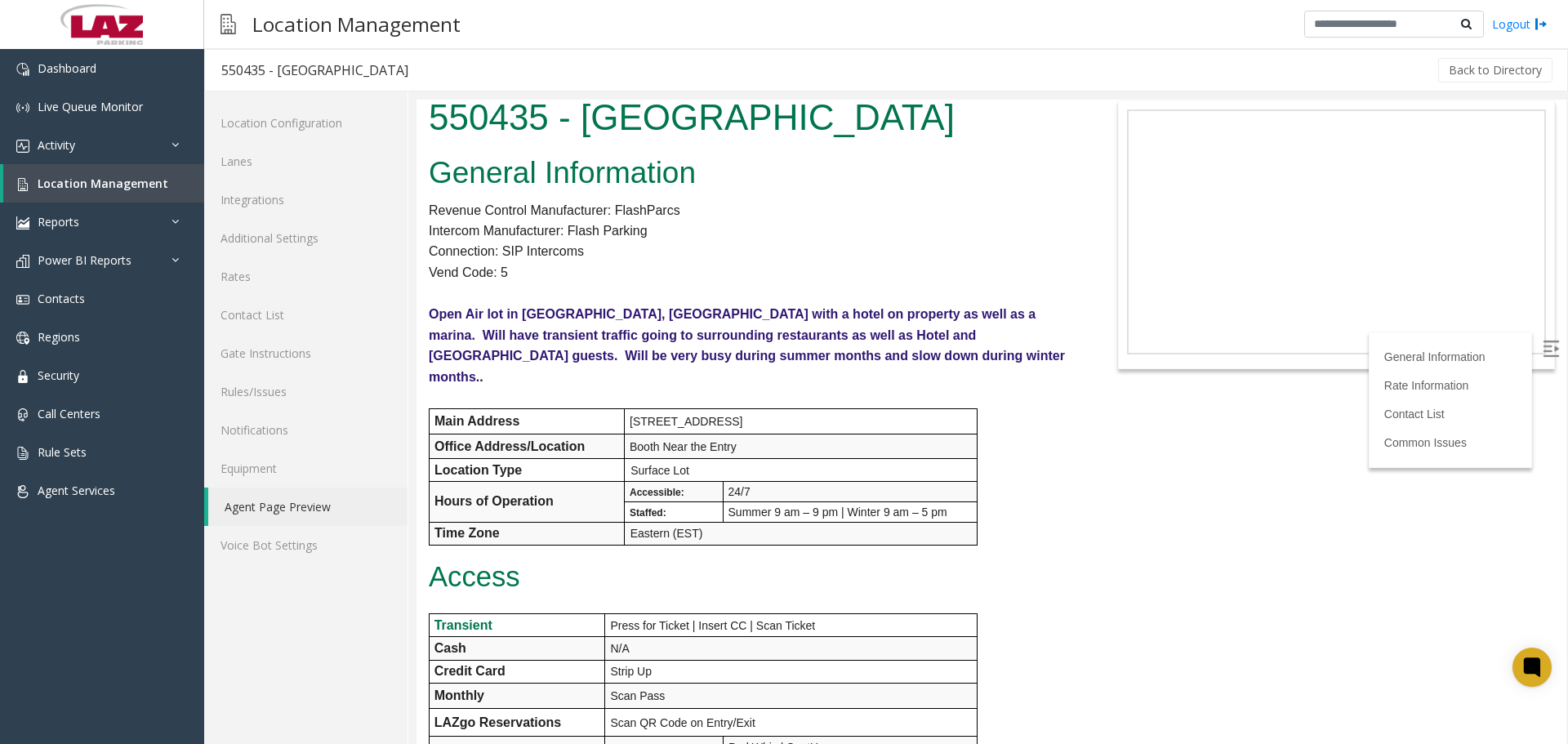
scroll to position [0, 0]
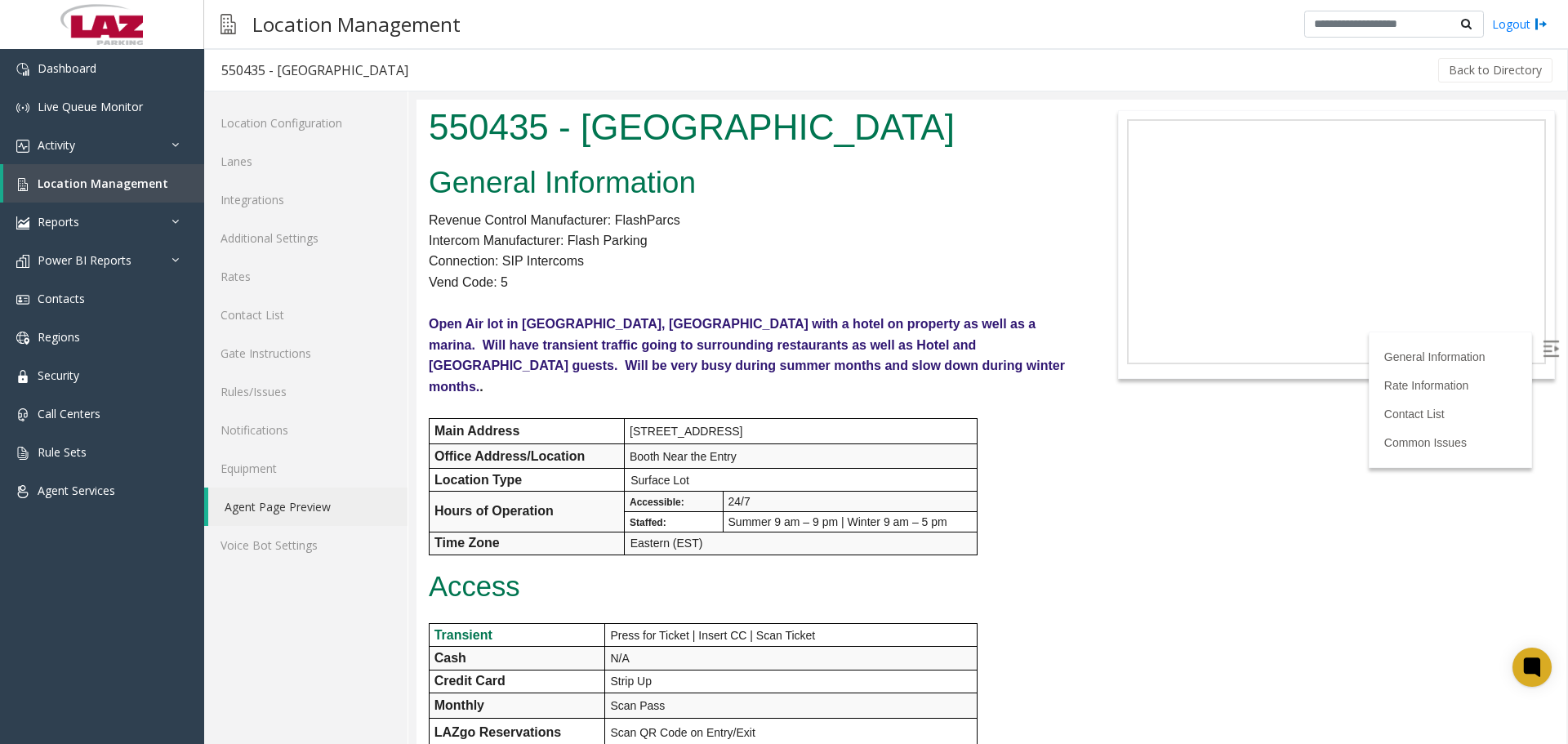
click at [1129, 467] on body "550435 - Newport Harbor Hotel & Marina General Information Revenue Control Manu…" at bounding box center [991, 421] width 1149 height 645
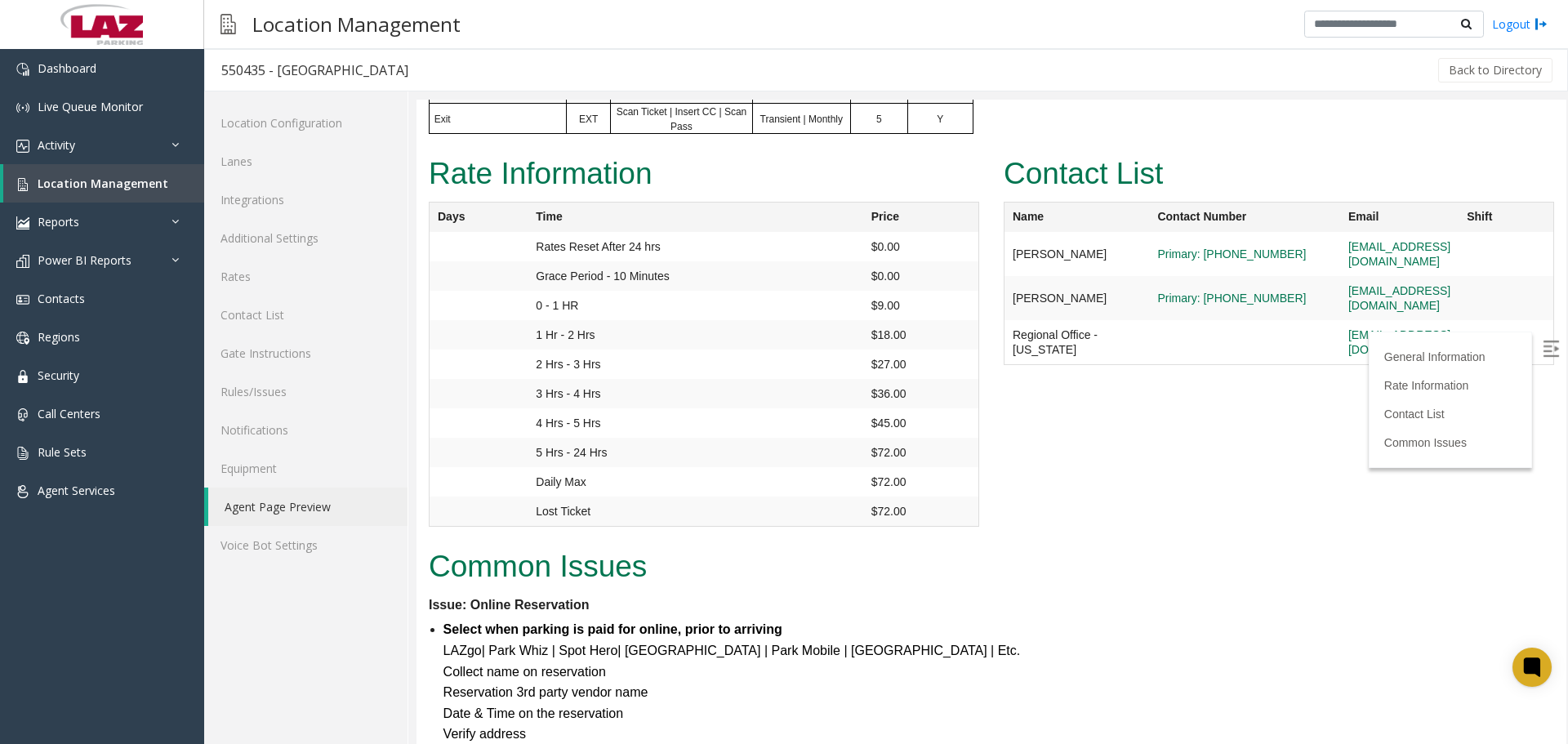
scroll to position [1144, 0]
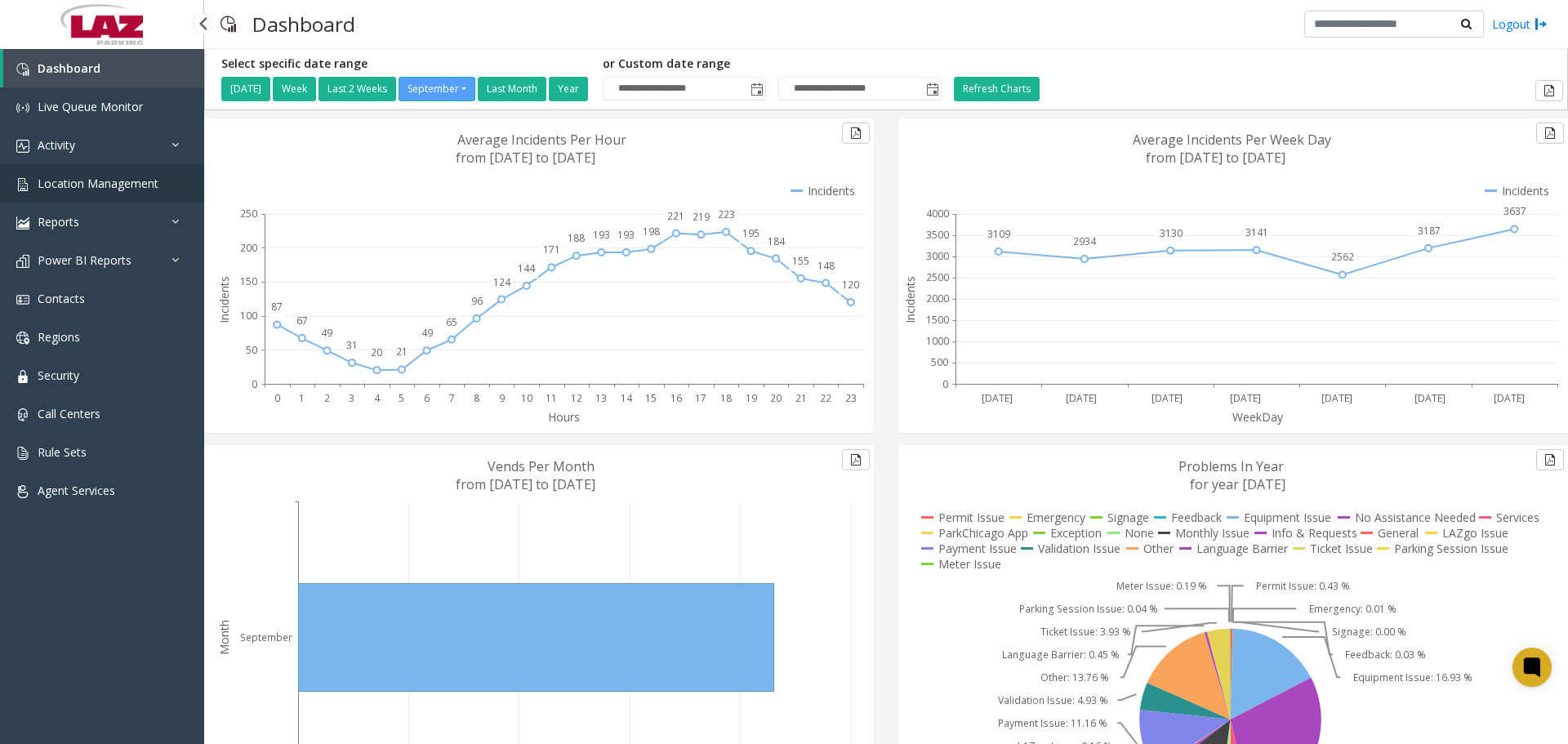
click at [99, 192] on link "Location Management" at bounding box center [102, 184] width 204 height 39
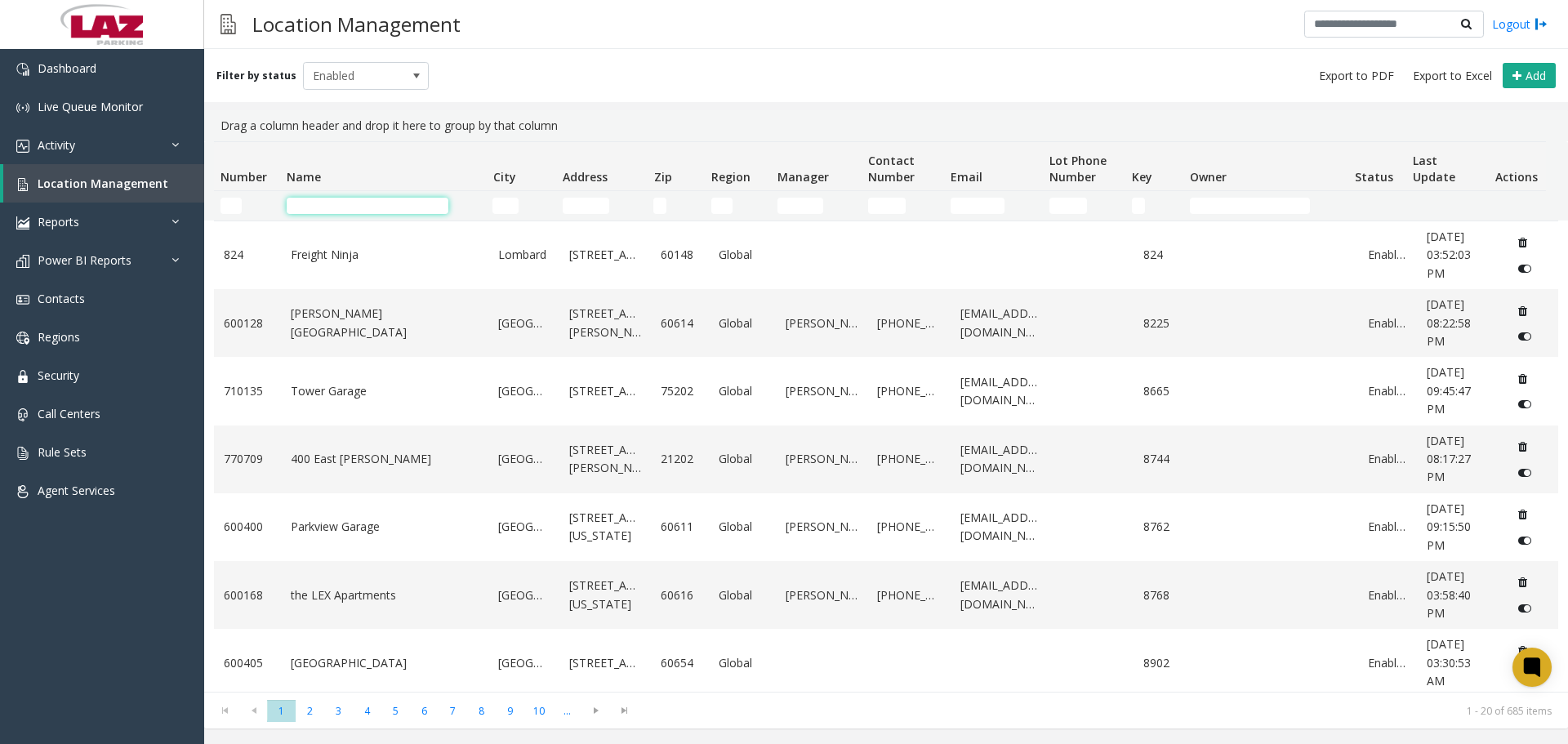
click at [291, 200] on input "Name Filter" at bounding box center [367, 206] width 162 height 16
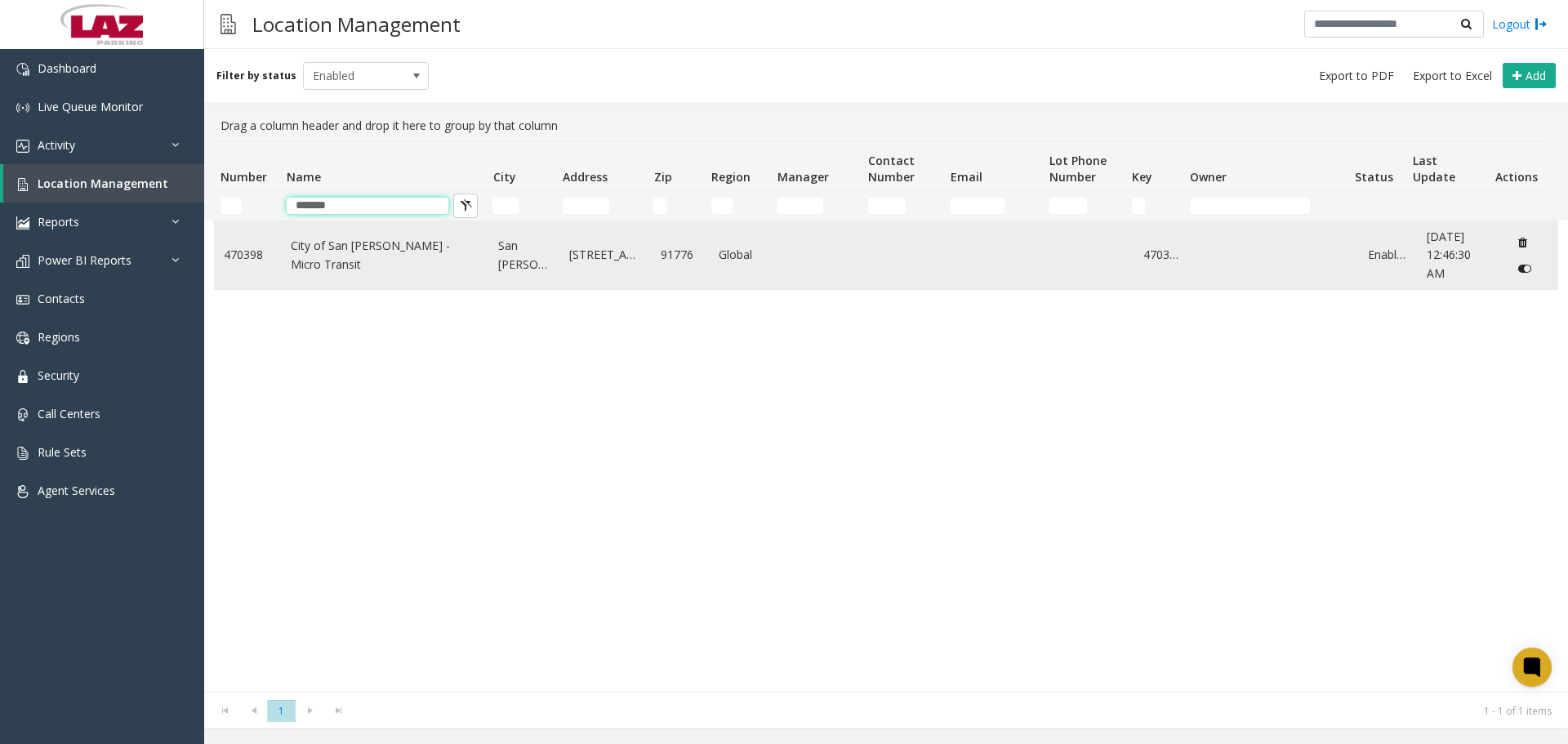
type input "*******"
click at [313, 256] on link "City of San [PERSON_NAME] - Micro Transit" at bounding box center [385, 255] width 189 height 37
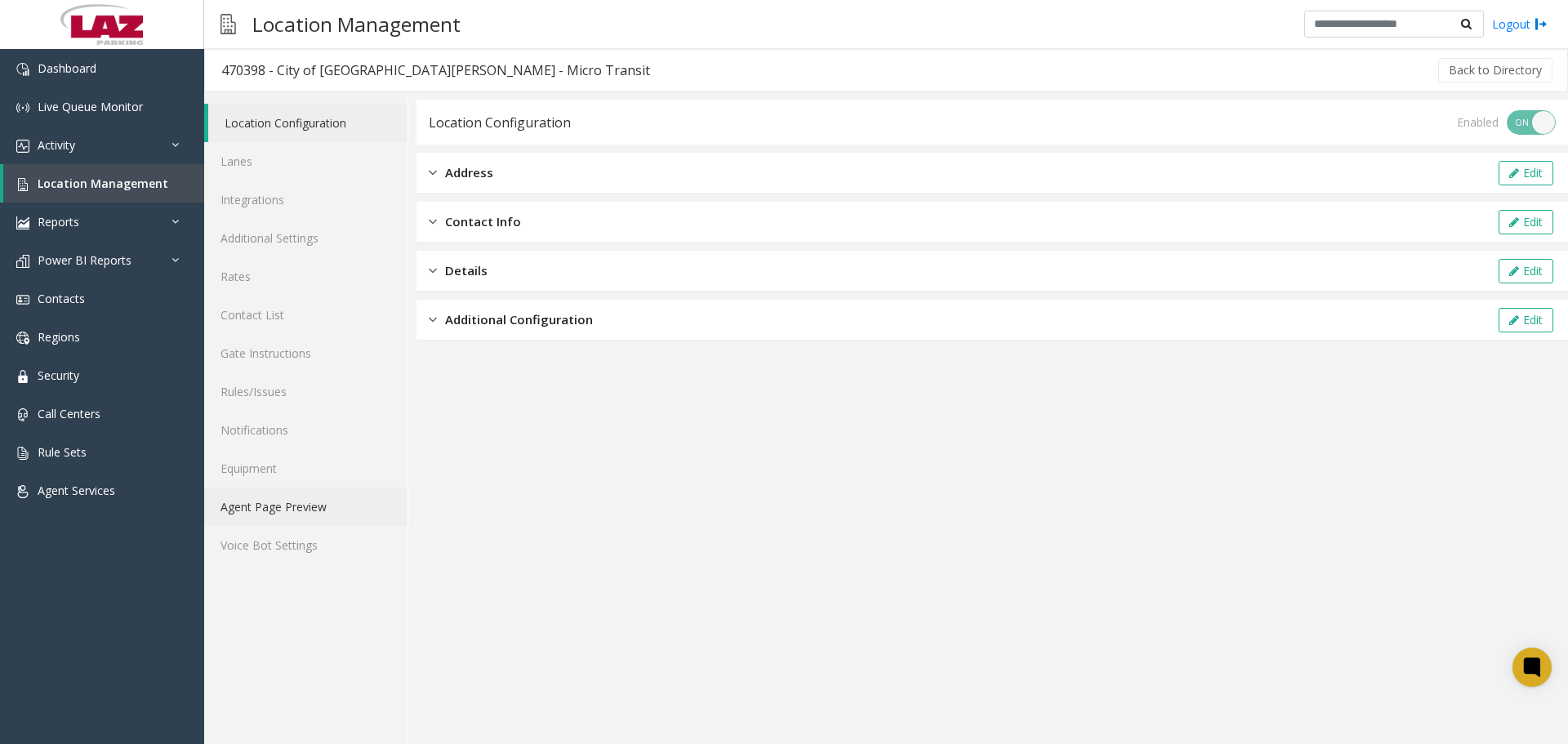
click at [295, 513] on link "Agent Page Preview" at bounding box center [305, 507] width 203 height 39
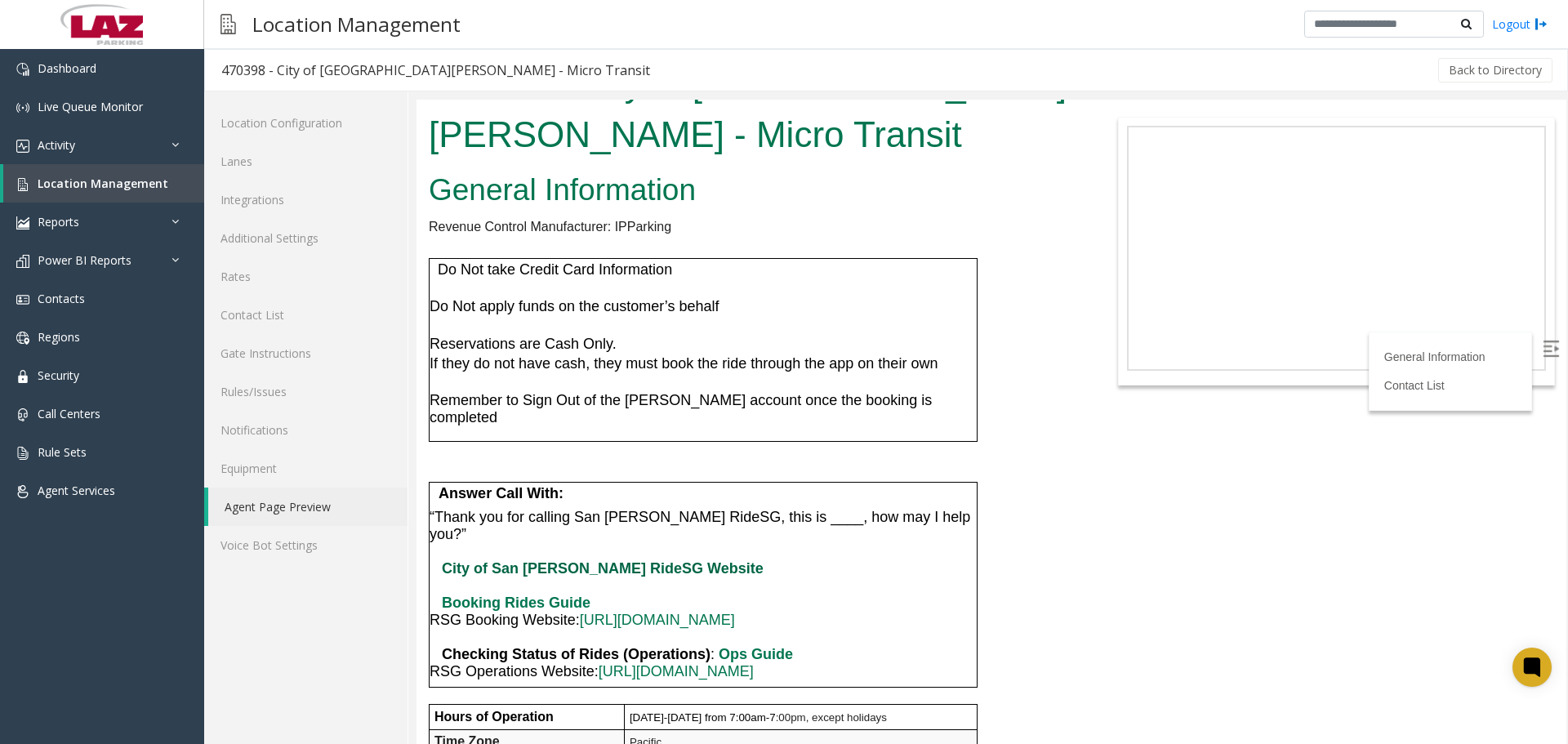
scroll to position [82, 0]
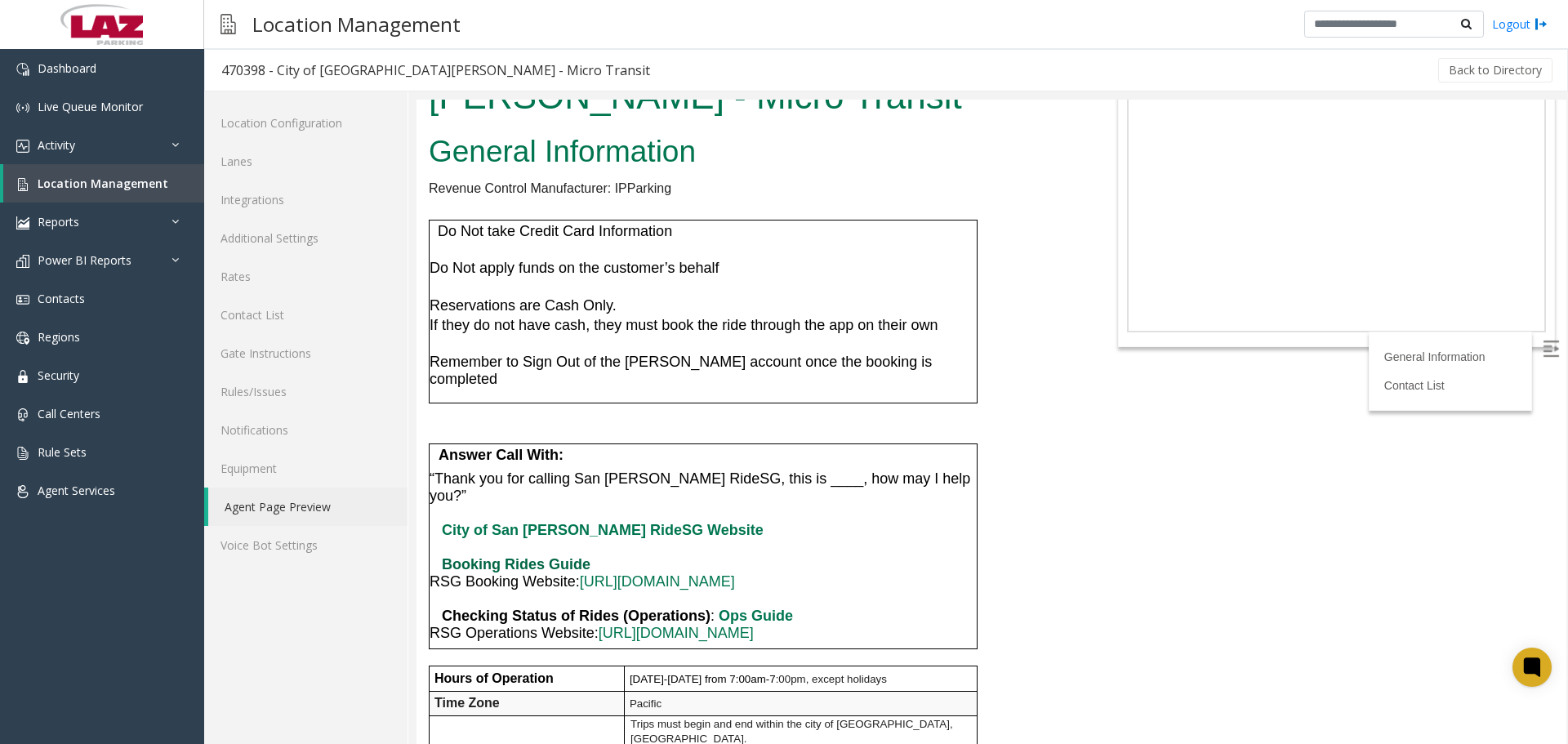
click at [565, 556] on b "Booking Rides Guide" at bounding box center [516, 564] width 148 height 16
click at [738, 154] on h2 "General Information" at bounding box center [751, 152] width 646 height 42
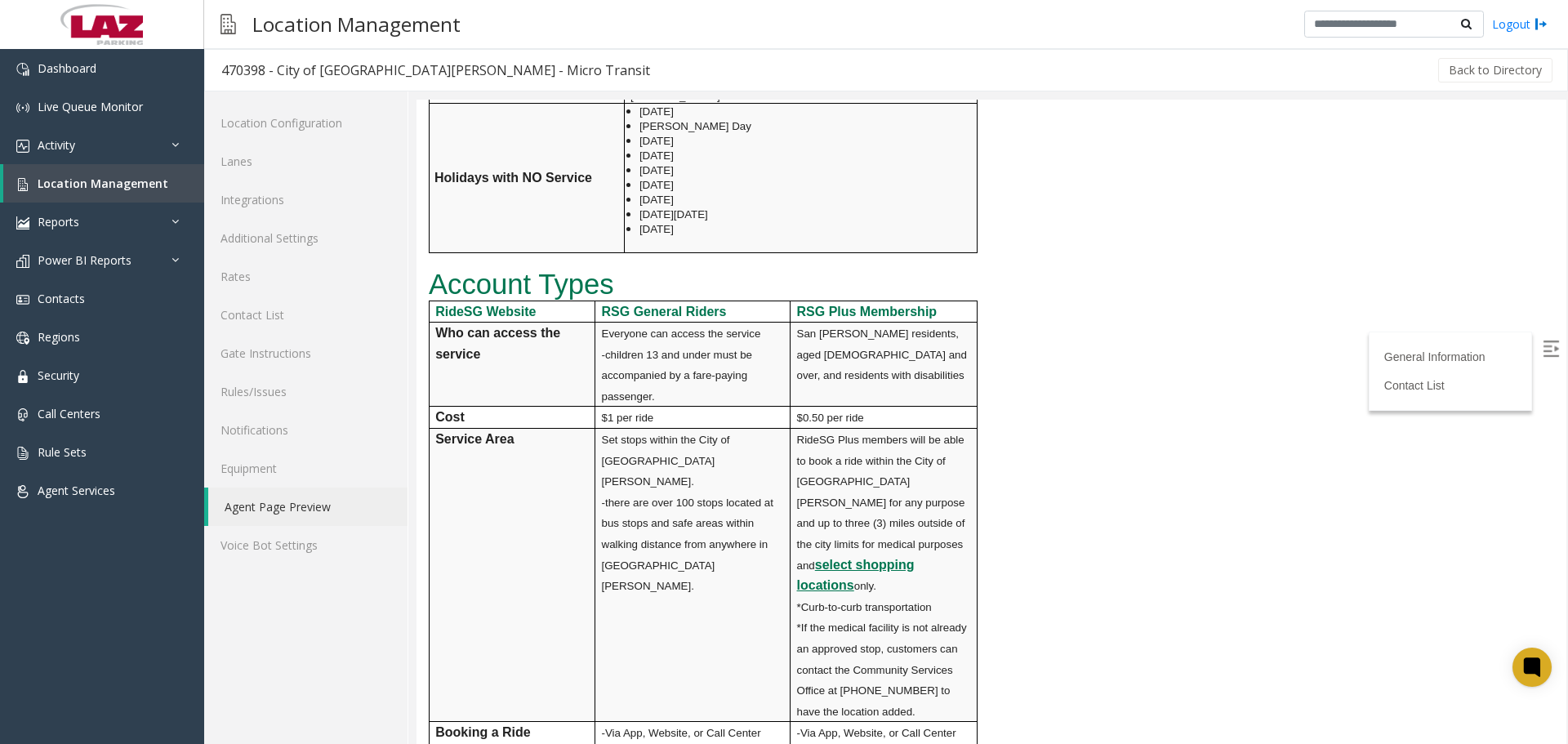
scroll to position [840, 0]
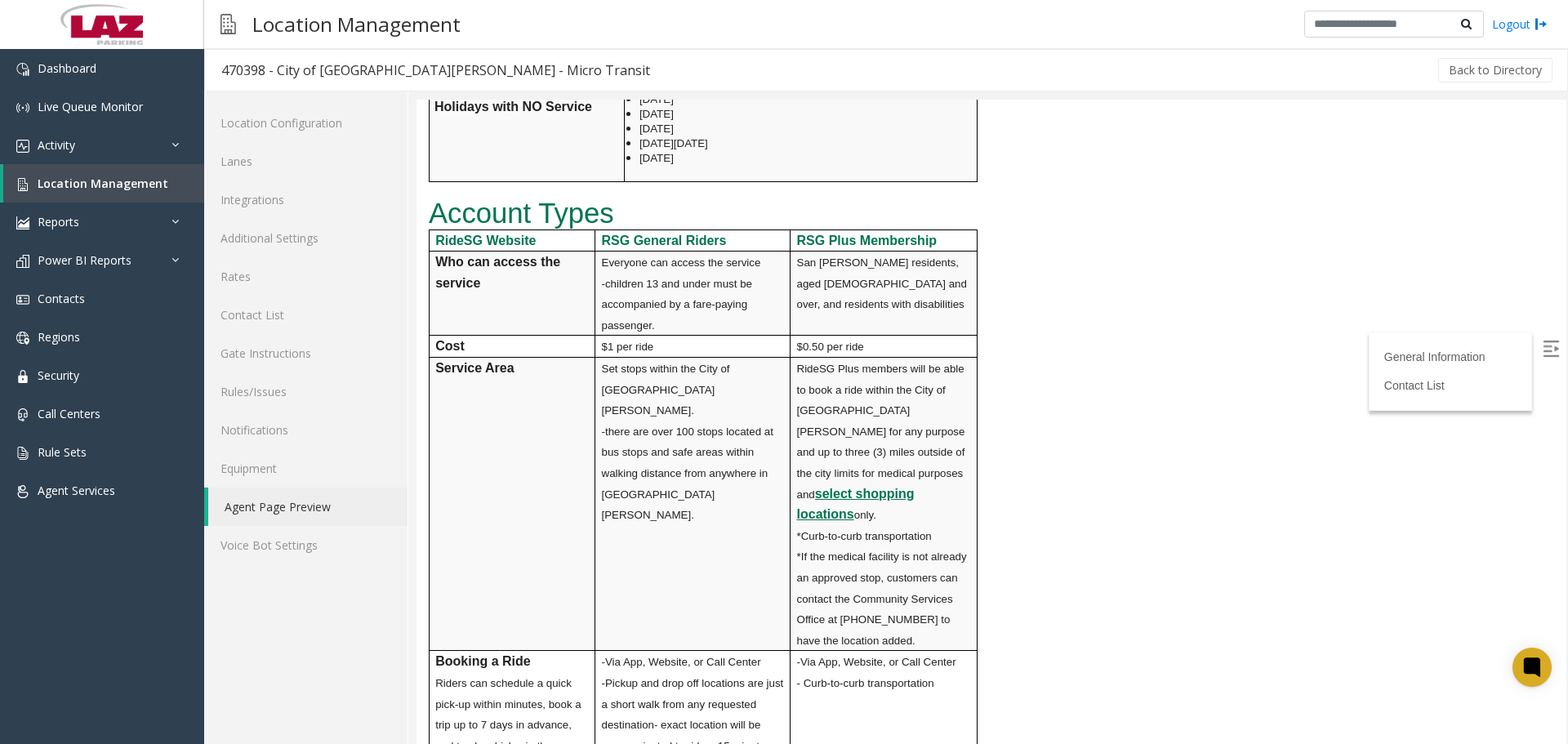
click at [968, 418] on p "RideSG Plus members will be able to book a ride within the City of San Gabriel …" at bounding box center [884, 442] width 175 height 168
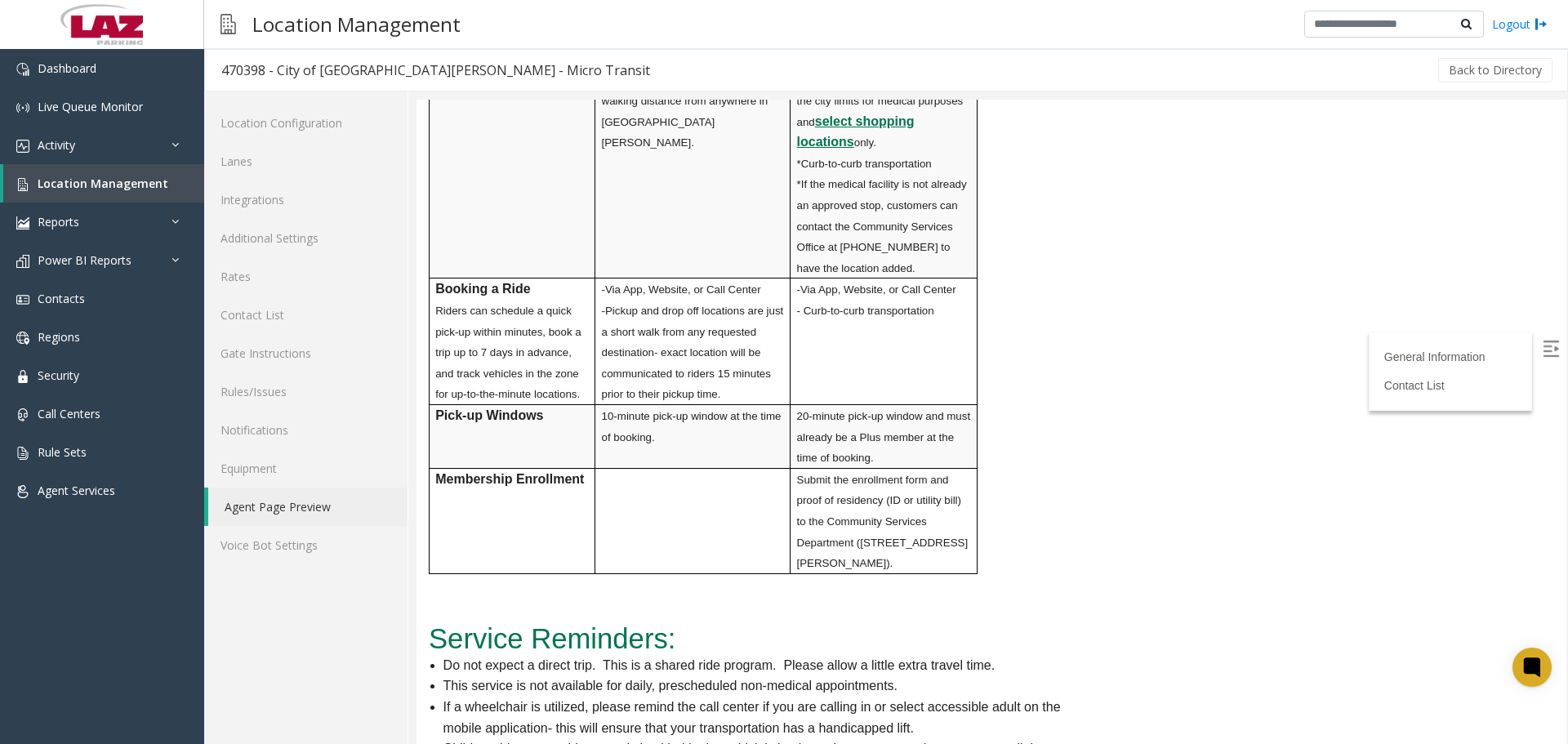
scroll to position [963, 0]
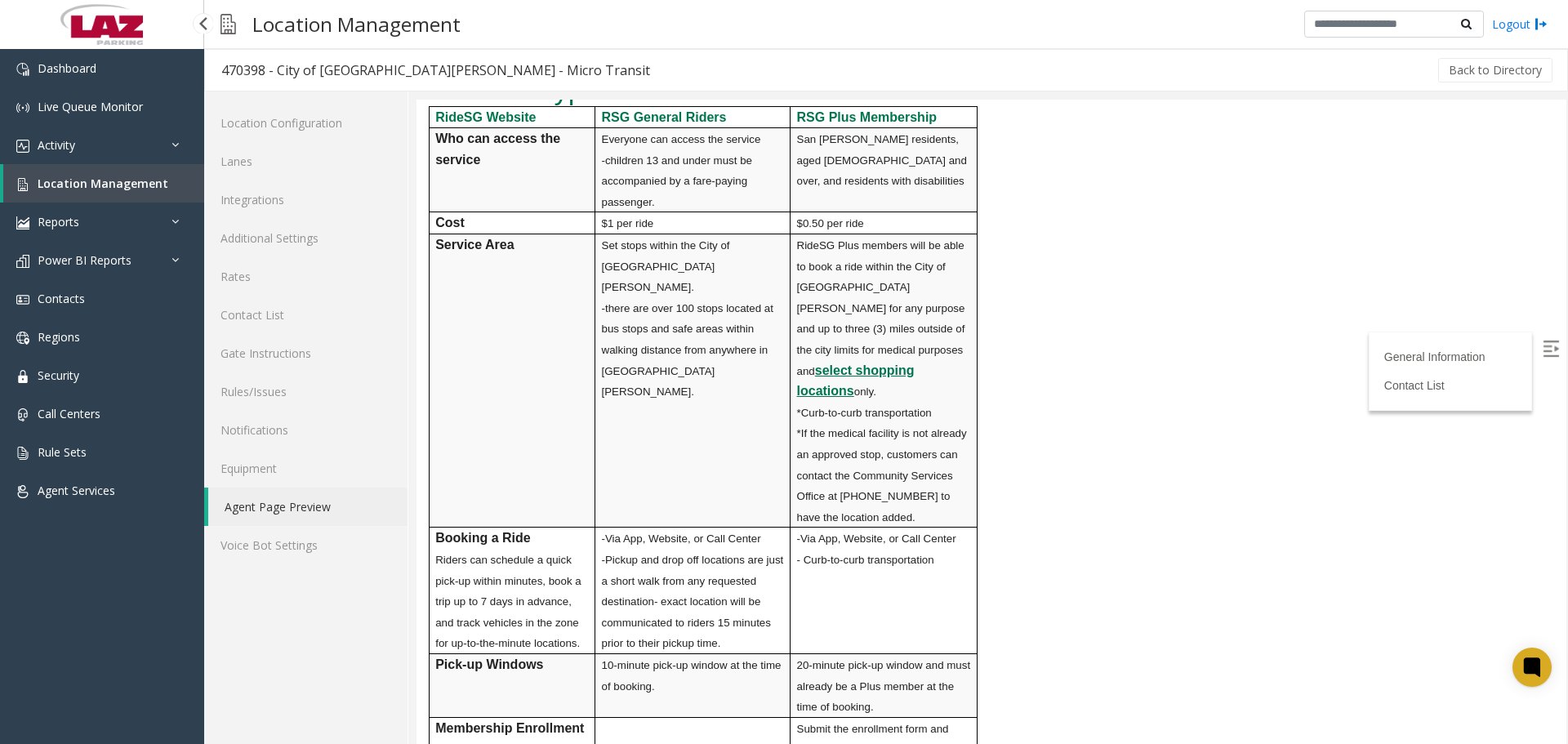
click at [109, 189] on span "Location Management" at bounding box center [103, 183] width 131 height 15
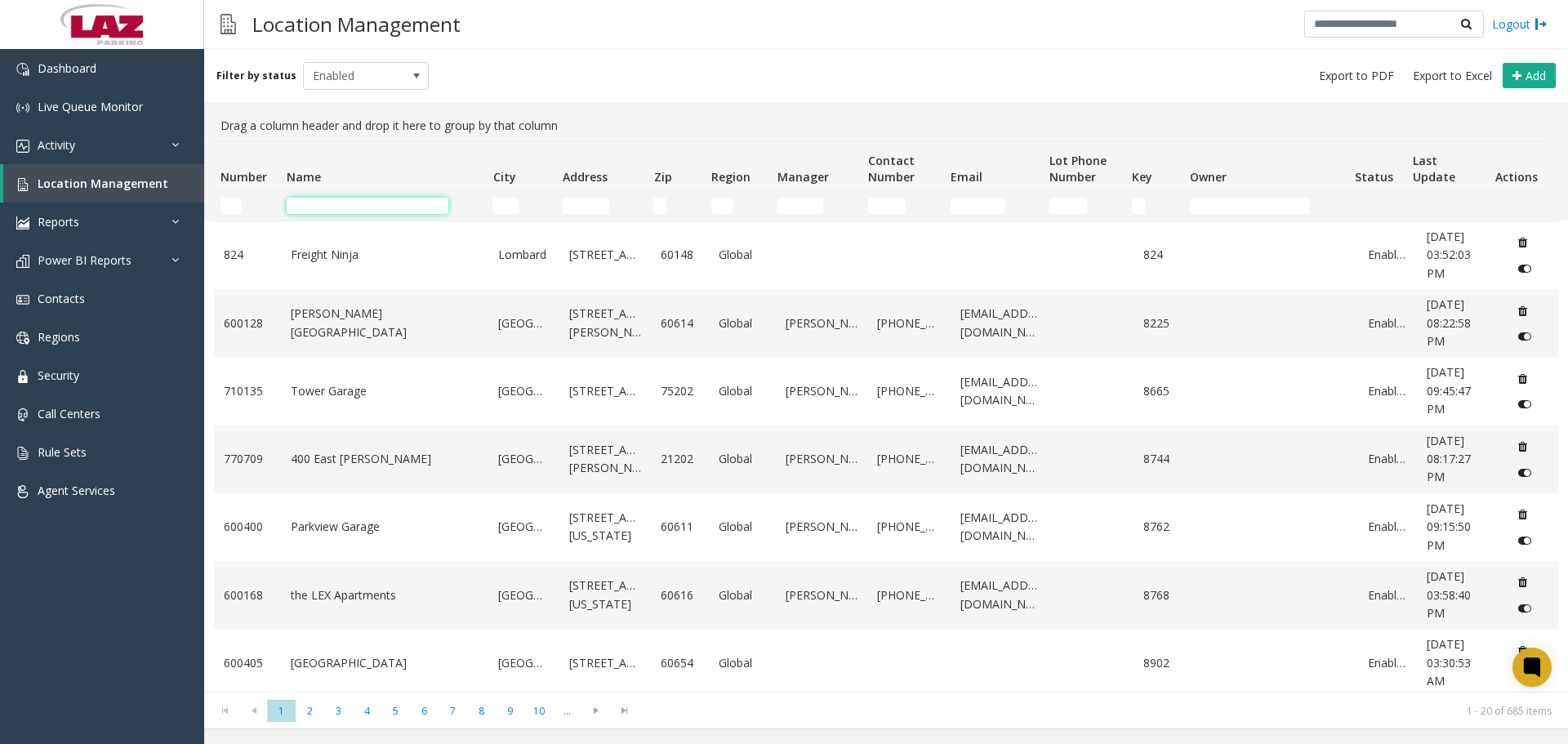
click at [338, 201] on input "Name Filter" at bounding box center [367, 206] width 162 height 16
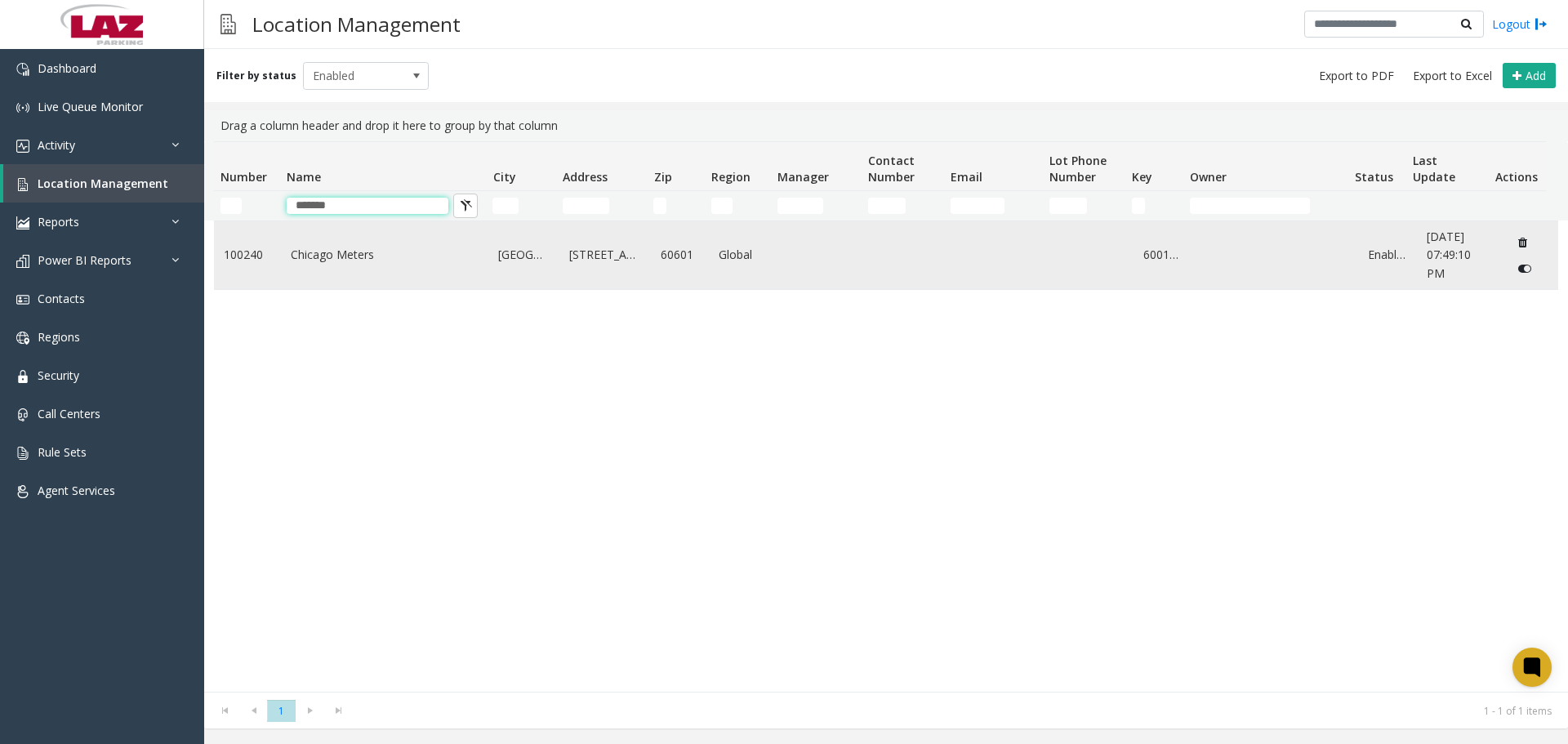
type input "*******"
click at [373, 263] on td "Chicago Meters" at bounding box center [385, 255] width 208 height 67
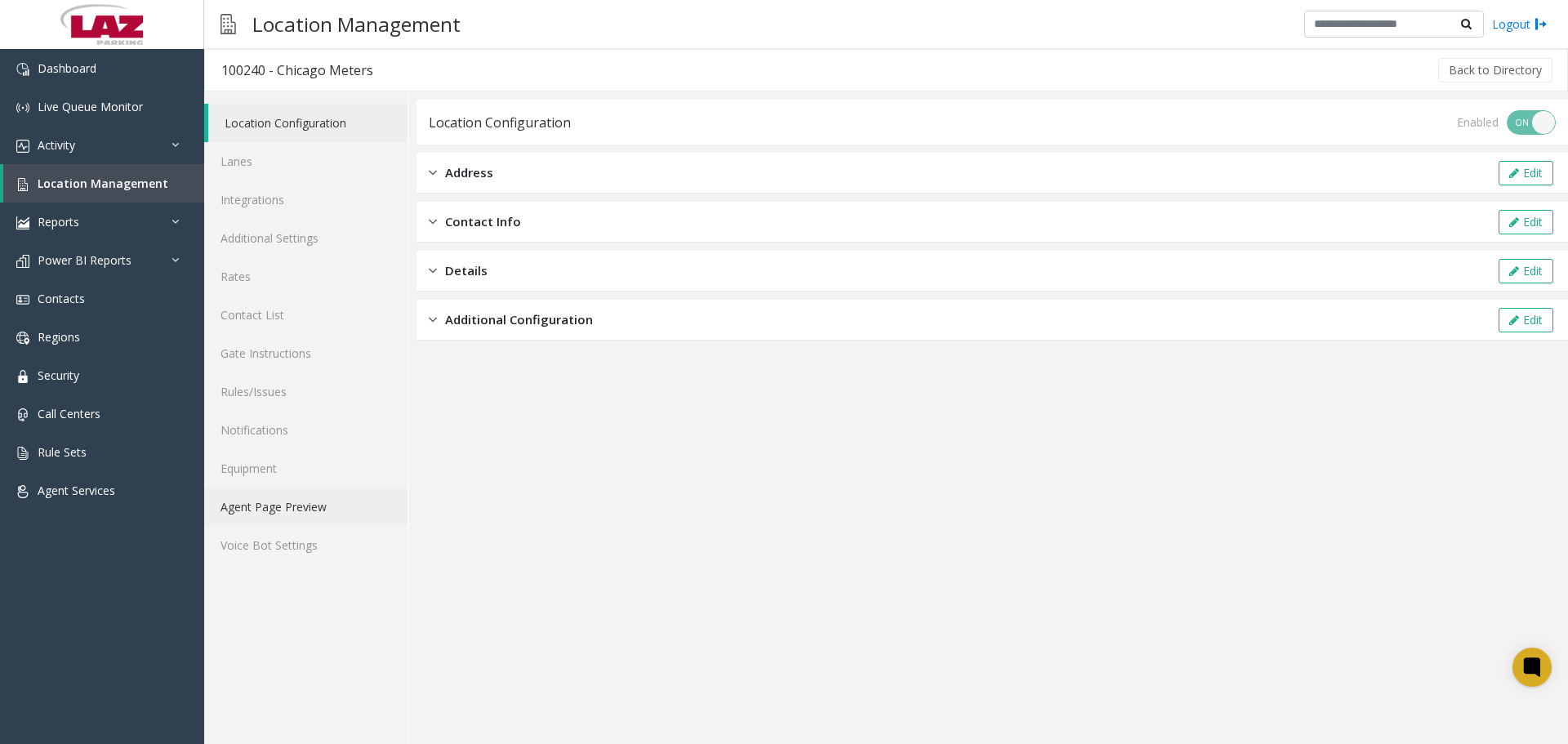
click at [323, 517] on link "Agent Page Preview" at bounding box center [305, 507] width 203 height 39
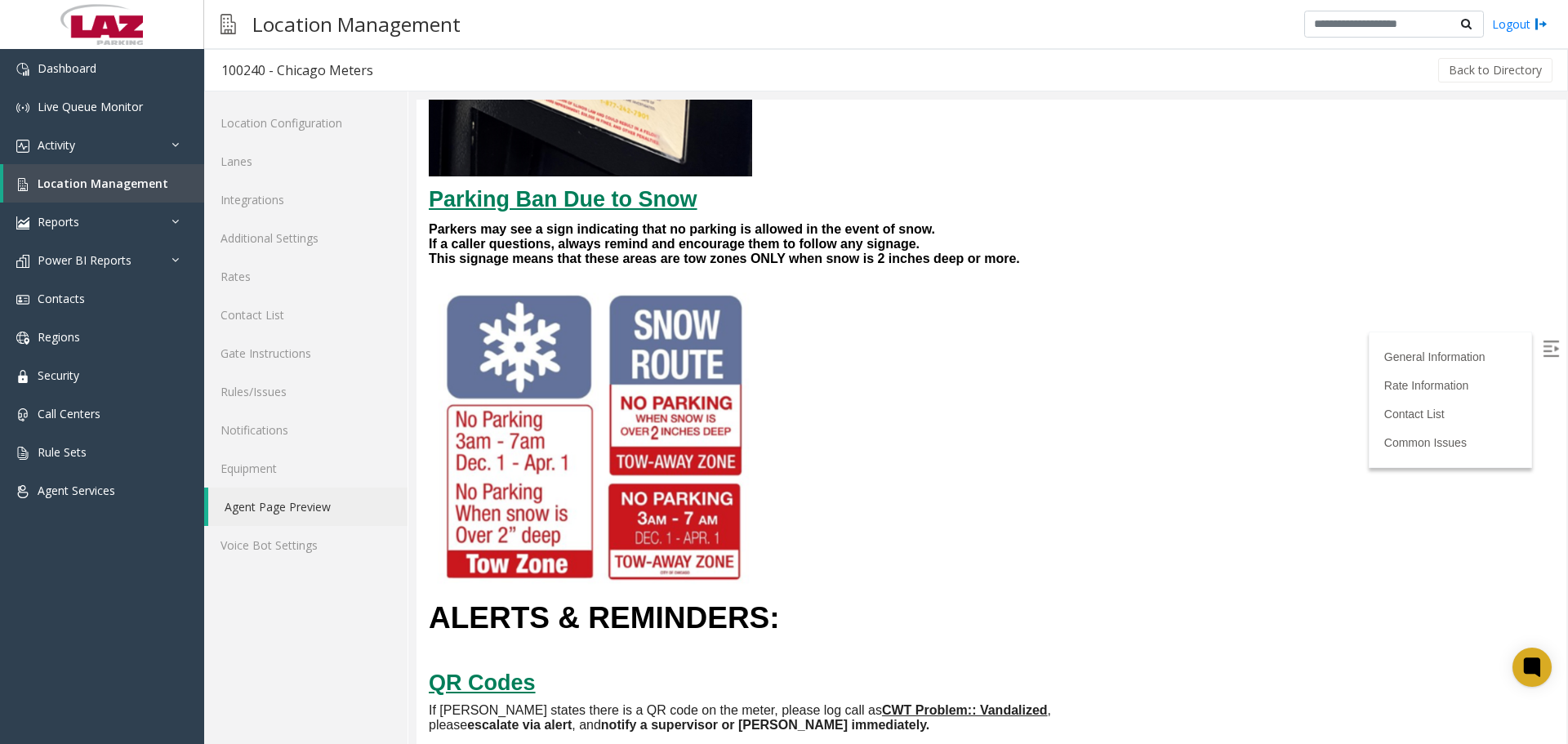
scroll to position [3105, 0]
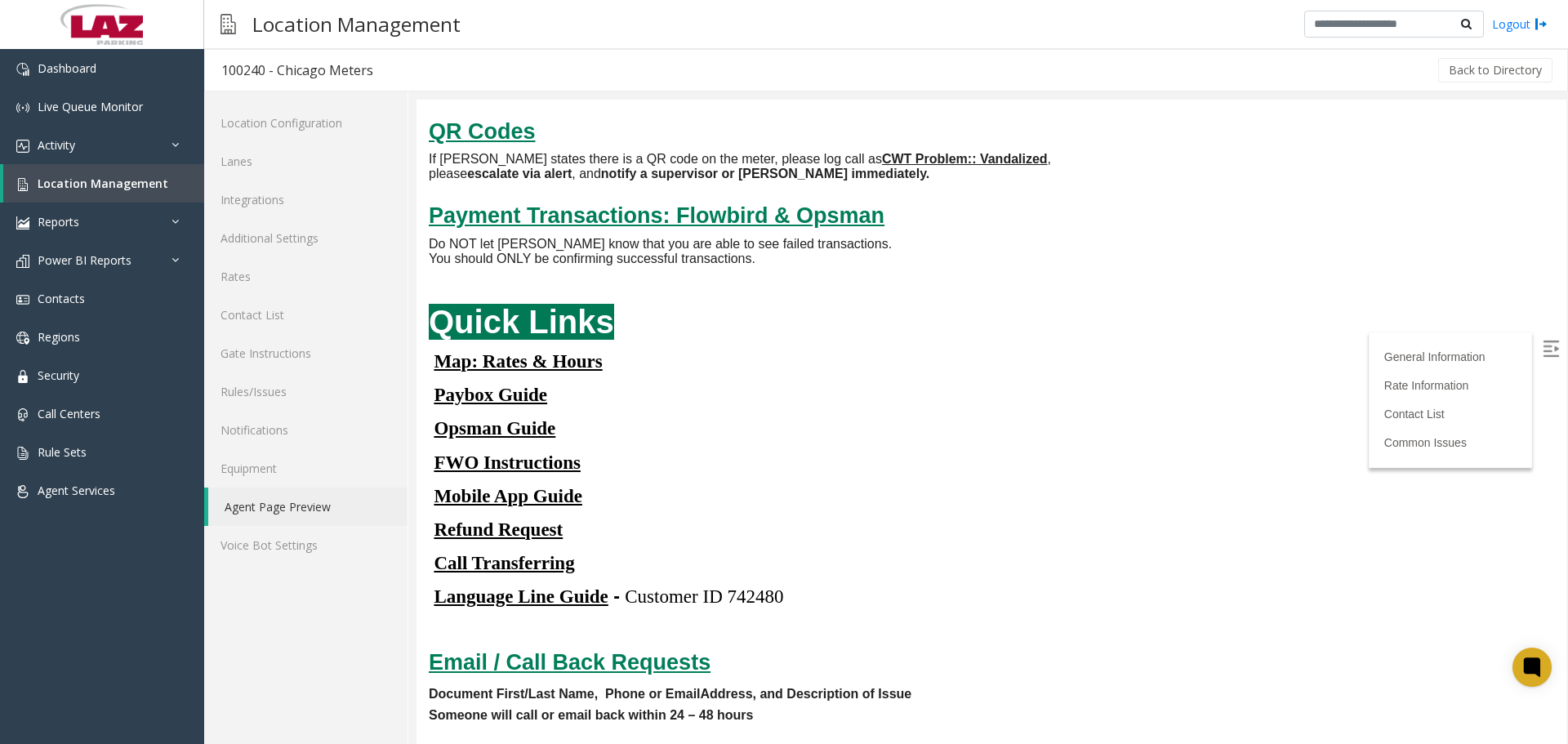
click at [541, 486] on u "Mobile App Guide" at bounding box center [508, 496] width 148 height 20
click at [534, 431] on u "Opsman Guide" at bounding box center [494, 429] width 121 height 20
click at [487, 452] on u "FWO Instructions" at bounding box center [507, 463] width 147 height 20
click at [563, 557] on u "Call Transferring" at bounding box center [504, 564] width 141 height 20
click at [531, 425] on u "Opsman Guide" at bounding box center [494, 429] width 121 height 20
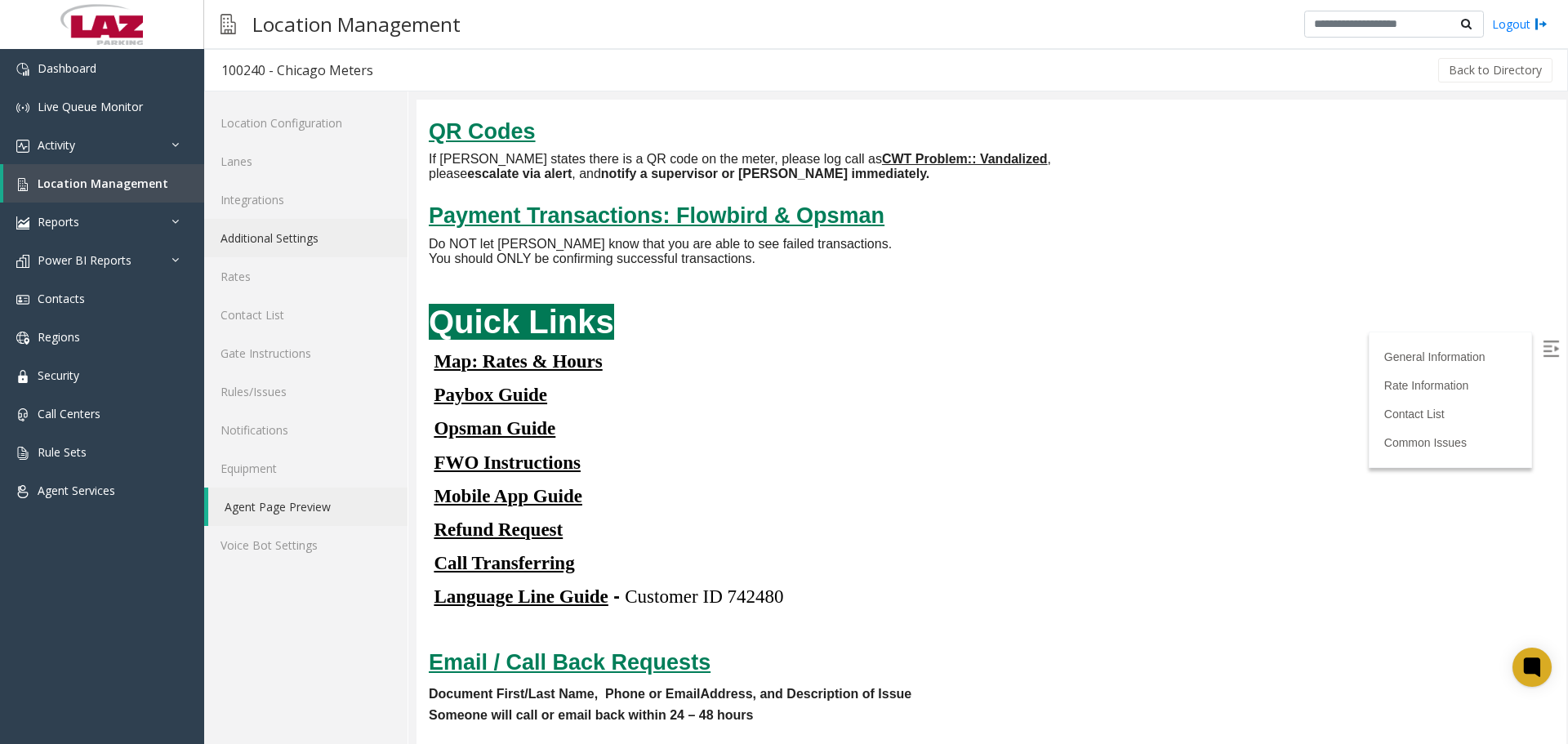
click at [289, 241] on link "Additional Settings" at bounding box center [305, 238] width 203 height 39
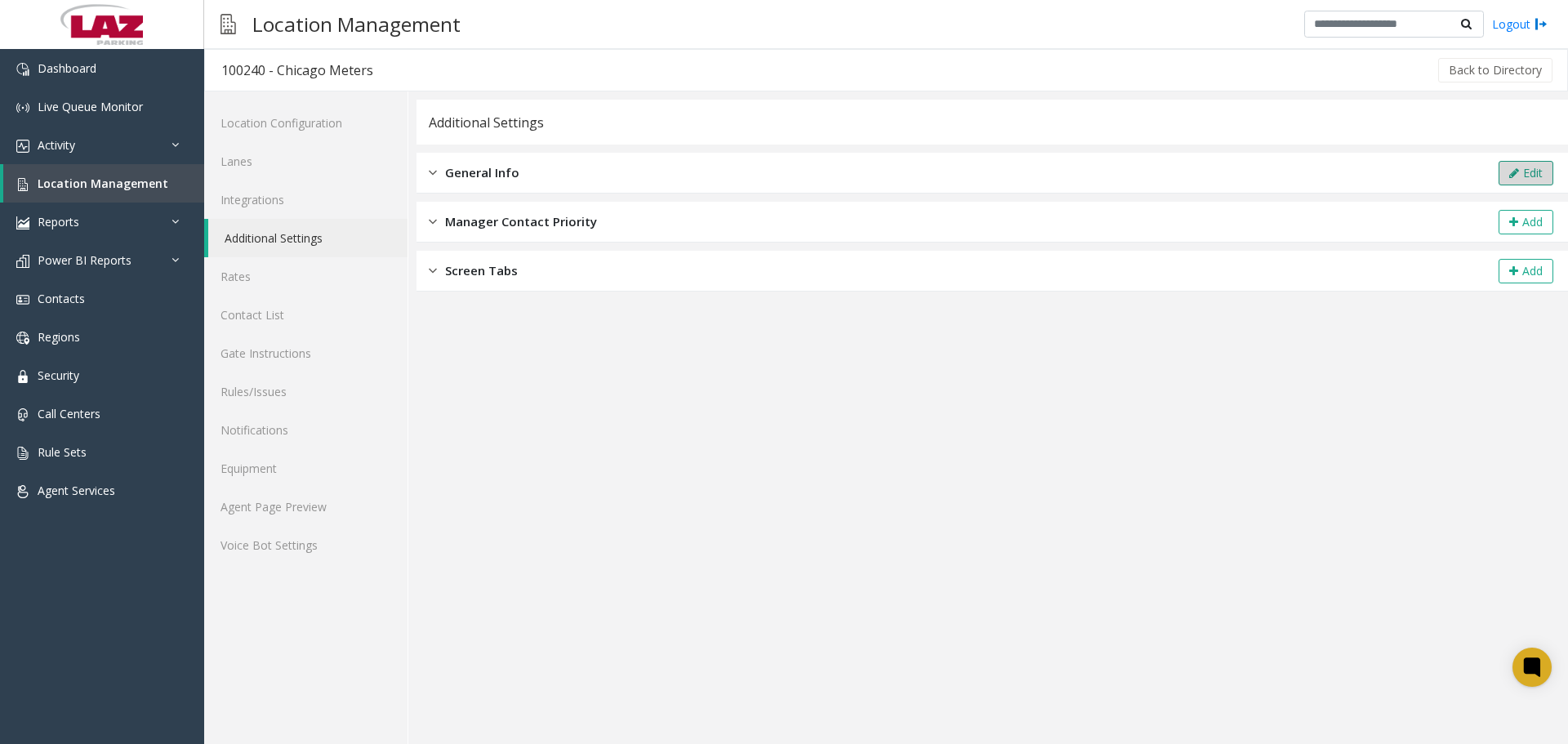
click at [1523, 161] on button "Edit" at bounding box center [1525, 173] width 55 height 24
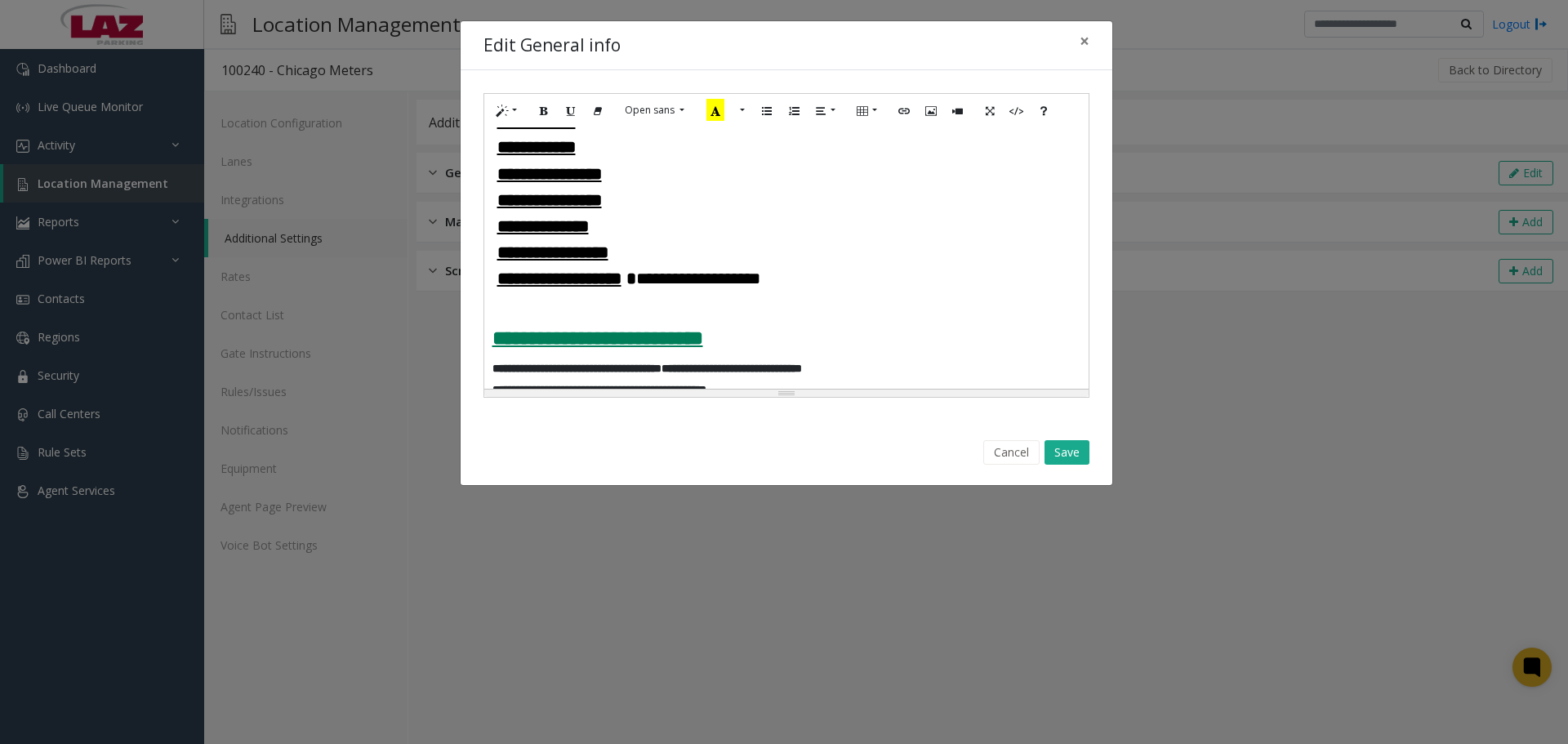
scroll to position [3023, 0]
drag, startPoint x: 627, startPoint y: 212, endPoint x: 499, endPoint y: 206, distance: 128.1
click at [499, 158] on h4 "**********" at bounding box center [787, 148] width 588 height 20
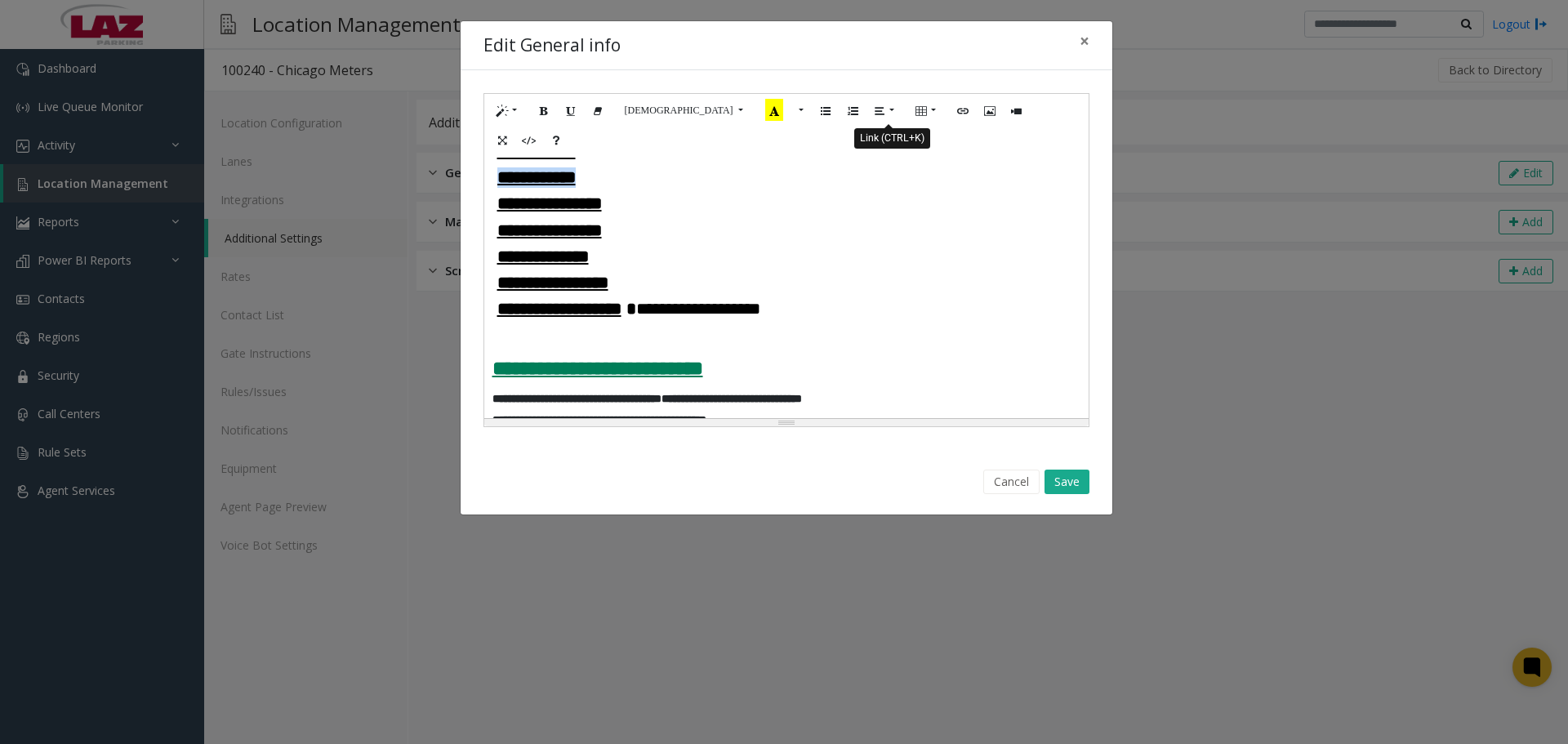
click at [949, 117] on button "Link (CTRL+K)" at bounding box center [963, 110] width 28 height 25
type input "**********"
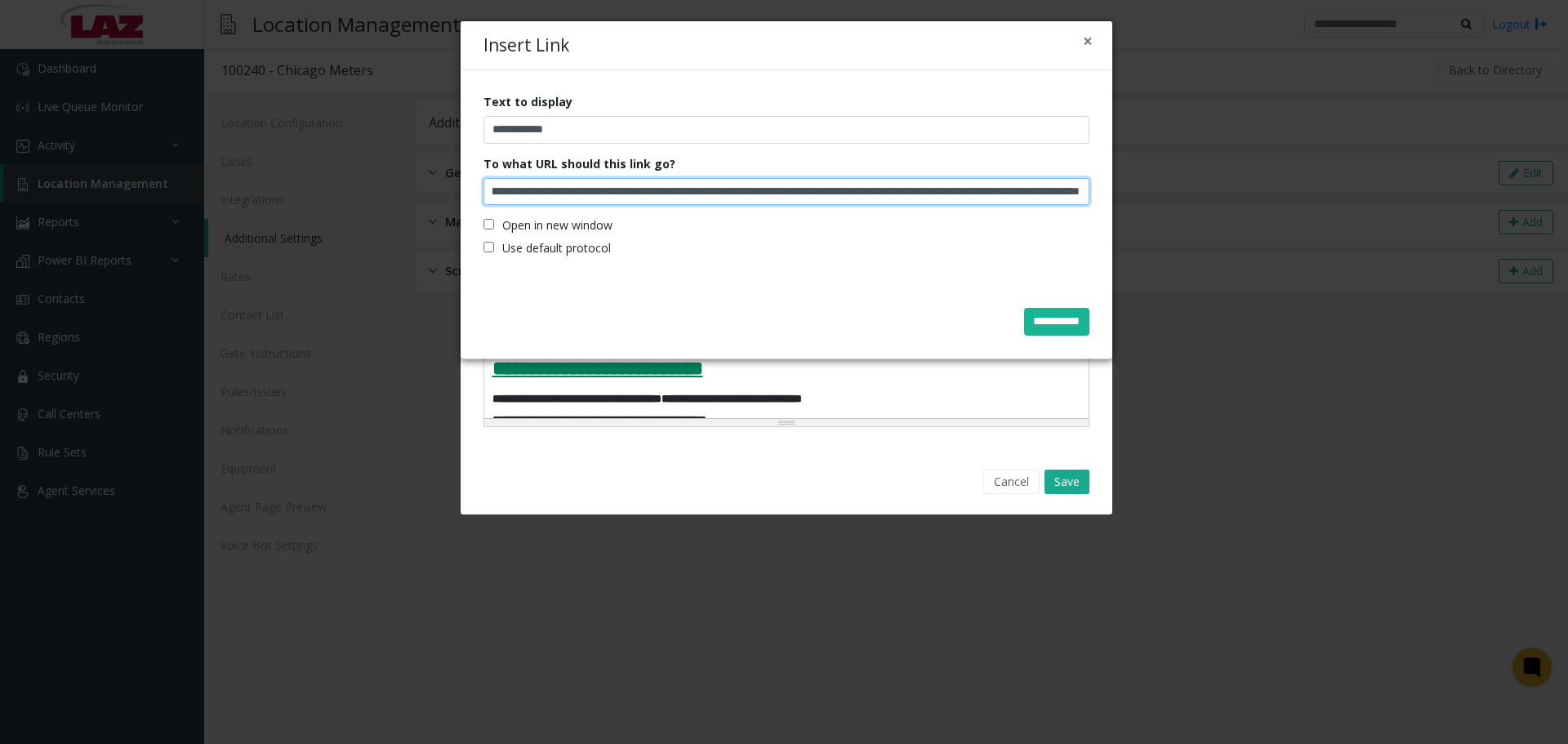
scroll to position [0, 0]
drag, startPoint x: 1021, startPoint y: 190, endPoint x: 475, endPoint y: 179, distance: 546.1
click at [475, 179] on div "**********" at bounding box center [787, 177] width 652 height 215
click at [837, 302] on div "**********" at bounding box center [787, 322] width 629 height 51
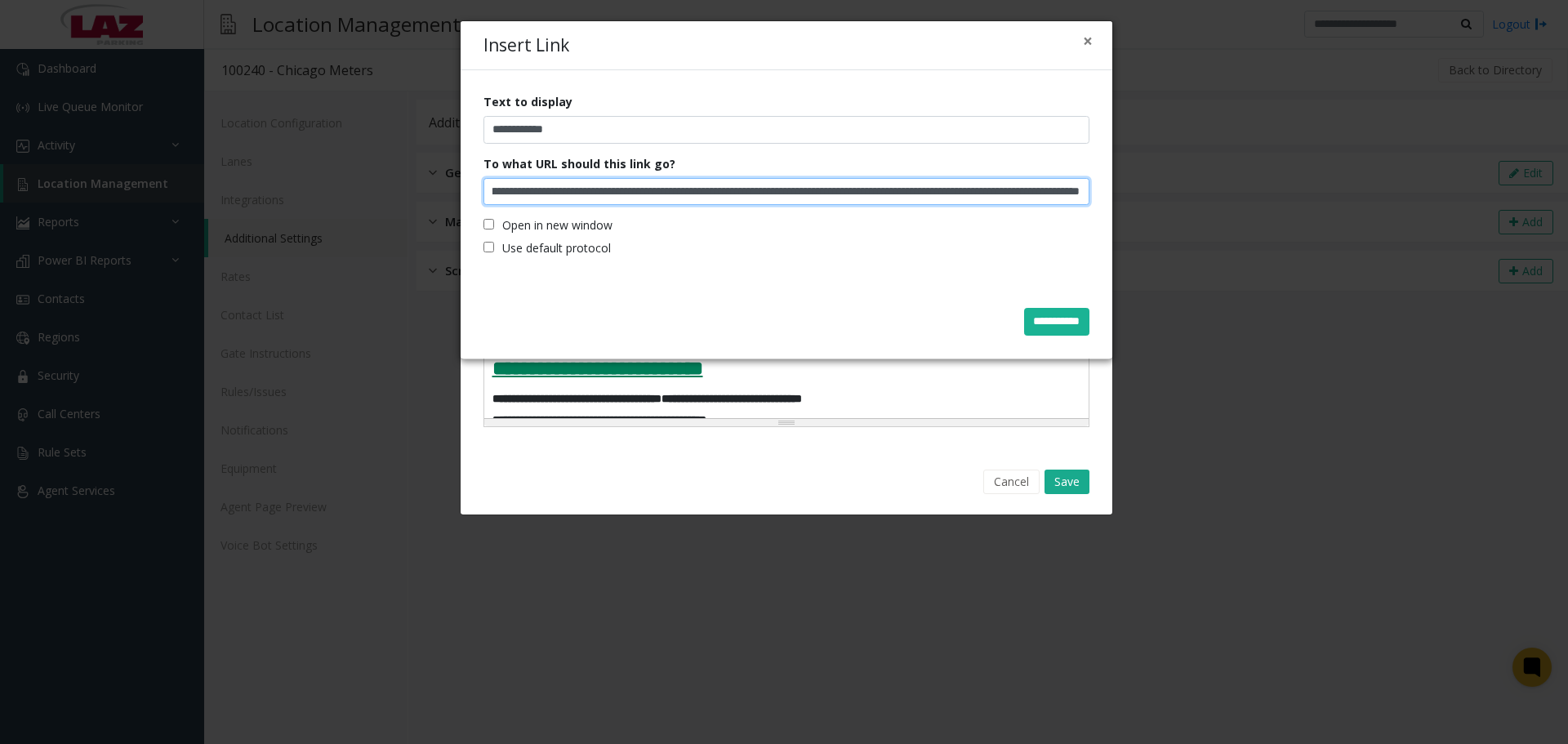
drag, startPoint x: 963, startPoint y: 191, endPoint x: 1064, endPoint y: 204, distance: 101.8
click at [1077, 199] on input "**********" at bounding box center [787, 191] width 606 height 28
click at [820, 290] on div "**********" at bounding box center [787, 190] width 653 height 339
click at [1091, 35] on button "×" at bounding box center [1088, 41] width 10 height 17
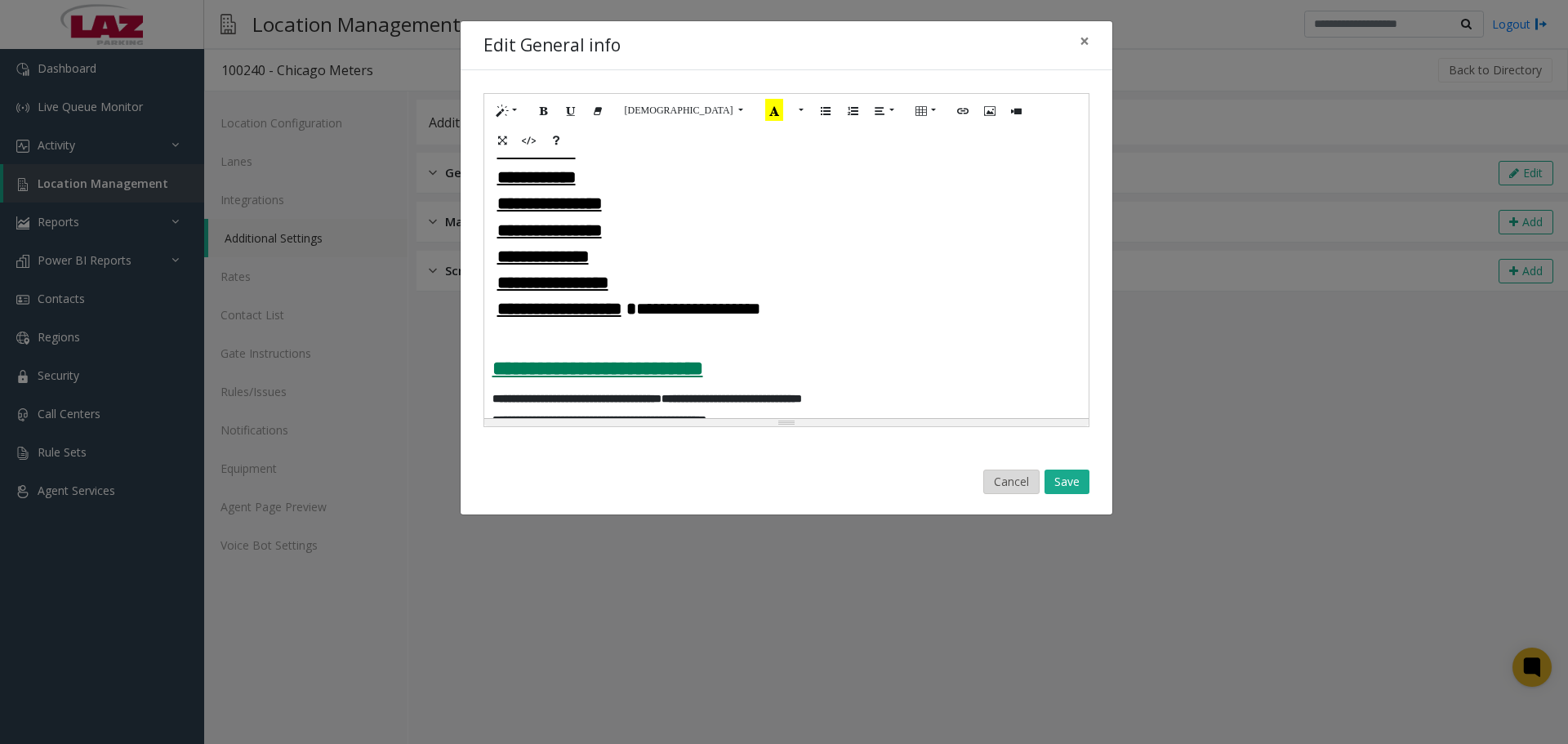
click at [1005, 462] on div "Cancel Save" at bounding box center [787, 482] width 629 height 41
click at [1005, 470] on button "Cancel" at bounding box center [1011, 482] width 56 height 24
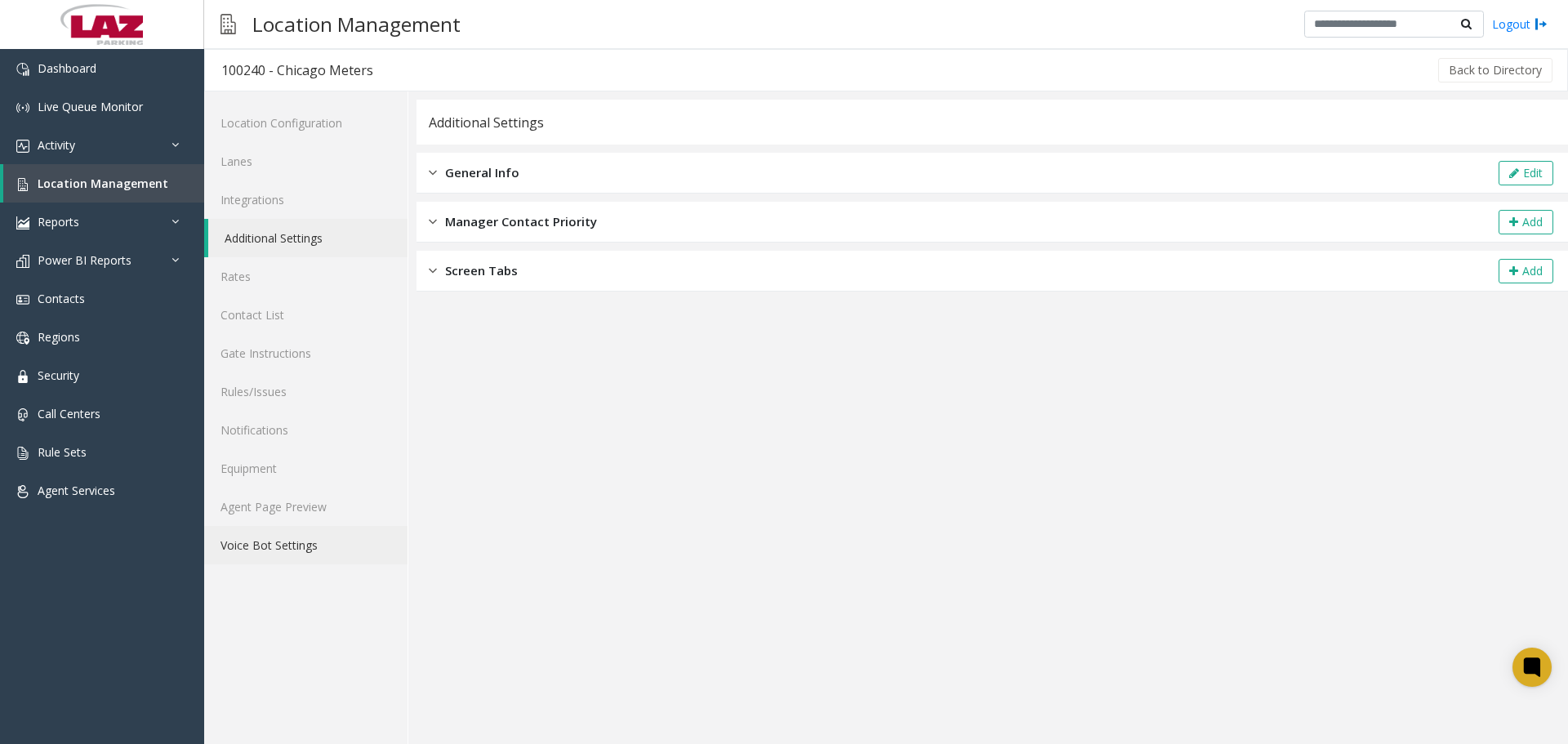
click at [285, 527] on link "Voice Bot Settings" at bounding box center [305, 546] width 203 height 39
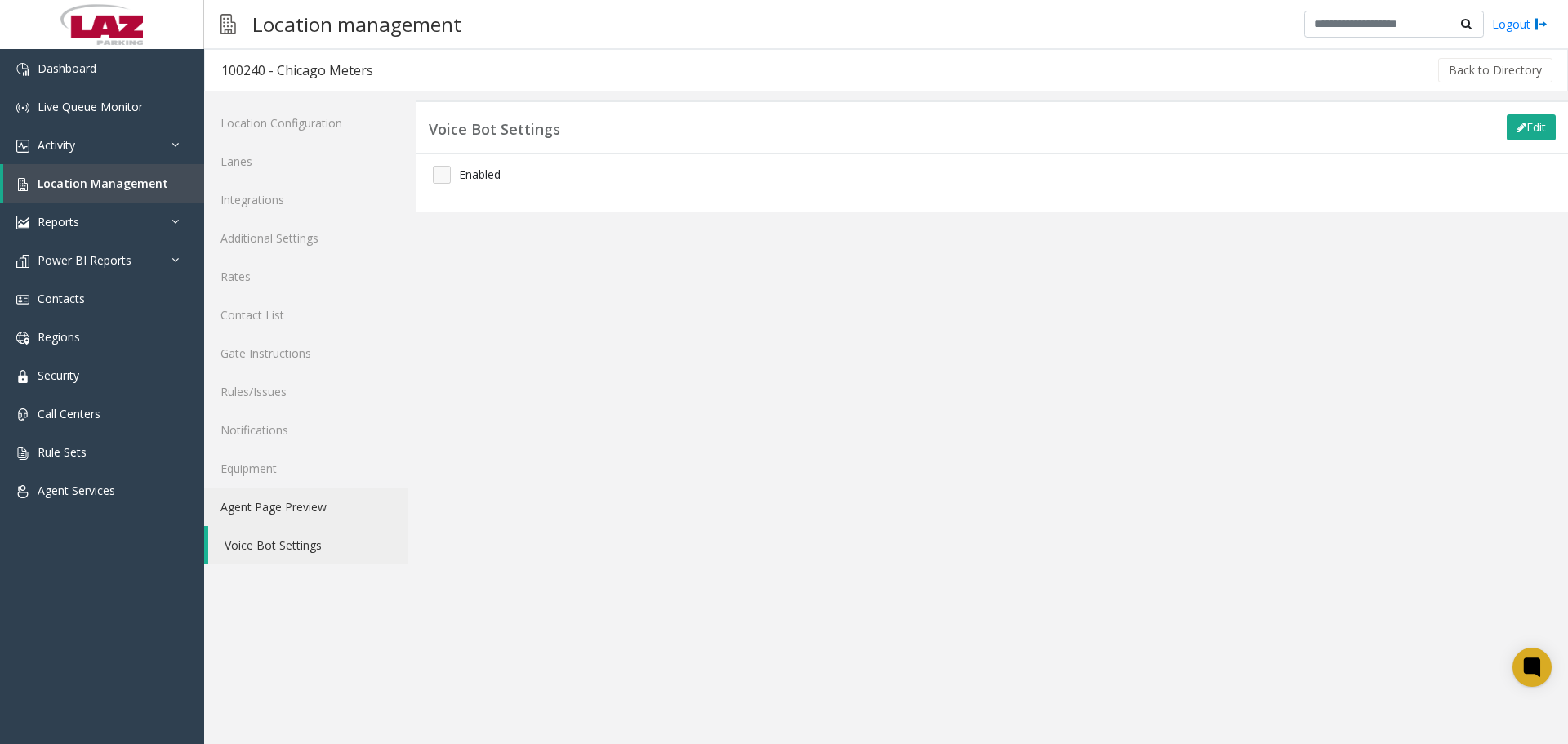
click at [291, 506] on link "Agent Page Preview" at bounding box center [305, 507] width 203 height 39
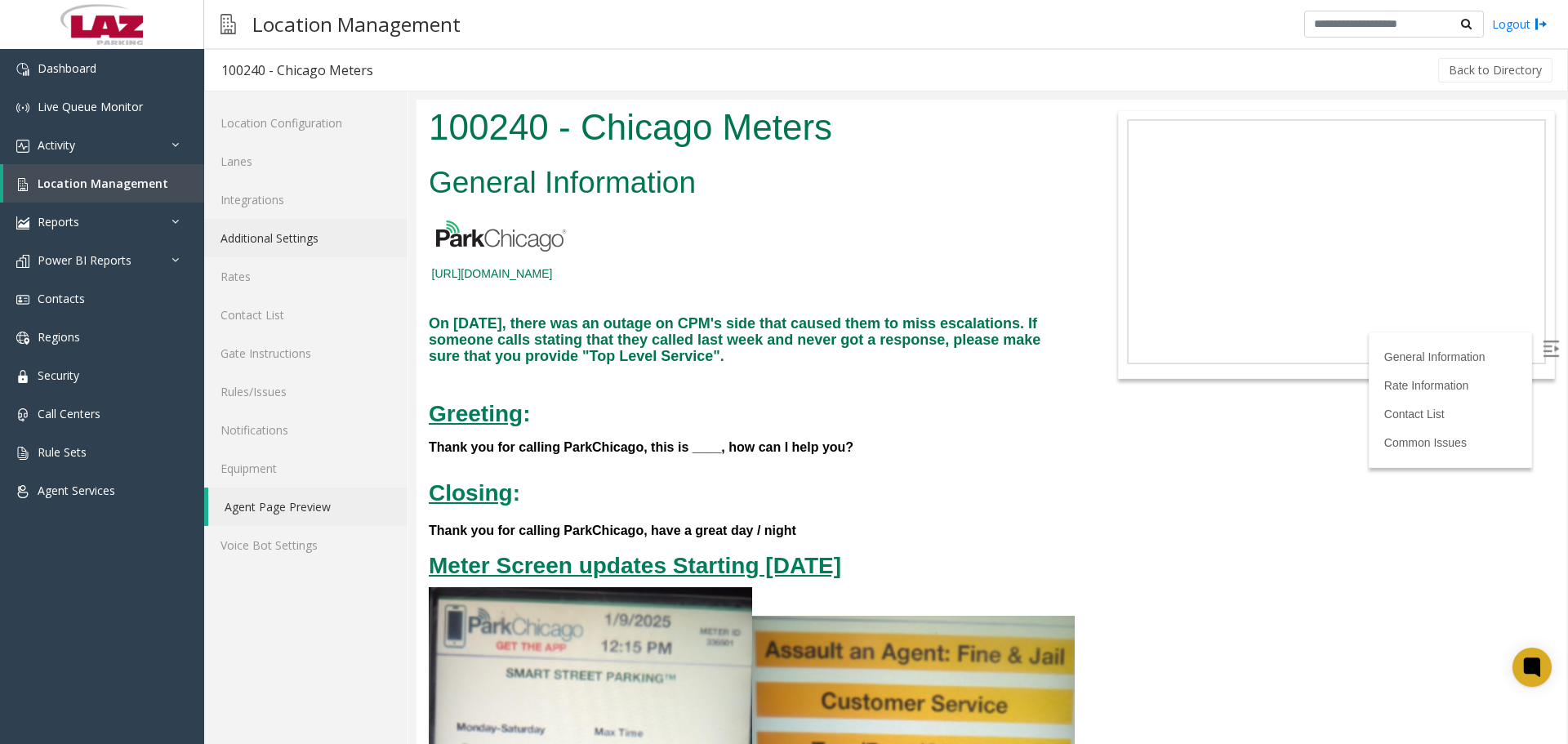
click at [311, 223] on link "Additional Settings" at bounding box center [305, 238] width 203 height 39
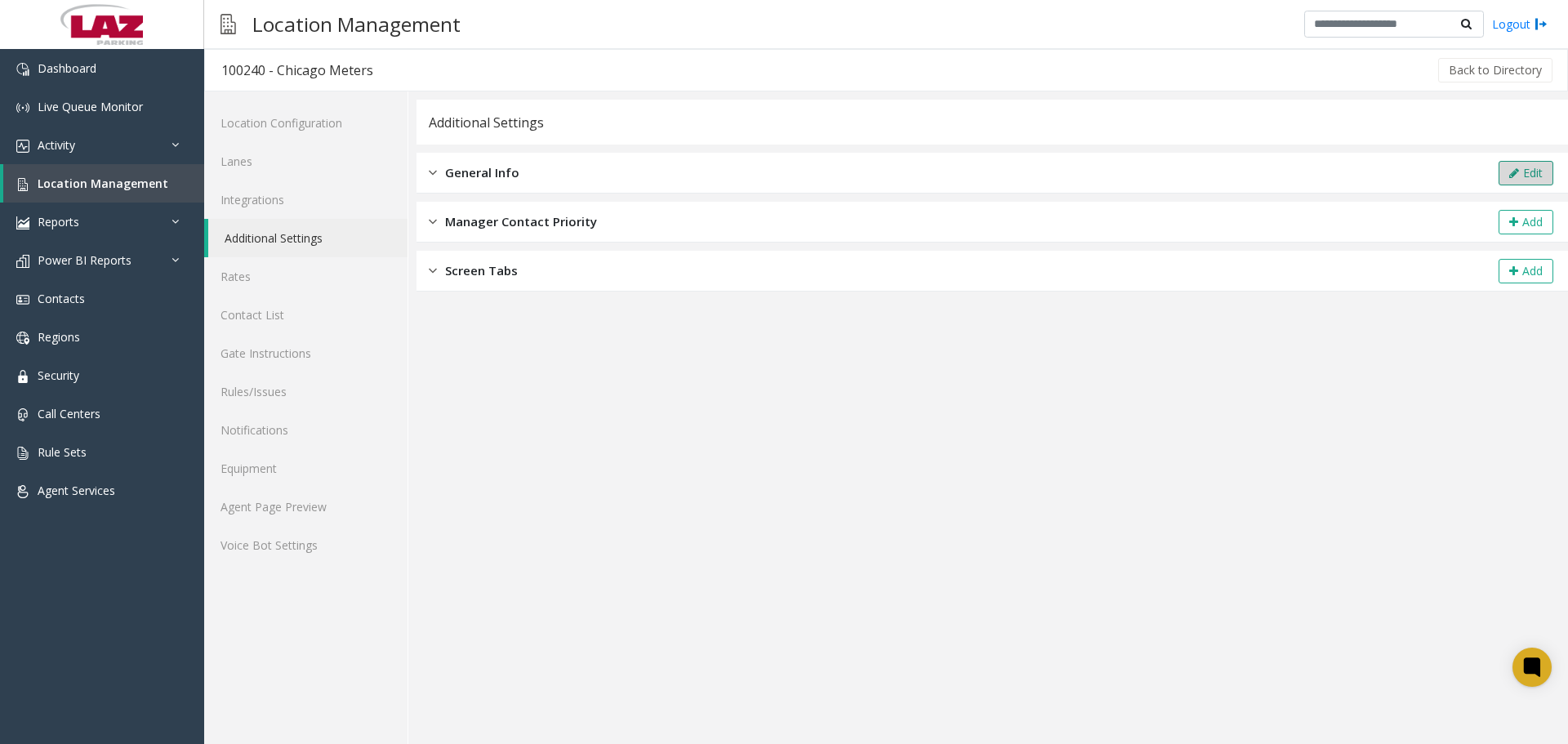
click at [1533, 178] on button "Edit" at bounding box center [1525, 173] width 55 height 24
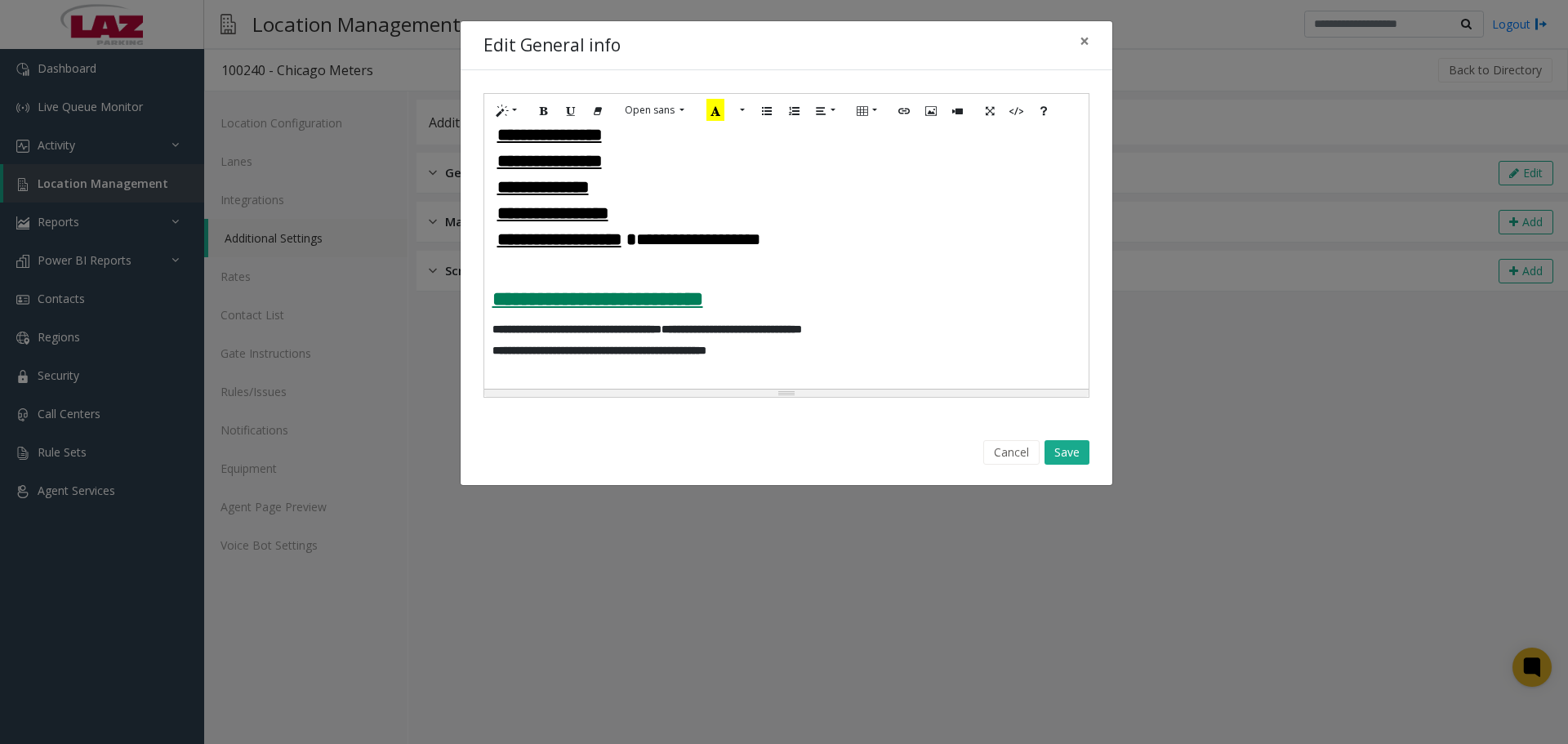
scroll to position [3023, 0]
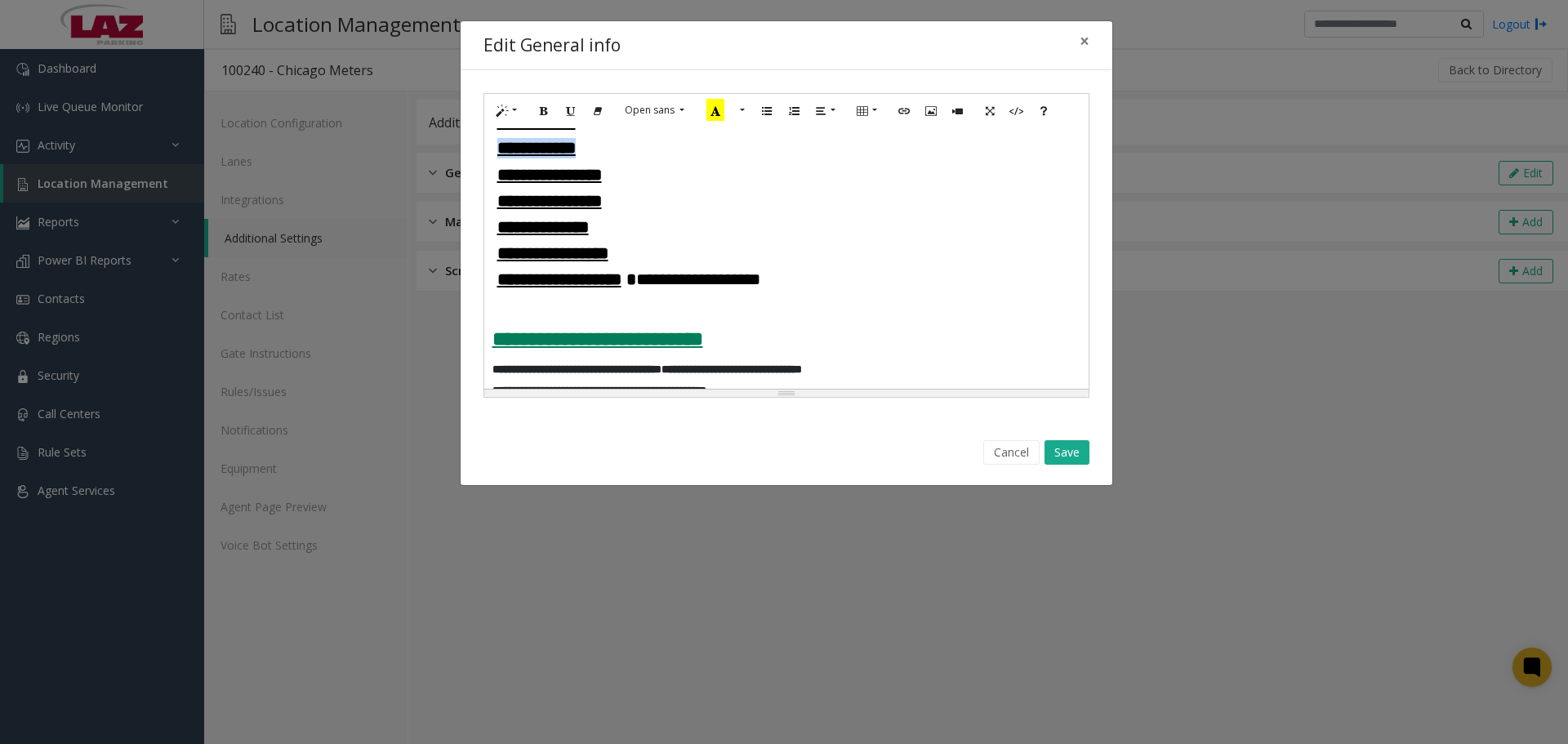
drag, startPoint x: 625, startPoint y: 208, endPoint x: 499, endPoint y: 204, distance: 126.1
click at [499, 158] on h4 "**********" at bounding box center [787, 148] width 588 height 20
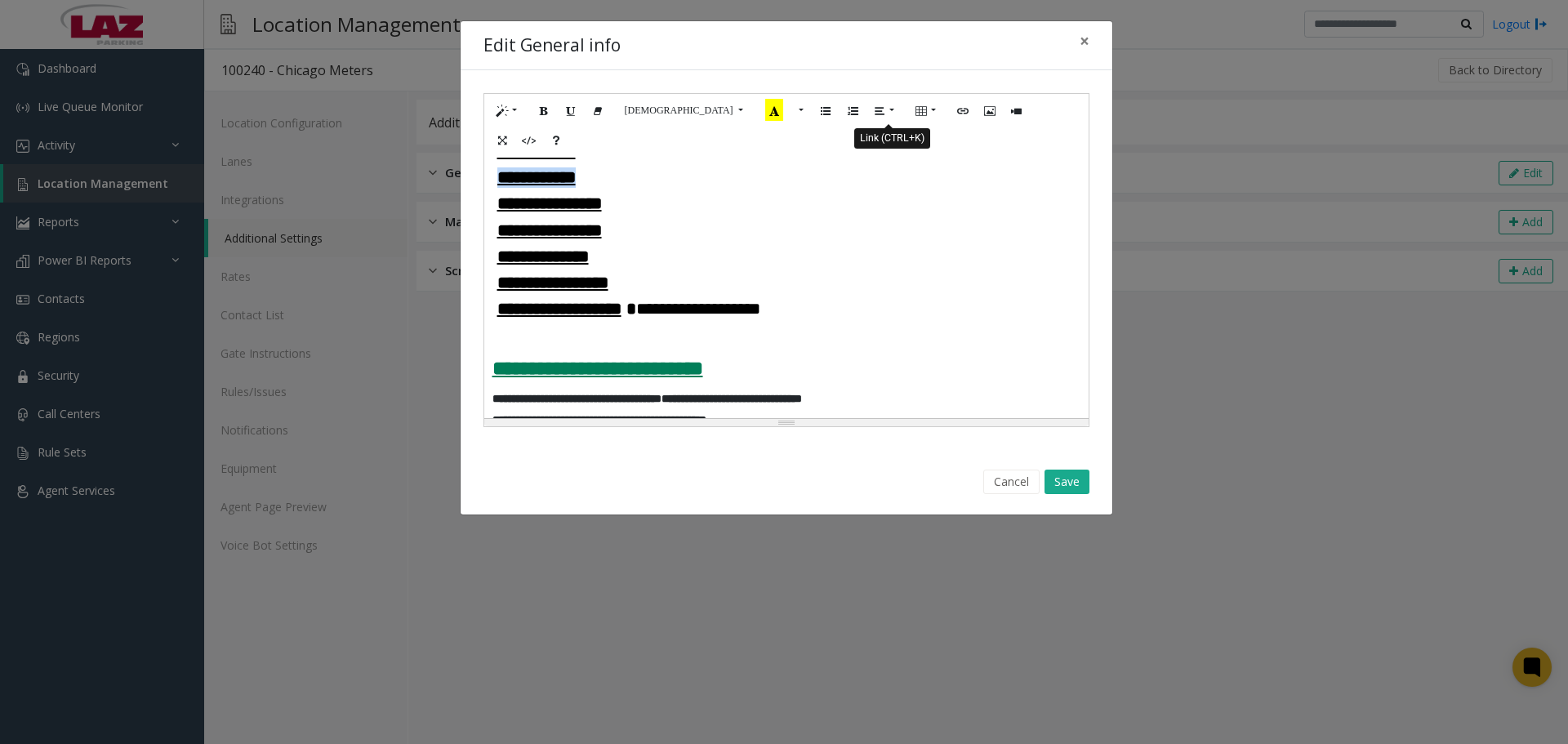
click at [958, 109] on icon "Link (CTRL+K)" at bounding box center [963, 110] width 10 height 13
type input "**********"
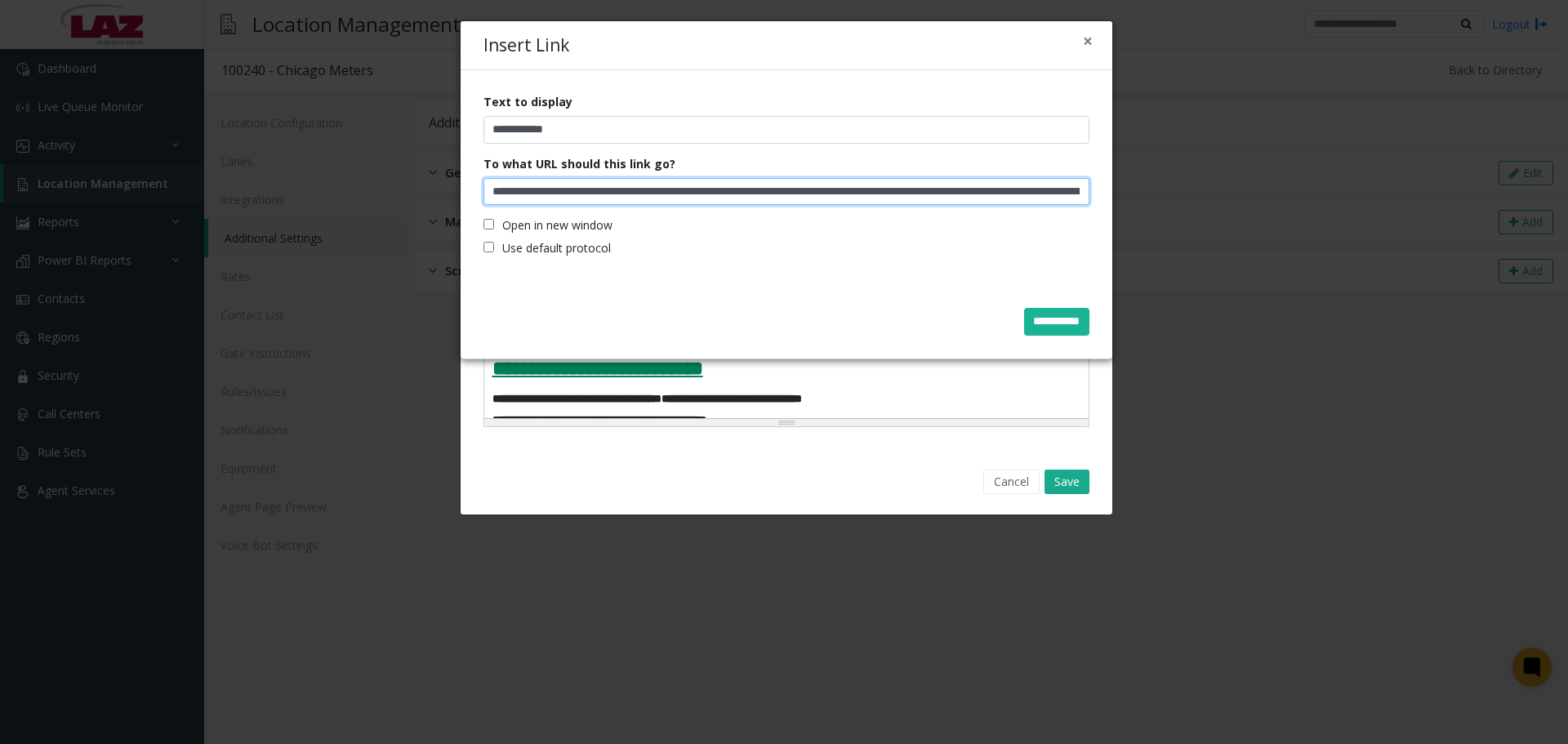
scroll to position [0, 297]
click at [788, 194] on input "**********" at bounding box center [787, 191] width 606 height 28
click at [788, 193] on input "**********" at bounding box center [787, 191] width 606 height 28
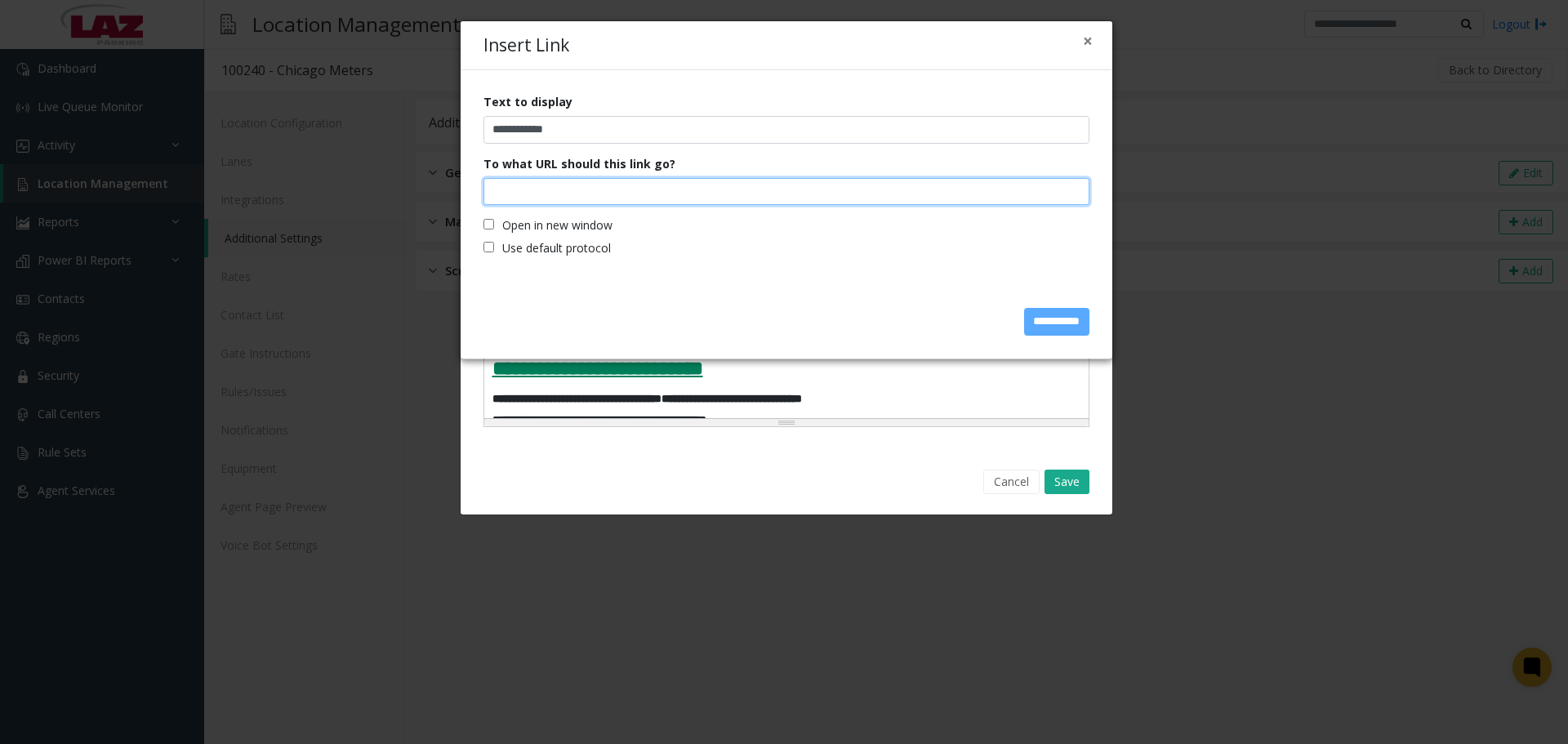
scroll to position [0, 0]
paste input "**********"
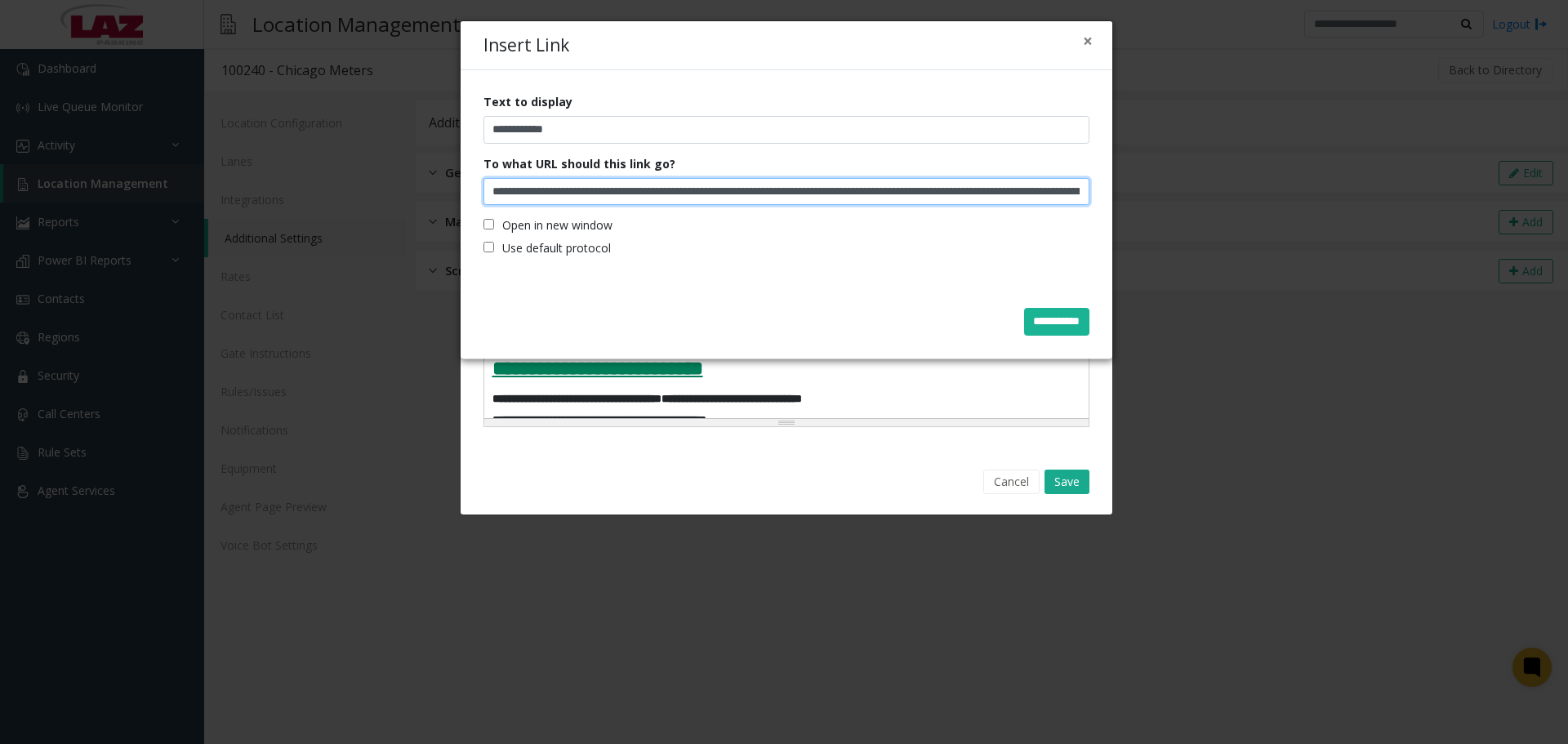
scroll to position [0, 377]
type input "**********"
click at [1032, 323] on input "**********" at bounding box center [1057, 322] width 66 height 28
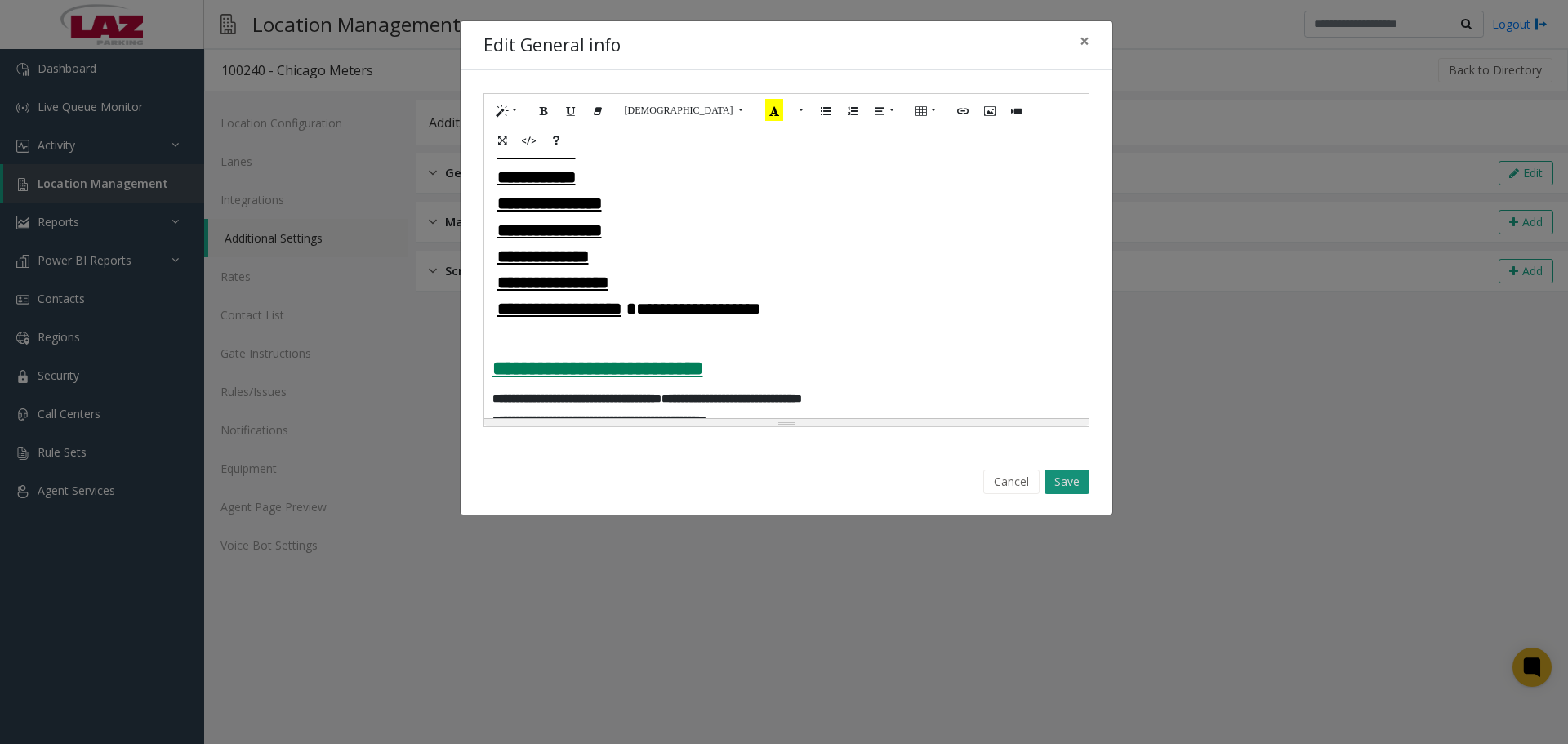
click at [1069, 470] on button "Save" at bounding box center [1066, 482] width 45 height 24
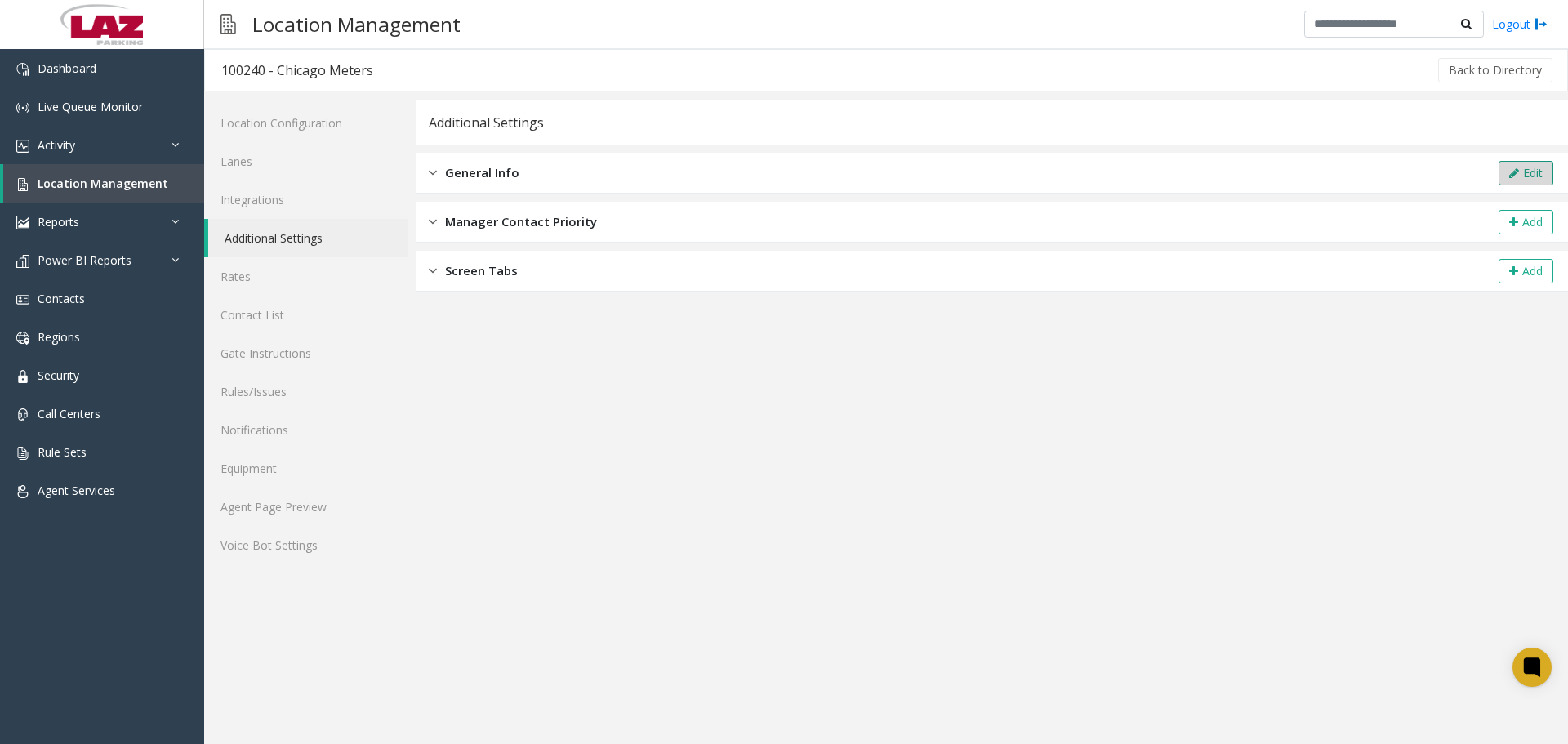
click at [1534, 173] on button "Edit" at bounding box center [1525, 173] width 55 height 24
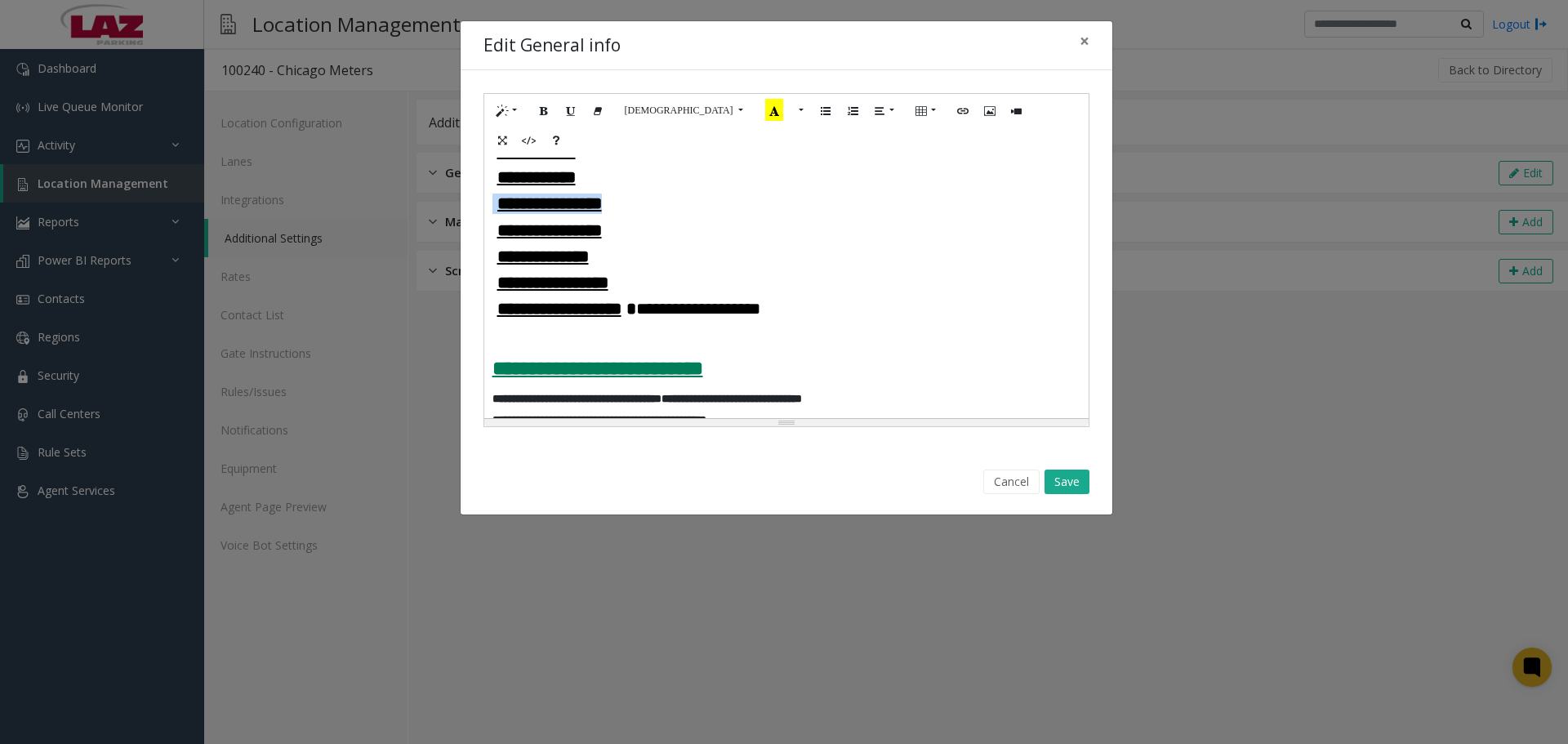
drag, startPoint x: 657, startPoint y: 230, endPoint x: 489, endPoint y: 225, distance: 168.1
click at [493, 214] on h4 "**********" at bounding box center [787, 204] width 588 height 20
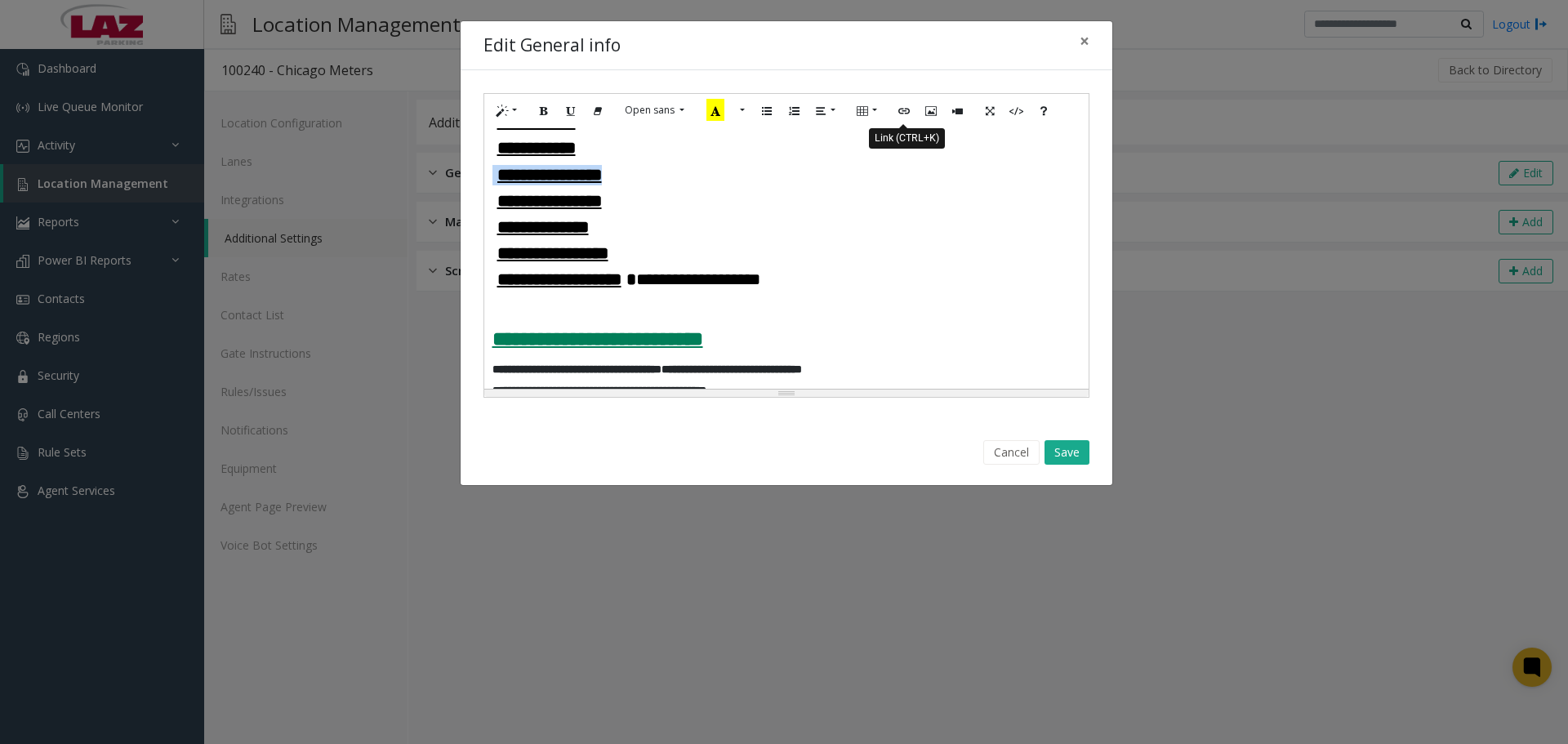
click at [906, 111] on icon "Link (CTRL+K)" at bounding box center [904, 110] width 10 height 13
type input "**********"
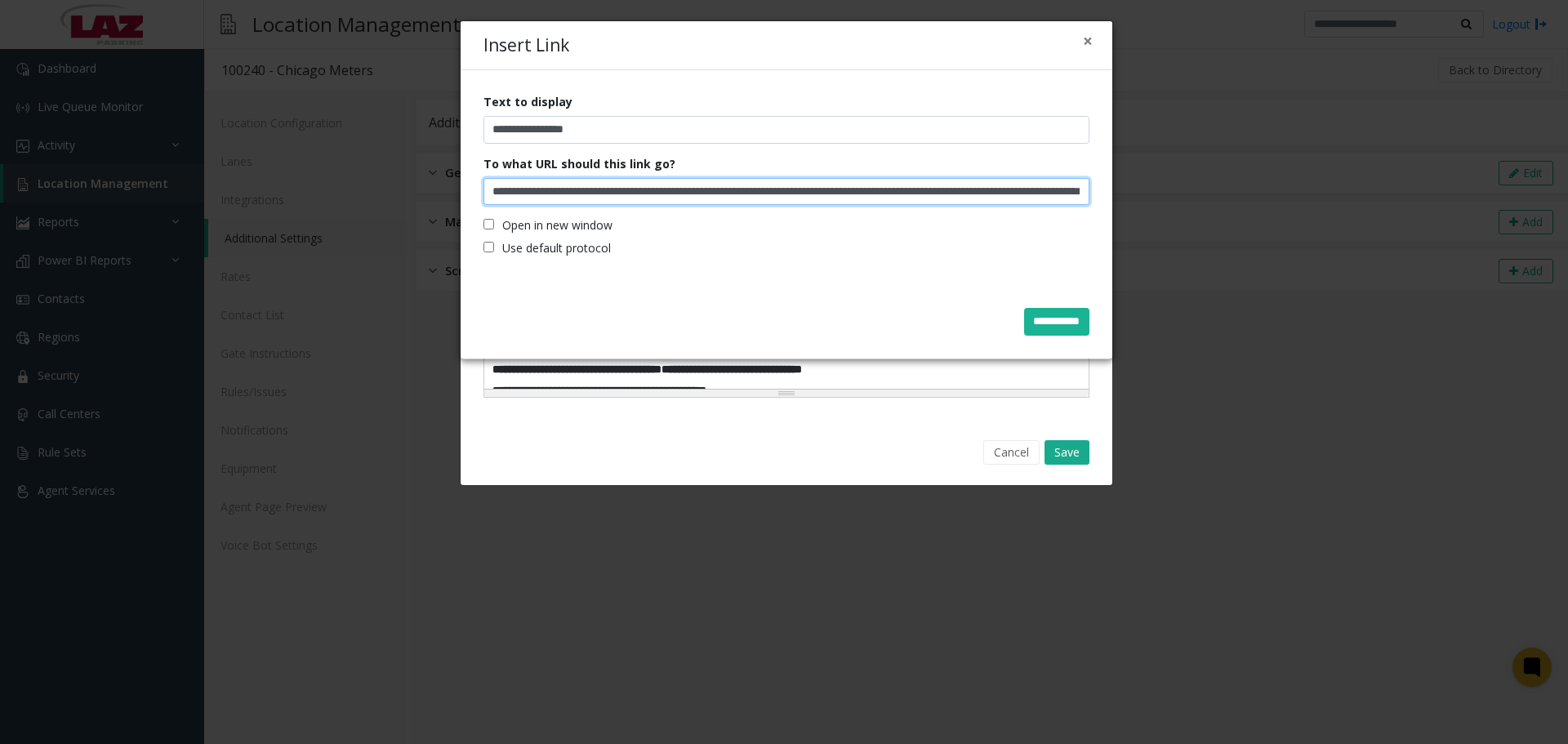
click at [702, 187] on input "**********" at bounding box center [787, 191] width 606 height 28
click at [701, 187] on input "**********" at bounding box center [787, 191] width 606 height 28
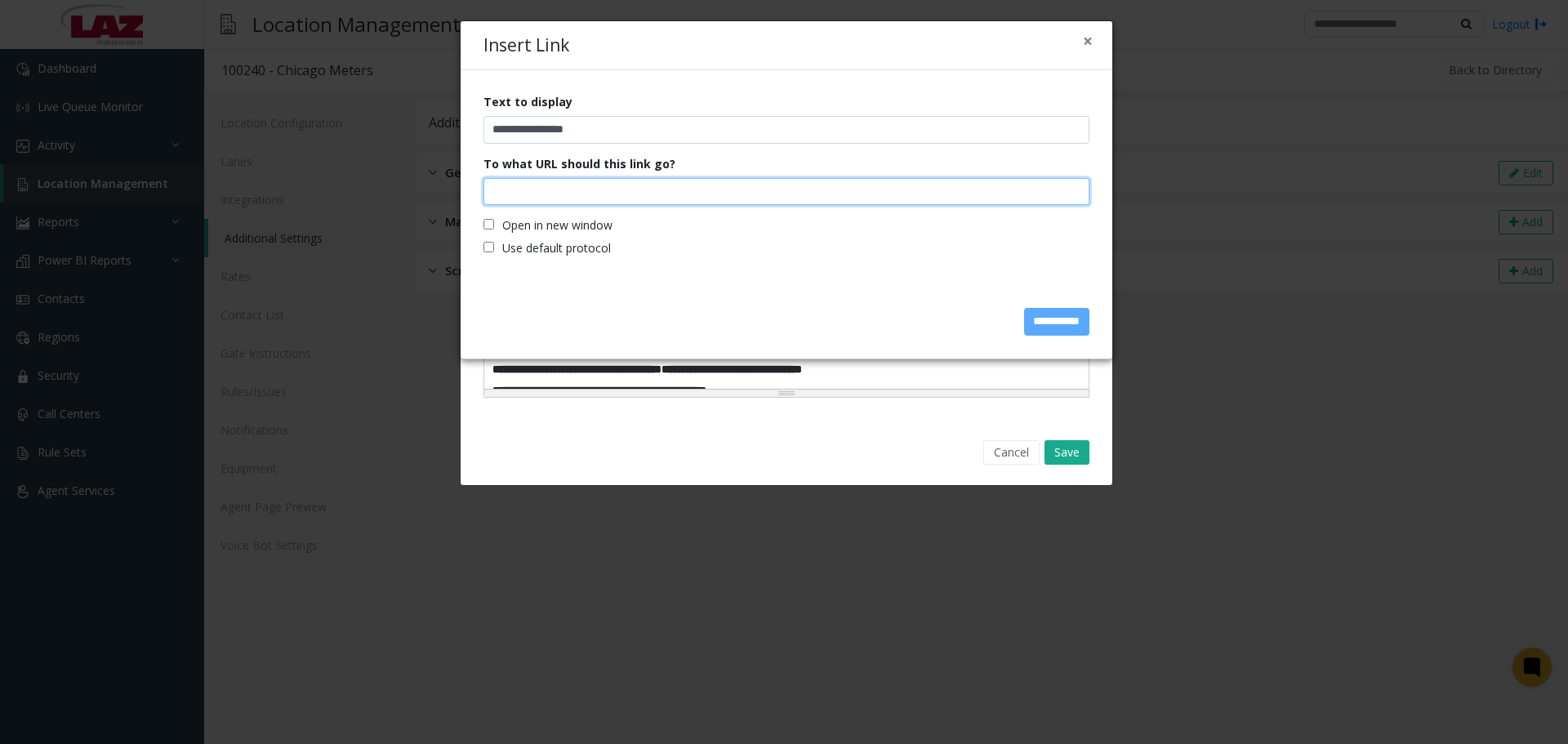
paste input "**********"
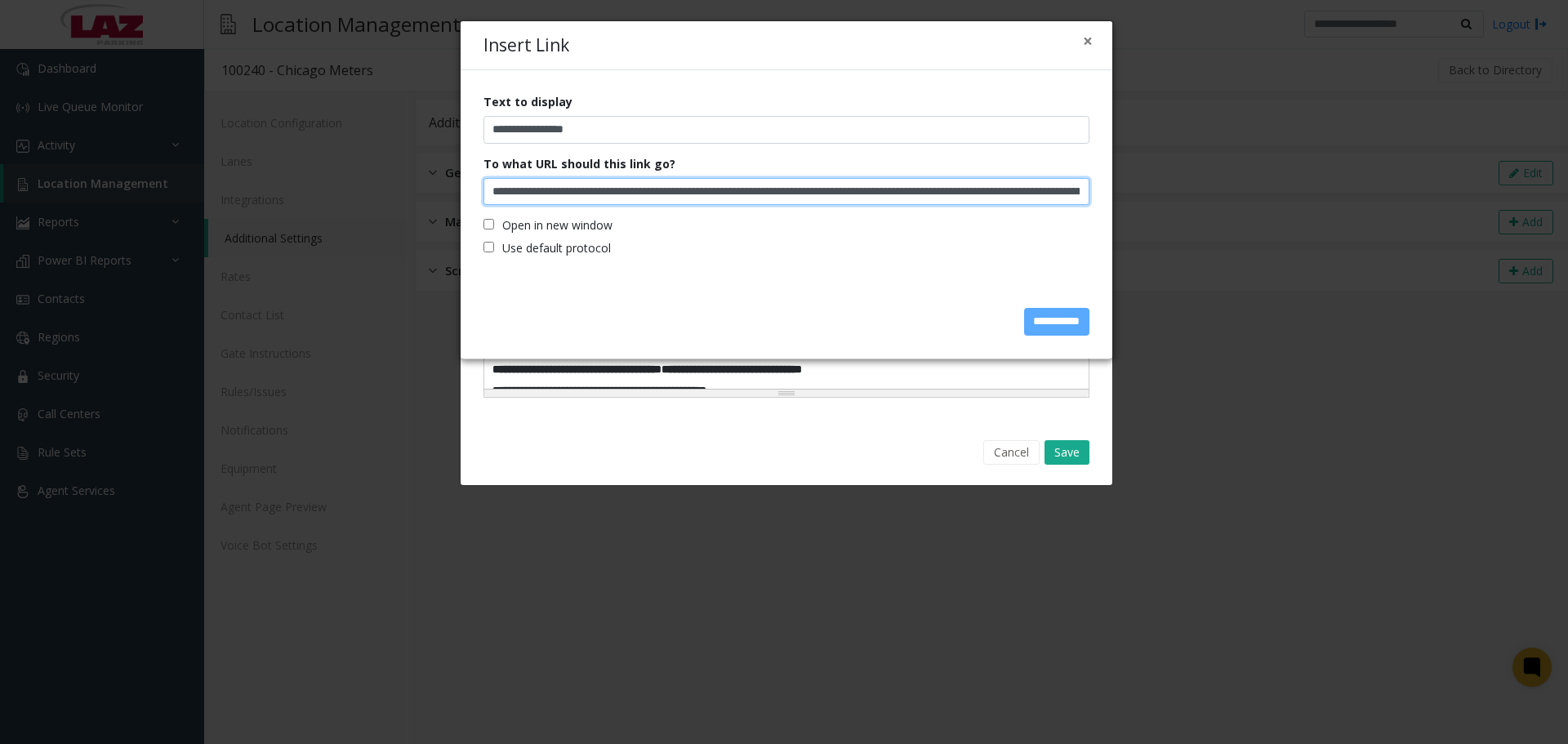
scroll to position [0, 345]
type input "**********"
click at [1033, 325] on input "**********" at bounding box center [1057, 322] width 66 height 28
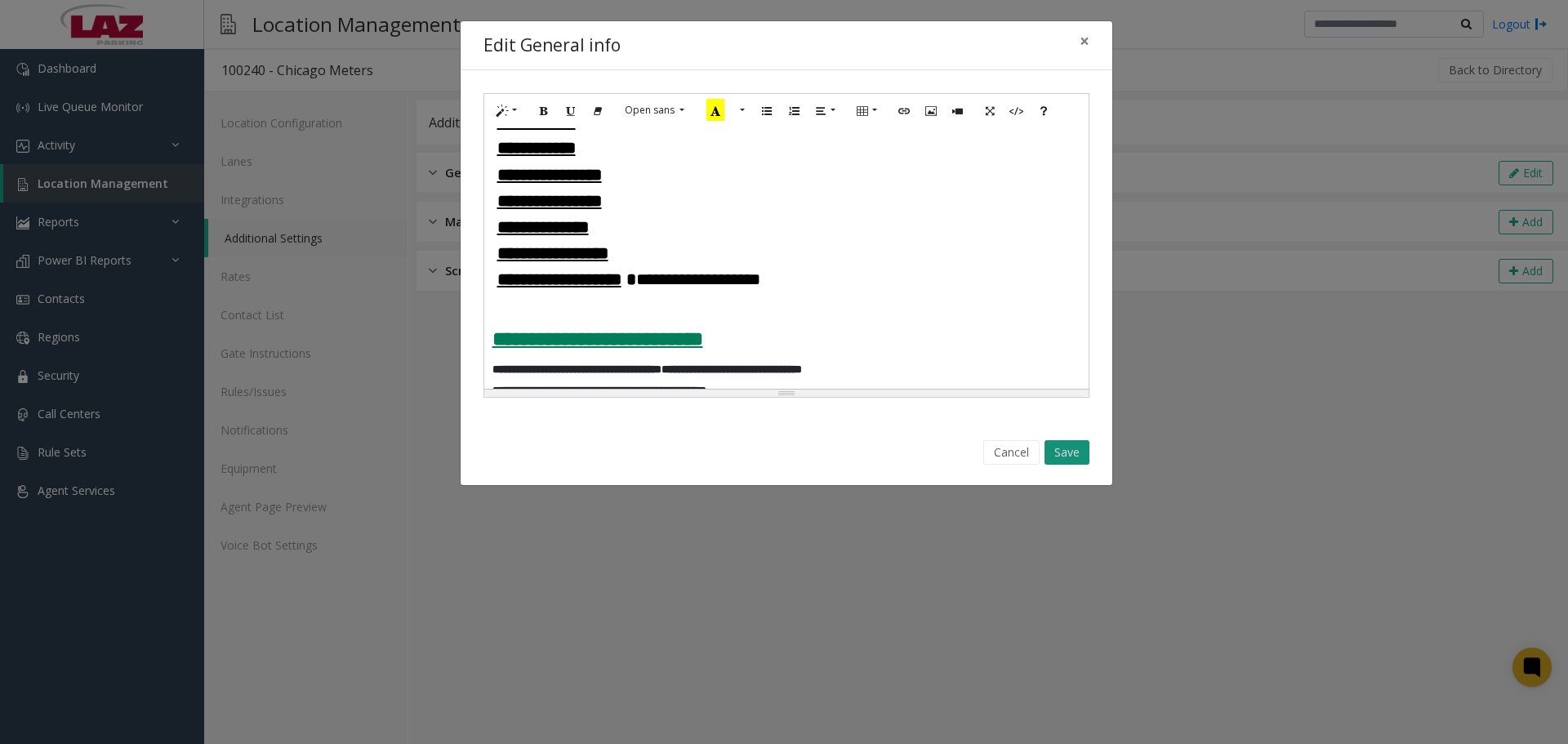
click at [1060, 453] on button "Save" at bounding box center [1066, 452] width 45 height 24
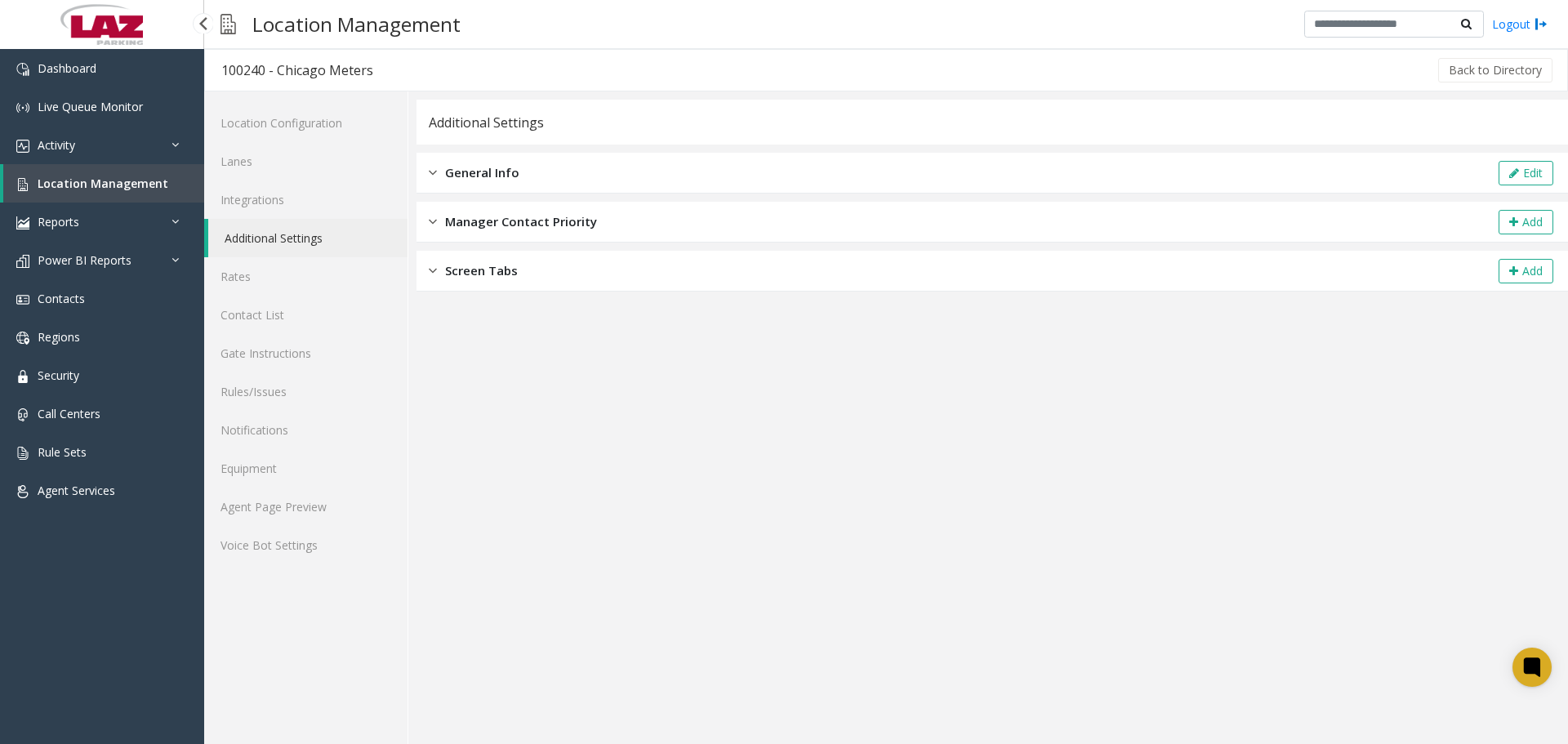
click at [603, 476] on app-general-info "**********" at bounding box center [992, 421] width 1151 height 645
click at [644, 45] on div "Location Management Logout" at bounding box center [885, 24] width 1363 height 49
click at [61, 77] on link "Dashboard" at bounding box center [102, 68] width 204 height 39
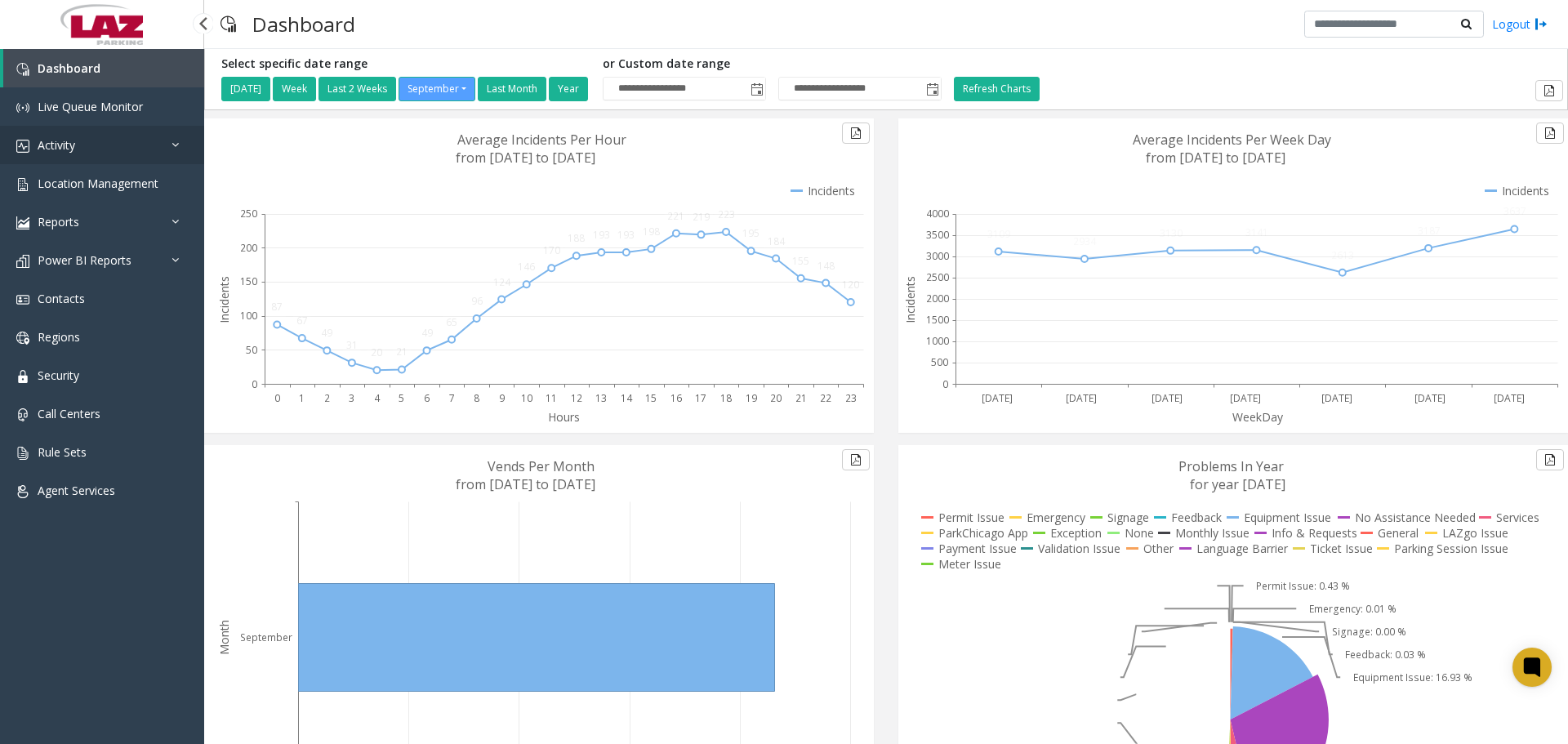
click at [131, 142] on link "Activity" at bounding box center [102, 145] width 204 height 39
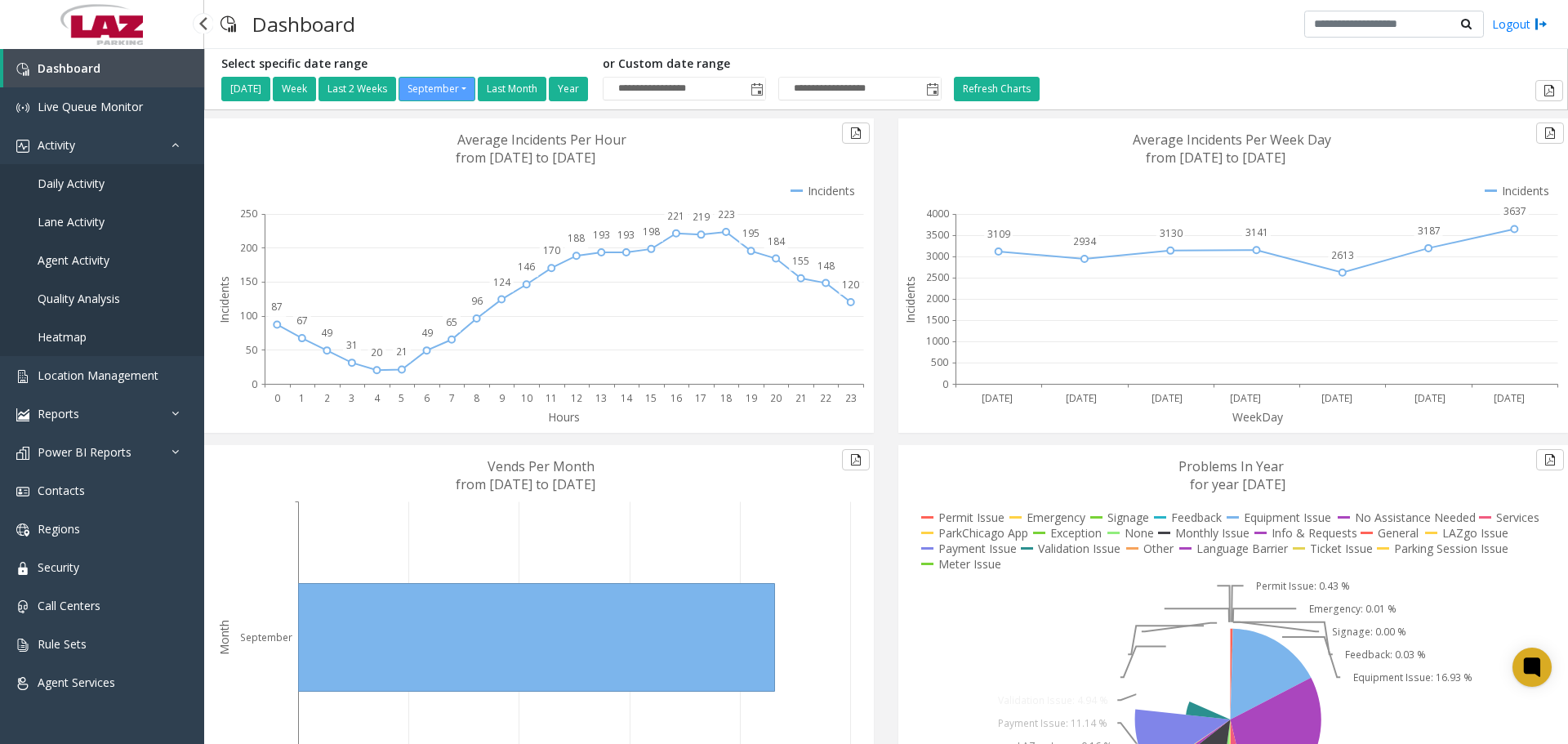
click at [99, 202] on link "Daily Activity" at bounding box center [102, 184] width 204 height 39
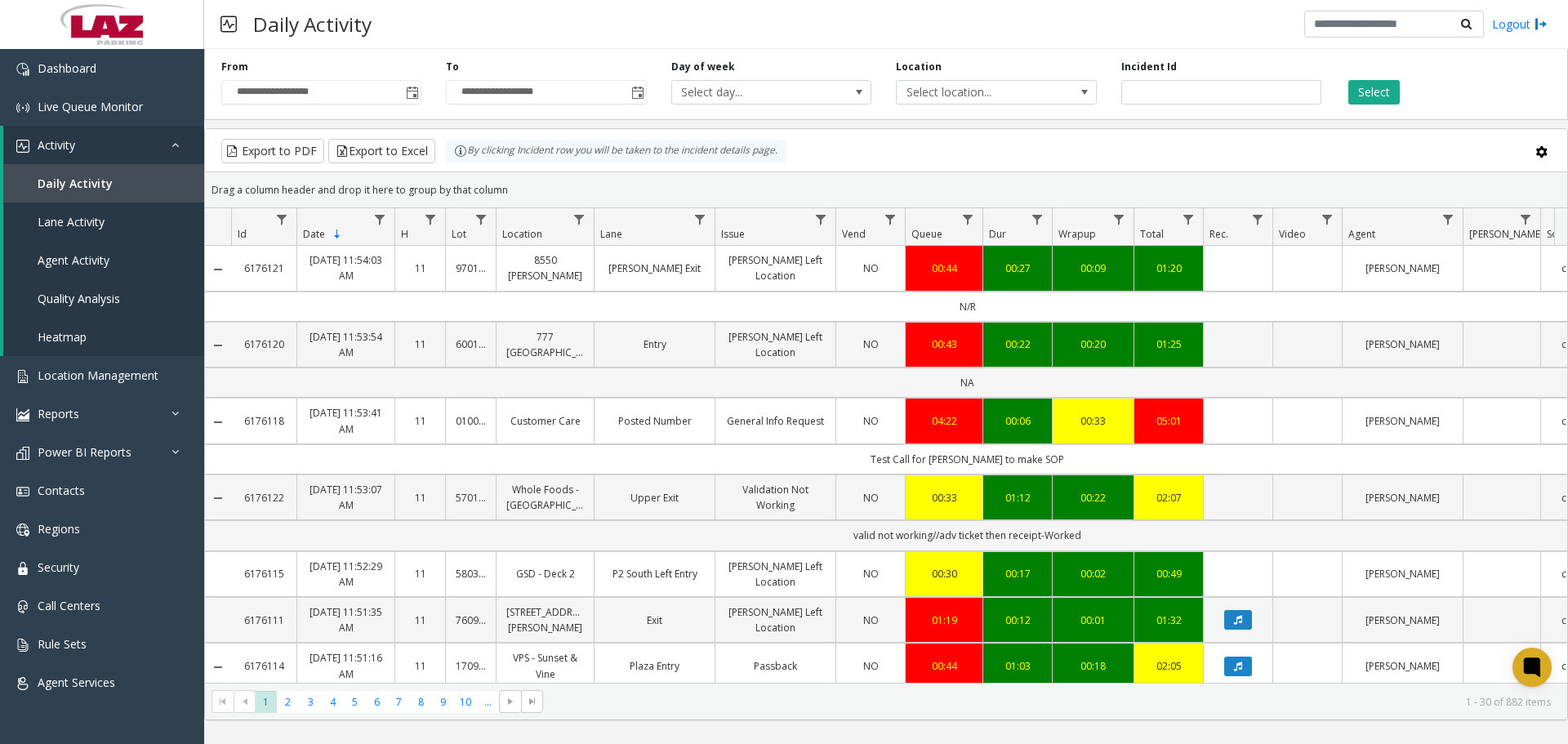
click at [1395, 425] on link "[PERSON_NAME]" at bounding box center [1402, 421] width 100 height 15
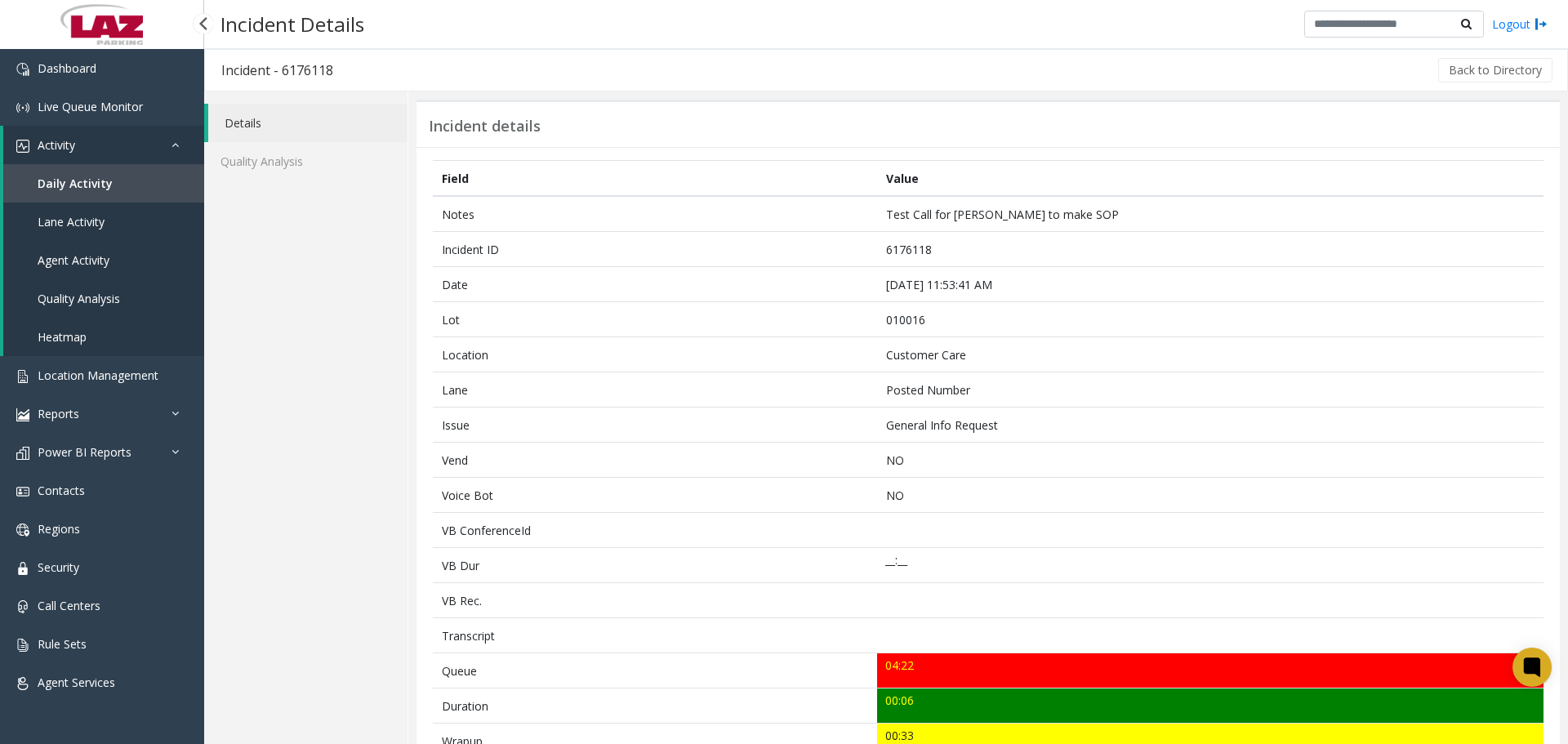
click at [126, 179] on link "Daily Activity" at bounding box center [104, 184] width 201 height 39
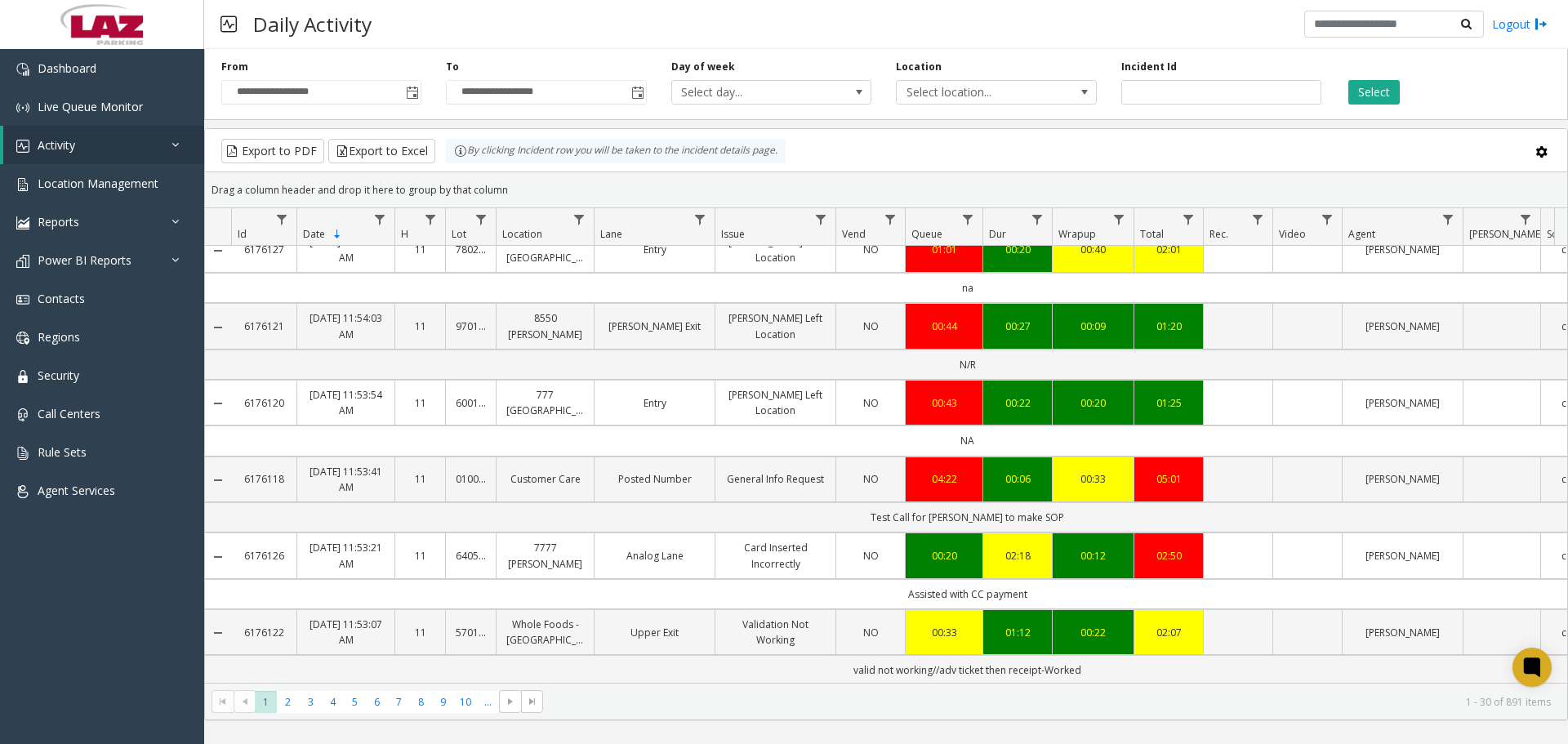
scroll to position [327, 0]
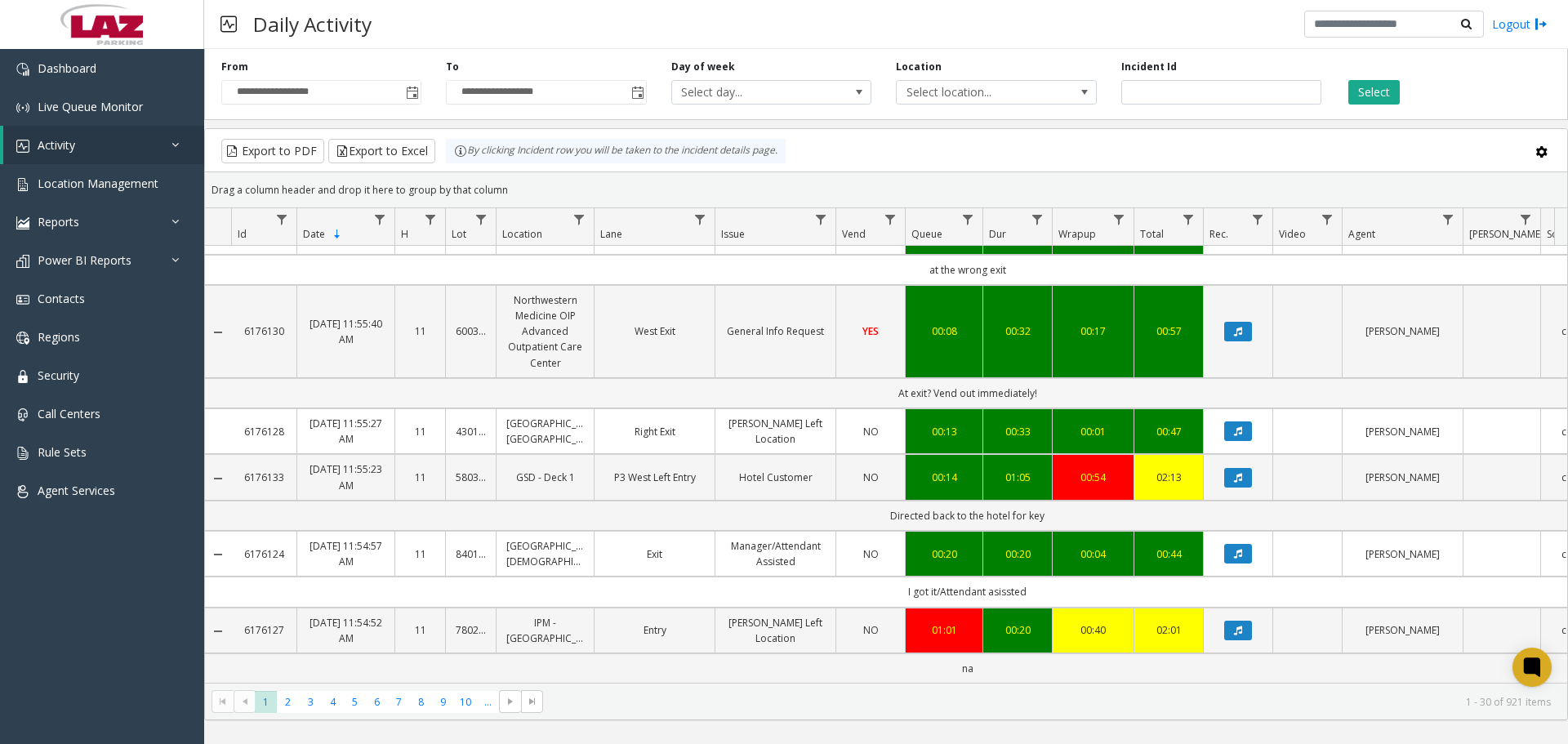
scroll to position [1735, 0]
click at [279, 713] on span "2" at bounding box center [288, 702] width 22 height 22
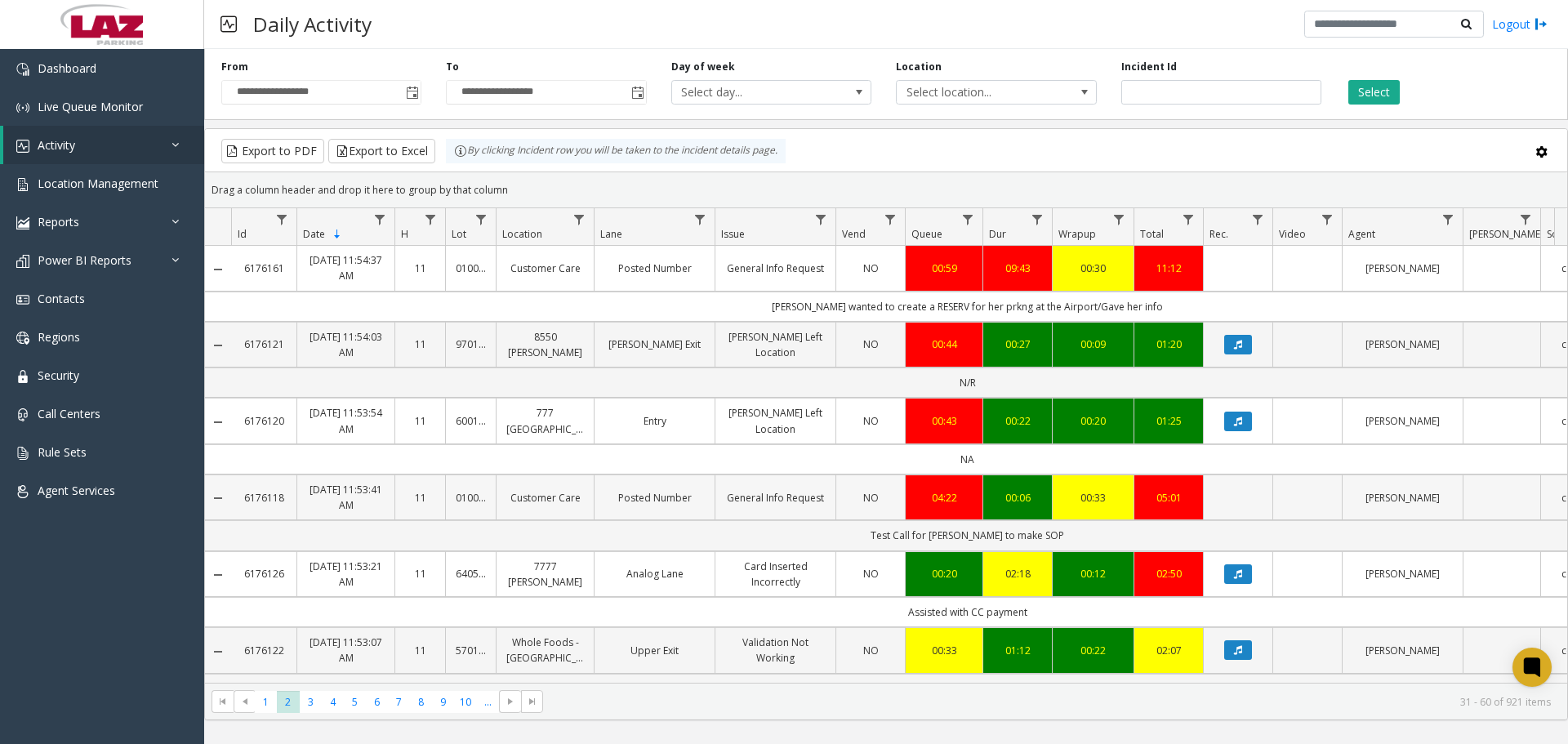
click at [1417, 500] on link "[PERSON_NAME]" at bounding box center [1402, 498] width 100 height 15
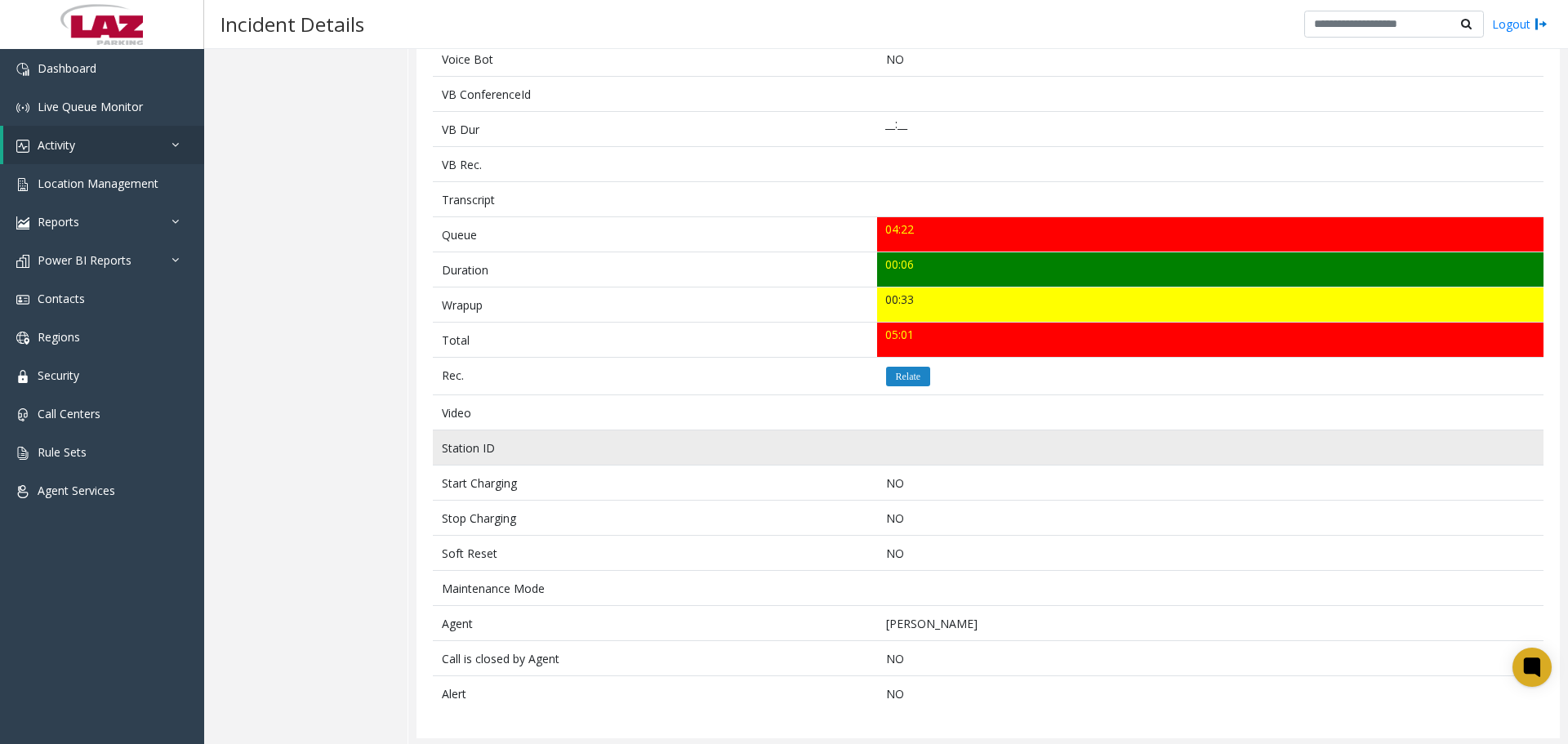
scroll to position [439, 0]
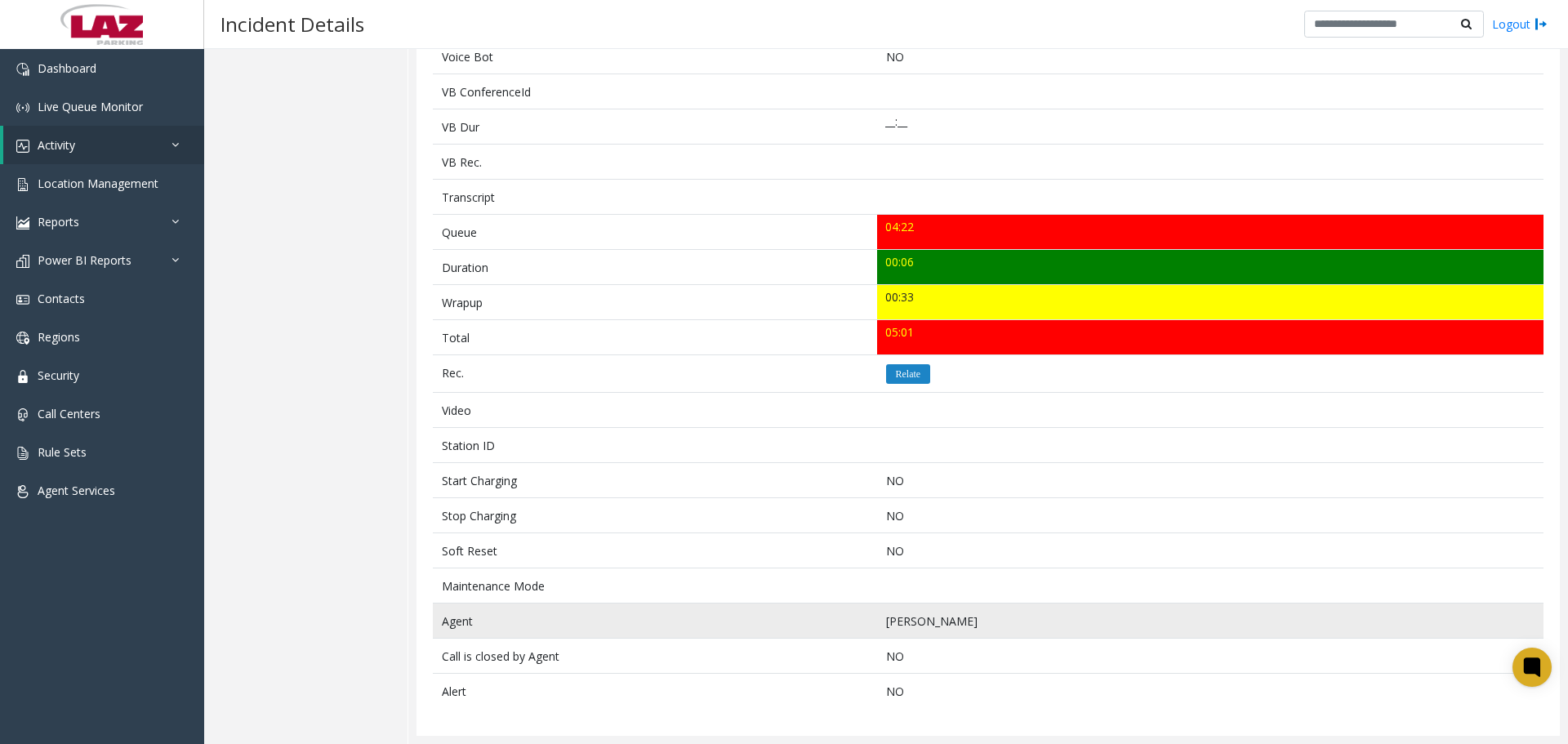
drag, startPoint x: 958, startPoint y: 617, endPoint x: 954, endPoint y: 545, distance: 72.1
click at [957, 617] on td "[PERSON_NAME]" at bounding box center [1210, 622] width 666 height 35
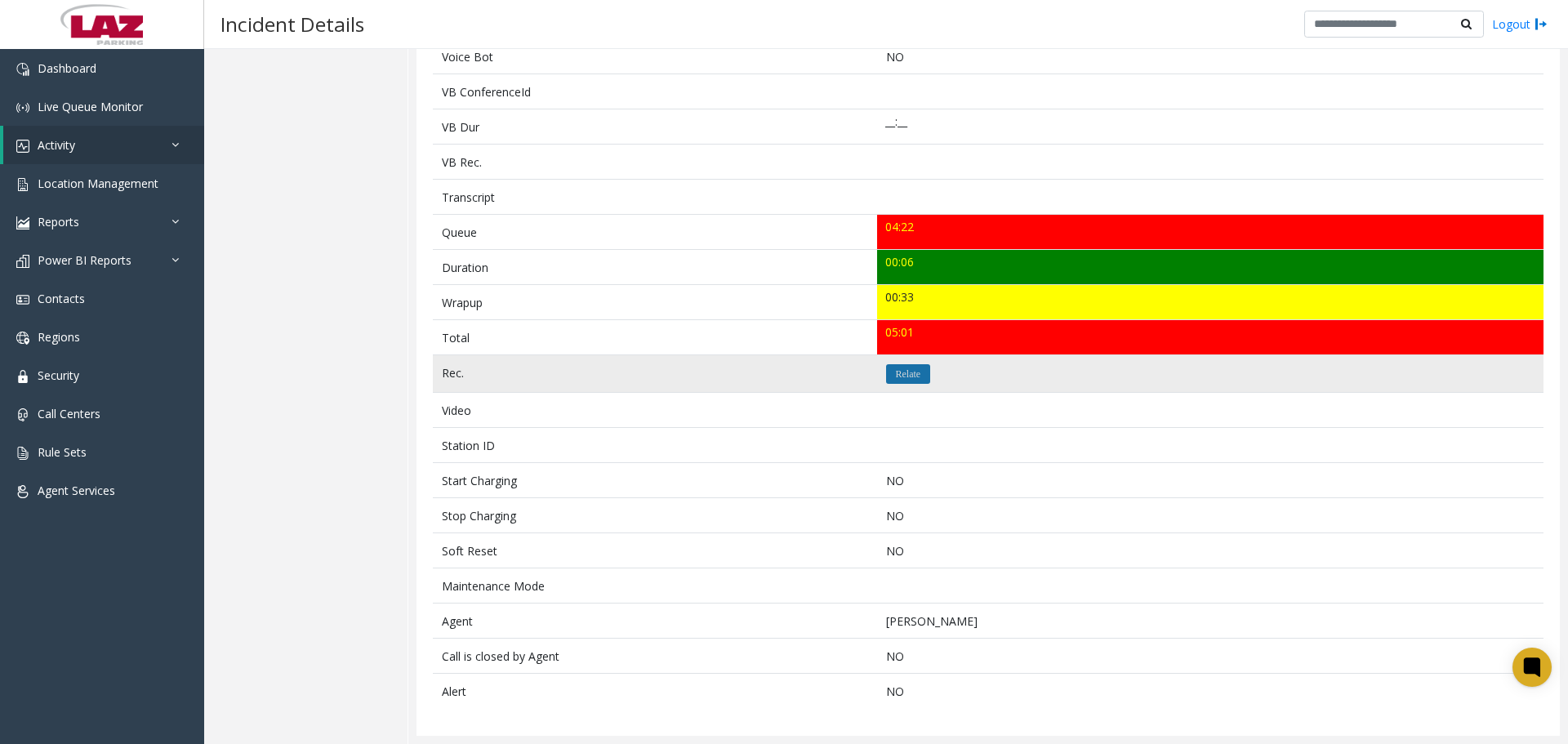
click at [897, 372] on icon "Relate" at bounding box center [909, 374] width 25 height 10
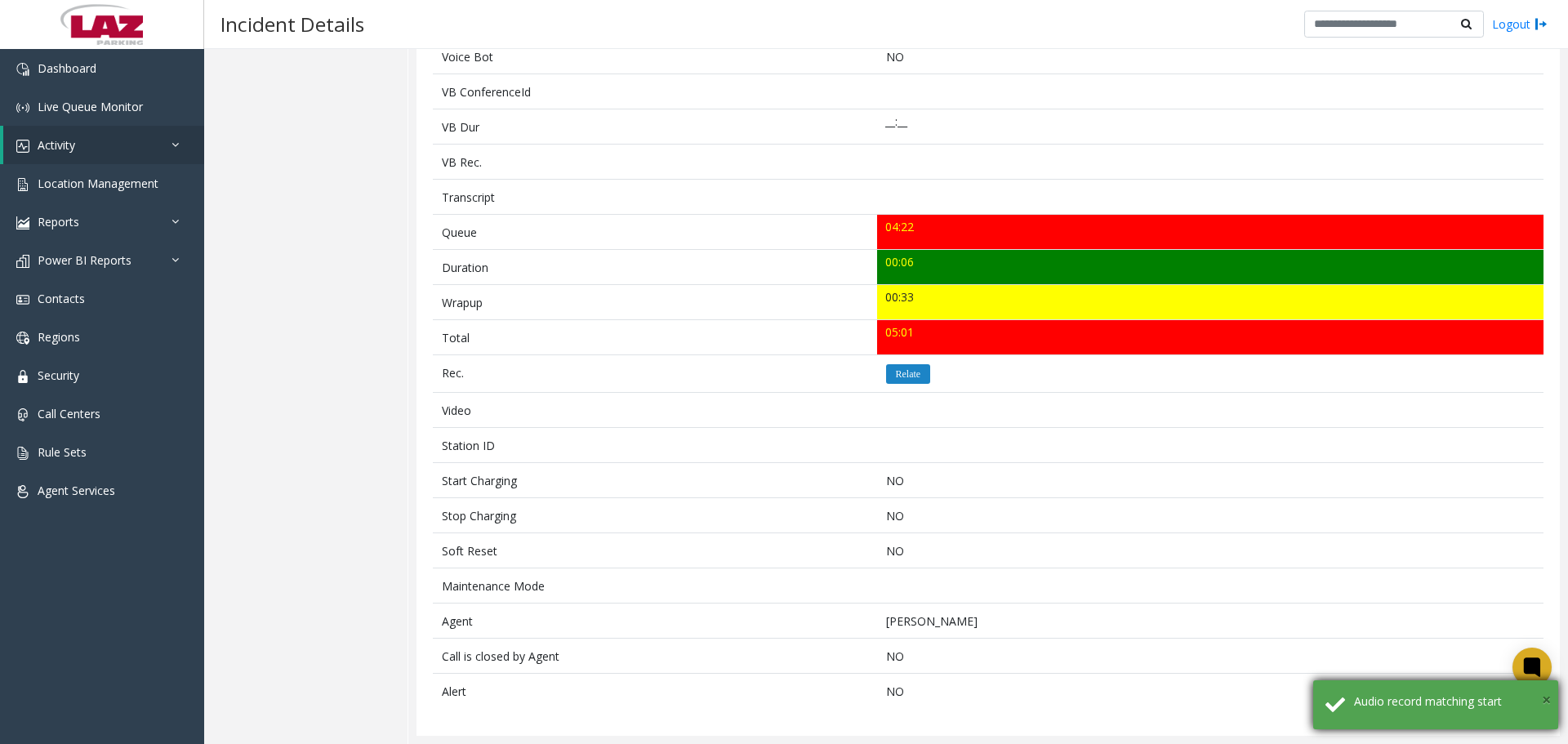
click at [1547, 697] on span "×" at bounding box center [1546, 699] width 9 height 22
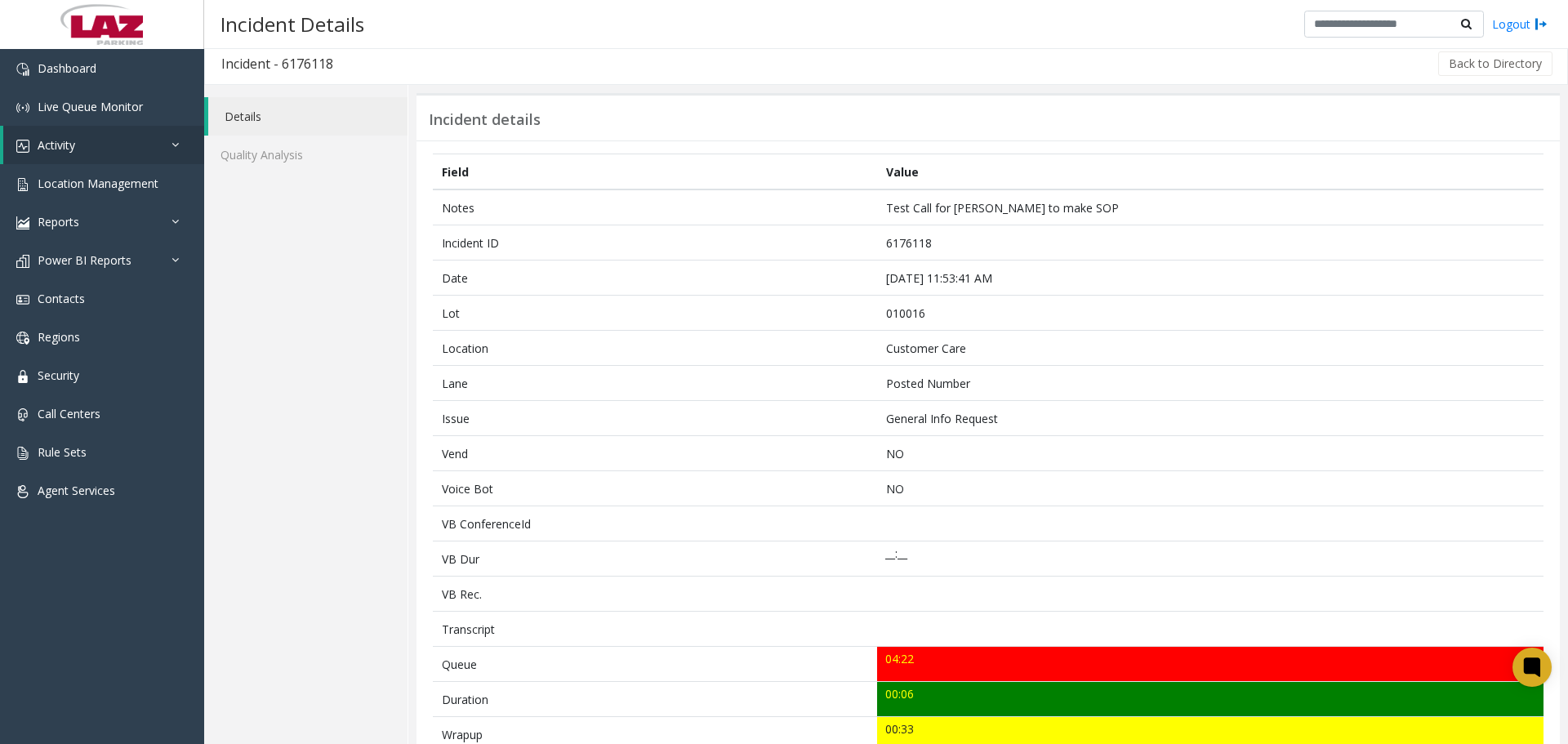
scroll to position [0, 0]
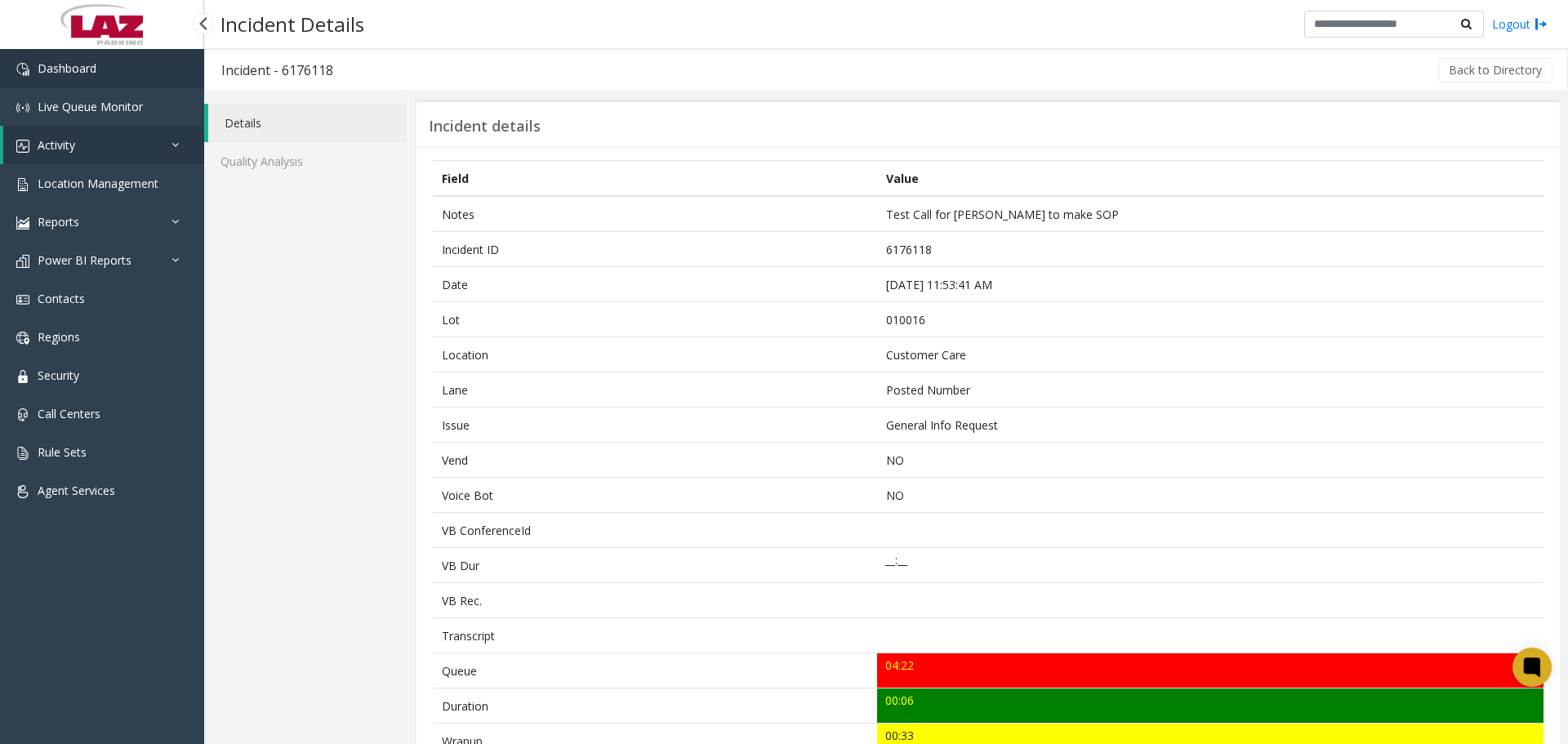
click at [154, 67] on link "Dashboard" at bounding box center [102, 68] width 204 height 39
